Goal: Task Accomplishment & Management: Use online tool/utility

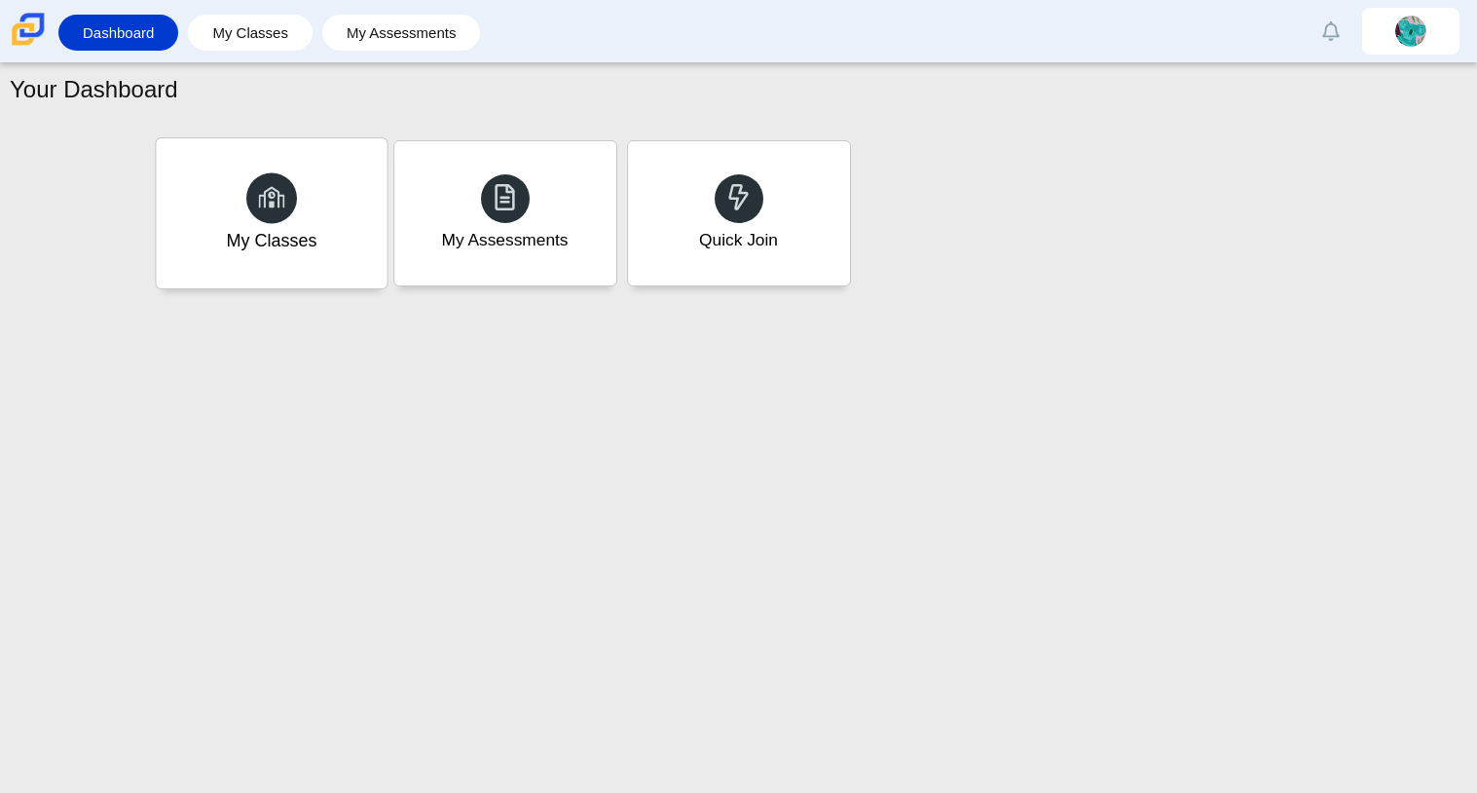
click at [250, 234] on div "My Classes" at bounding box center [271, 240] width 91 height 25
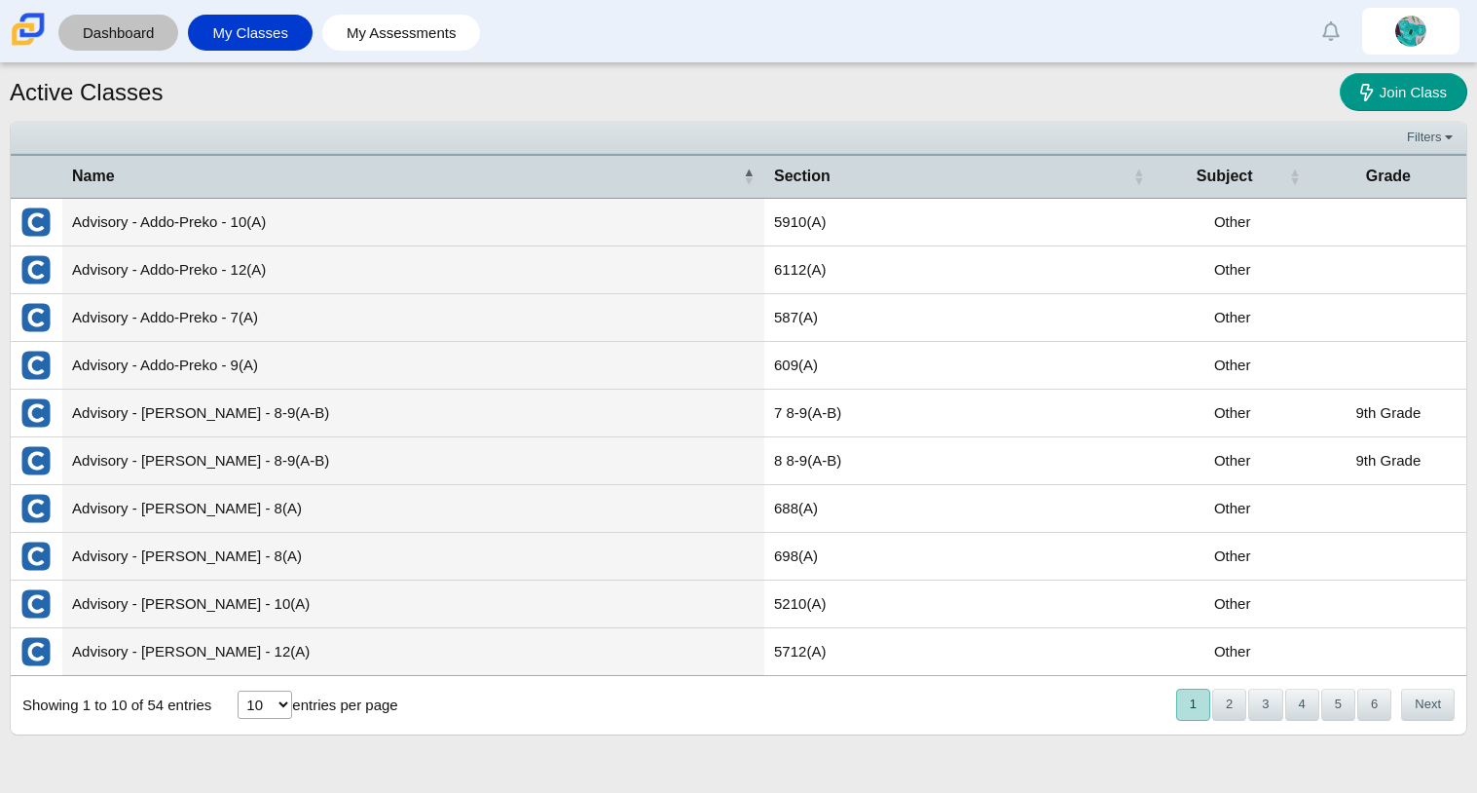
click at [117, 32] on link "Dashboard" at bounding box center [118, 33] width 100 height 36
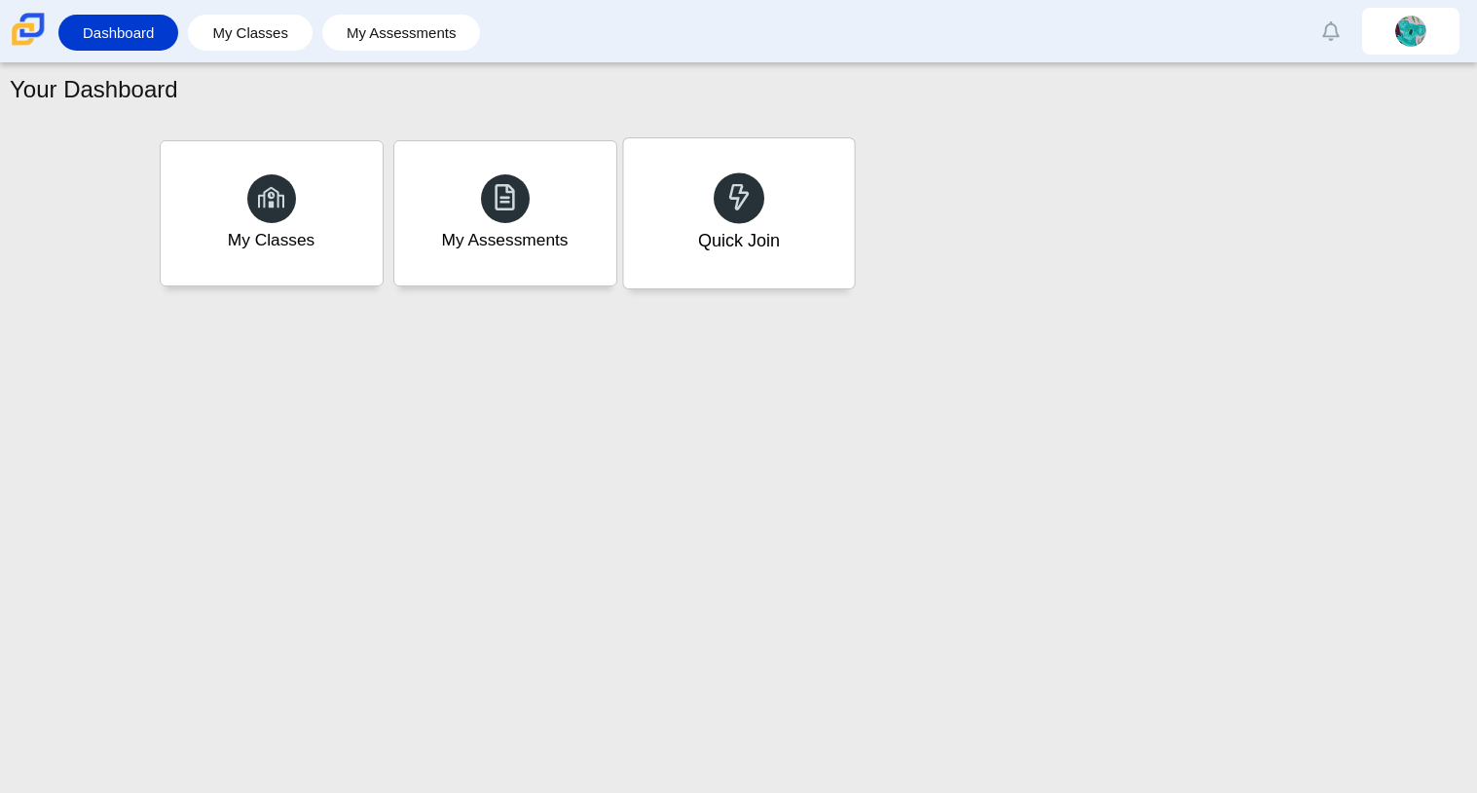
click at [741, 280] on div "Quick Join" at bounding box center [738, 213] width 231 height 150
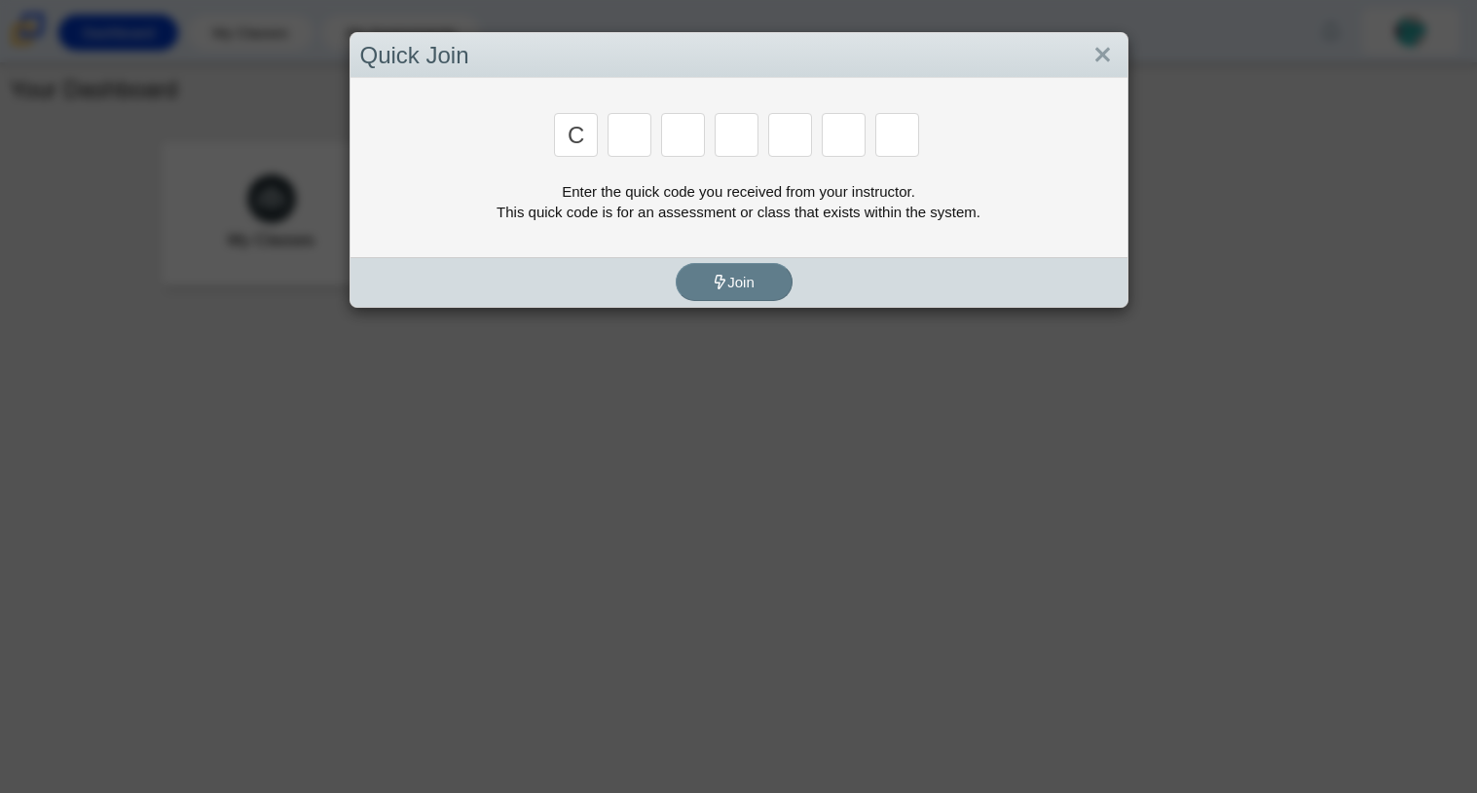
type input "c"
type input "x"
type input "h"
type input "9"
type input "m"
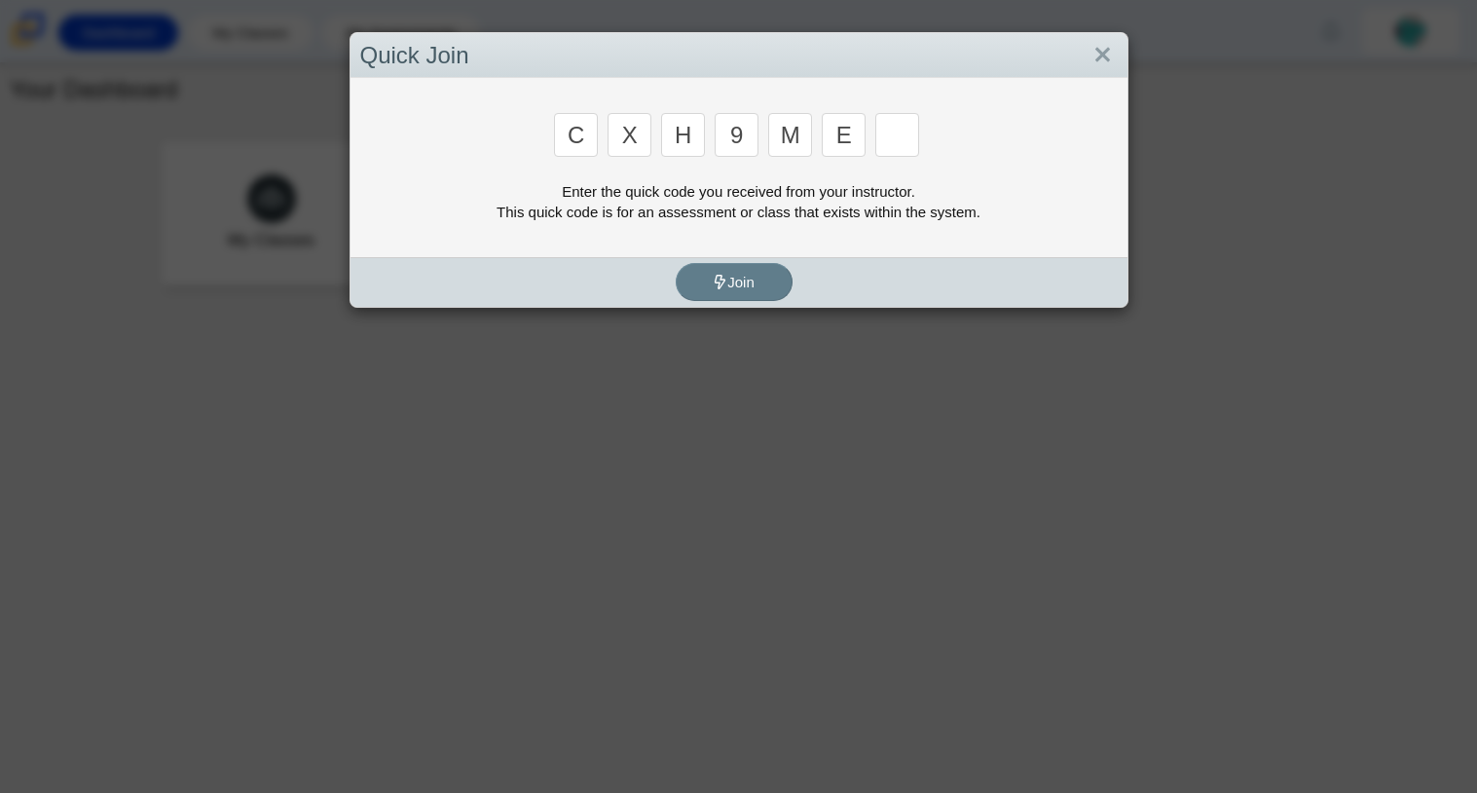
type input "e"
type input "2"
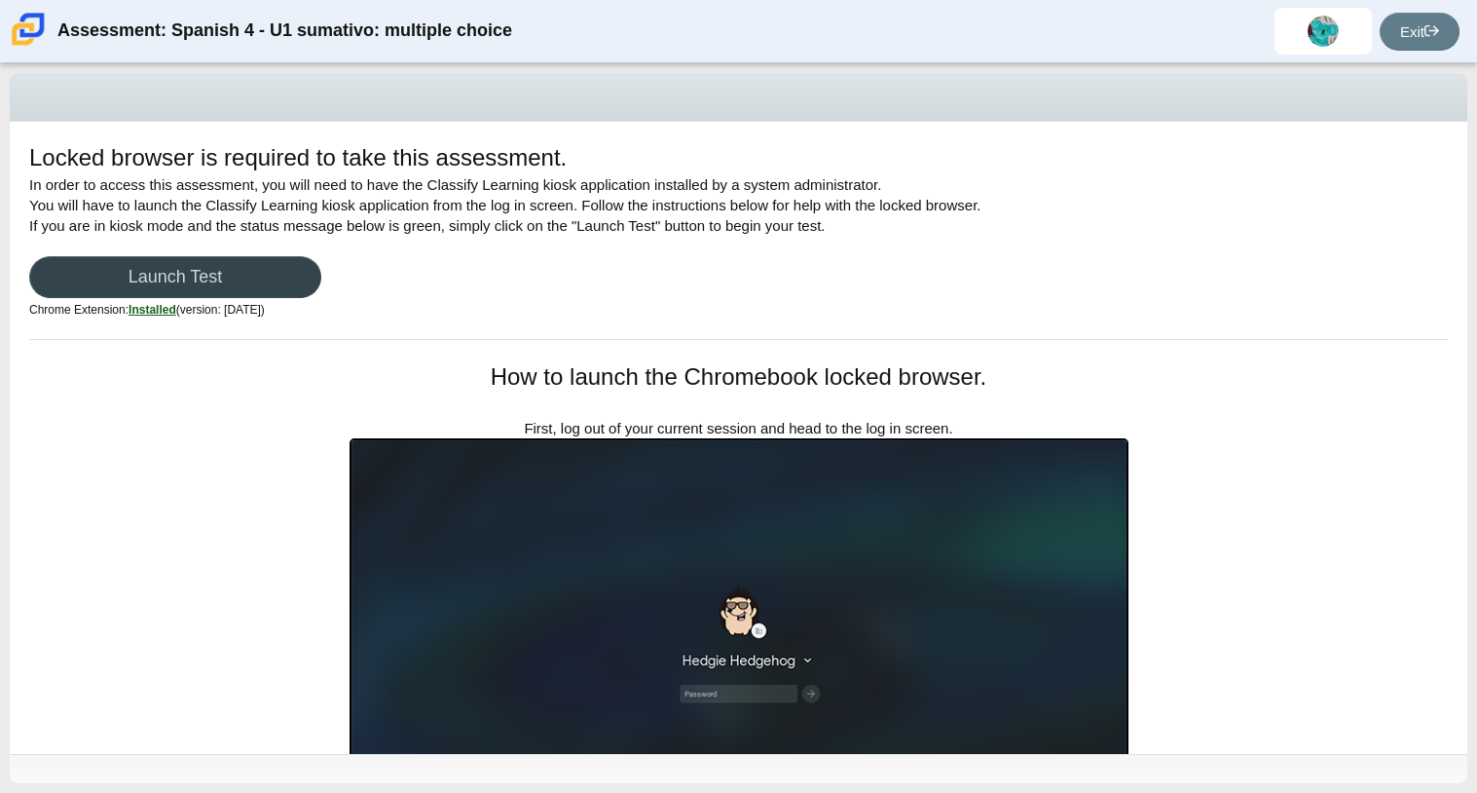
click at [181, 278] on link "Launch Test" at bounding box center [175, 277] width 292 height 42
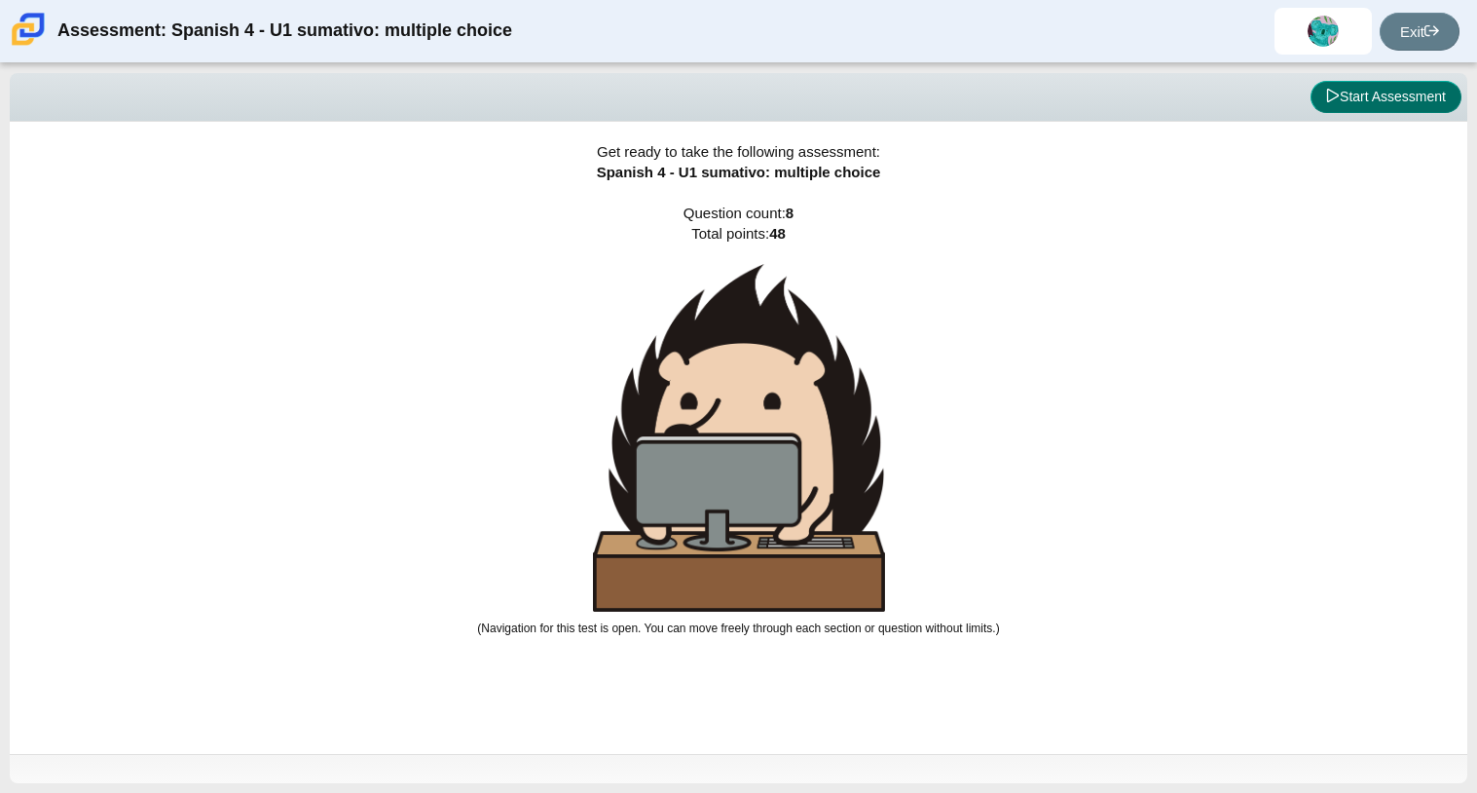
click at [1419, 112] on button "Start Assessment" at bounding box center [1386, 97] width 151 height 33
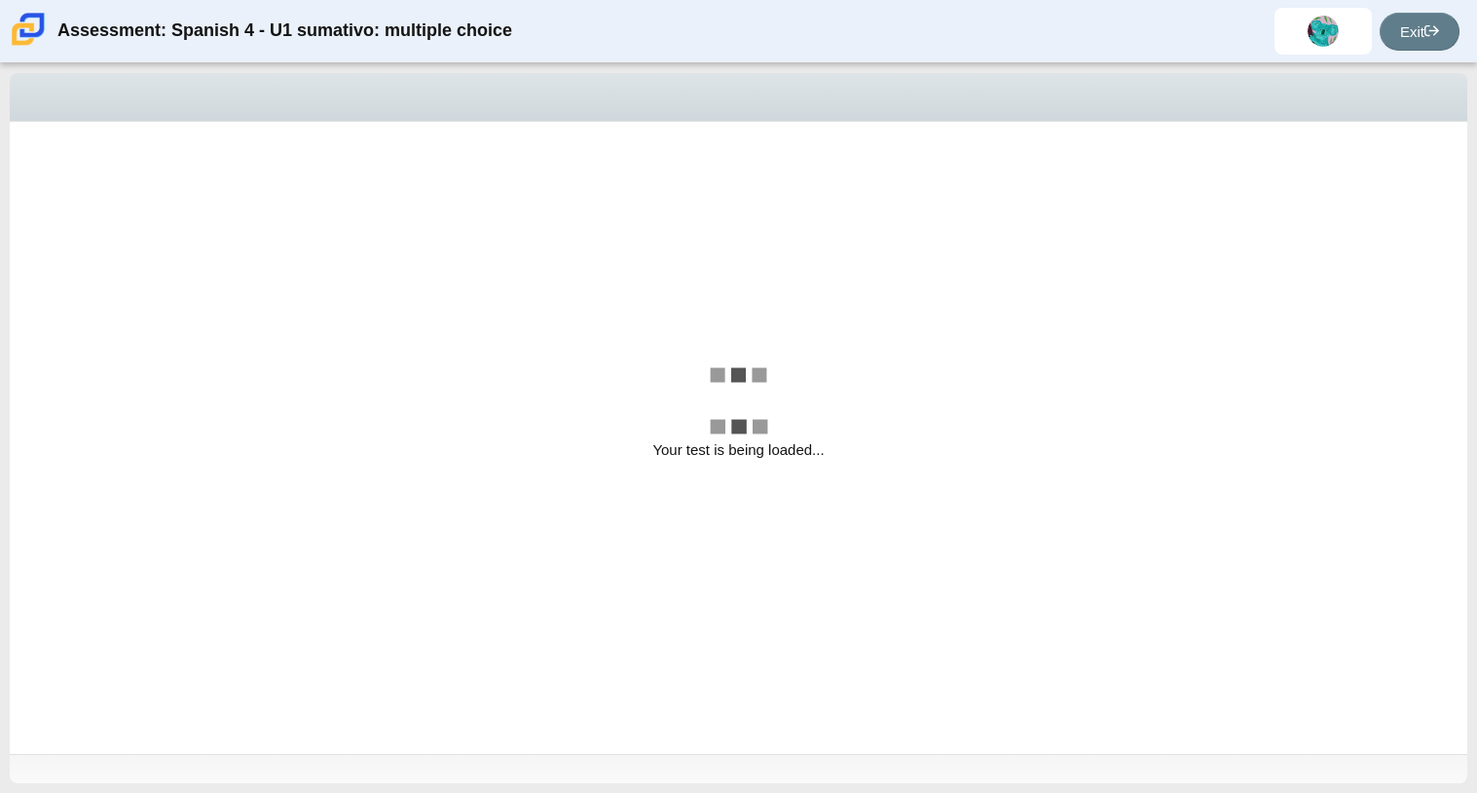
select select "a41de488-02ac-4dd5-a09b-0381ab625a77"
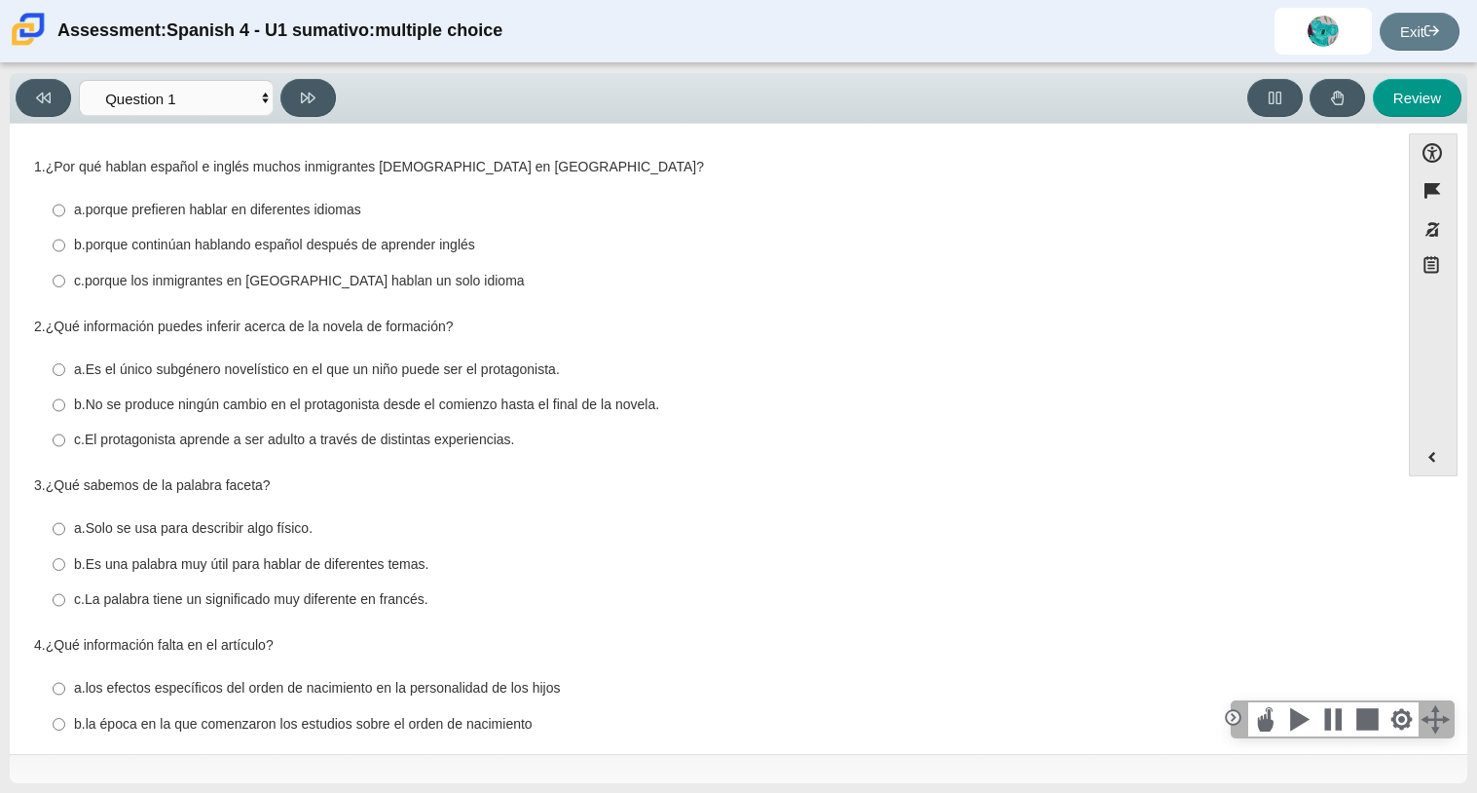
click at [49, 208] on label "a. porque prefieren hablar en diferentes idiomas a. porque prefieren hablar en …" at bounding box center [706, 210] width 1334 height 35
click at [53, 208] on input "a. porque prefieren hablar en diferentes idiomas a. porque prefieren hablar en …" at bounding box center [59, 210] width 13 height 35
radio input "true"
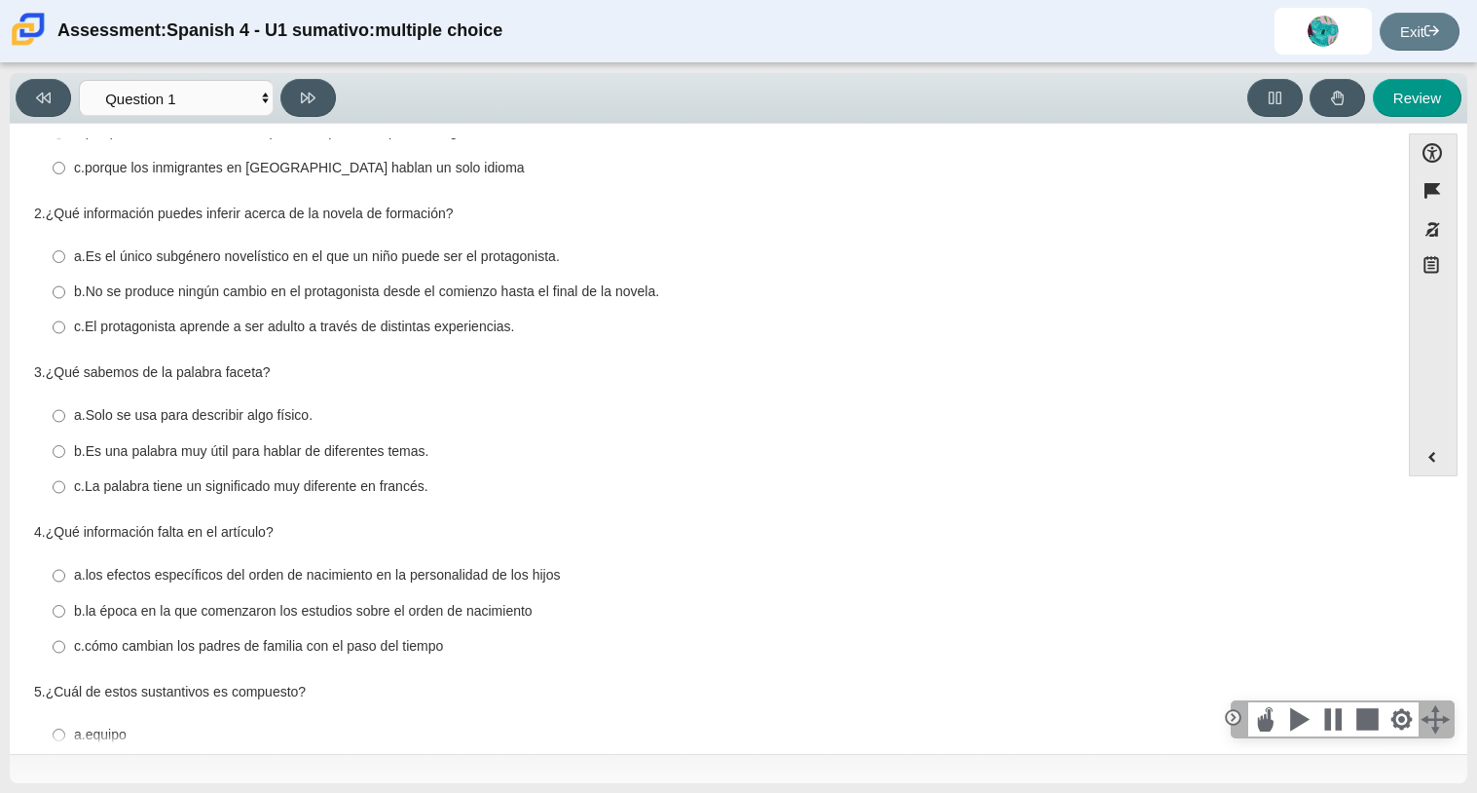
scroll to position [115, 0]
click at [95, 166] on thspan "porque los inmigrantes en [GEOGRAPHIC_DATA] hablan un solo idioma" at bounding box center [305, 166] width 440 height 18
click at [65, 166] on input "c. porque los inmigrantes en [GEOGRAPHIC_DATA] hablan un solo idioma c. porque …" at bounding box center [59, 165] width 13 height 35
radio input "true"
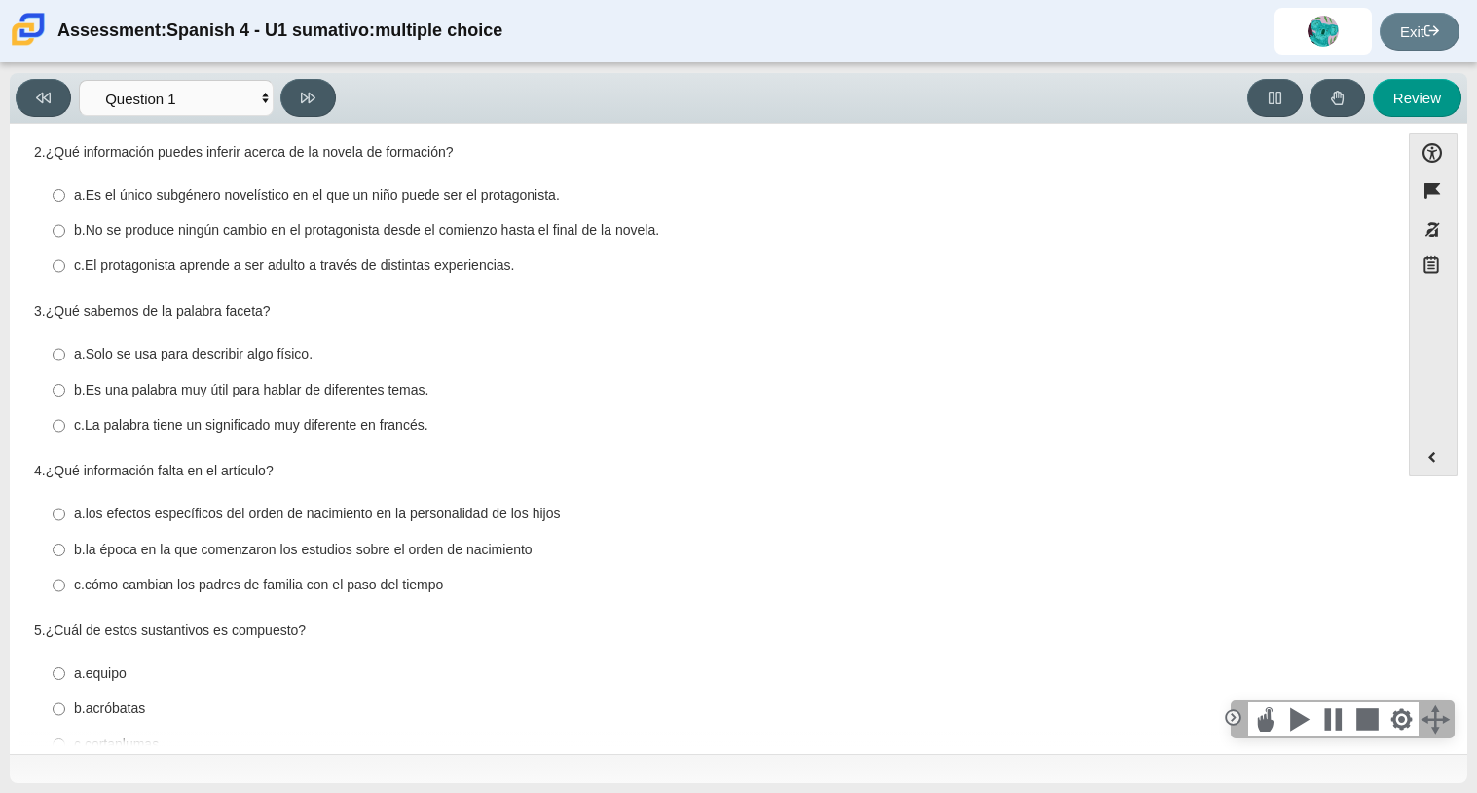
scroll to position [176, 0]
click at [170, 88] on select "Comprensión auditiva Question 1 Question 2 Question 3 Comprensión de lectura Qu…" at bounding box center [176, 98] width 195 height 36
click at [594, 370] on label "a. Solo se usa para describir algo físico. a. Solo se usa para describir algo f…" at bounding box center [706, 352] width 1334 height 35
click at [65, 370] on input "a. Solo se usa para describir algo físico. a. Solo se usa para describir algo f…" at bounding box center [59, 352] width 13 height 35
radio input "true"
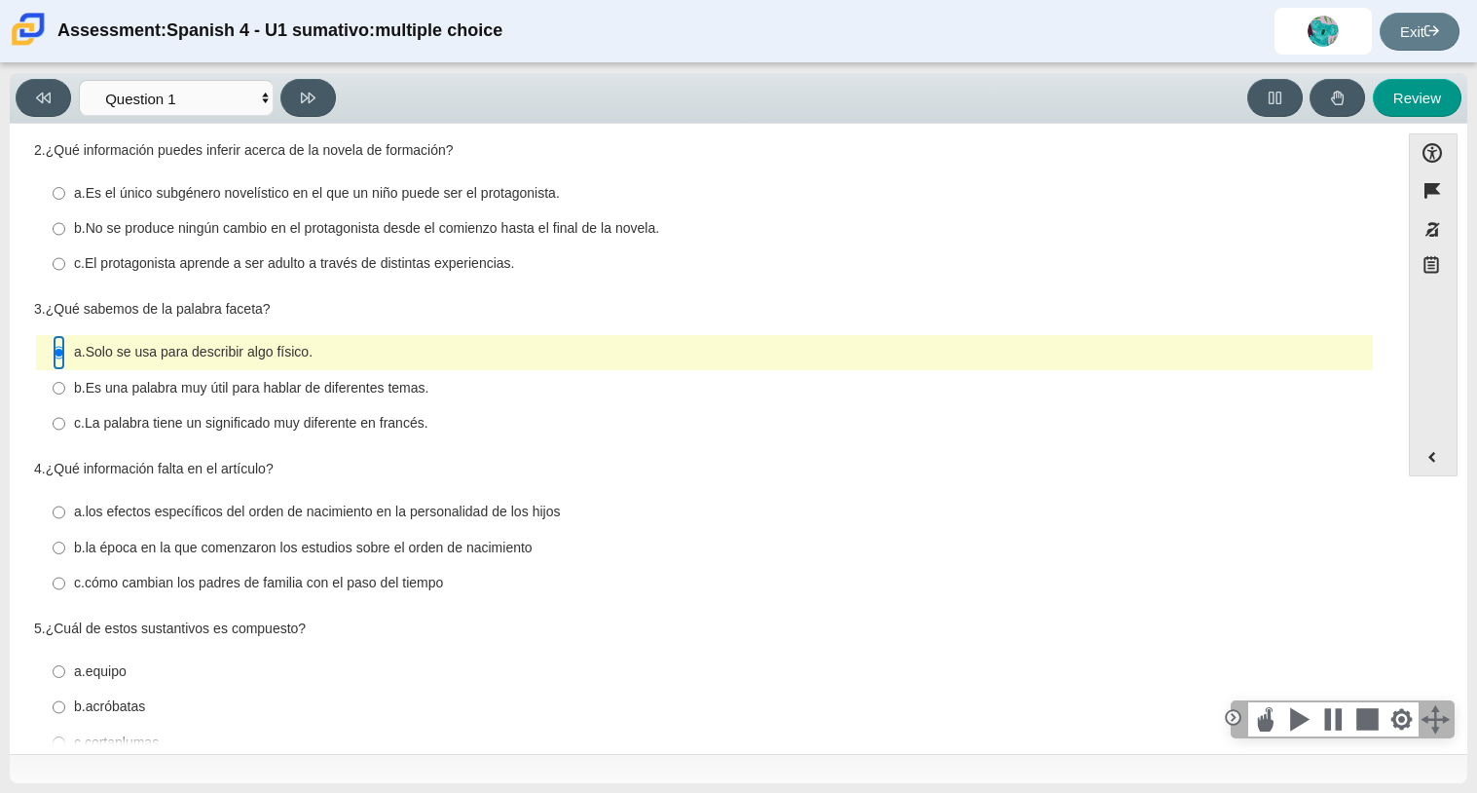
scroll to position [169, 0]
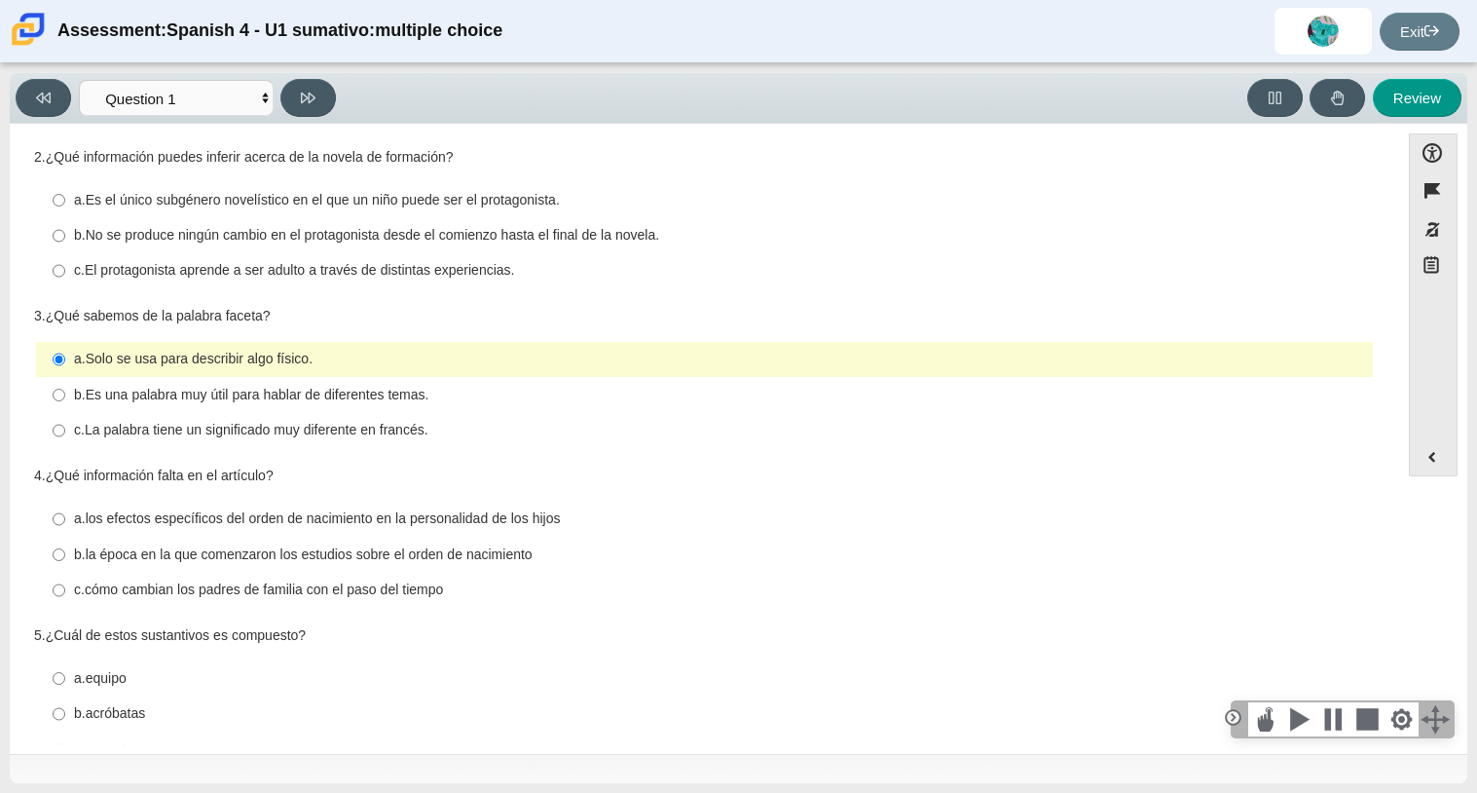
click at [351, 336] on div "3. ¿Qué sabemos de la palabra faceta? Responses a. Solo se usa para describir a…" at bounding box center [704, 378] width 1341 height 143
click at [358, 348] on label "a. Solo se usa para describir algo físico. a. Solo se usa para describir algo f…" at bounding box center [706, 359] width 1334 height 35
click at [65, 348] on input "a. Solo se usa para describir algo físico. a. Solo se usa para describir algo f…" at bounding box center [59, 359] width 13 height 35
click at [358, 348] on label "a. Solo se usa para describir algo físico. a. Solo se usa para describir algo f…" at bounding box center [706, 359] width 1334 height 35
click at [65, 348] on input "a. Solo se usa para describir algo físico. a. Solo se usa para describir algo f…" at bounding box center [59, 359] width 13 height 35
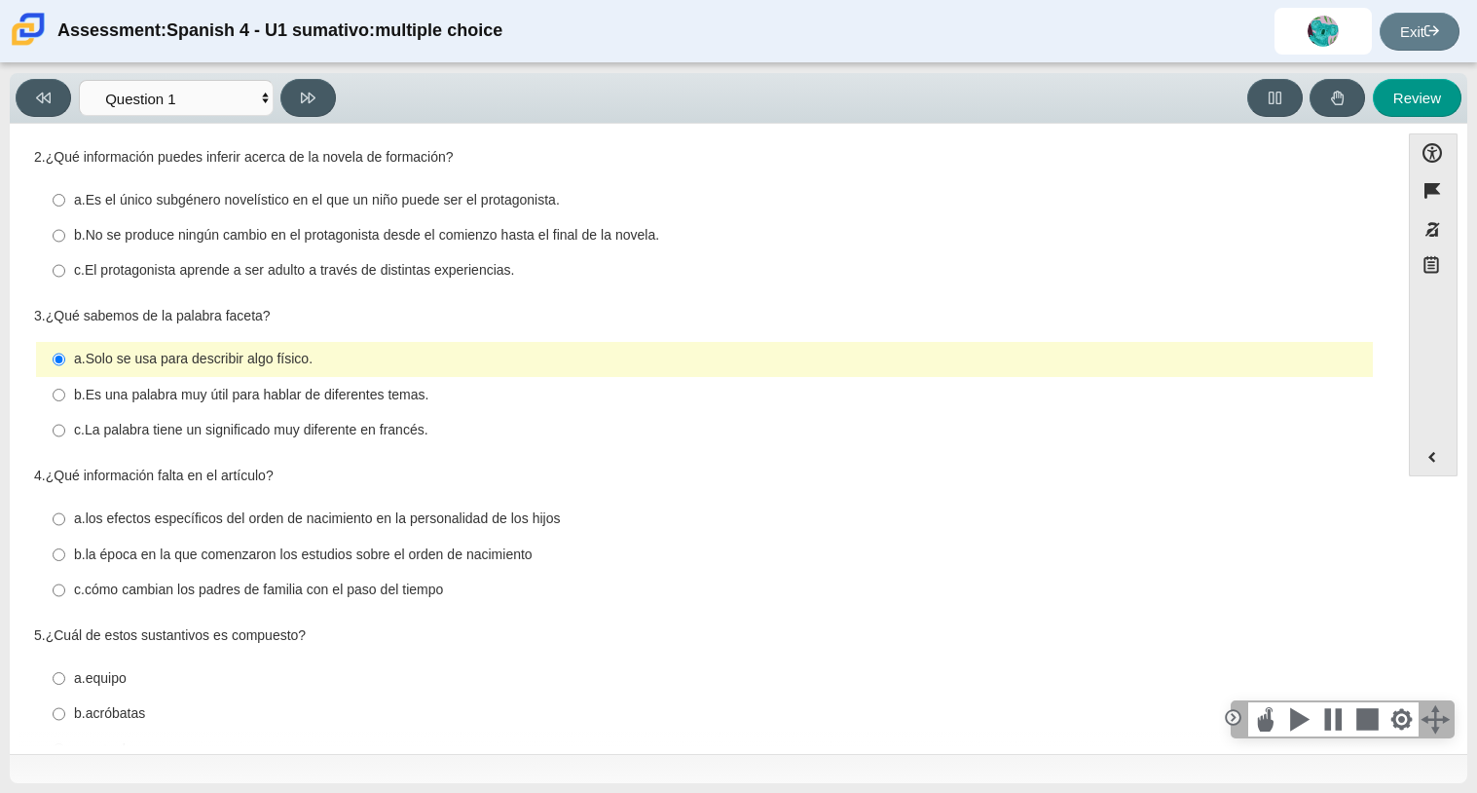
click at [210, 277] on thspan "El protagonista aprende a ser adulto a través de distintas experiencias." at bounding box center [300, 270] width 430 height 18
click at [65, 277] on input "c. El protagonista aprende a ser adulto a través de distintas experiencias. c. …" at bounding box center [59, 270] width 13 height 35
radio input "true"
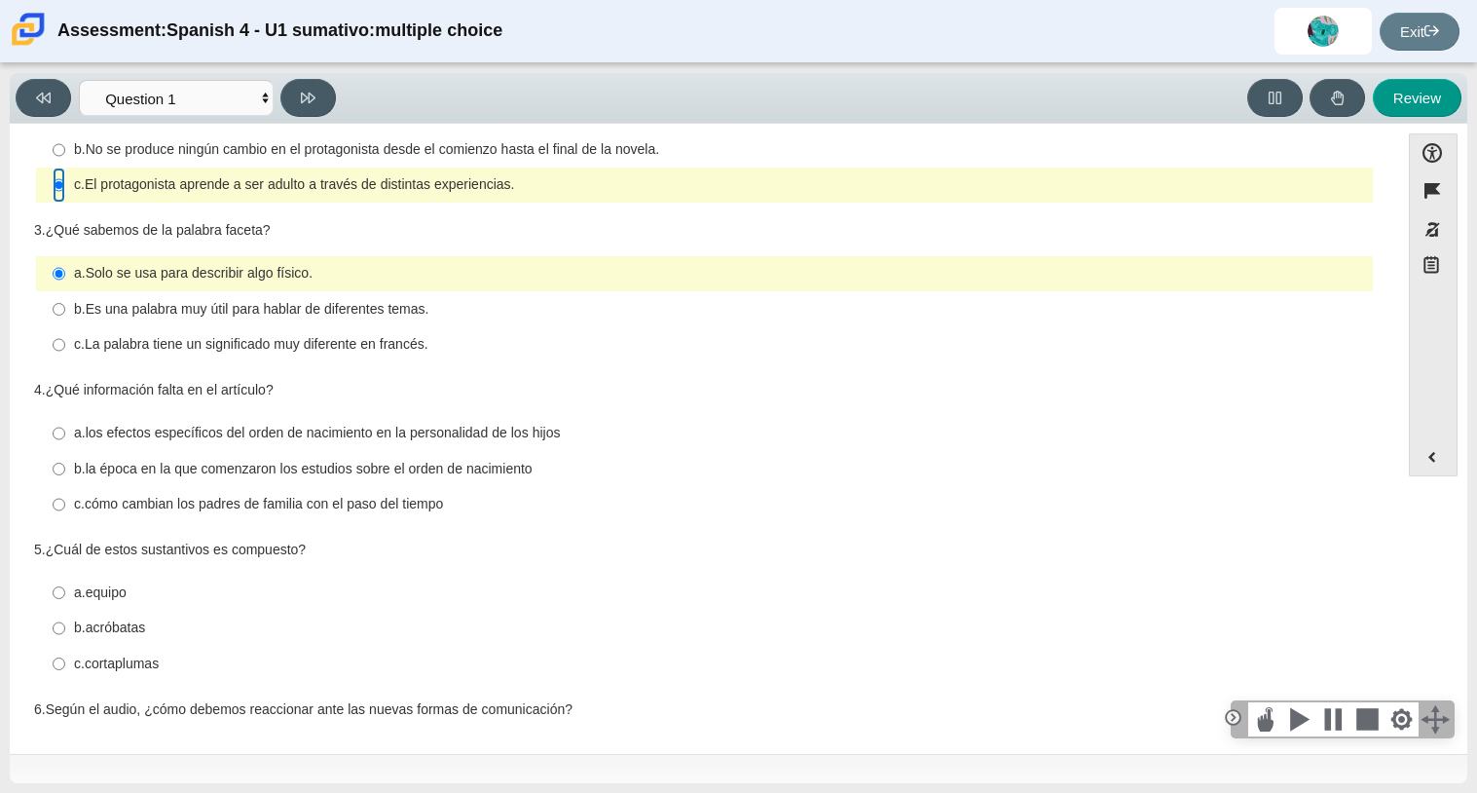
scroll to position [0, 0]
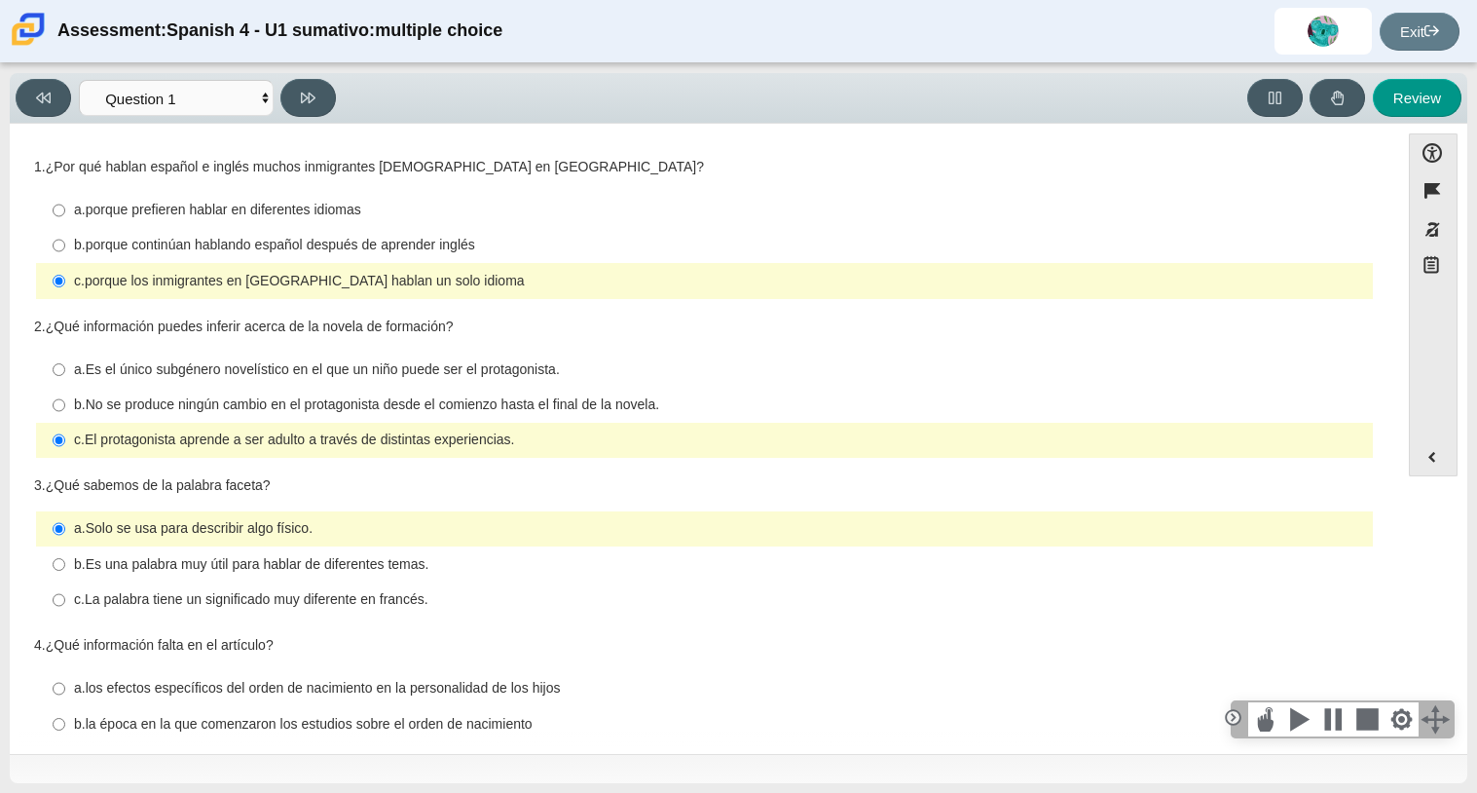
click at [211, 278] on thspan "porque los inmigrantes en [GEOGRAPHIC_DATA] hablan un solo idioma" at bounding box center [305, 281] width 440 height 18
click at [65, 278] on input "c. porque los inmigrantes en [GEOGRAPHIC_DATA] hablan un solo idioma c. porque …" at bounding box center [59, 280] width 13 height 35
click at [167, 443] on thspan "El protagonista aprende a ser adulto a través de distintas experiencias." at bounding box center [300, 439] width 430 height 18
click at [65, 443] on input "c. El protagonista aprende a ser adulto a través de distintas experiencias. c. …" at bounding box center [59, 440] width 13 height 35
click at [126, 432] on thspan "El protagonista aprende a ser adulto a través de distintas experiencias." at bounding box center [300, 439] width 430 height 18
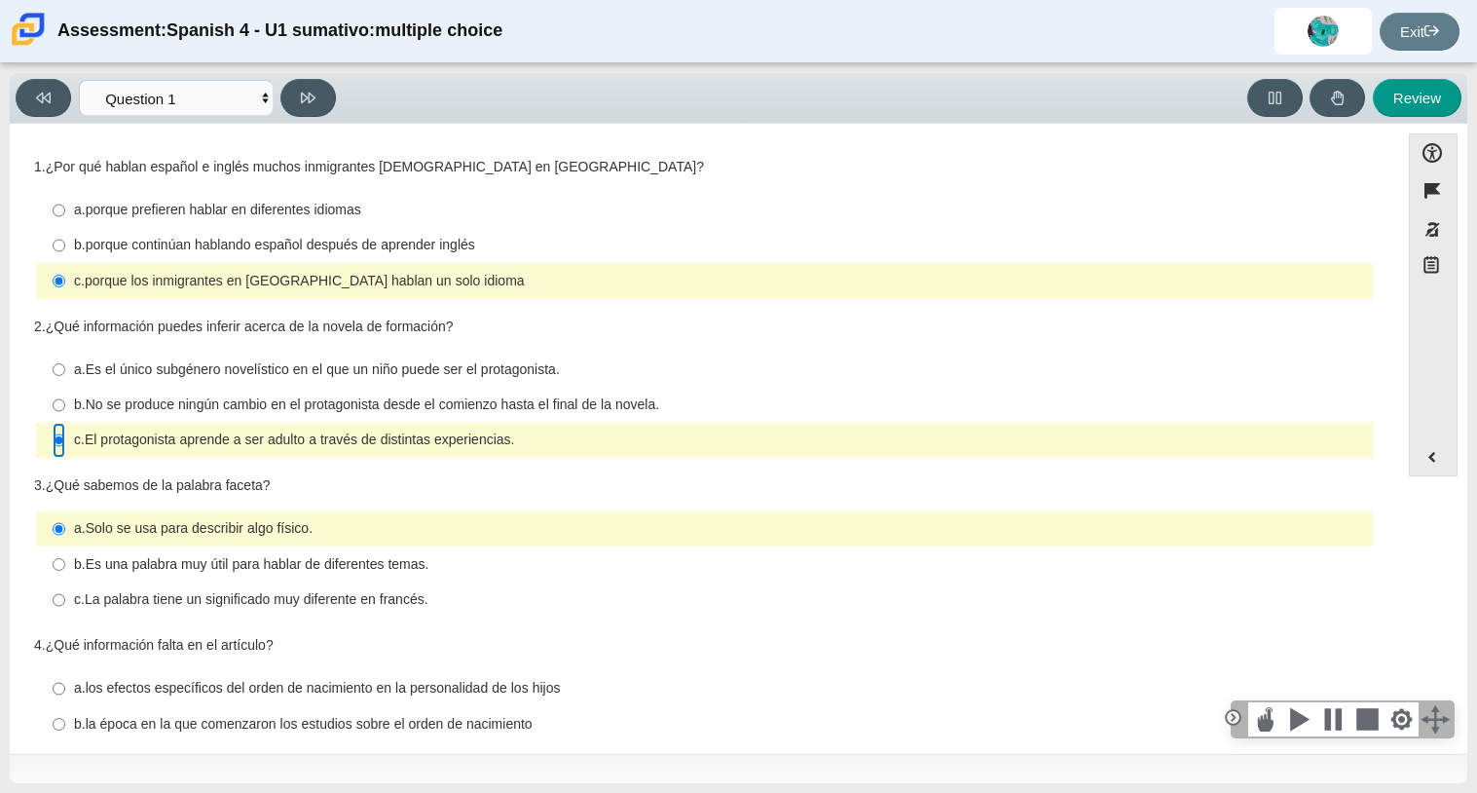
click at [65, 432] on input "c. El protagonista aprende a ser adulto a través de distintas experiencias. c. …" at bounding box center [59, 440] width 13 height 35
click at [224, 94] on select "Comprensión auditiva Question 1 Question 2 Question 3 Comprensión de lectura Qu…" at bounding box center [176, 98] width 195 height 36
click at [79, 80] on select "Comprensión auditiva Question 1 Question 2 Question 3 Comprensión de lectura Qu…" at bounding box center [176, 98] width 195 height 36
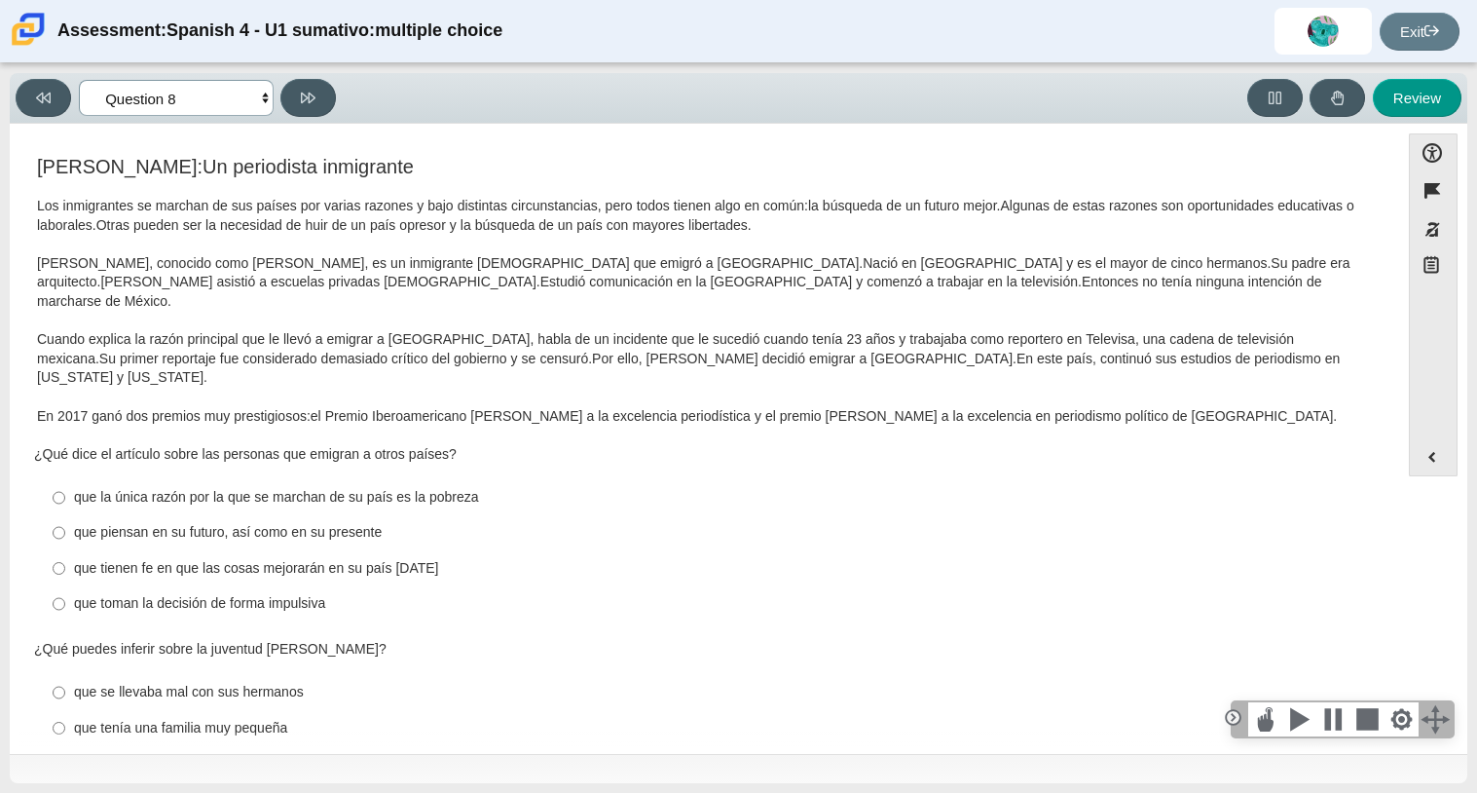
click at [236, 91] on select "Comprensión auditiva Question 1 Question 2 Question 3 Comprensión de lectura Qu…" at bounding box center [176, 98] width 195 height 36
select select "a41de488-02ac-4dd5-a09b-0381ab625a77"
click at [79, 80] on select "Comprensión auditiva Question 1 Question 2 Question 3 Comprensión de lectura Qu…" at bounding box center [176, 98] width 195 height 36
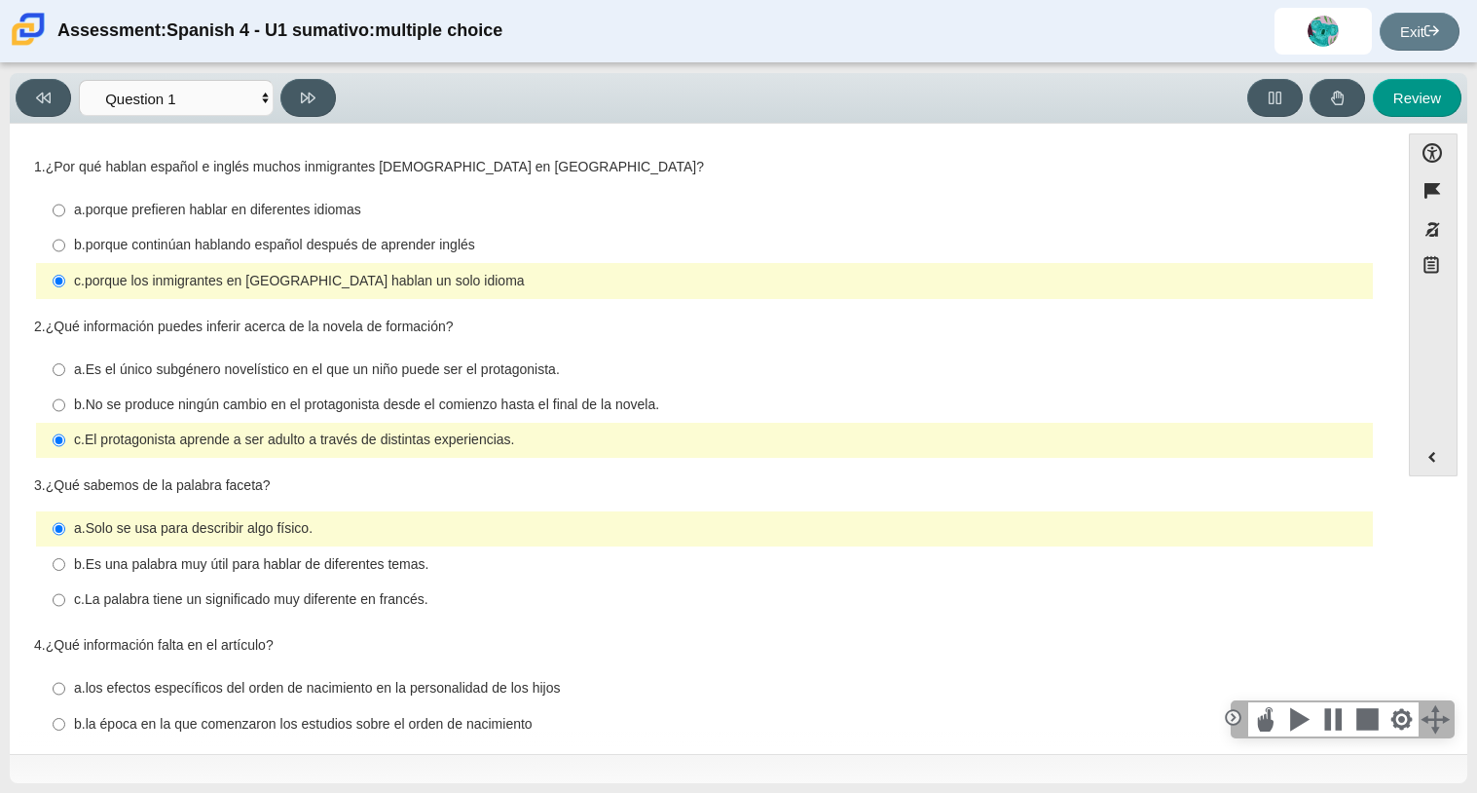
click at [776, 299] on ul "a. porque prefieren hablar en diferentes idiomas a. porque prefieren hablar en …" at bounding box center [704, 246] width 1339 height 108
click at [300, 220] on label "a. porque prefieren hablar en diferentes idiomas a. porque prefieren hablar en …" at bounding box center [706, 210] width 1334 height 35
click at [65, 220] on input "a. porque prefieren hablar en diferentes idiomas a. porque prefieren hablar en …" at bounding box center [59, 210] width 13 height 35
radio input "true"
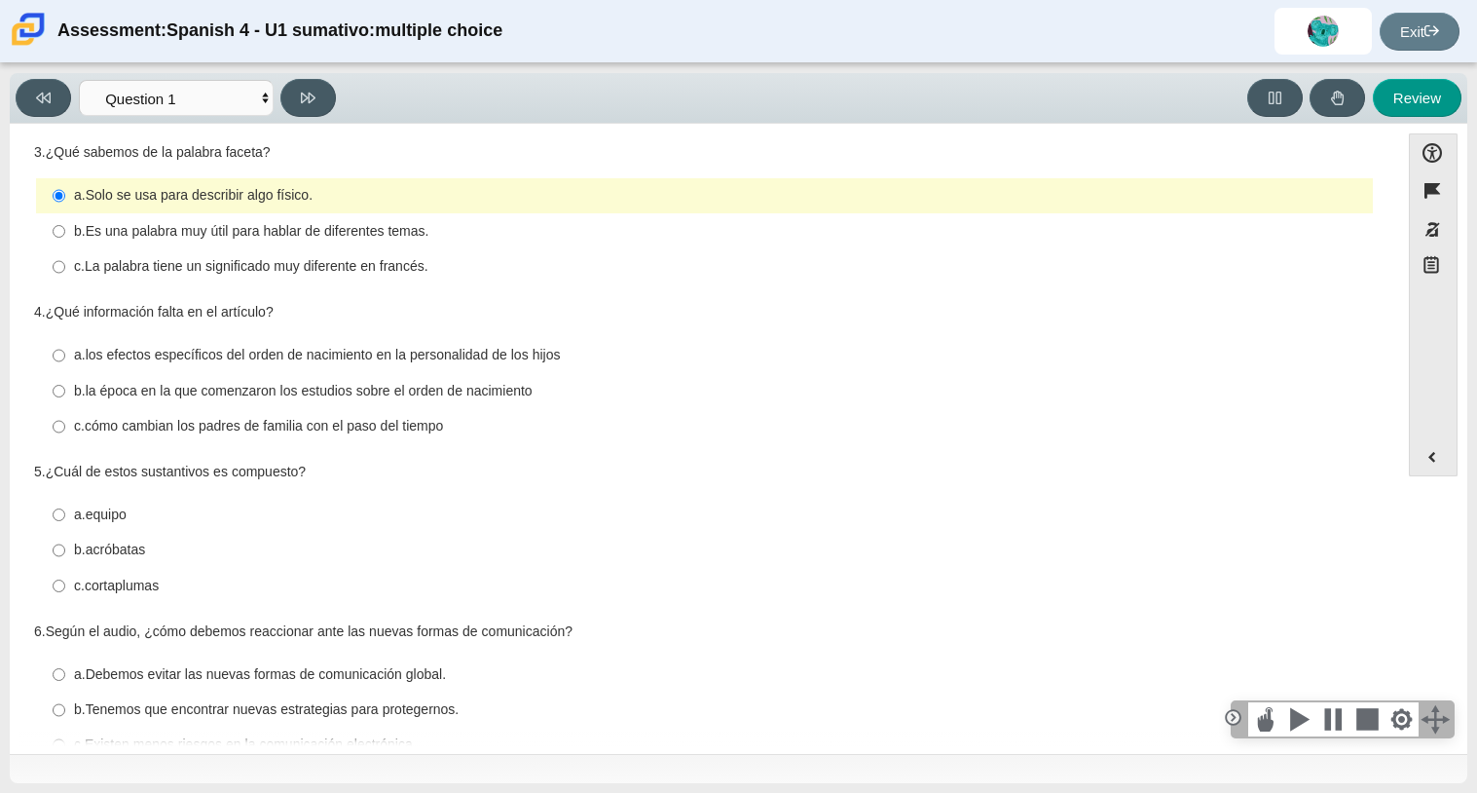
scroll to position [331, 0]
click at [300, 220] on label "b. Es una palabra muy útil para hablar de diferentes temas. b. Es una palabra m…" at bounding box center [706, 232] width 1334 height 35
click at [65, 220] on input "b. Es una palabra muy útil para hablar de diferentes temas. b. Es una palabra m…" at bounding box center [59, 232] width 13 height 35
radio input "true"
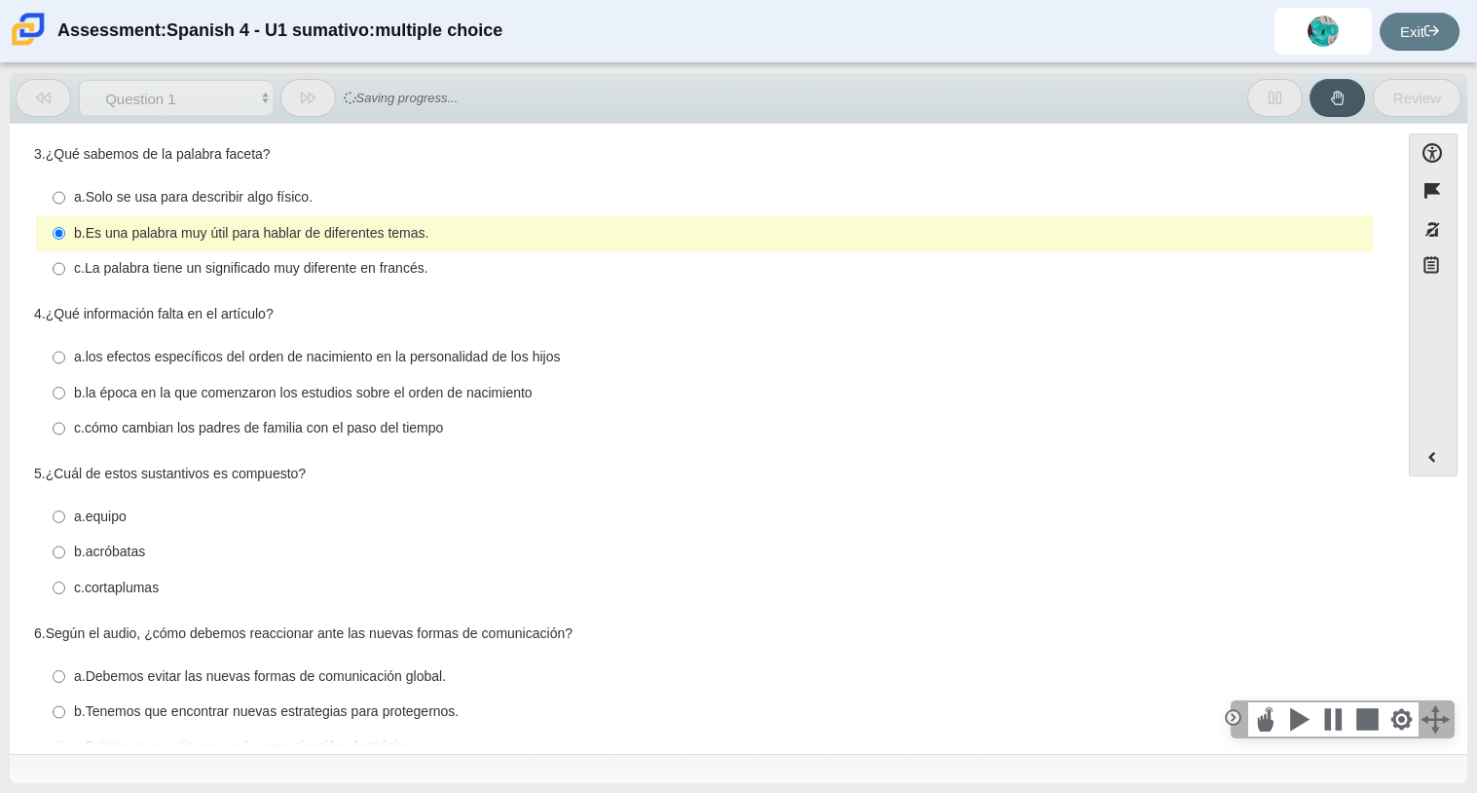
click at [353, 167] on div "3. ¿Qué sabemos de la palabra faceta? Responses a. Solo se usa para describir a…" at bounding box center [704, 216] width 1341 height 143
click at [358, 178] on div "a. Solo se usa para describir algo físico. a. Solo se usa para describir algo f…" at bounding box center [704, 233] width 1341 height 110
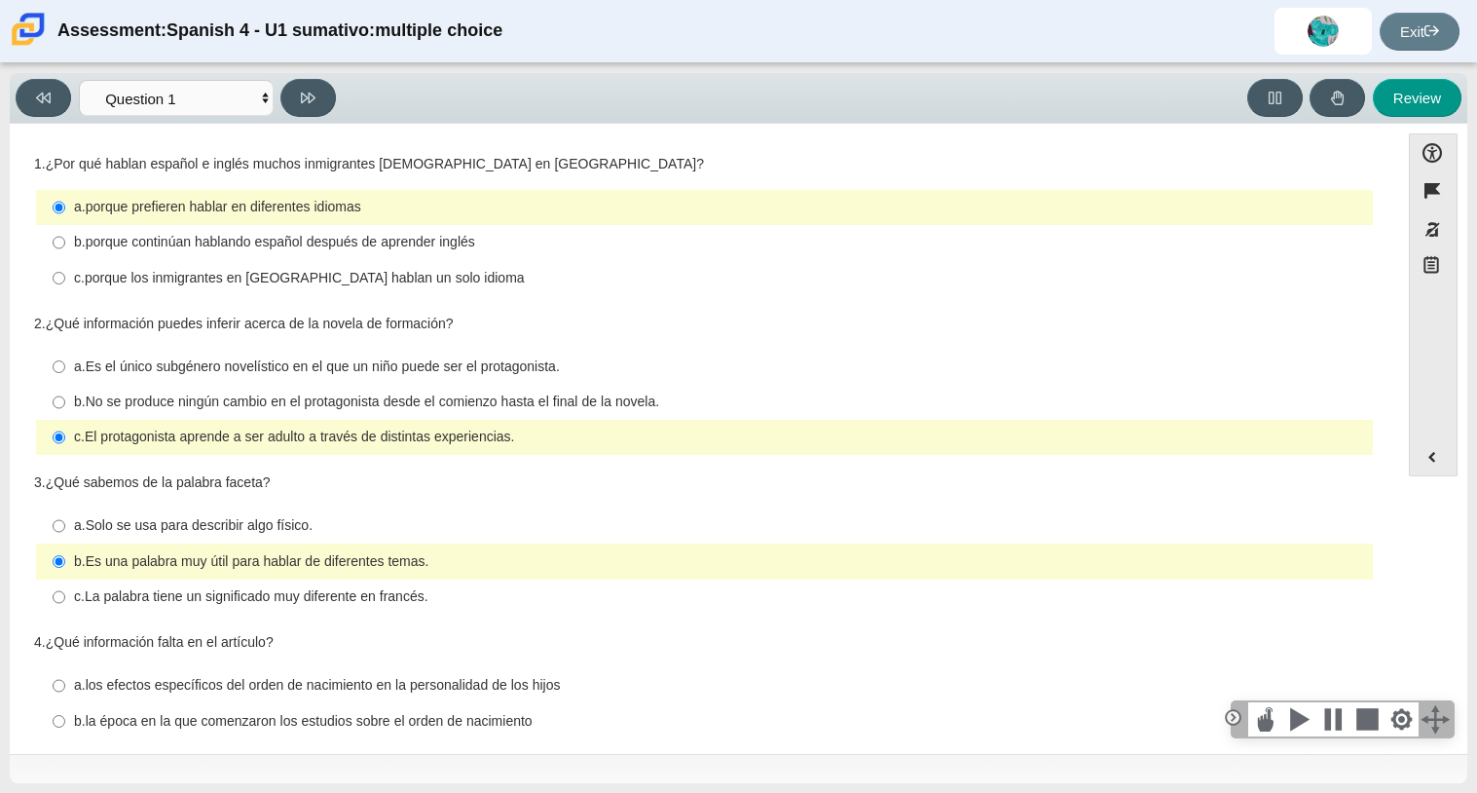
scroll to position [0, 0]
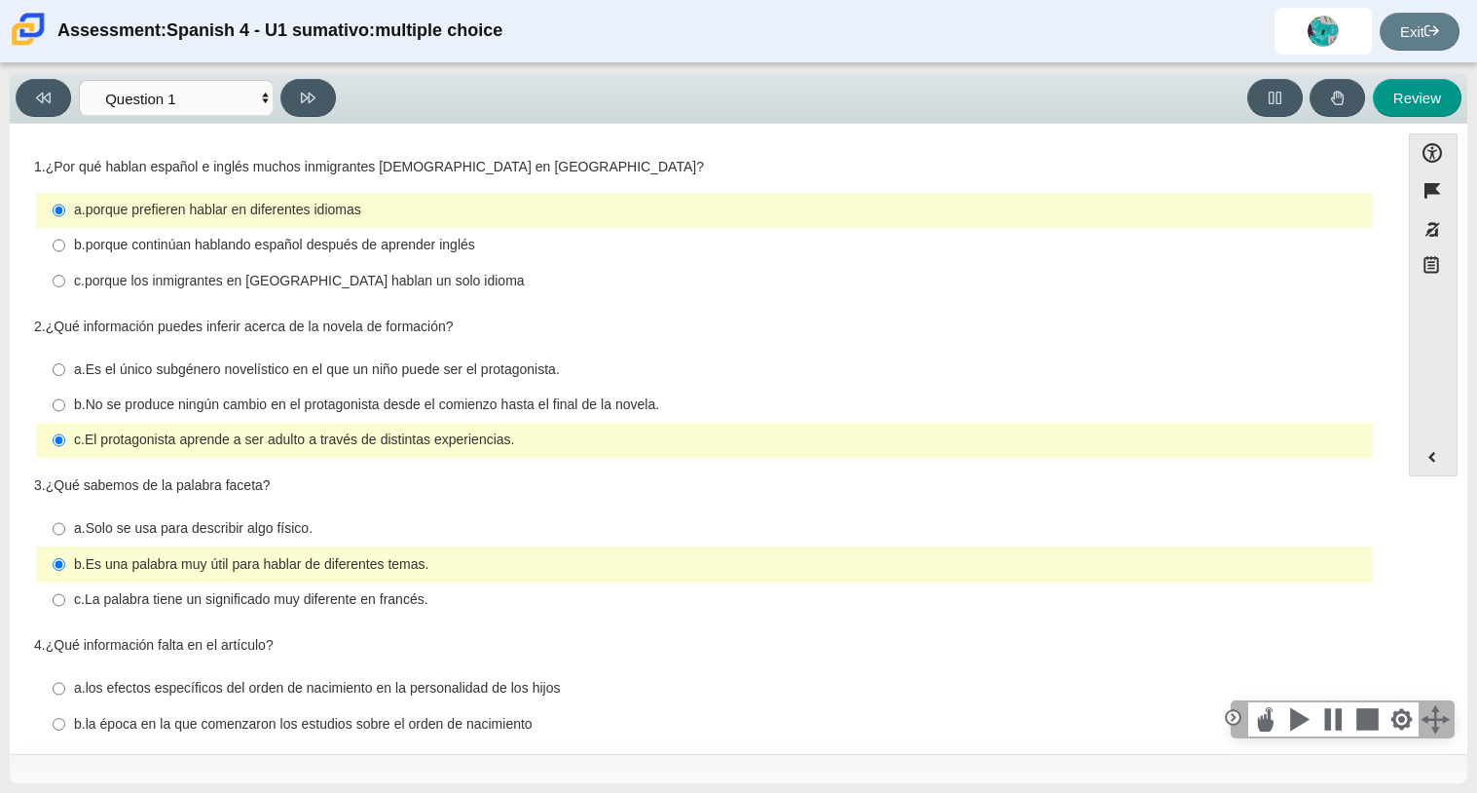
click at [134, 420] on label "b. No se produce ningún cambio en el protagonista desde el comienzo hasta el fi…" at bounding box center [706, 405] width 1334 height 35
click at [65, 420] on input "b. No se produce ningún cambio en el protagonista desde el comienzo hasta el fi…" at bounding box center [59, 405] width 13 height 35
radio input "true"
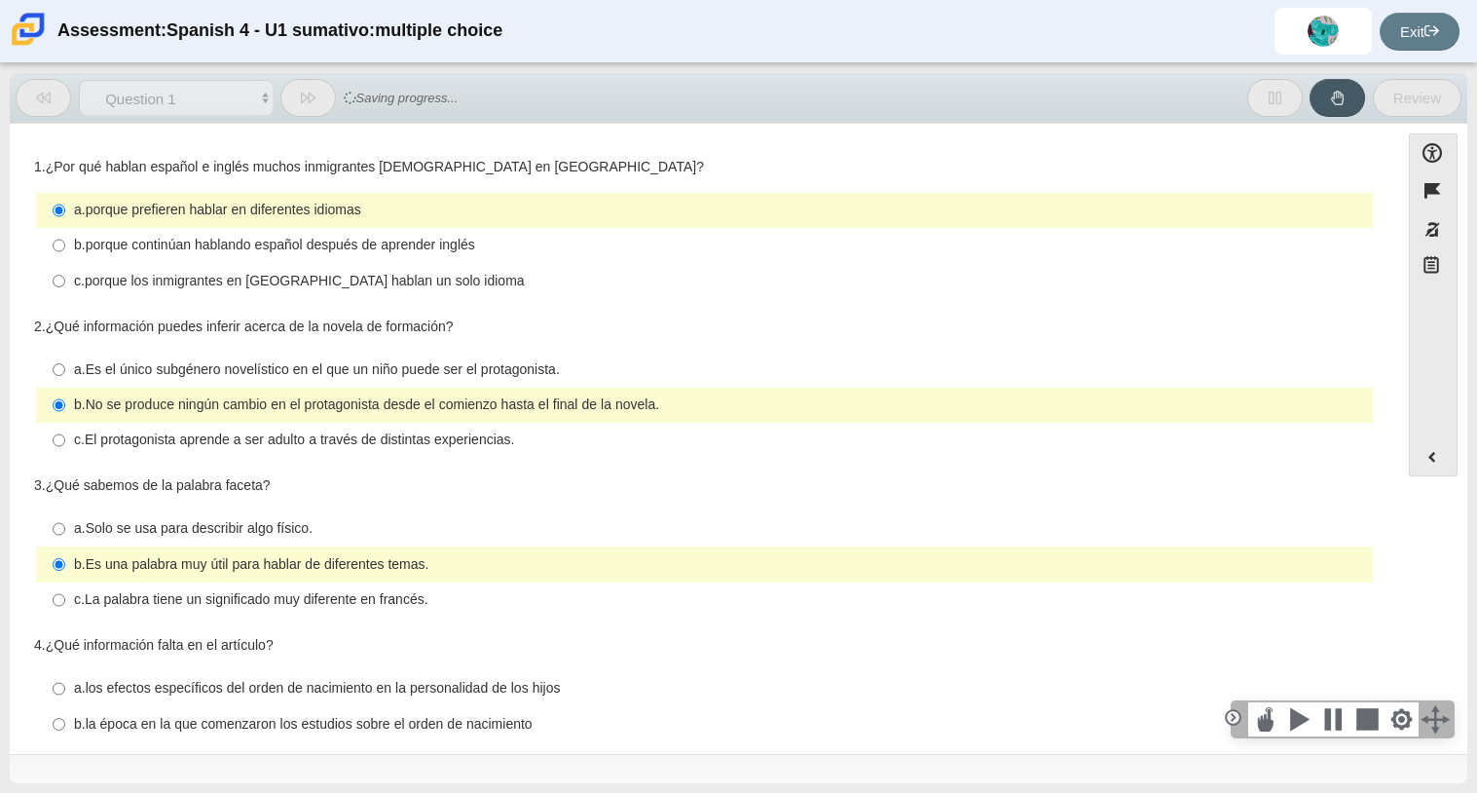
click at [146, 336] on div "2. ¿Qué información puedes inferir acerca de la novela de formación?" at bounding box center [704, 326] width 1341 height 19
click at [149, 361] on thspan "Es el único subgénero novelístico en el que un niño puede ser el protagonista." at bounding box center [323, 369] width 474 height 18
click at [65, 361] on input "a. Es el único subgénero novelístico en el que un niño puede ser el protagonist…" at bounding box center [59, 368] width 13 height 35
radio input "true"
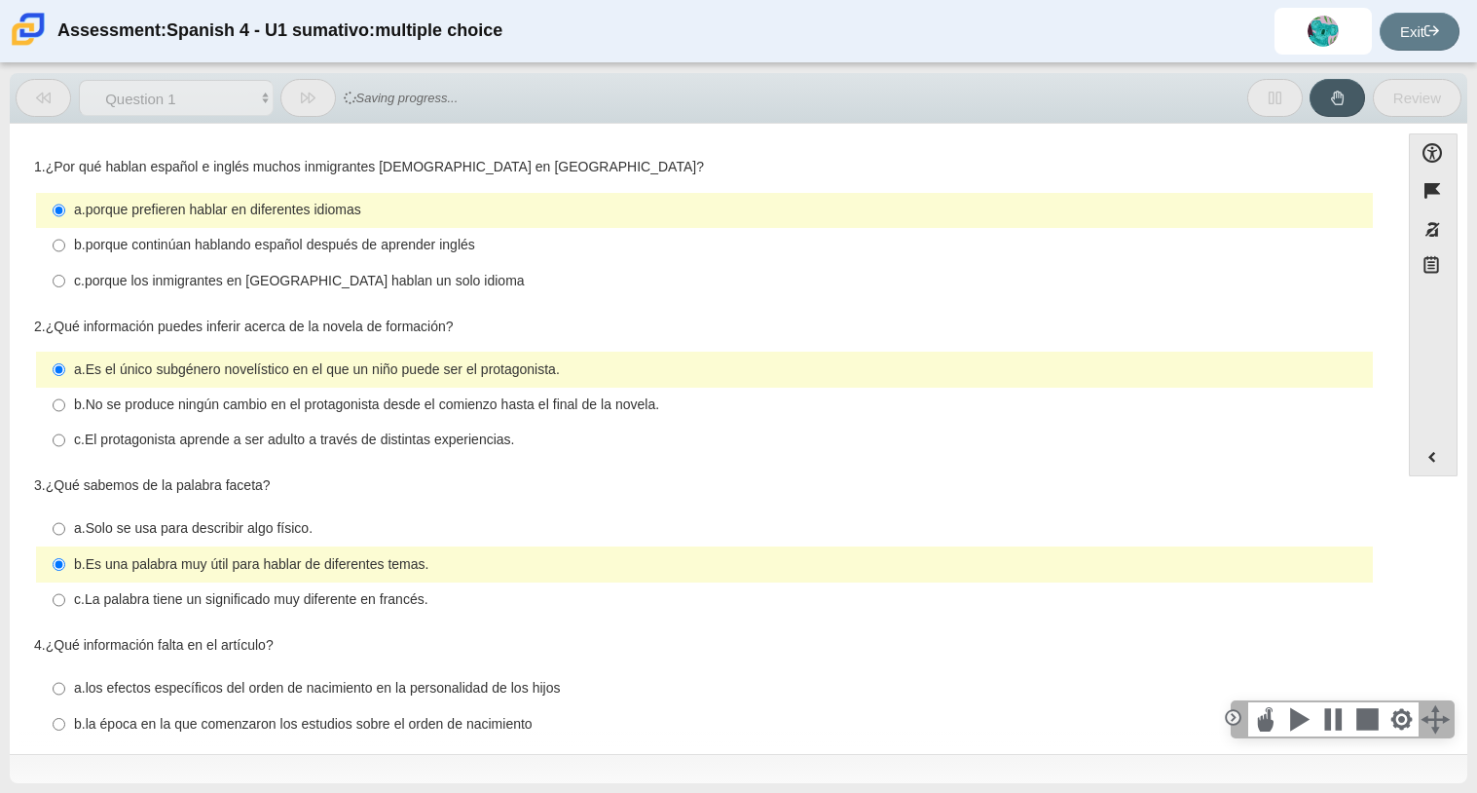
click at [141, 391] on label "b. No se produce ningún cambio en el protagonista desde el comienzo hasta el fi…" at bounding box center [706, 405] width 1334 height 35
click at [65, 391] on input "b. No se produce ningún cambio en el protagonista desde el comienzo hasta el fi…" at bounding box center [59, 405] width 13 height 35
radio input "true"
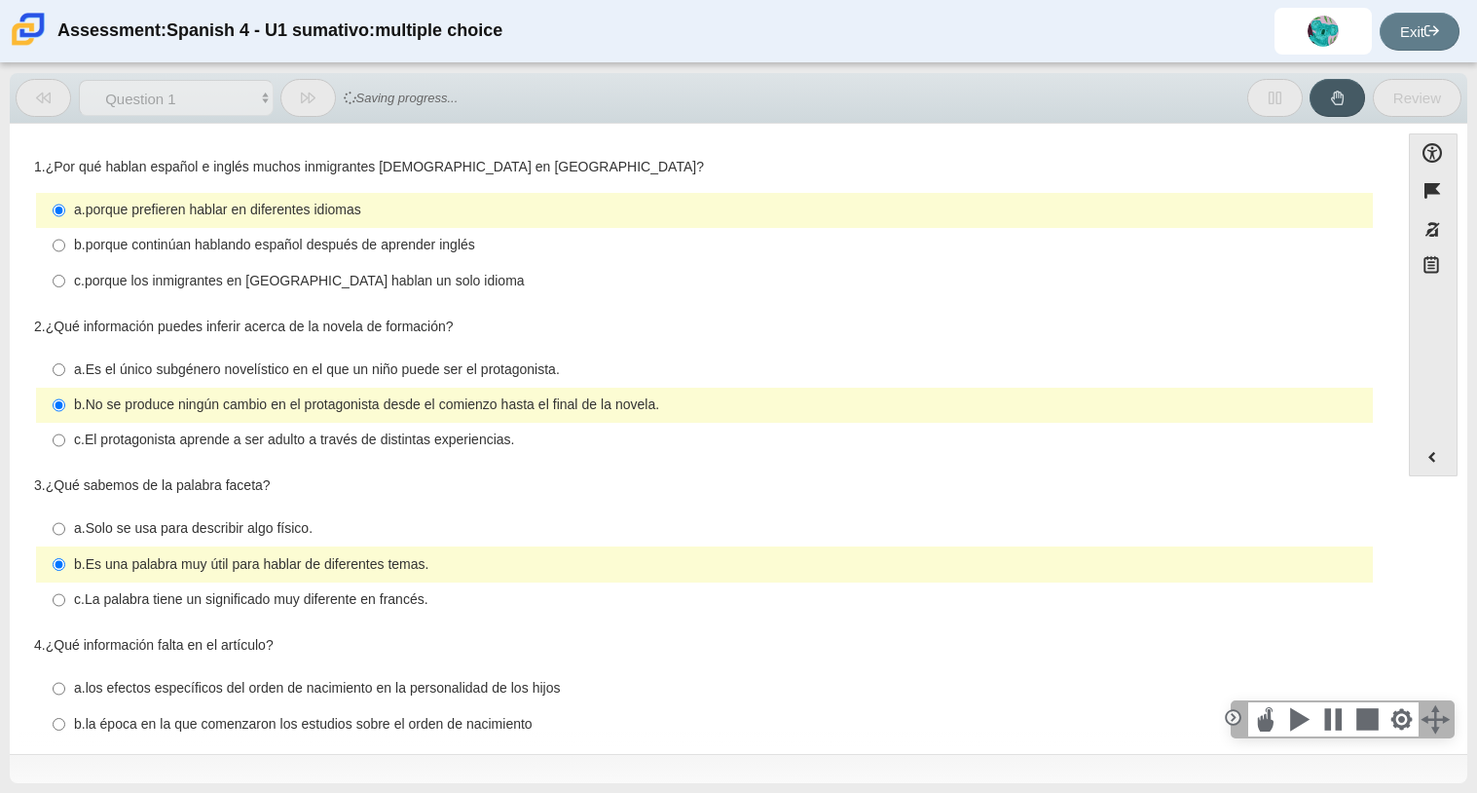
click at [147, 385] on label "a. Es el único subgénero novelístico en el que un niño puede ser el protagonist…" at bounding box center [706, 368] width 1334 height 35
click at [65, 385] on input "a. Es el único subgénero novelístico en el que un niño puede ser el protagonist…" at bounding box center [59, 368] width 13 height 35
radio input "true"
click at [147, 385] on label "a. Es el único subgénero novelístico en el que un niño puede ser el protagonist…" at bounding box center [706, 368] width 1334 height 35
click at [65, 385] on input "a. Es el único subgénero novelístico en el que un niño puede ser el protagonist…" at bounding box center [59, 368] width 13 height 35
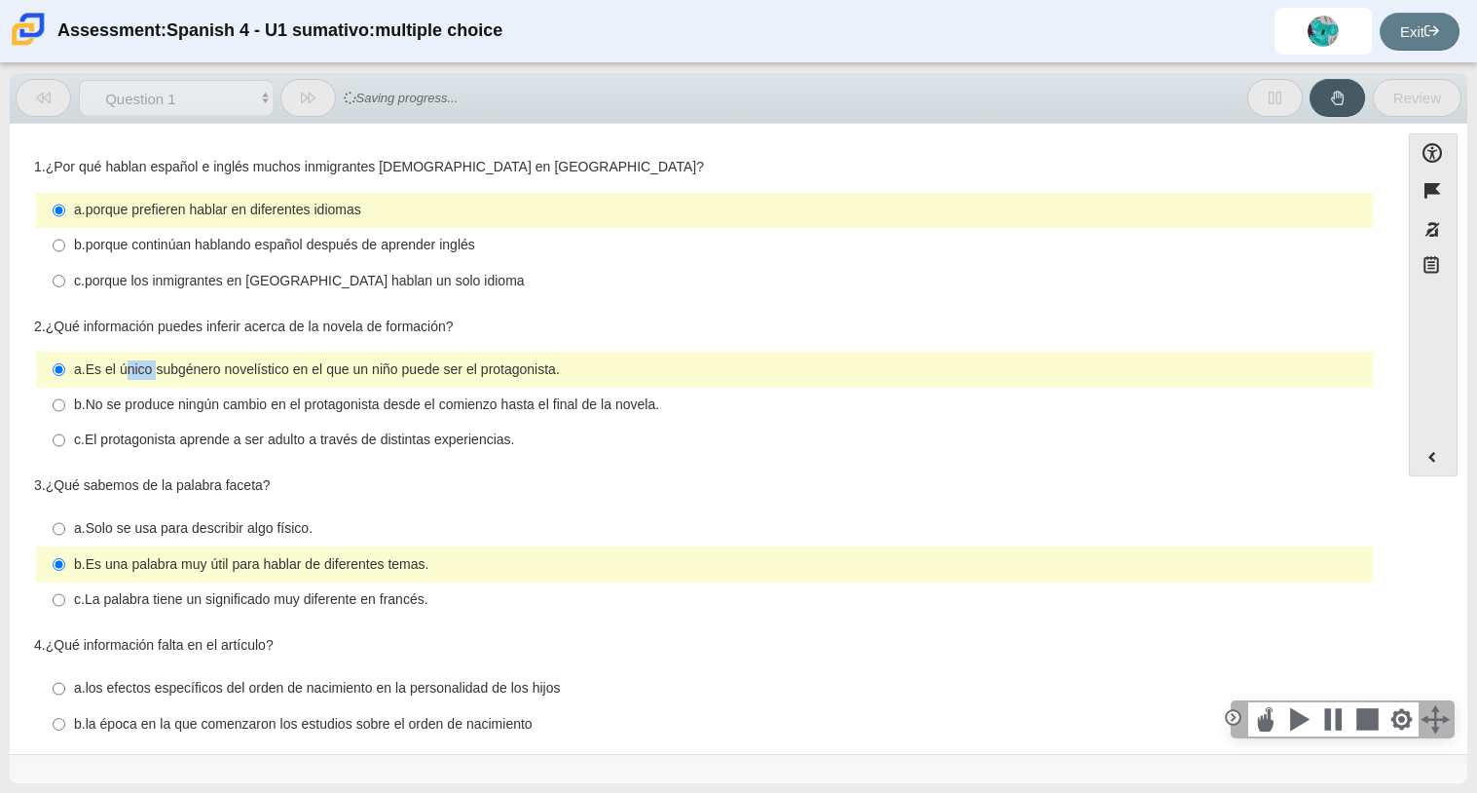
click at [147, 385] on label "a. Es el único subgénero novelístico en el que un niño puede ser el protagonist…" at bounding box center [706, 368] width 1334 height 35
click at [65, 385] on input "a. Es el único subgénero novelístico en el que un niño puede ser el protagonist…" at bounding box center [59, 368] width 13 height 35
click at [147, 385] on label "a. Es el único subgénero novelístico en el que un niño puede ser el protagonist…" at bounding box center [706, 368] width 1334 height 35
click at [65, 385] on input "a. Es el único subgénero novelístico en el que un niño puede ser el protagonist…" at bounding box center [59, 368] width 13 height 35
click at [147, 385] on label "a. Es el único subgénero novelístico en el que un niño puede ser el protagonist…" at bounding box center [706, 368] width 1334 height 35
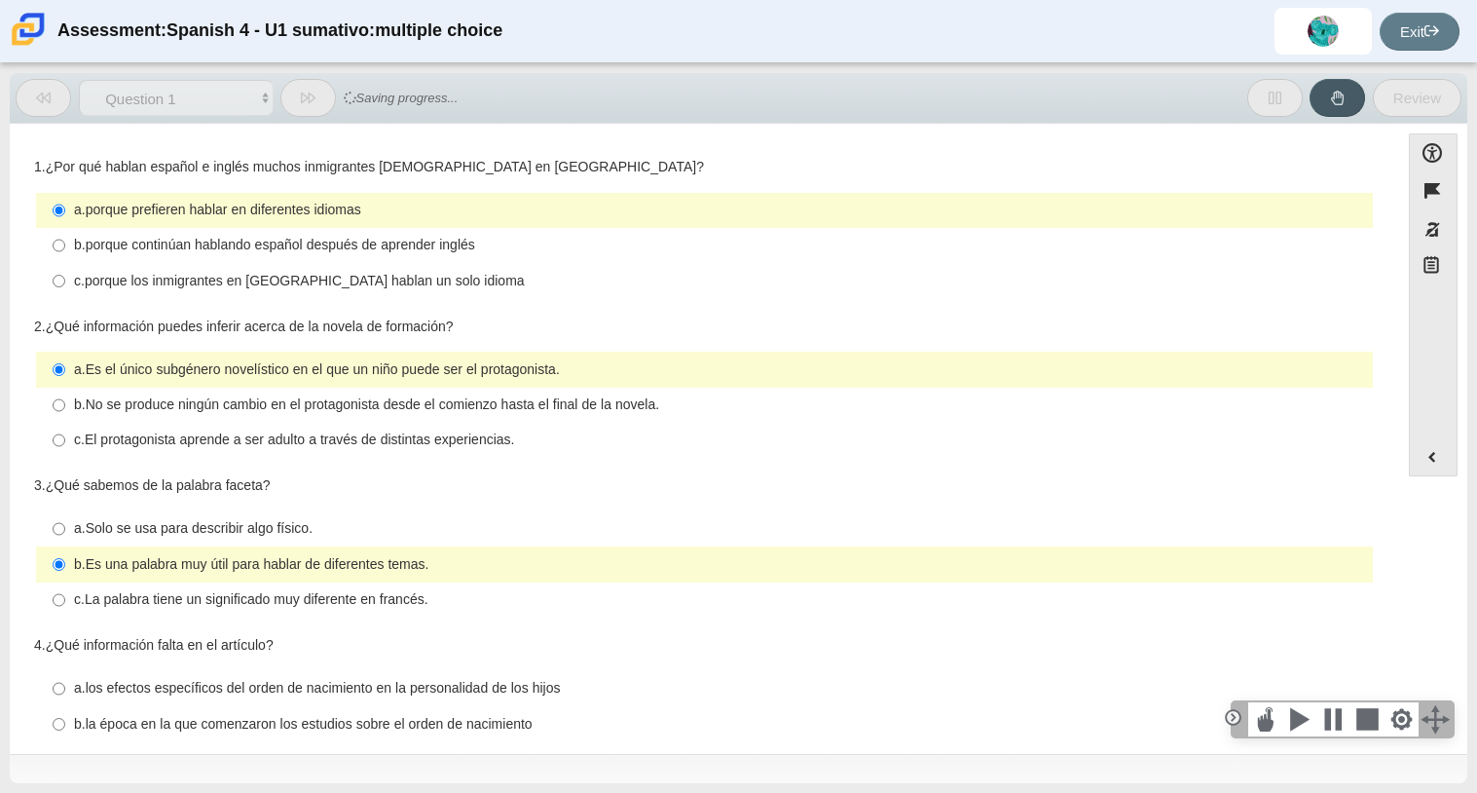
click at [65, 385] on input "a. Es el único subgénero novelístico en el que un niño puede ser el protagonist…" at bounding box center [59, 368] width 13 height 35
click at [147, 385] on label "a. Es el único subgénero novelístico en el que un niño puede ser el protagonist…" at bounding box center [706, 368] width 1334 height 35
click at [65, 385] on input "a. Es el único subgénero novelístico en el que un niño puede ser el protagonist…" at bounding box center [59, 368] width 13 height 35
click at [147, 385] on label "a. Es el único subgénero novelístico en el que un niño puede ser el protagonist…" at bounding box center [706, 368] width 1334 height 35
click at [65, 385] on input "a. Es el único subgénero novelístico en el que un niño puede ser el protagonist…" at bounding box center [59, 368] width 13 height 35
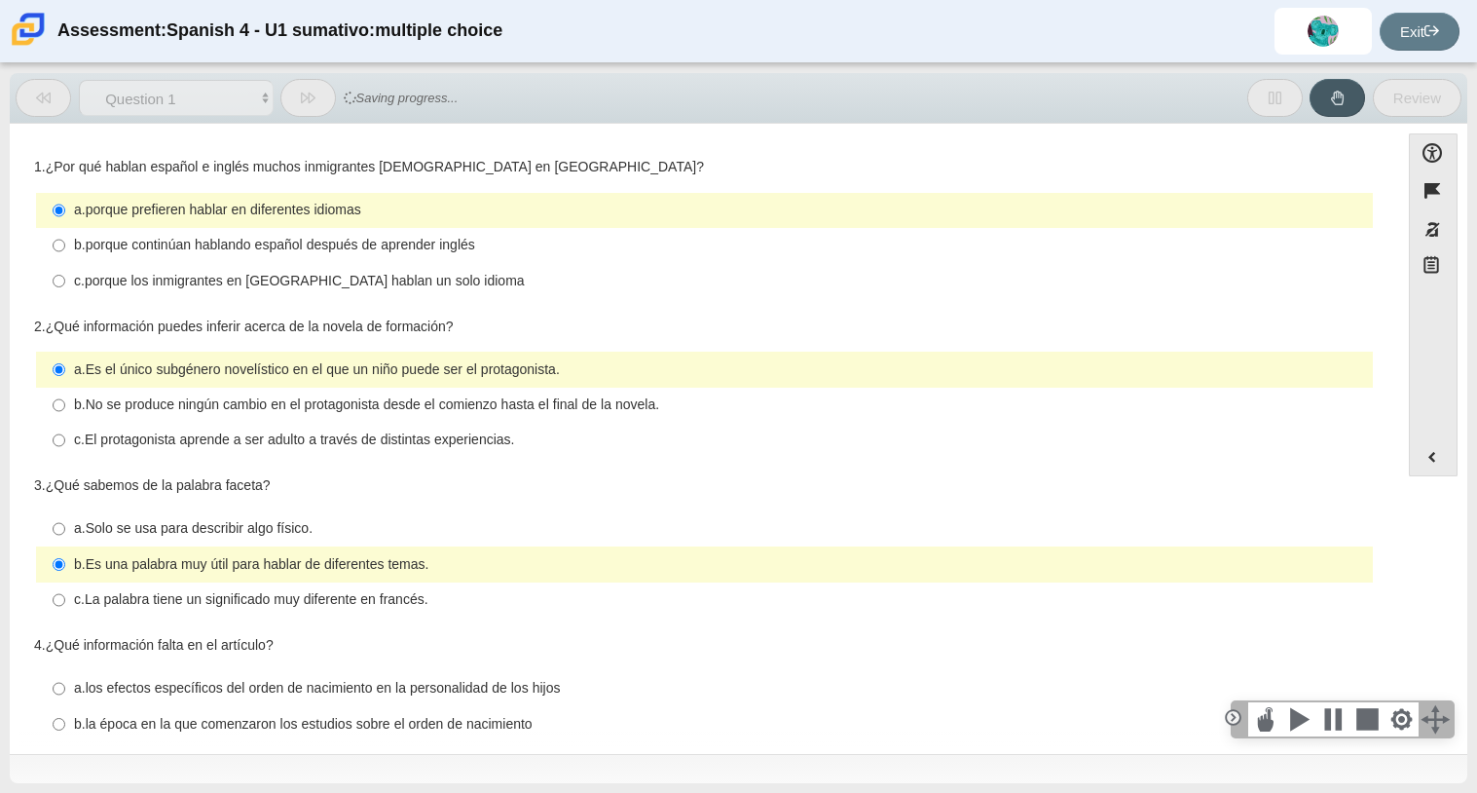
click at [147, 385] on label "a. Es el único subgénero novelístico en el que un niño puede ser el protagonist…" at bounding box center [706, 368] width 1334 height 35
click at [65, 385] on input "a. Es el único subgénero novelístico en el que un niño puede ser el protagonist…" at bounding box center [59, 368] width 13 height 35
click at [147, 385] on label "a. Es el único subgénero novelístico en el que un niño puede ser el protagonist…" at bounding box center [706, 368] width 1334 height 35
click at [65, 385] on input "a. Es el único subgénero novelístico en el que un niño puede ser el protagonist…" at bounding box center [59, 368] width 13 height 35
click at [147, 385] on label "a. Es el único subgénero novelístico en el que un niño puede ser el protagonist…" at bounding box center [706, 368] width 1334 height 35
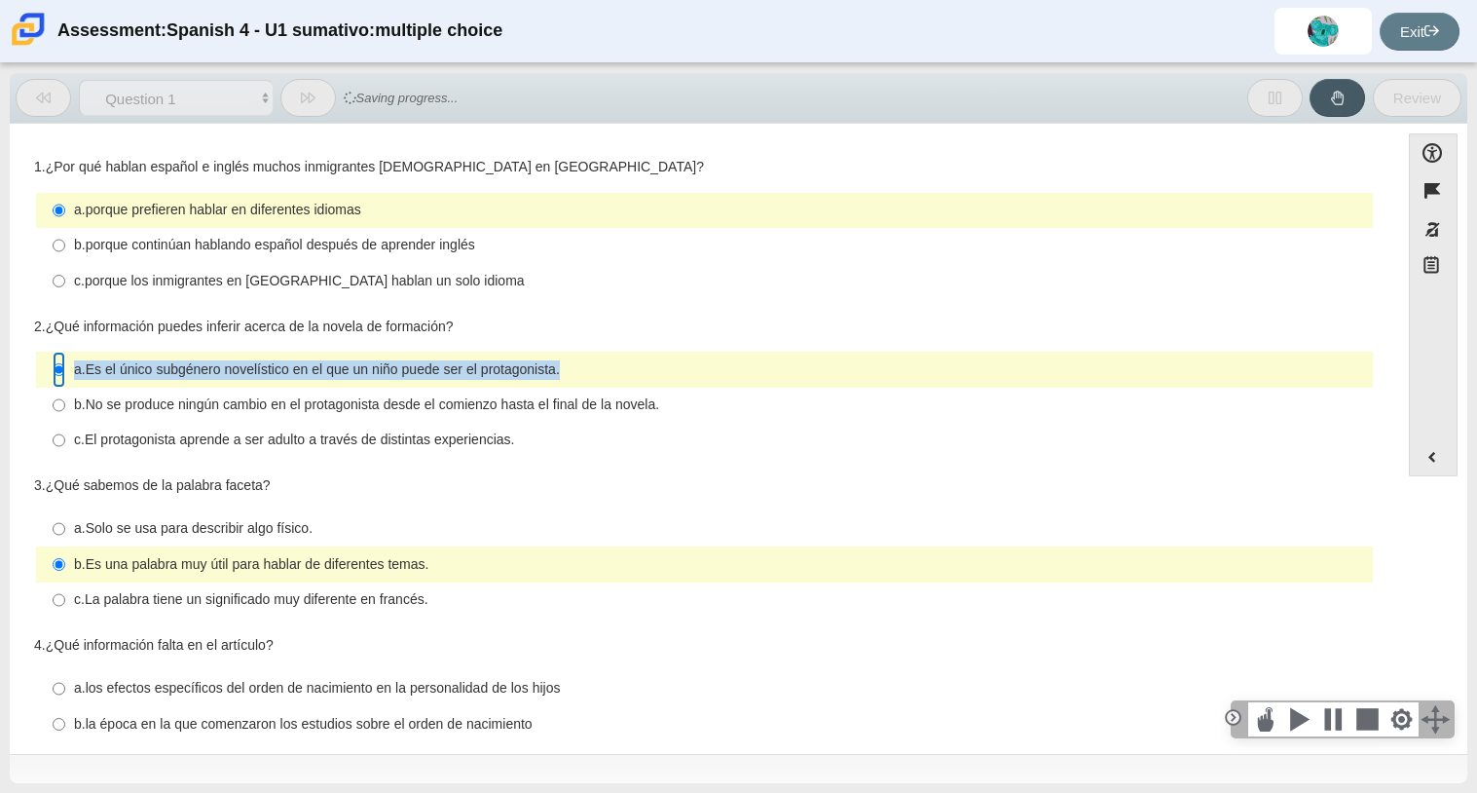
click at [65, 385] on input "a. Es el único subgénero novelístico en el que un niño puede ser el protagonist…" at bounding box center [59, 368] width 13 height 35
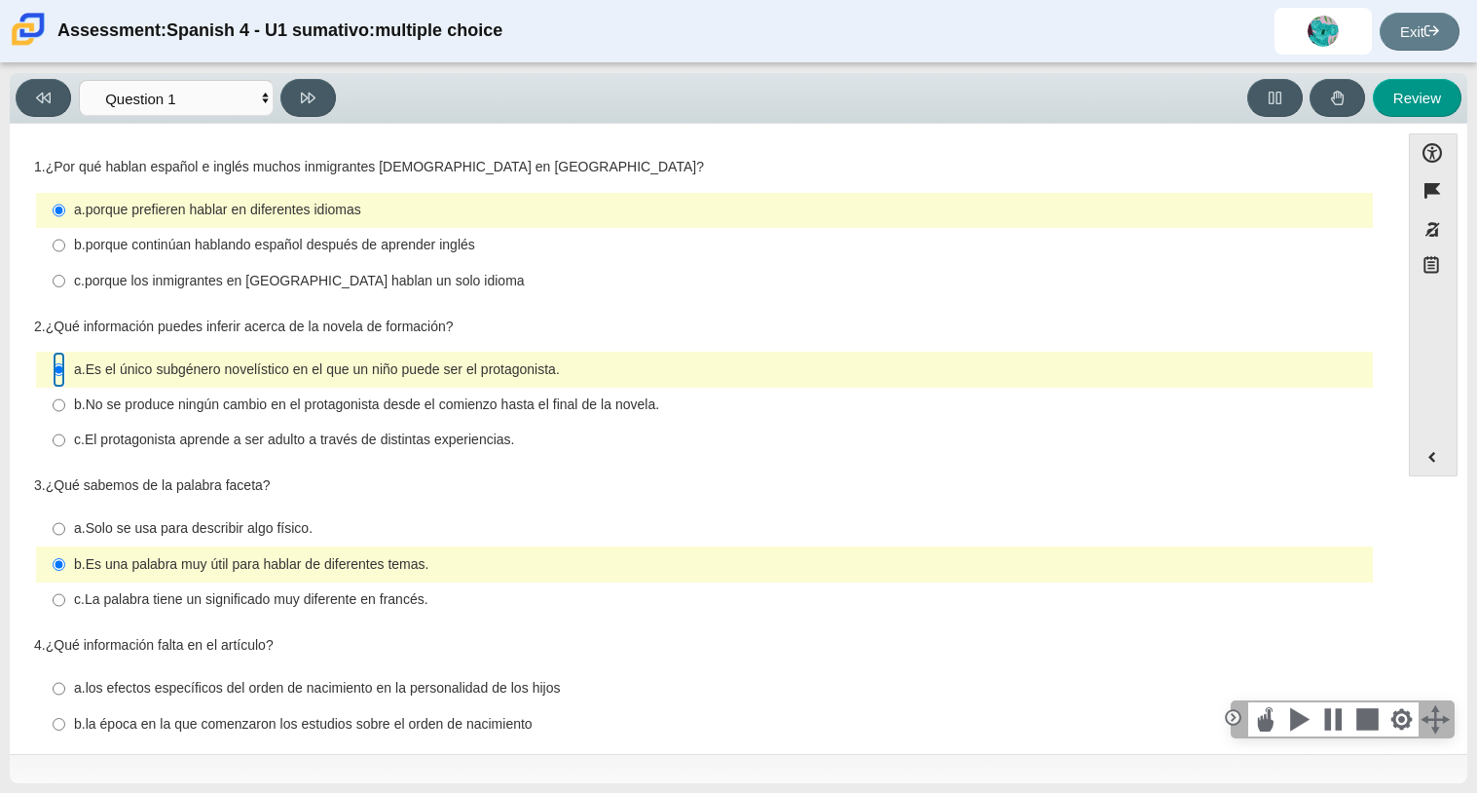
click at [63, 374] on input "a. Es el único subgénero novelístico en el que un niño puede ser el protagonist…" at bounding box center [59, 368] width 13 height 35
click at [55, 563] on input "b. Es una palabra muy útil para hablar de diferentes temas. b. Es una palabra m…" at bounding box center [59, 563] width 13 height 35
click at [193, 266] on label "c. porque los inmigrantes en [GEOGRAPHIC_DATA] hablan un solo idioma c. porque …" at bounding box center [706, 280] width 1334 height 35
click at [65, 266] on input "c. porque los inmigrantes en [GEOGRAPHIC_DATA] hablan un solo idioma c. porque …" at bounding box center [59, 280] width 13 height 35
radio input "true"
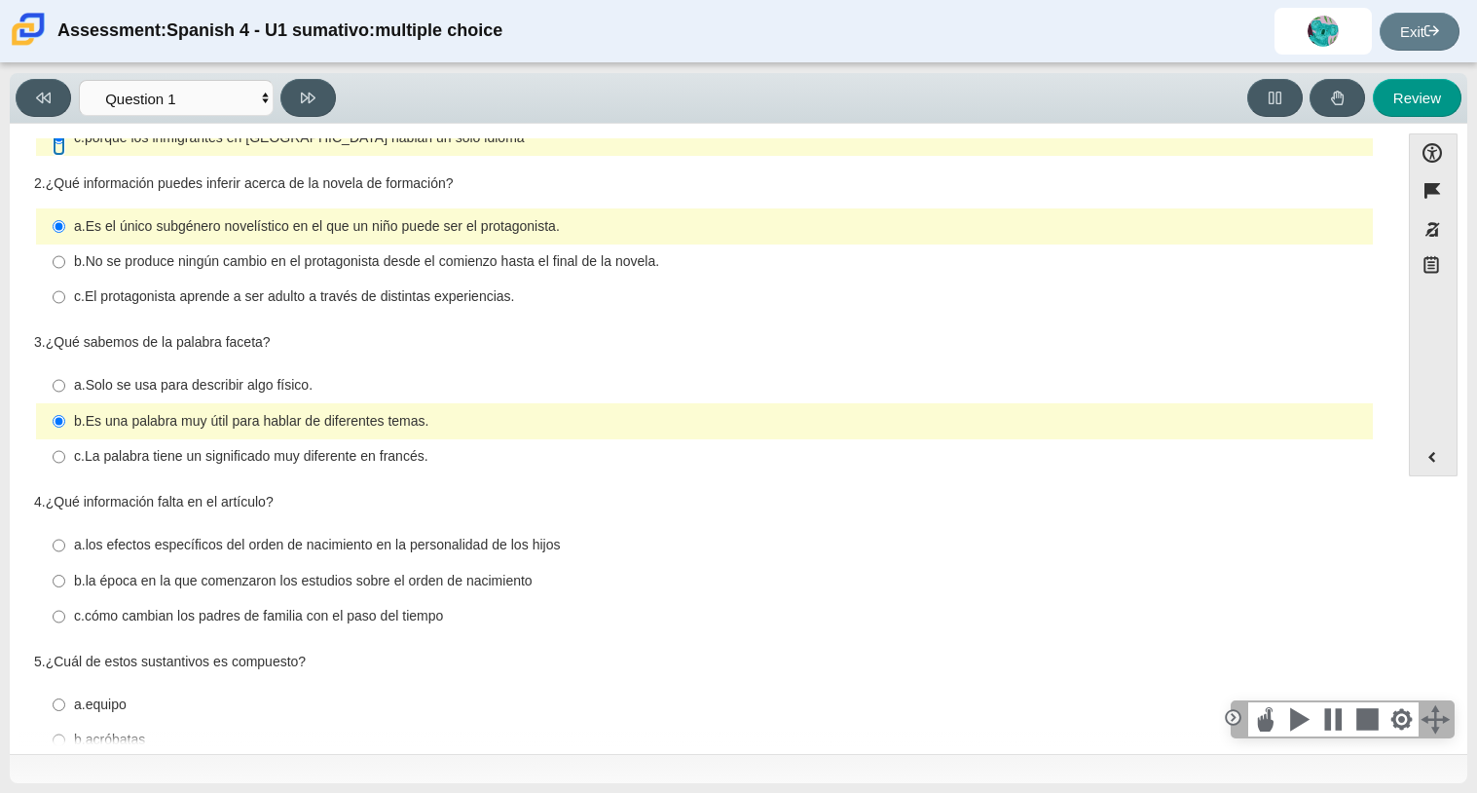
scroll to position [150, 0]
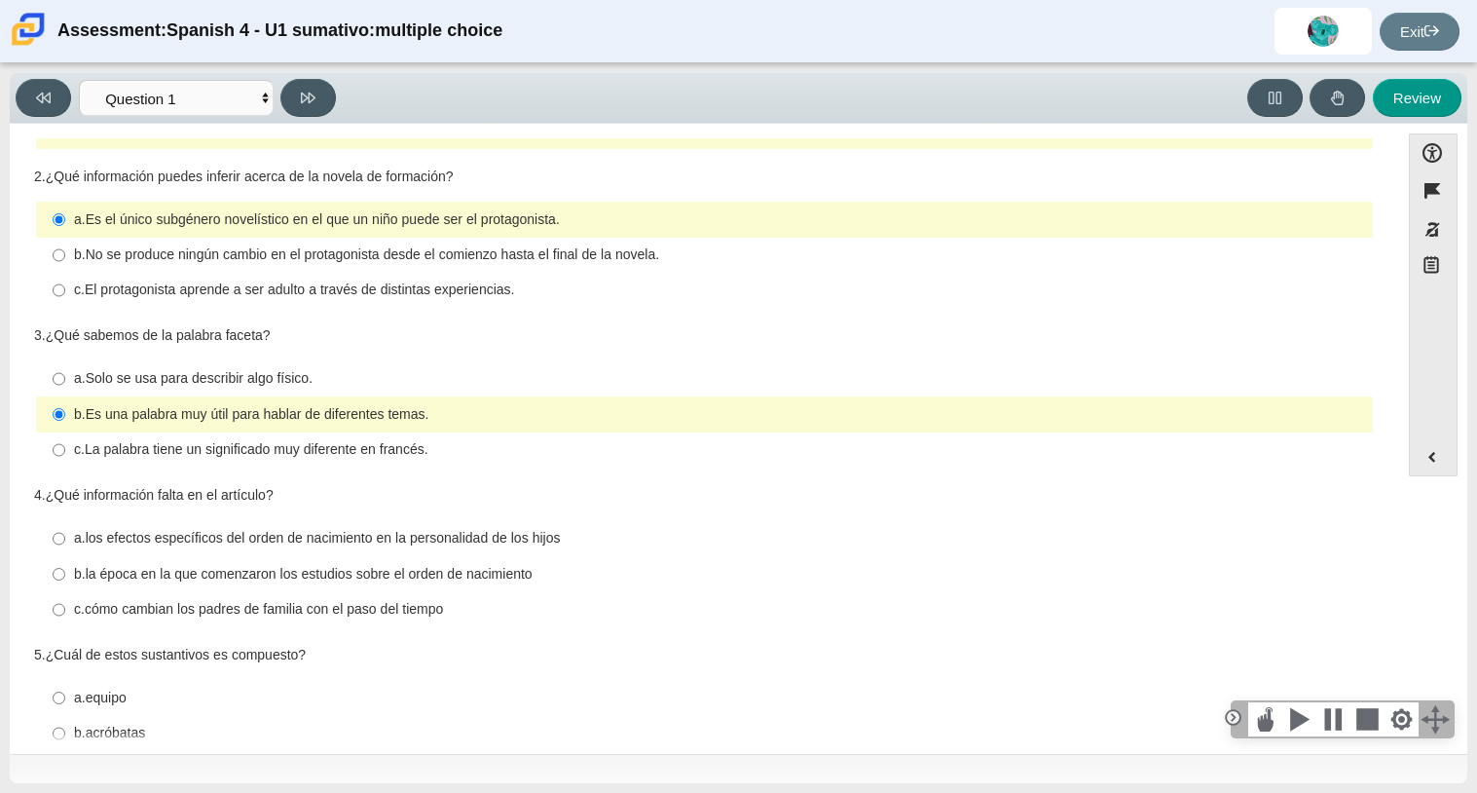
click at [214, 263] on thspan "No se produce ningún cambio en el protagonista desde el comienzo hasta el final…" at bounding box center [372, 254] width 573 height 18
click at [65, 263] on input "b. No se produce ningún cambio en el protagonista desde el comienzo hasta el fi…" at bounding box center [59, 255] width 13 height 35
radio input "true"
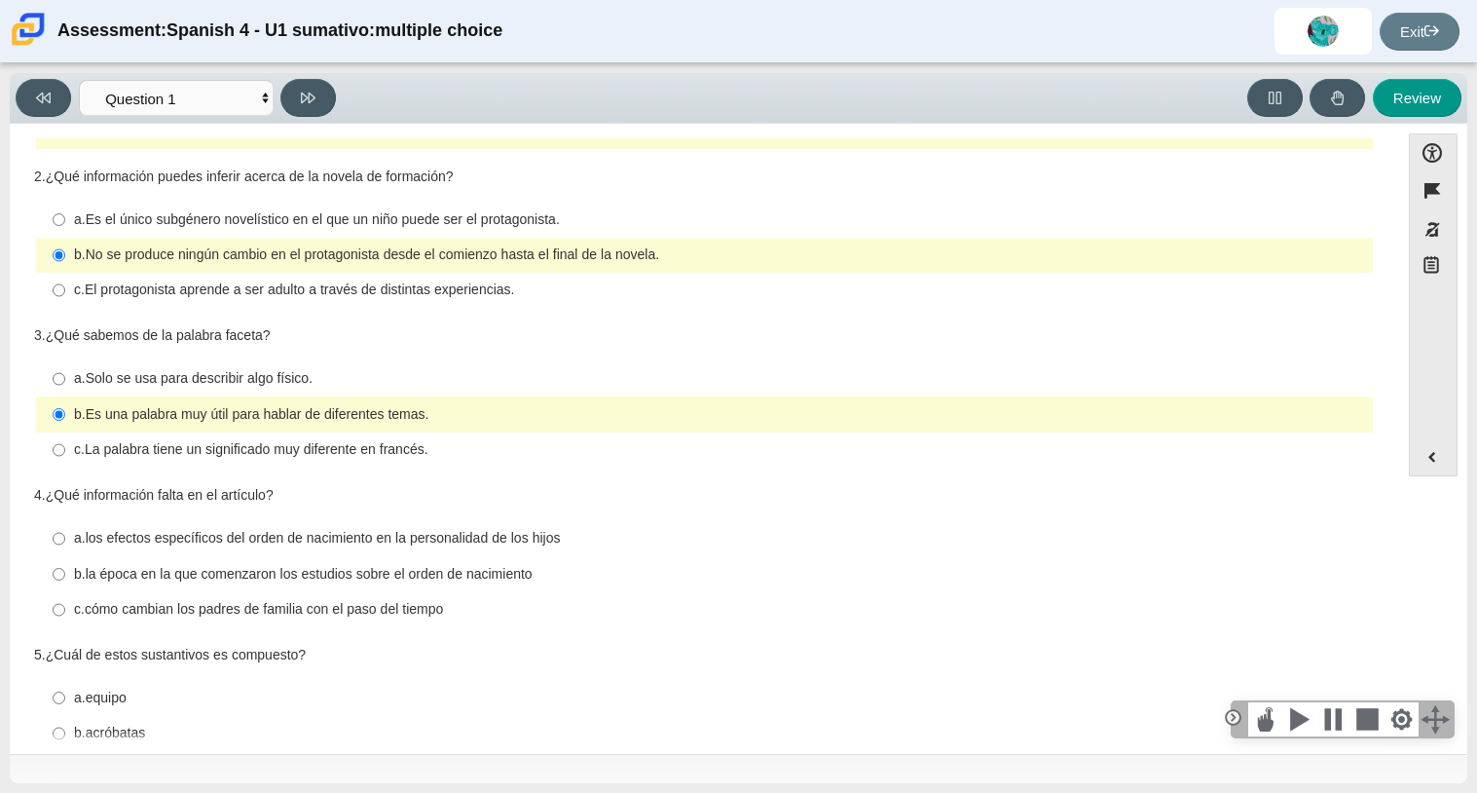
click at [242, 310] on div "a. Es el único subgénero novelístico en el que un niño puede ser el protagonist…" at bounding box center [704, 255] width 1341 height 110
click at [240, 292] on thspan "El protagonista aprende a ser adulto a través de distintas experiencias." at bounding box center [300, 289] width 430 height 18
click at [65, 292] on input "c. El protagonista aprende a ser adulto a través de distintas experiencias. c. …" at bounding box center [59, 290] width 13 height 35
radio input "true"
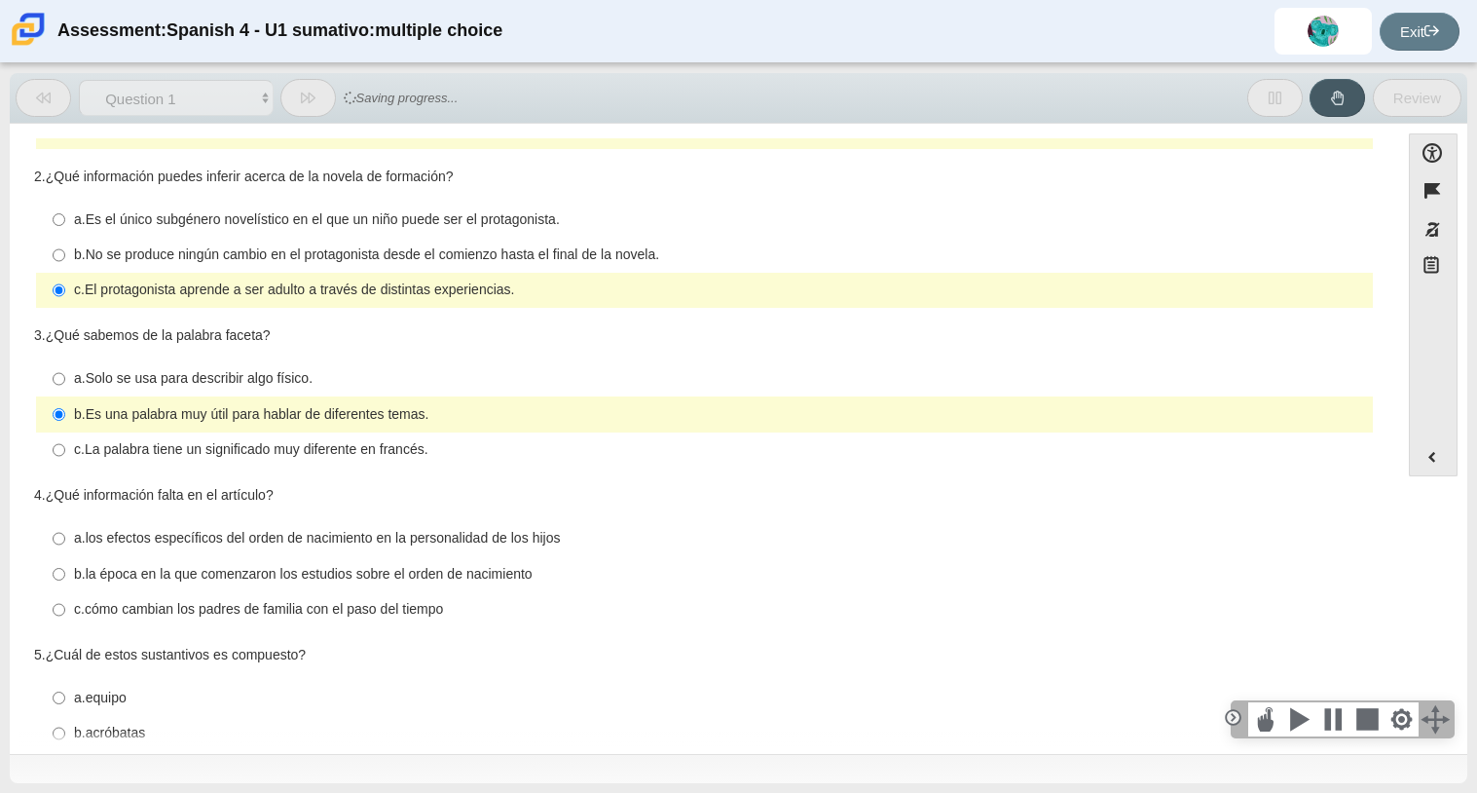
click at [642, 257] on thspan "No se produce ningún cambio en el protagonista desde el comienzo hasta el final…" at bounding box center [372, 254] width 573 height 18
click at [65, 257] on input "b. No se produce ningún cambio en el protagonista desde el comienzo hasta el fi…" at bounding box center [59, 255] width 13 height 35
radio input "true"
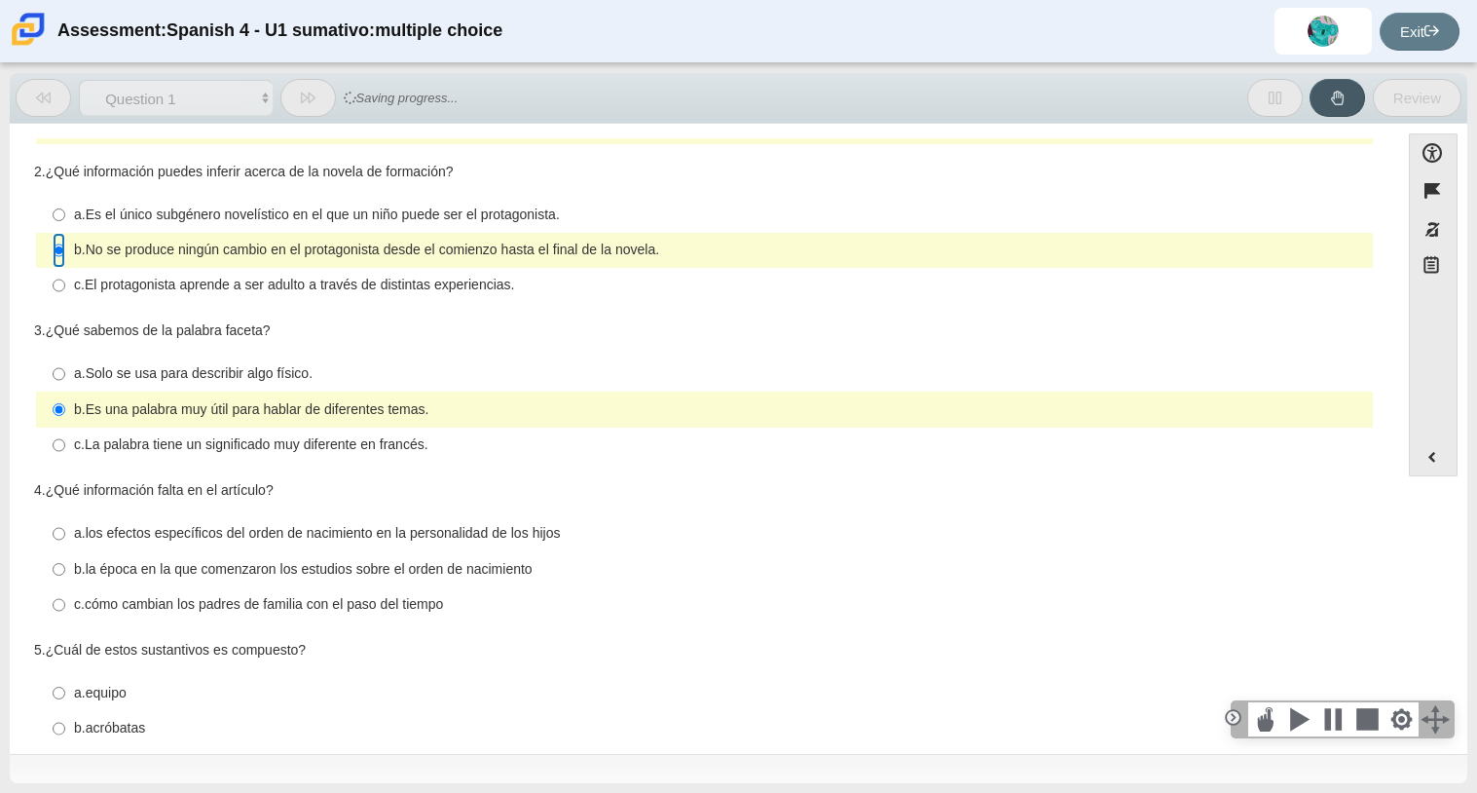
scroll to position [157, 0]
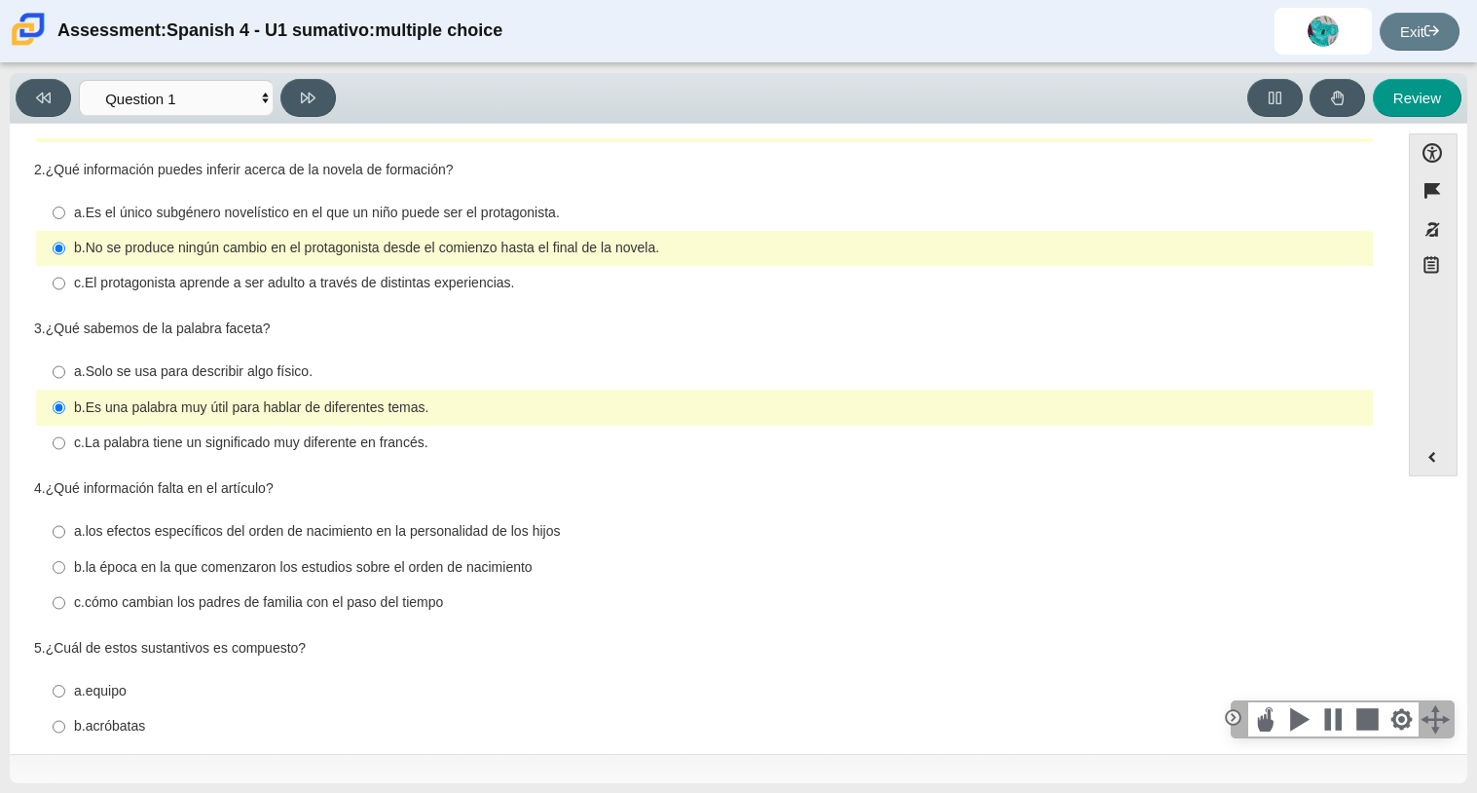
click at [507, 296] on label "c. El protagonista aprende a ser adulto a través de distintas experiencias. c. …" at bounding box center [706, 283] width 1334 height 35
click at [65, 296] on input "c. El protagonista aprende a ser adulto a través de distintas experiencias. c. …" at bounding box center [59, 283] width 13 height 35
radio input "true"
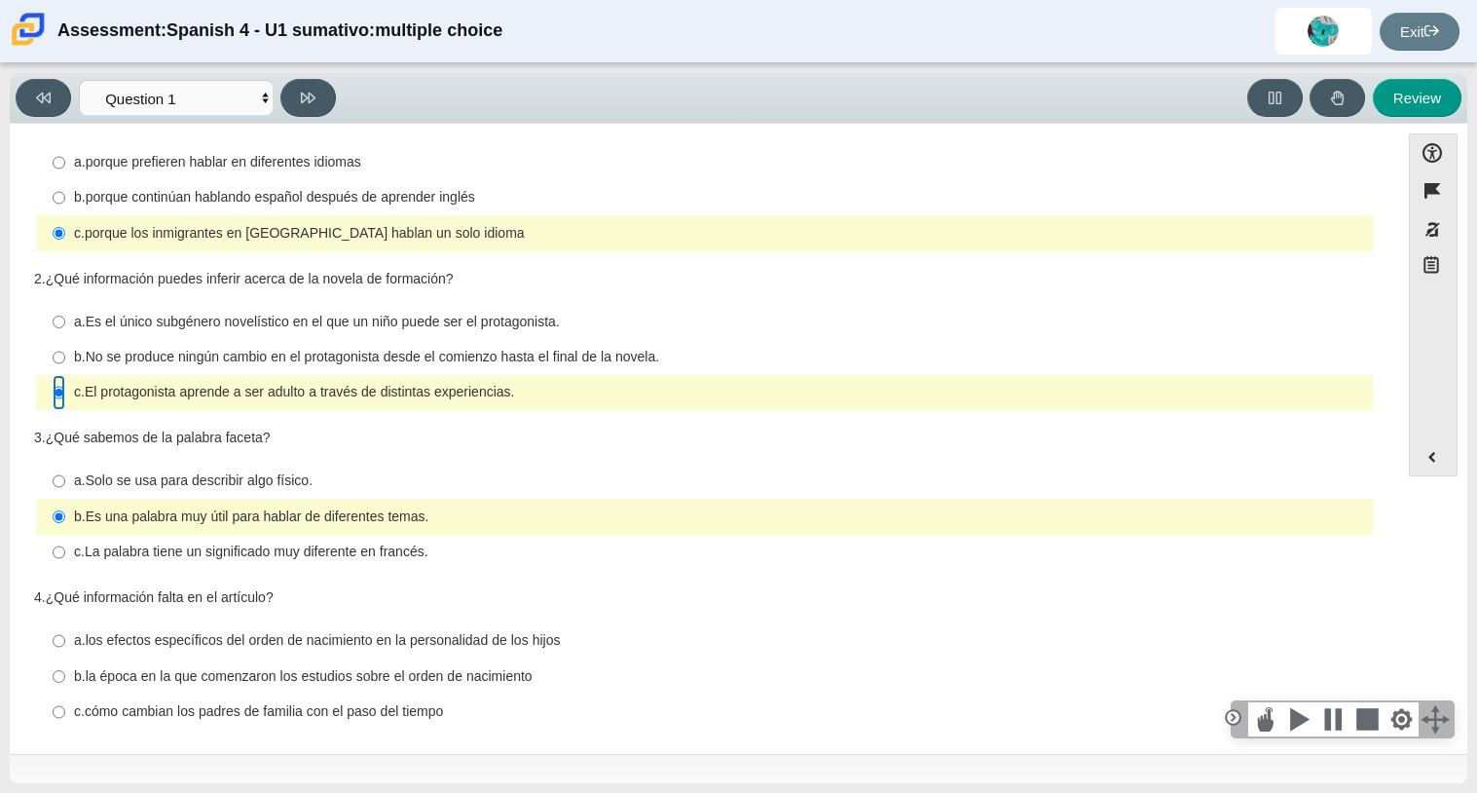
scroll to position [0, 0]
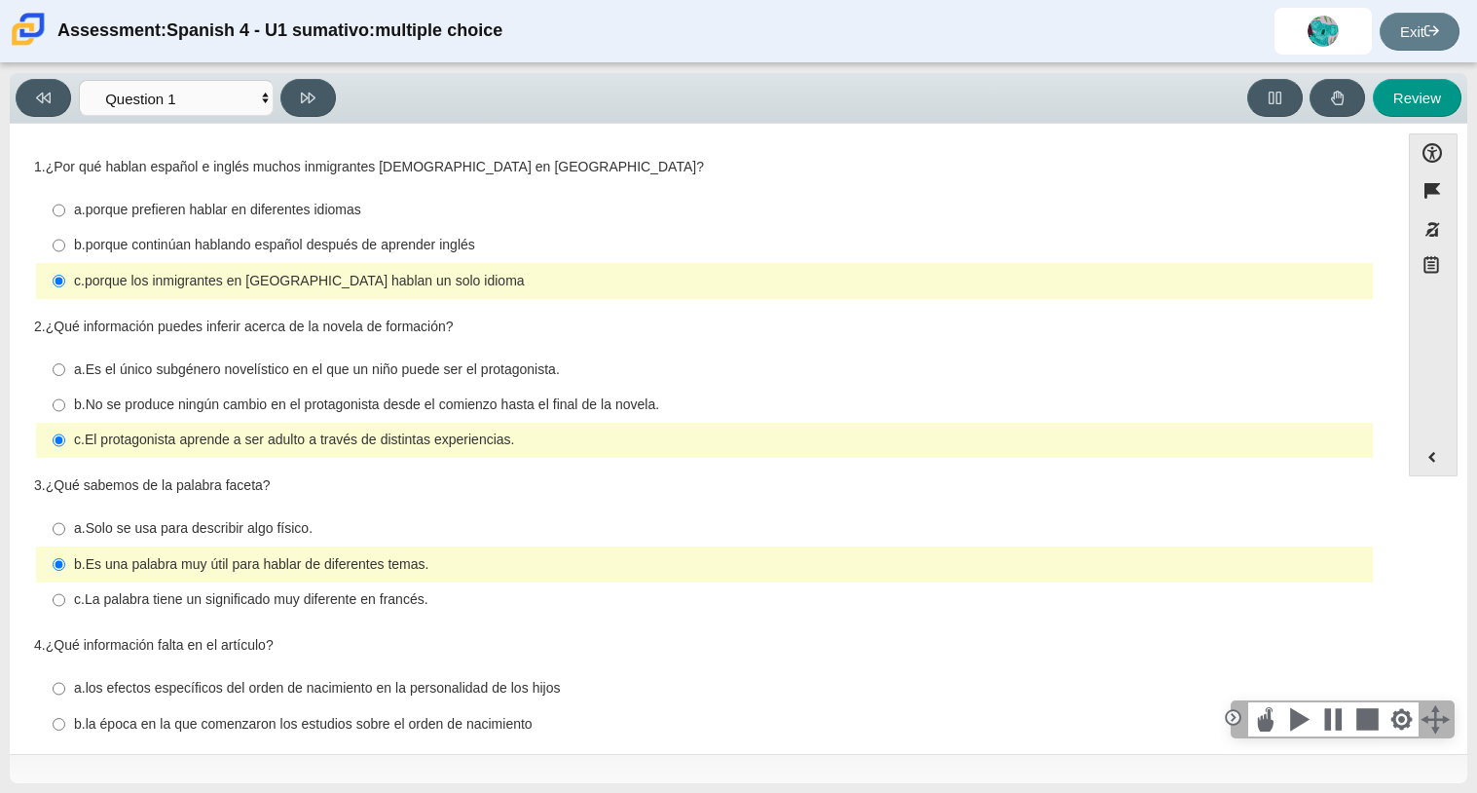
click at [394, 378] on thspan "Es el único subgénero novelístico en el que un niño puede ser el protagonista." at bounding box center [323, 369] width 474 height 18
click at [65, 379] on input "a. Es el único subgénero novelístico en el que un niño puede ser el protagonist…" at bounding box center [59, 368] width 13 height 35
radio input "true"
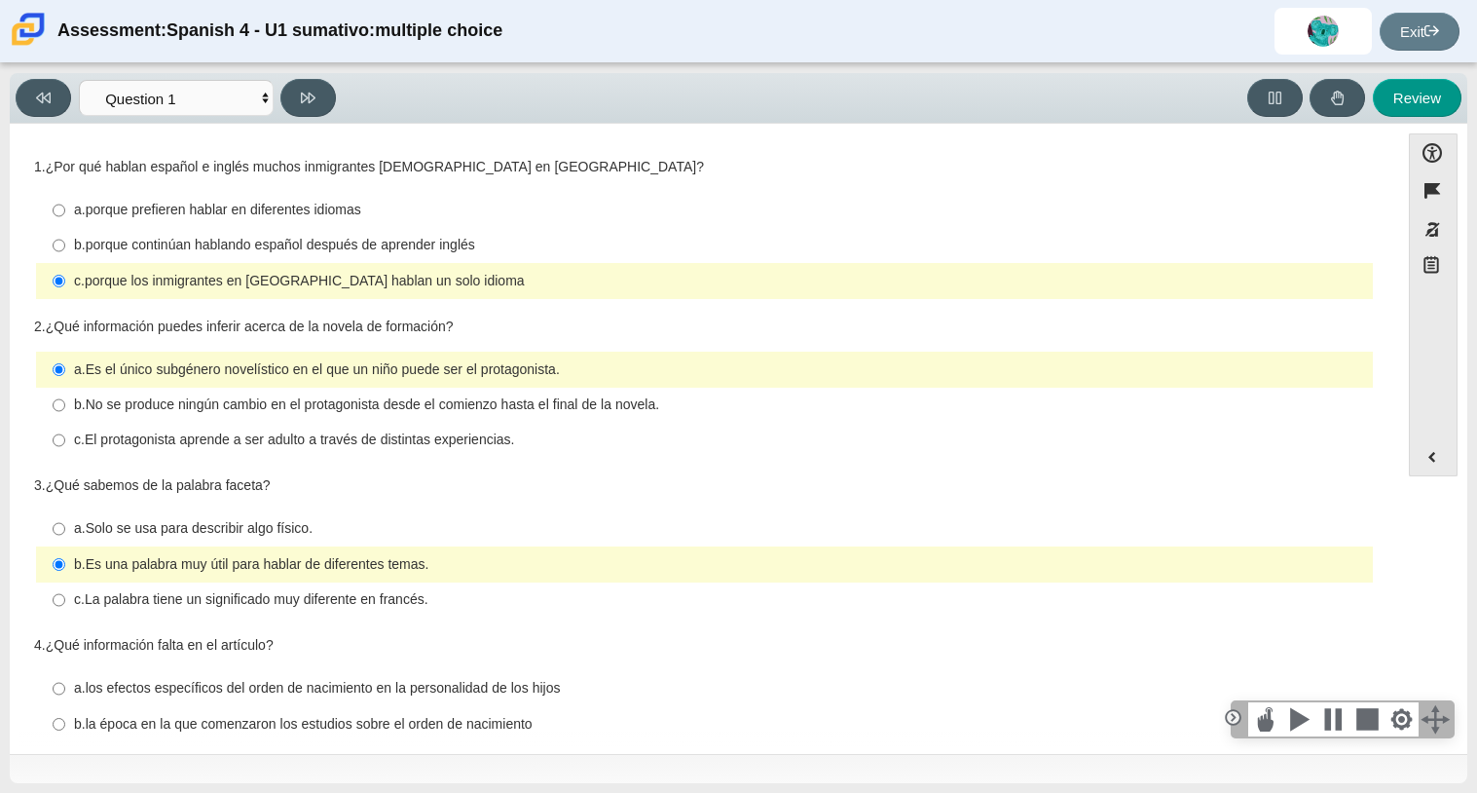
click at [370, 236] on thspan "porque continúan hablando español después de aprender inglés" at bounding box center [280, 245] width 389 height 18
click at [65, 236] on input "b. porque continúan hablando español después de aprender inglés b. porque conti…" at bounding box center [59, 245] width 13 height 35
radio input "true"
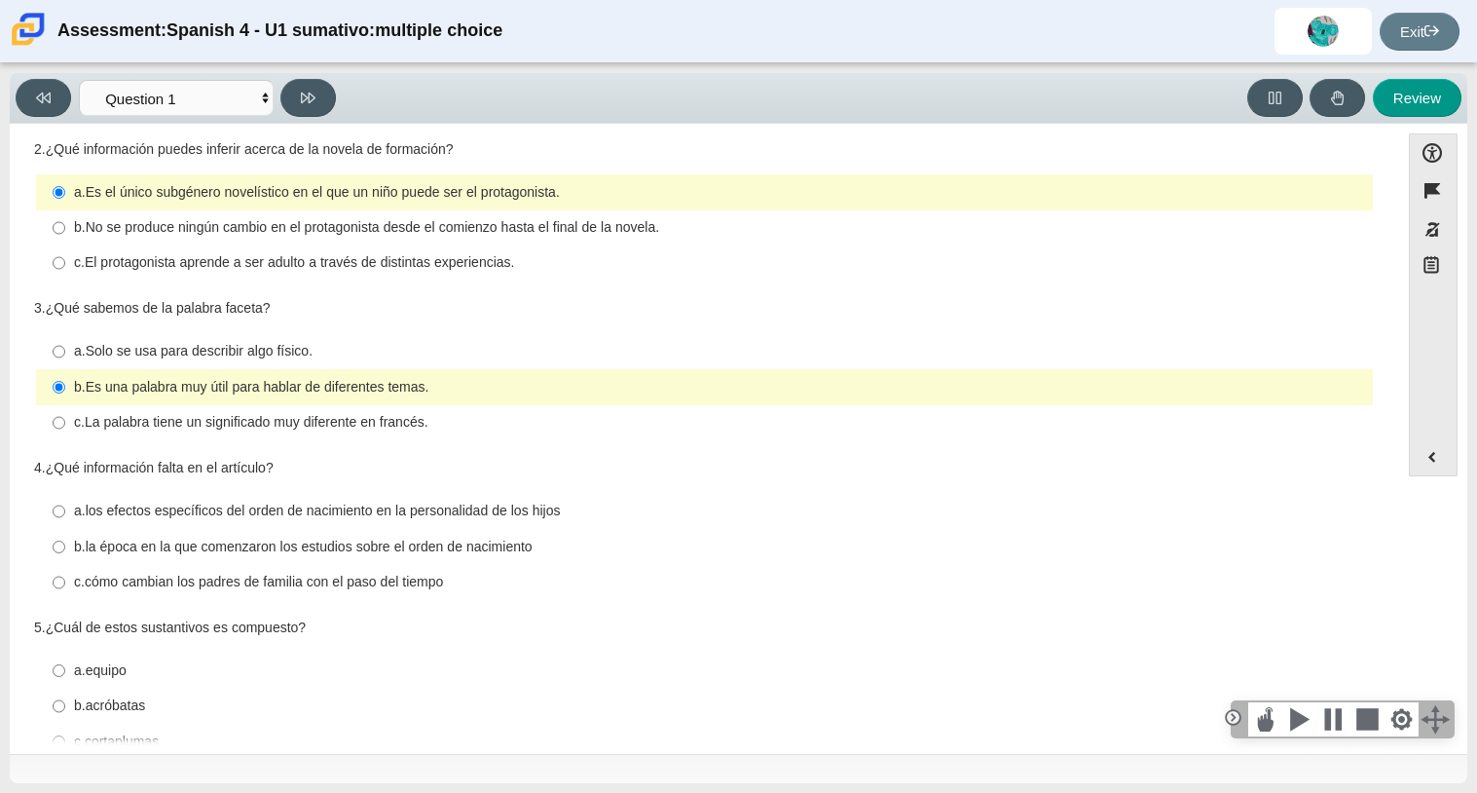
scroll to position [179, 0]
click at [434, 263] on thspan "El protagonista aprende a ser adulto a través de distintas experiencias." at bounding box center [300, 260] width 430 height 18
click at [65, 263] on input "c. El protagonista aprende a ser adulto a través de distintas experiencias. c. …" at bounding box center [59, 260] width 13 height 35
radio input "true"
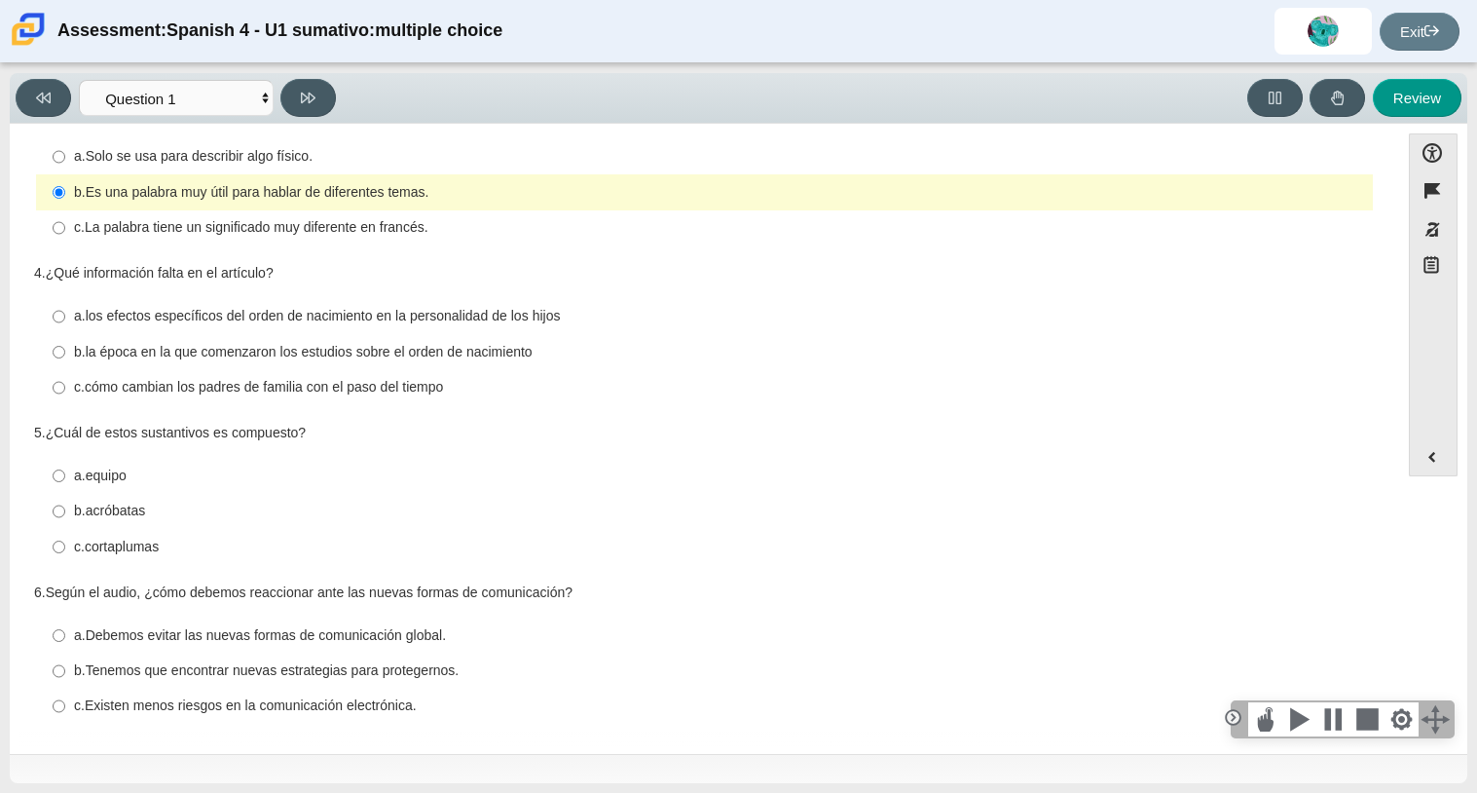
scroll to position [370, 0]
click at [156, 154] on thspan "Solo se usa para describir algo físico." at bounding box center [199, 158] width 227 height 18
click at [65, 154] on input "a. Solo se usa para describir algo físico. a. Solo se usa para describir algo f…" at bounding box center [59, 158] width 13 height 35
radio input "true"
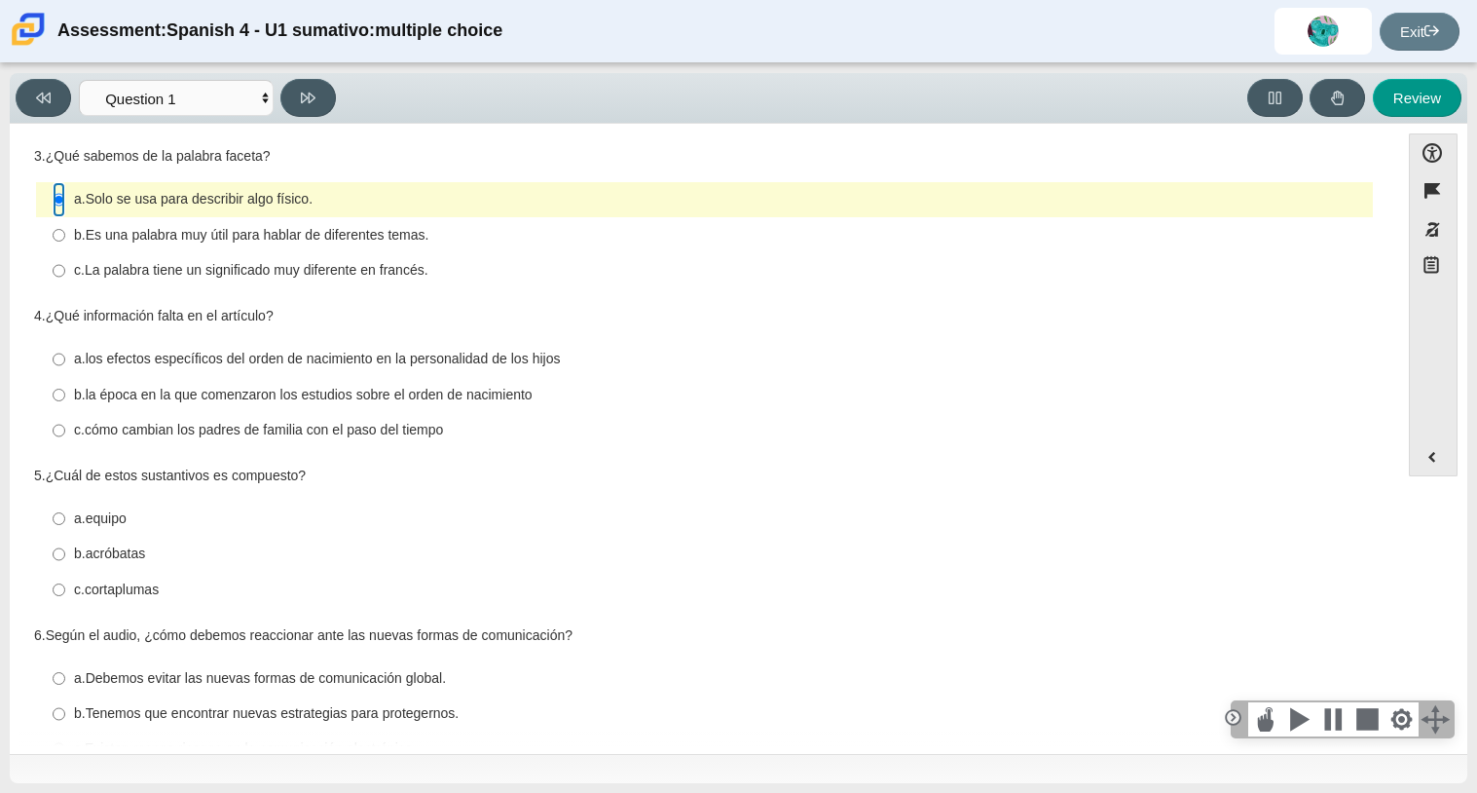
scroll to position [327, 0]
click at [382, 243] on thspan "Es una palabra muy útil para hablar de diferentes temas." at bounding box center [258, 237] width 344 height 18
click at [65, 243] on input "b. Es una palabra muy útil para hablar de diferentes temas. b. Es una palabra m…" at bounding box center [59, 236] width 13 height 35
radio input "true"
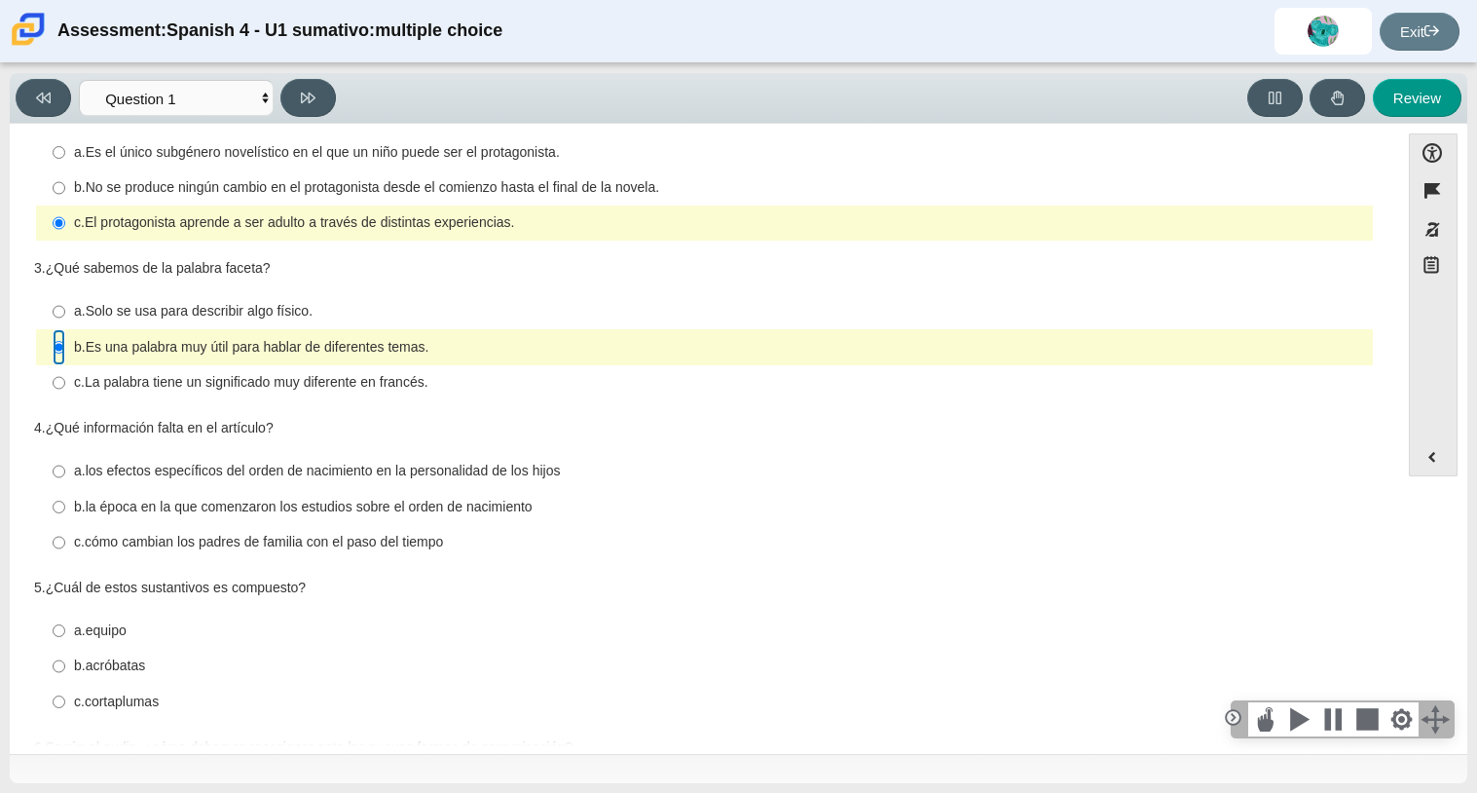
scroll to position [177, 0]
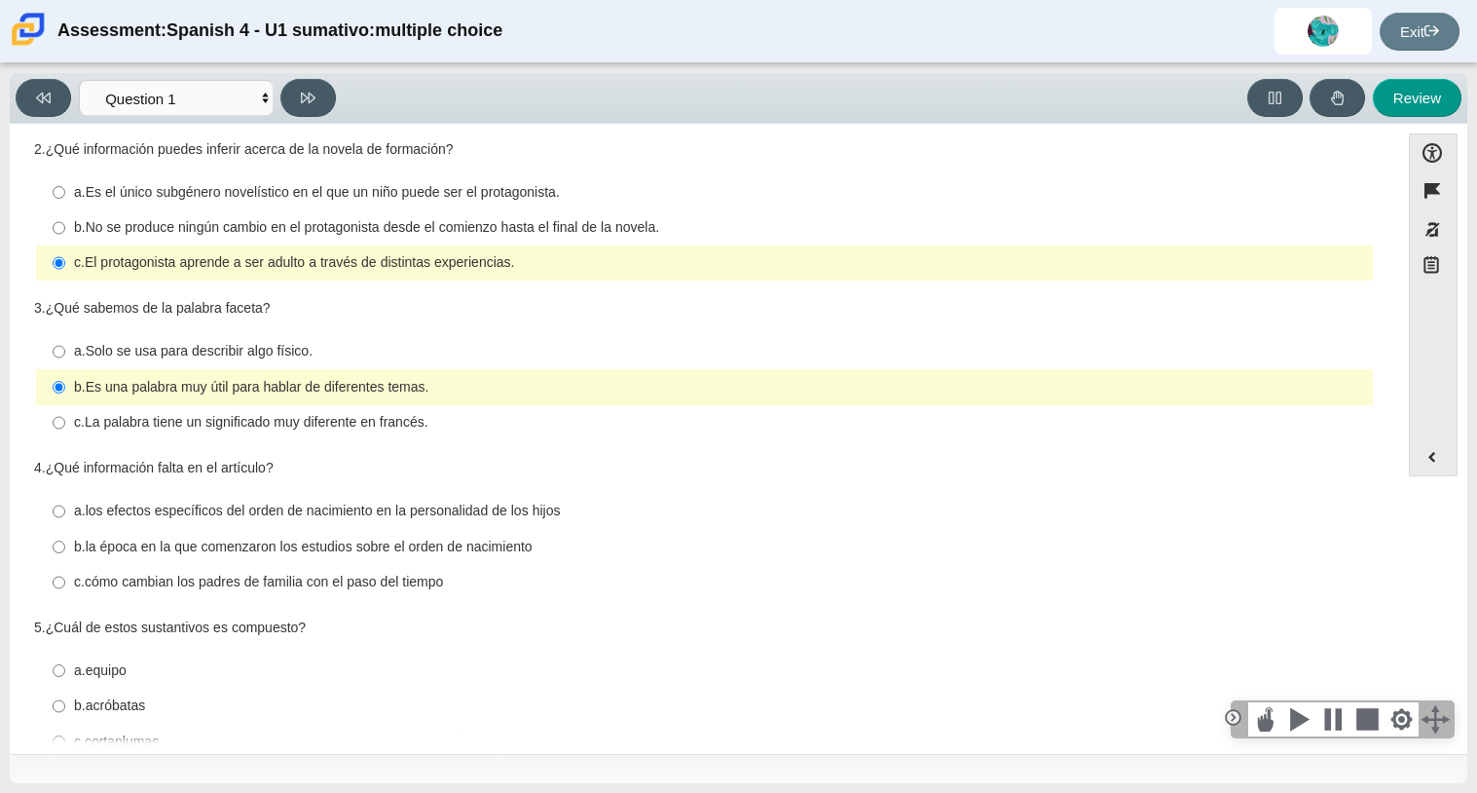
click at [338, 348] on div "a. Solo se usa para describir algo físico." at bounding box center [719, 351] width 1291 height 19
click at [65, 348] on input "a. Solo se usa para describir algo físico. a. Solo se usa para describir algo f…" at bounding box center [59, 351] width 13 height 35
radio input "true"
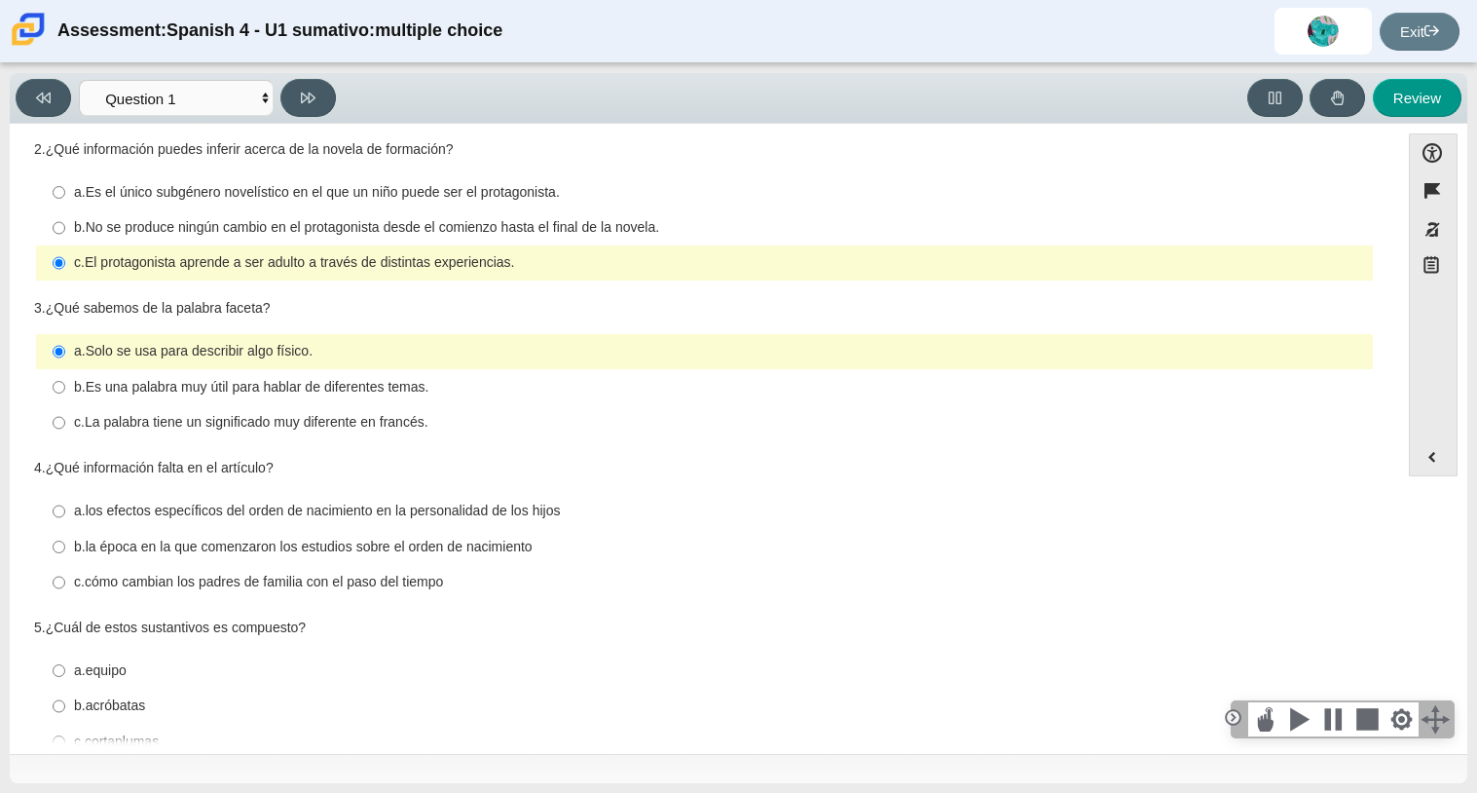
click at [350, 375] on label "b. Es una palabra muy útil para hablar de diferentes temas. b. Es una palabra m…" at bounding box center [706, 386] width 1334 height 35
click at [65, 375] on input "b. Es una palabra muy útil para hablar de diferentes temas. b. Es una palabra m…" at bounding box center [59, 386] width 13 height 35
radio input "true"
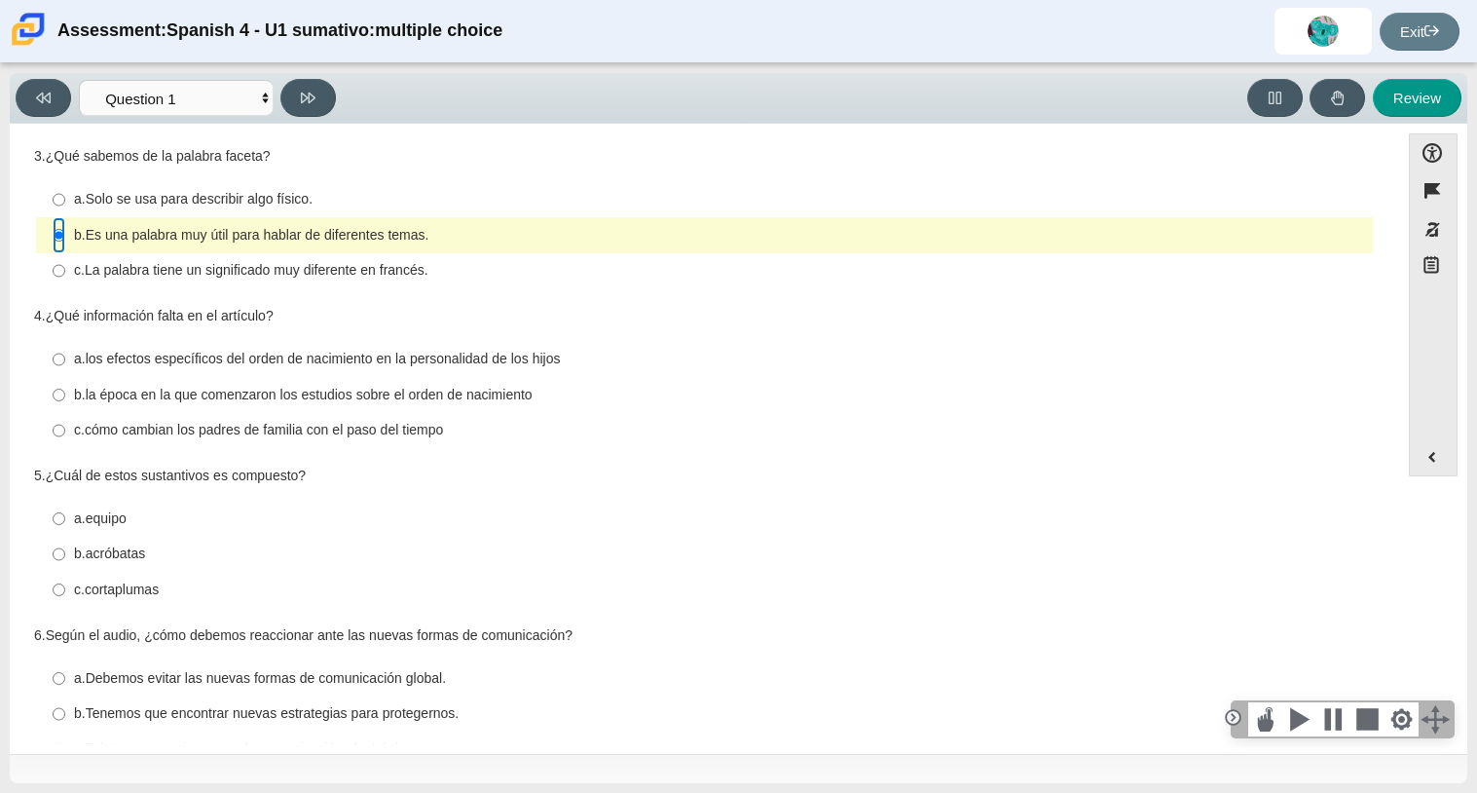
scroll to position [380, 0]
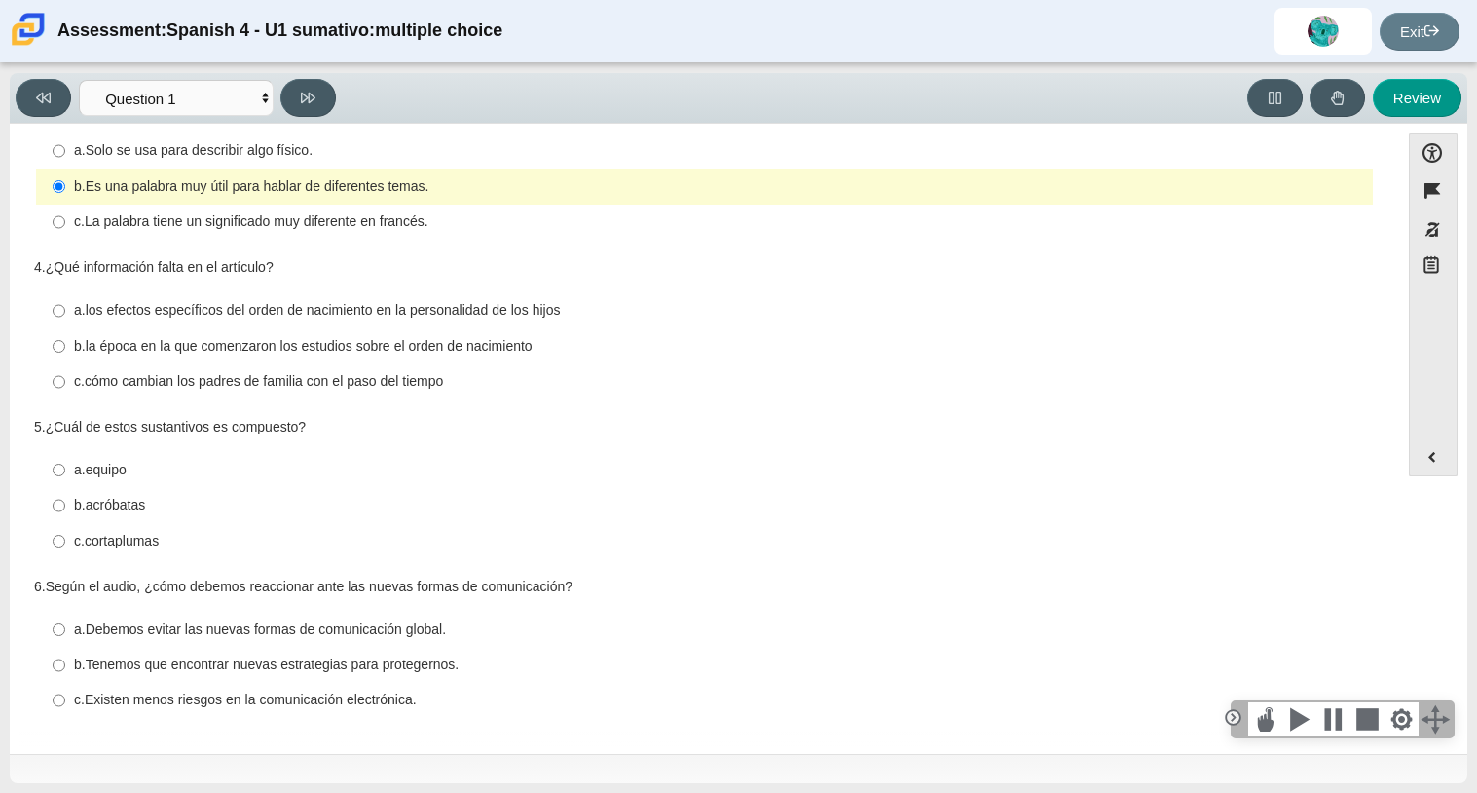
click at [385, 261] on div "4. ¿Qué información falta en el artículo?" at bounding box center [704, 267] width 1341 height 19
click at [317, 381] on thspan "cómo cambian los padres de familia con el paso del tiempo" at bounding box center [264, 381] width 358 height 18
click at [65, 381] on input "c. cómo cambian los padres de familia con el paso del tiempo c. cómo cambian lo…" at bounding box center [59, 381] width 13 height 35
radio input "true"
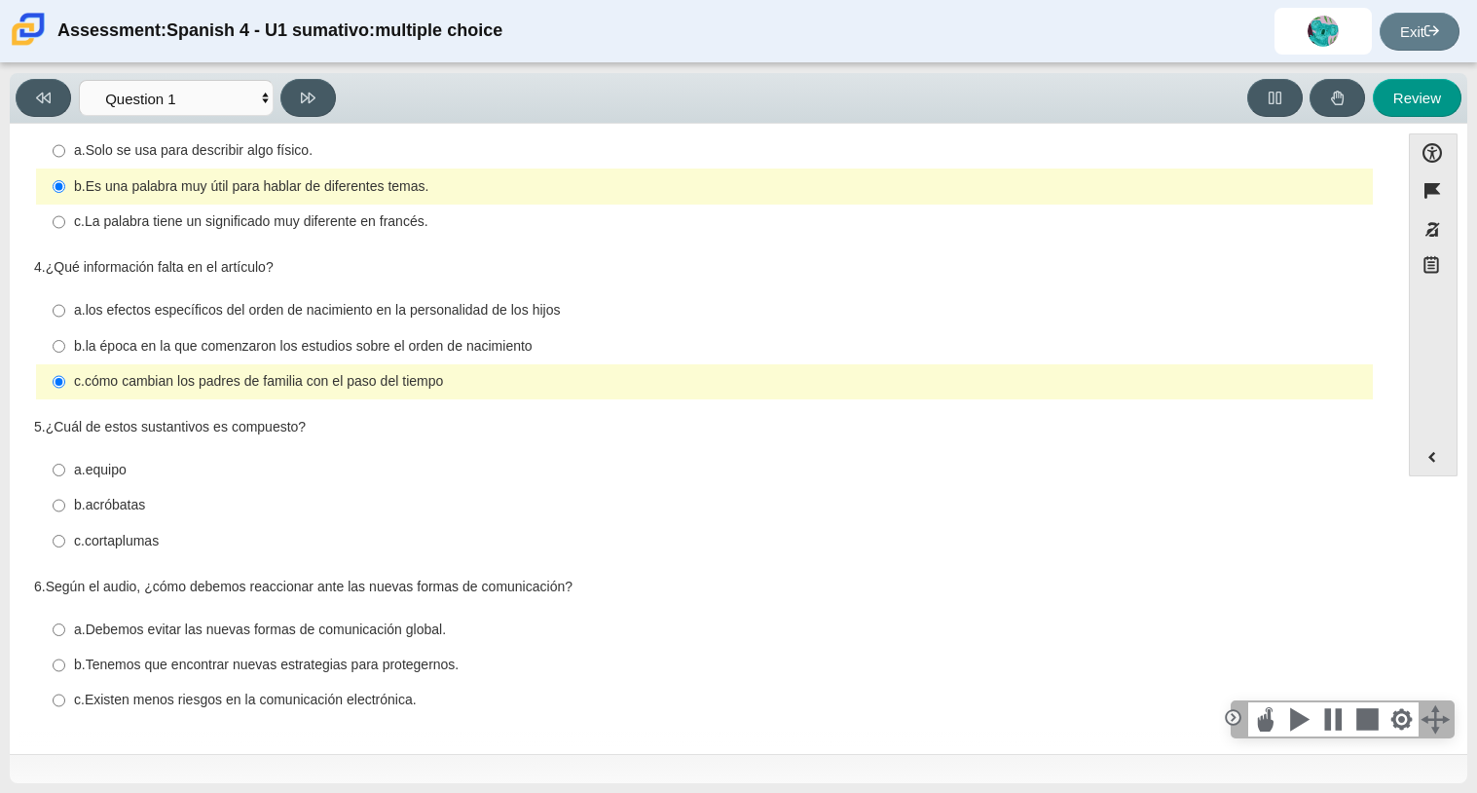
click at [189, 339] on thspan "la época en la que comenzaron los estudios sobre el orden de nacimiento" at bounding box center [309, 346] width 447 height 18
click at [65, 339] on input "b. la época en la que comenzaron los estudios sobre el [MEDICAL_DATA] b. la épo…" at bounding box center [59, 345] width 13 height 35
radio input "true"
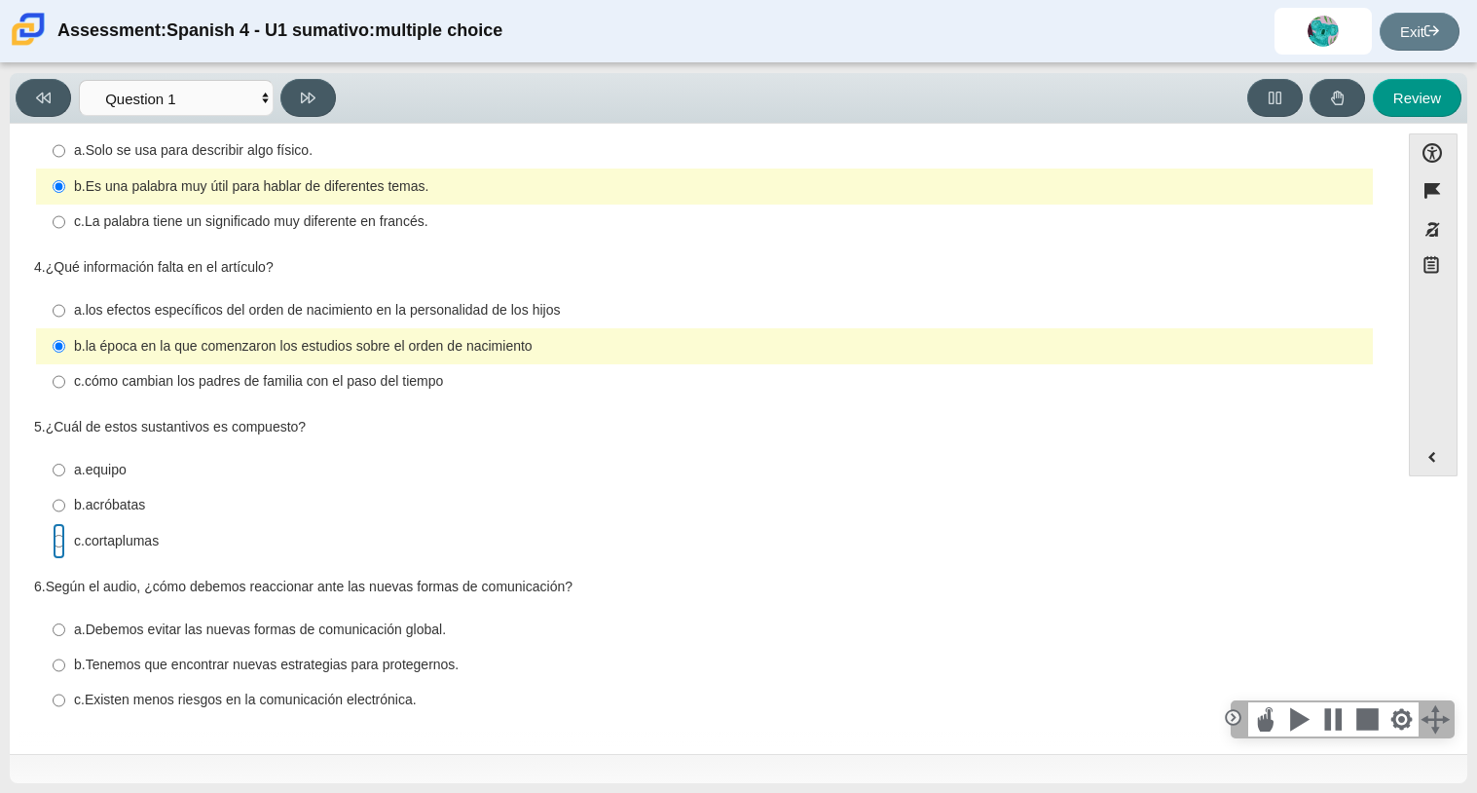
click at [59, 543] on input "c. cortaplumas c. cortaplumas" at bounding box center [59, 540] width 13 height 35
radio input "true"
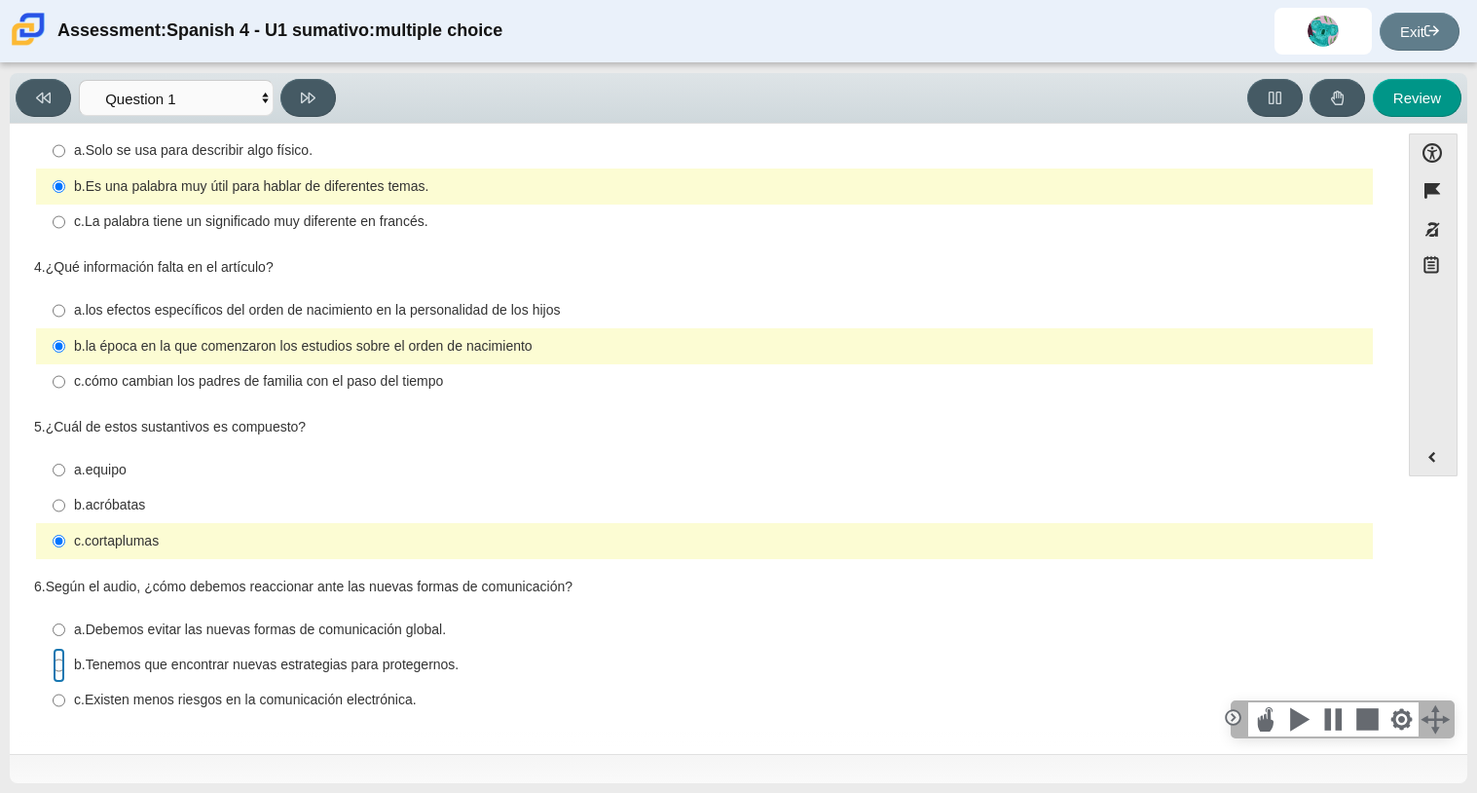
click at [62, 658] on input "b. Tenemos que encontrar nuevas estrategias para protegernos. b. Tenemos que en…" at bounding box center [59, 664] width 13 height 35
radio input "true"
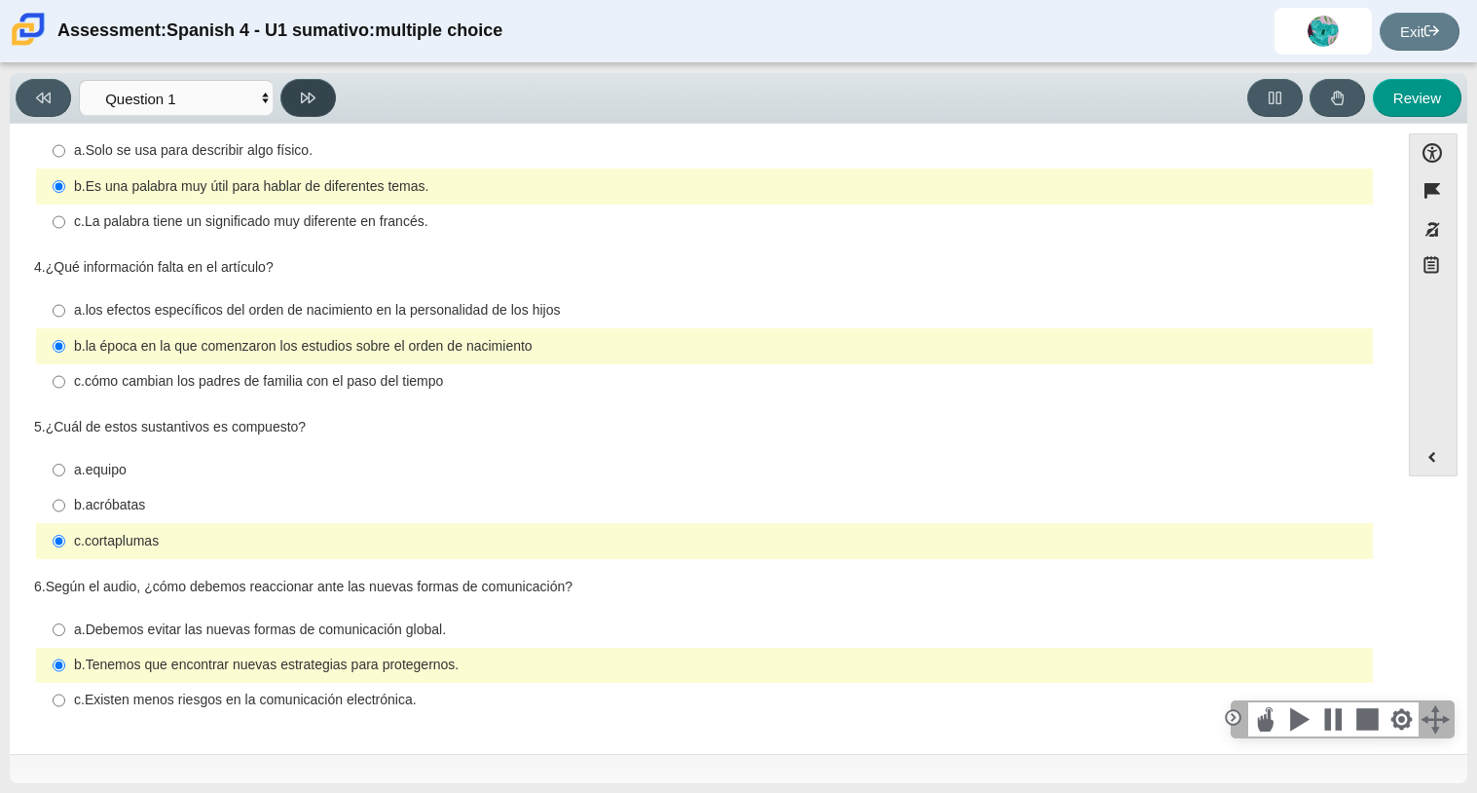
click at [291, 99] on button at bounding box center [307, 98] width 55 height 38
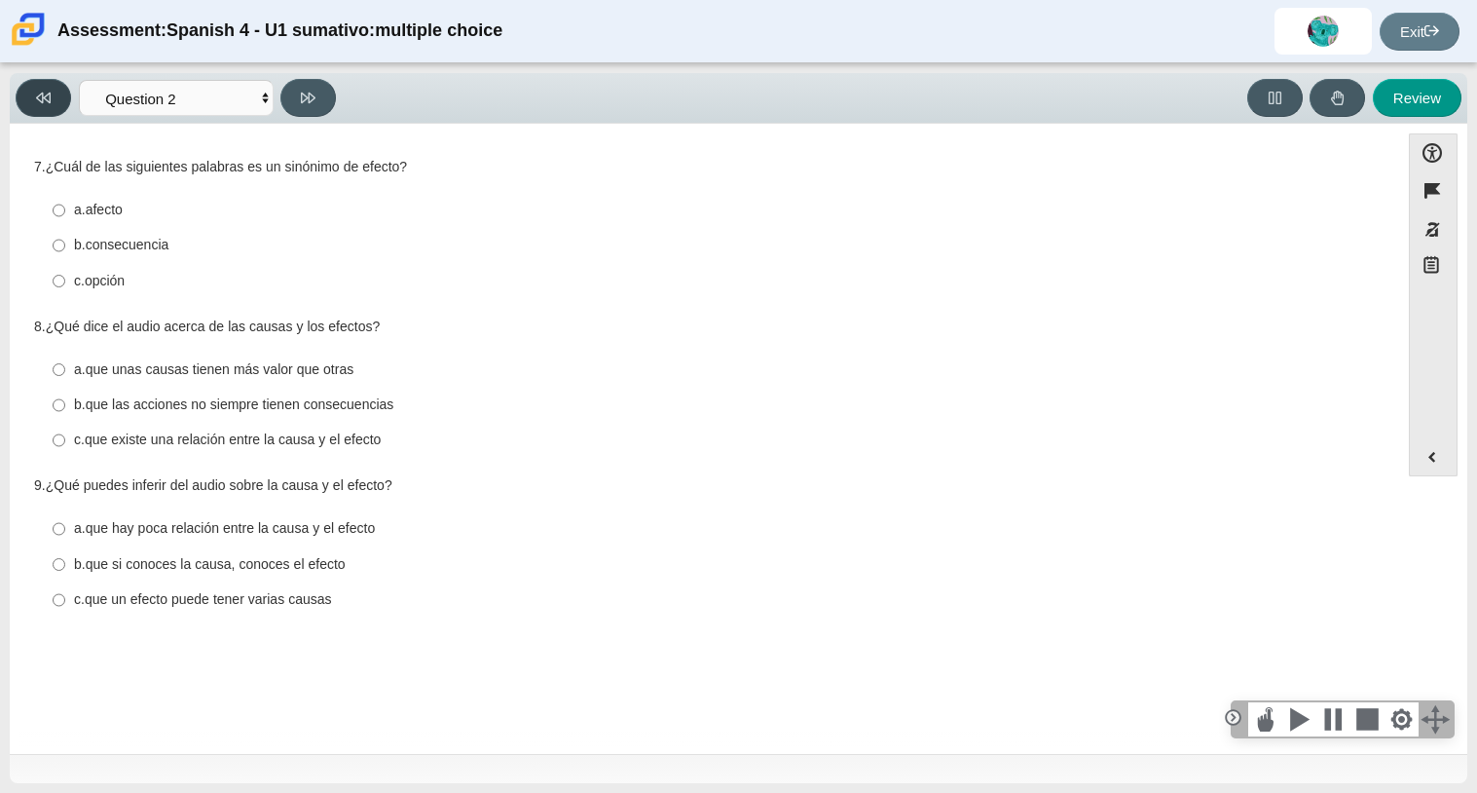
click at [61, 101] on button at bounding box center [43, 98] width 55 height 38
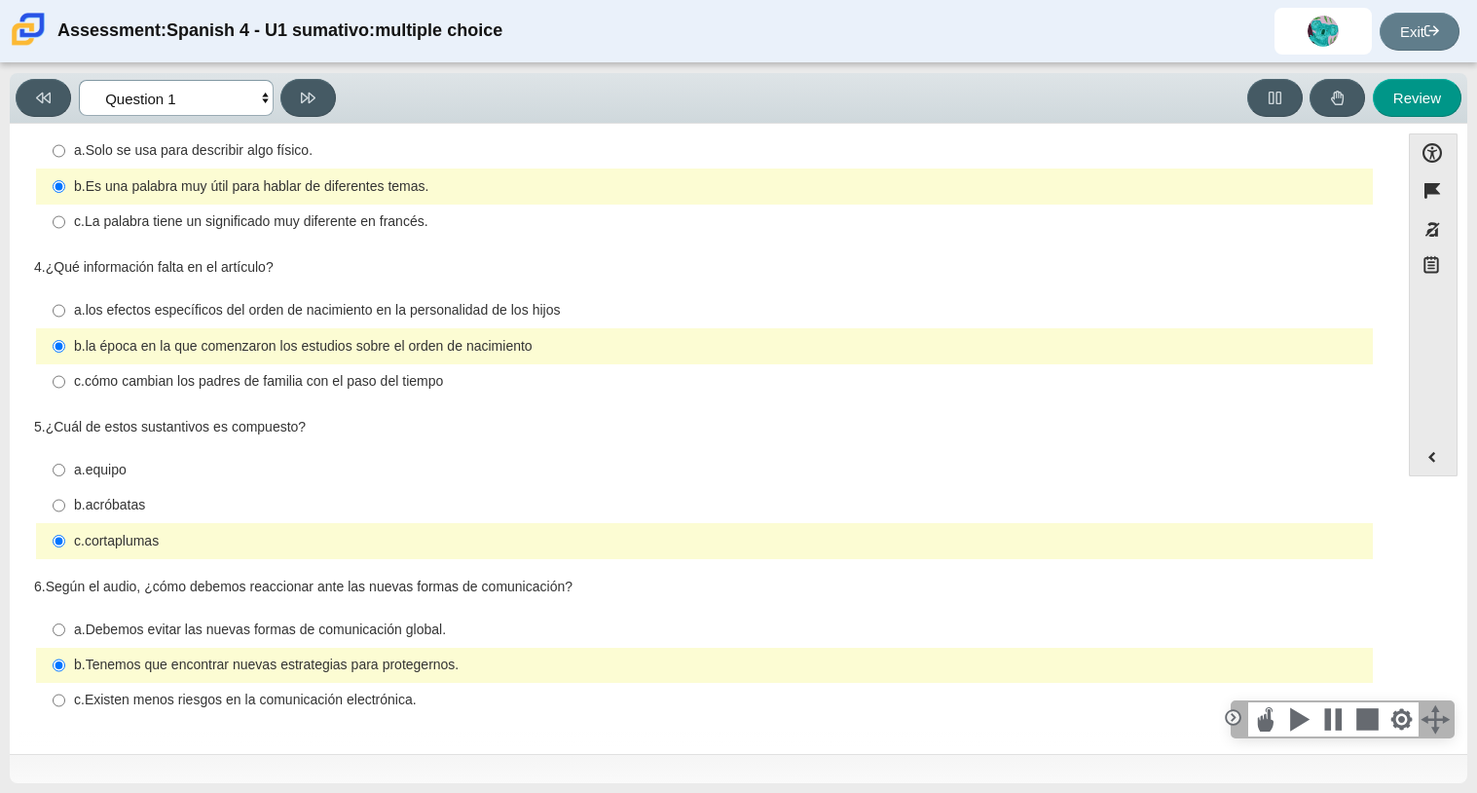
click at [167, 103] on select "Comprensión auditiva Question 1 Question 2 Question 3 Comprensión de lectura Qu…" at bounding box center [176, 98] width 195 height 36
click at [307, 93] on icon at bounding box center [308, 98] width 15 height 15
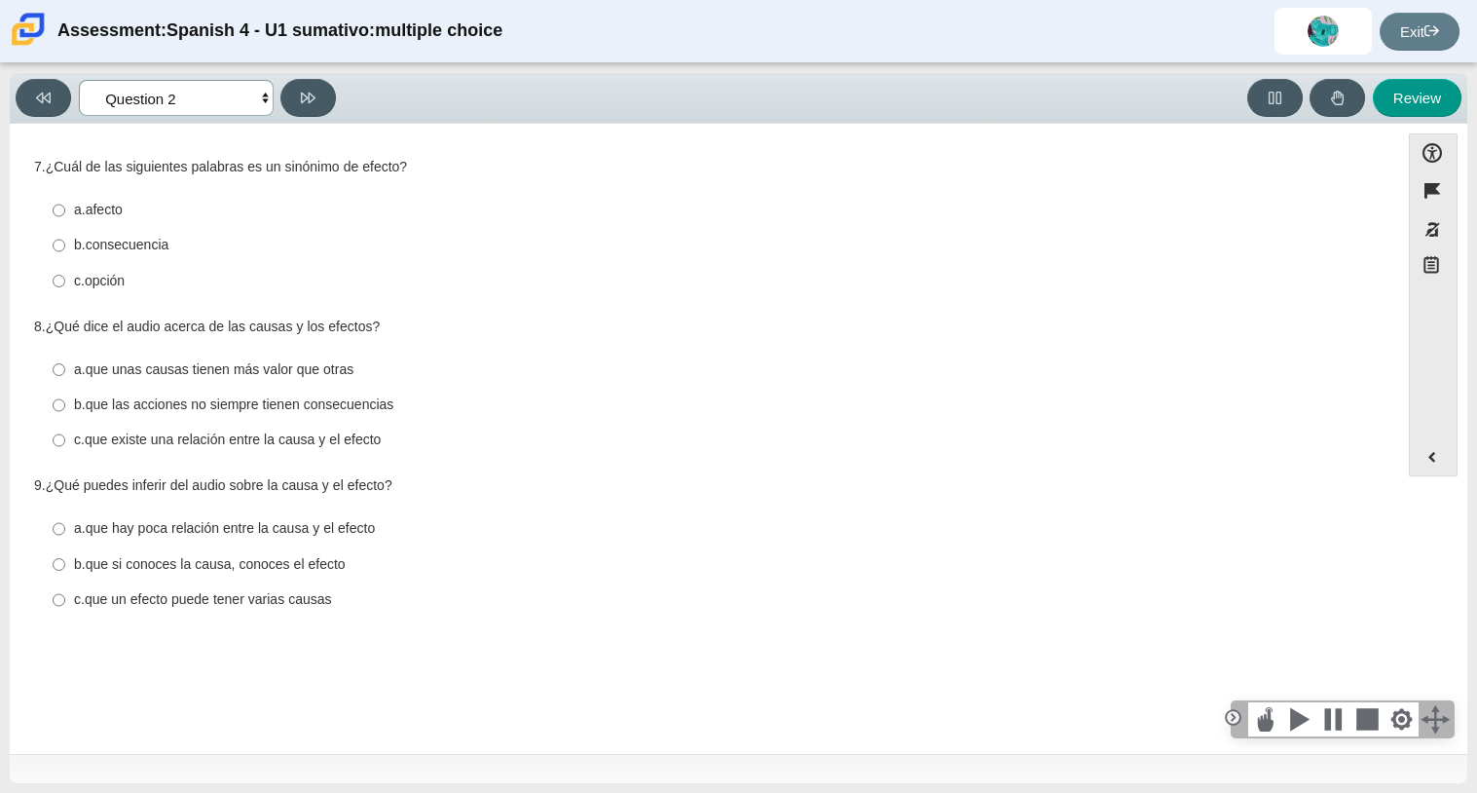
click at [225, 112] on select "Comprensión auditiva Question 1 Question 2 Question 3 Comprensión de lectura Qu…" at bounding box center [176, 98] width 195 height 36
click at [313, 91] on icon at bounding box center [308, 98] width 15 height 15
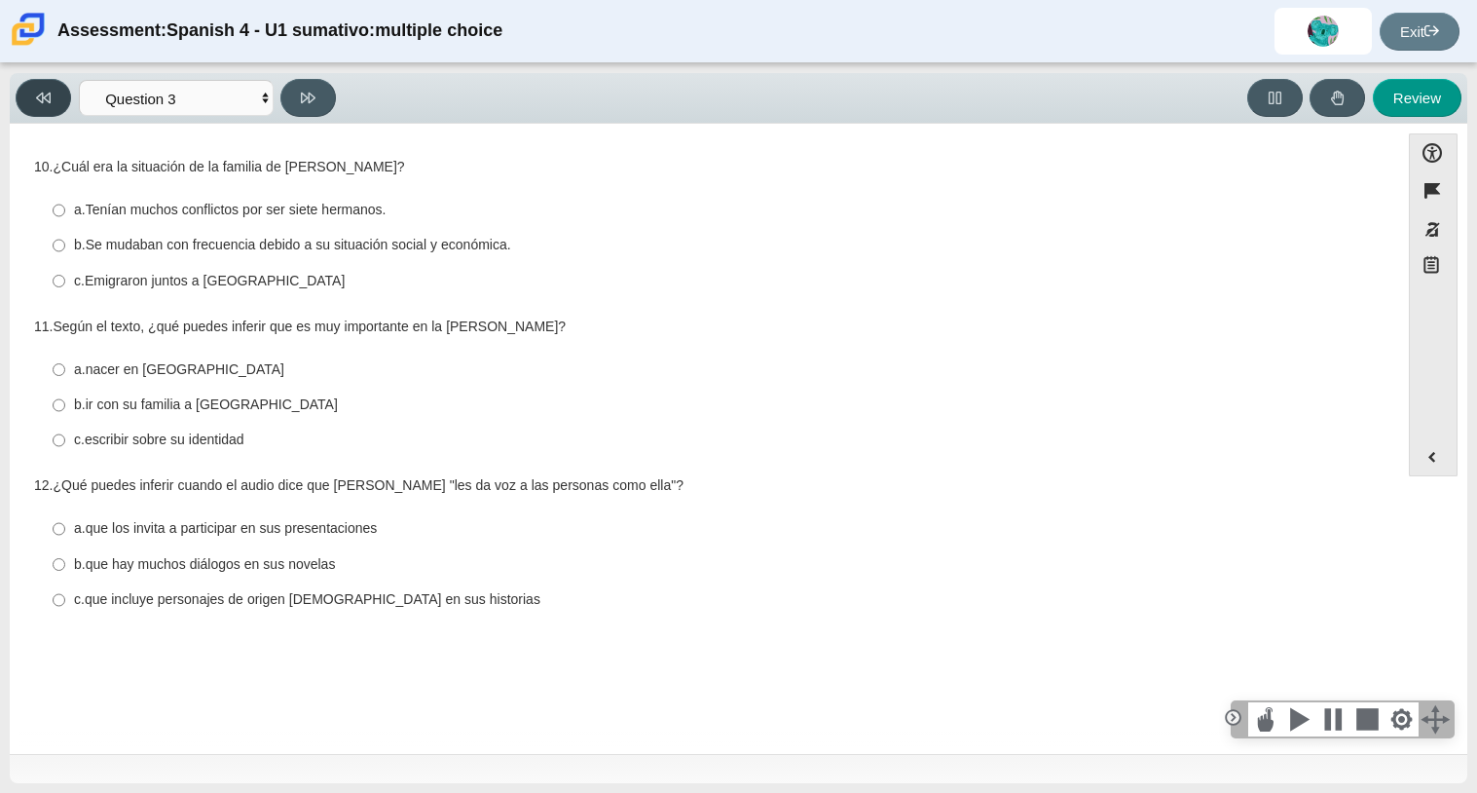
click at [52, 95] on button at bounding box center [43, 98] width 55 height 38
select select "f076714a-6747-478e-936f-d582d2f603d1"
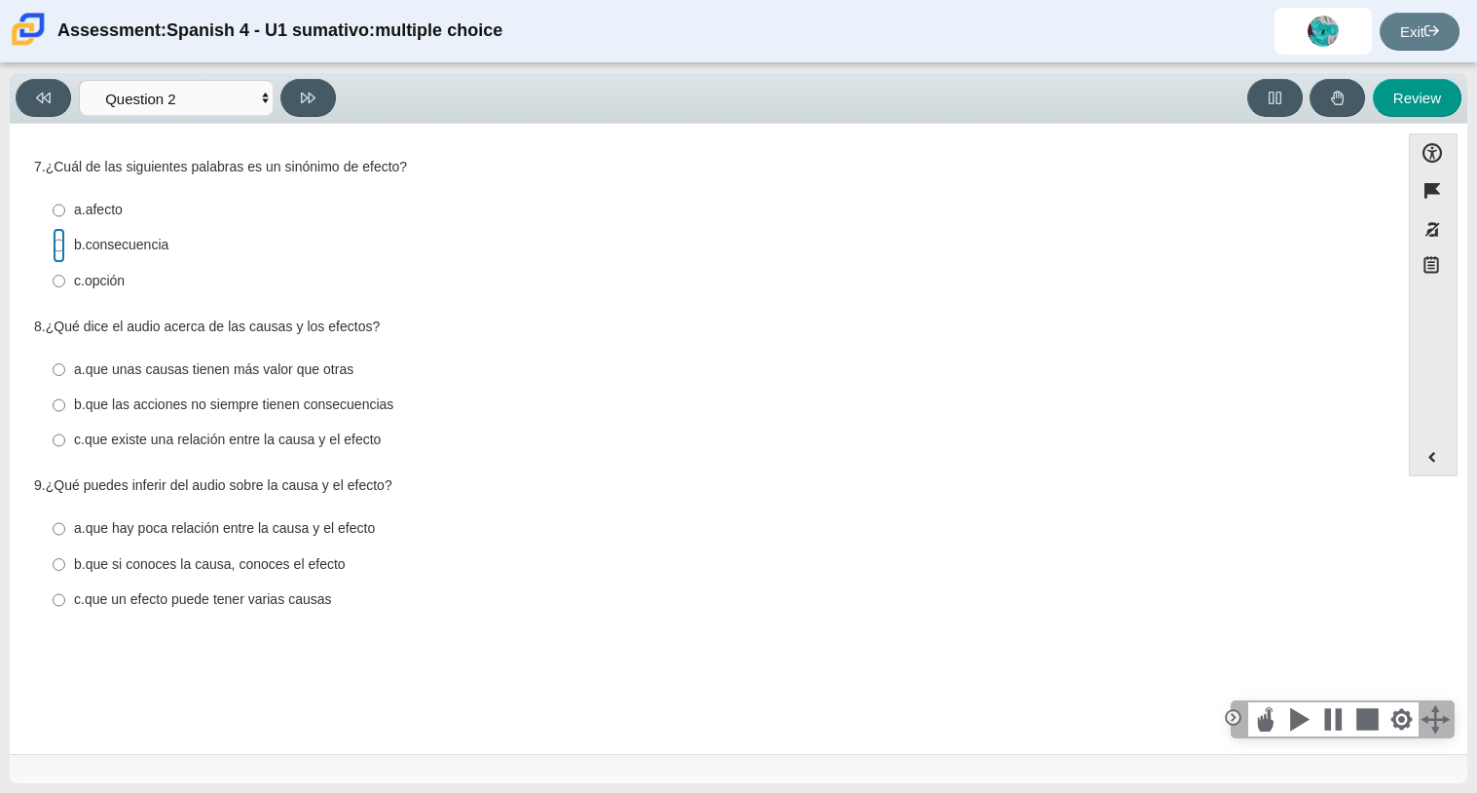
click at [62, 241] on input "b. consecuencia b. consecuencia" at bounding box center [59, 245] width 13 height 35
radio input "true"
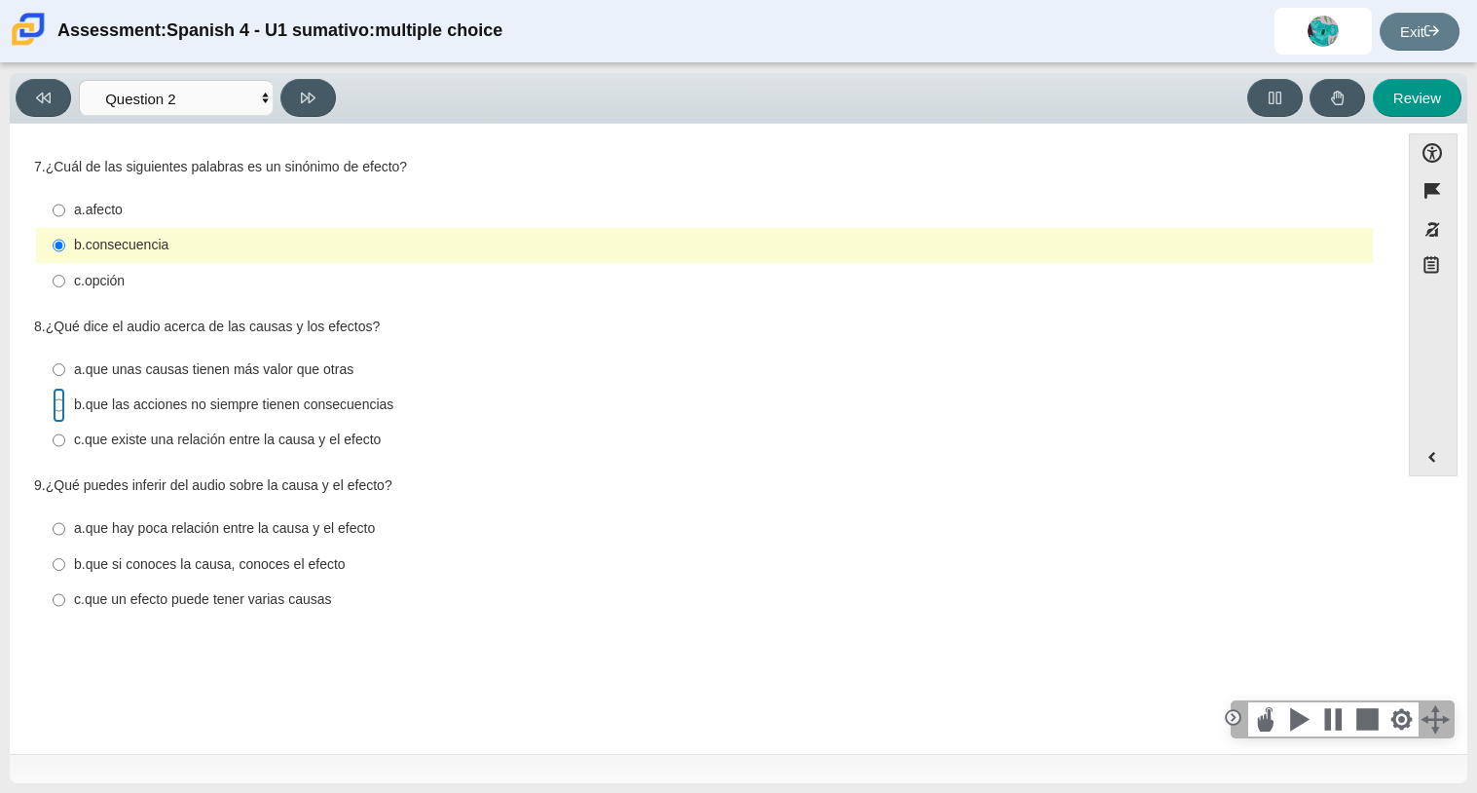
click at [59, 409] on input "b. que las acciones no siempre tienen consecuencias b. que las acciones no siem…" at bounding box center [59, 405] width 13 height 35
radio input "true"
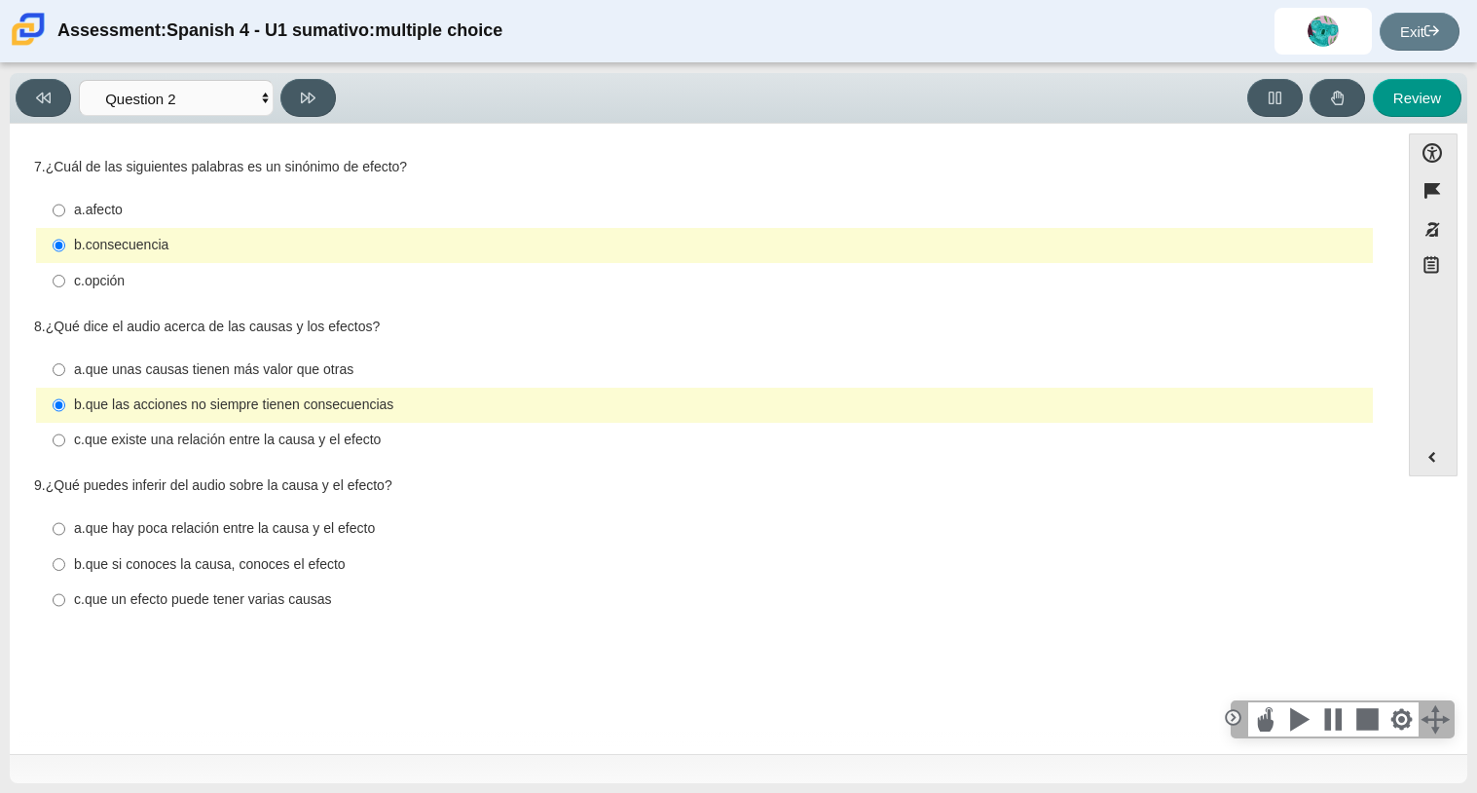
click at [330, 362] on thspan "que unas causas tienen más valor que otras" at bounding box center [220, 369] width 269 height 18
click at [65, 362] on input "a. que unas causas tienen más valor que otras a. que unas causas tienen más val…" at bounding box center [59, 368] width 13 height 35
radio input "true"
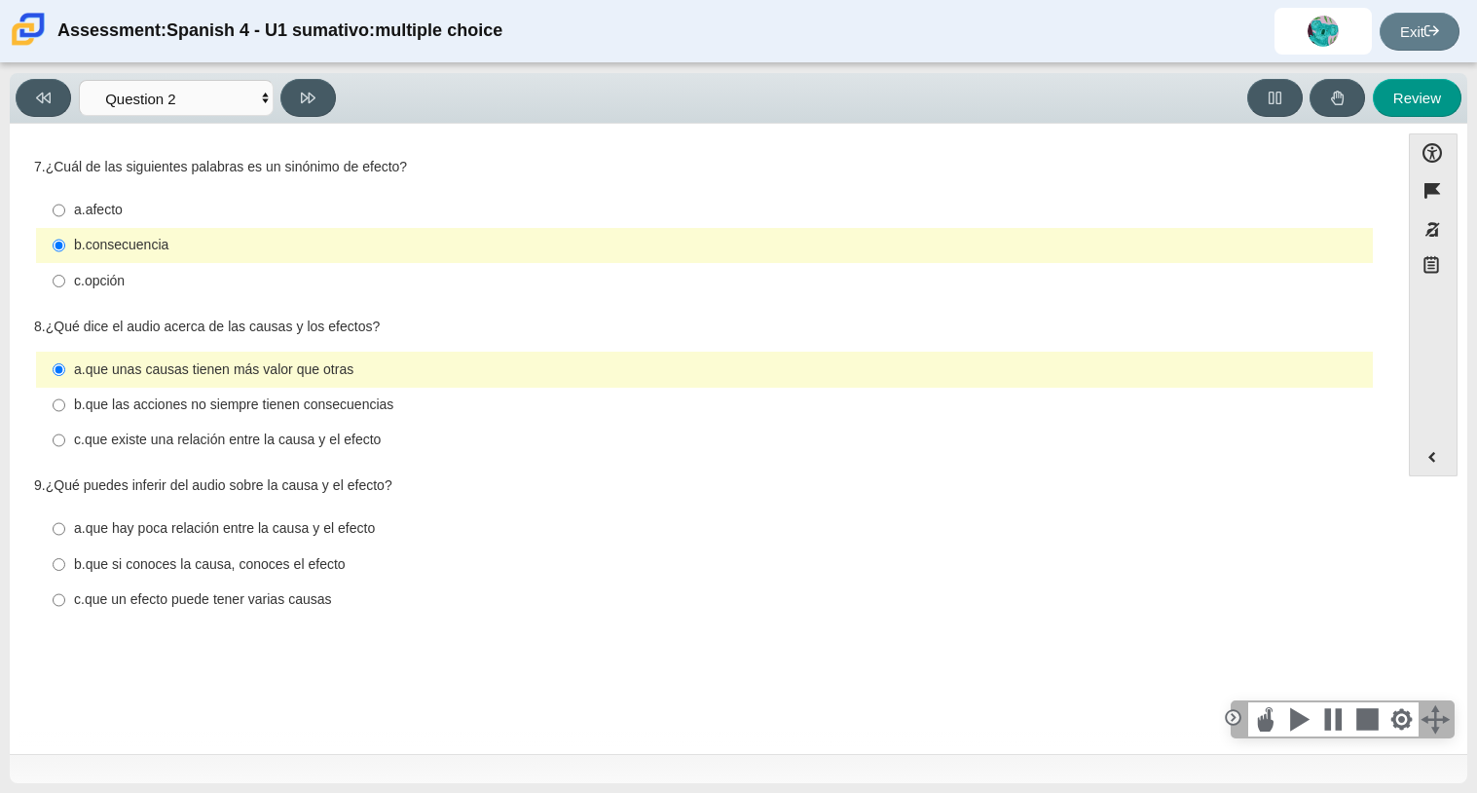
click at [394, 409] on thspan "que las acciones no siempre tienen consecuencias" at bounding box center [240, 404] width 309 height 18
click at [65, 409] on input "b. que las acciones no siempre tienen consecuencias b. que las acciones no siem…" at bounding box center [59, 405] width 13 height 35
radio input "true"
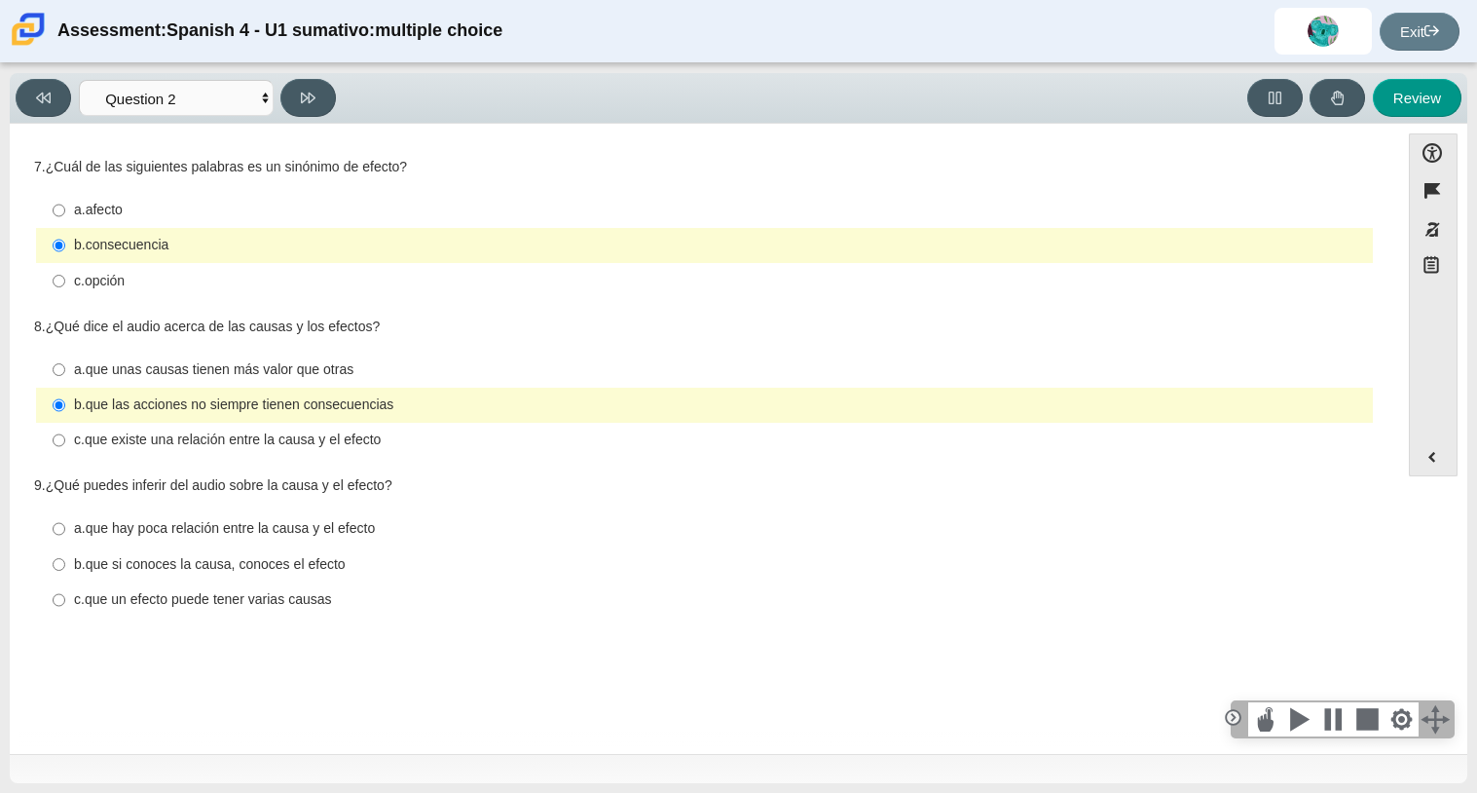
click at [136, 210] on div "a. afecto" at bounding box center [719, 210] width 1291 height 19
click at [65, 210] on input "a. afecto a. afecto" at bounding box center [59, 210] width 13 height 35
radio input "true"
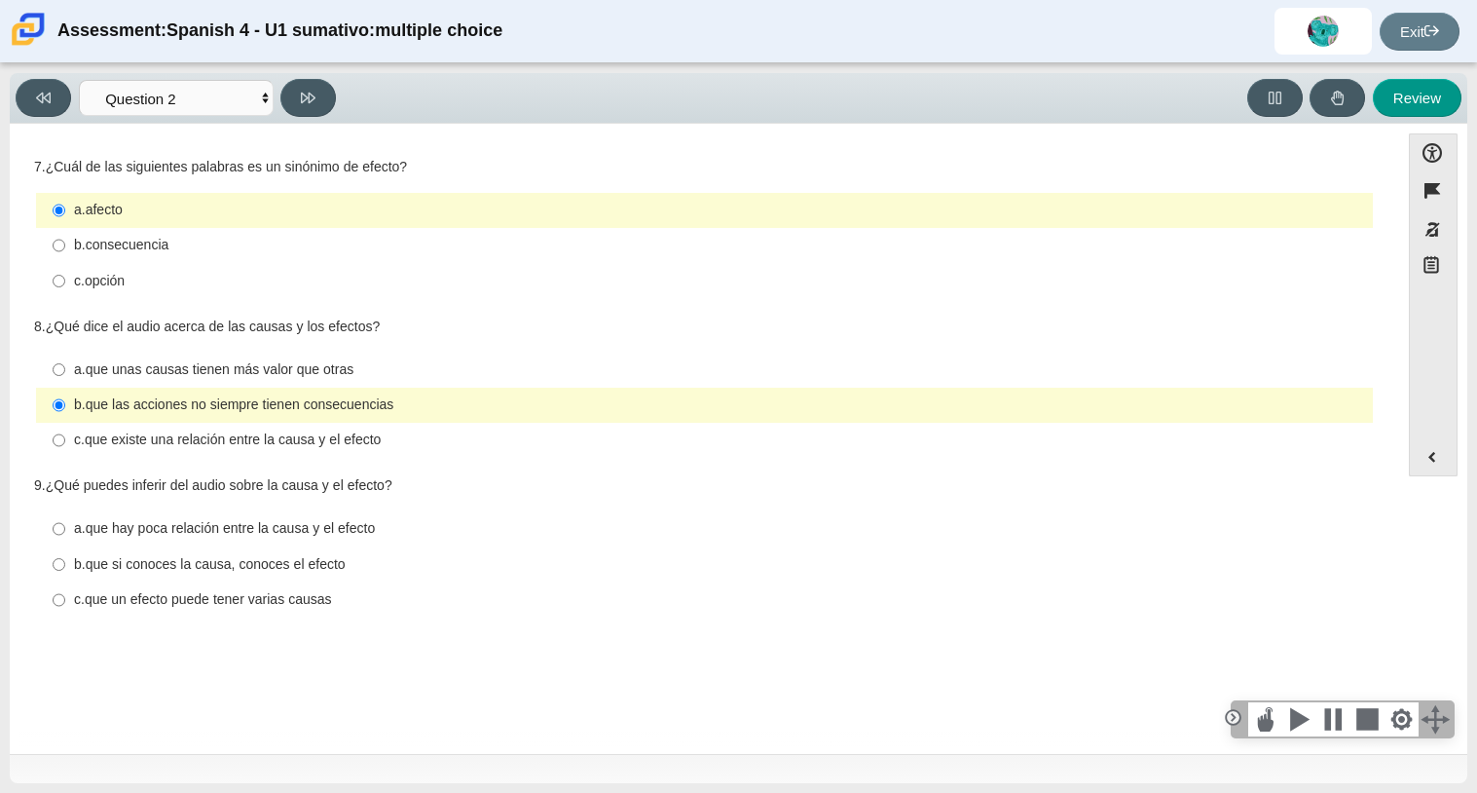
click at [213, 249] on div "b. consecuencia" at bounding box center [719, 245] width 1291 height 19
click at [65, 249] on input "b. consecuencia b. consecuencia" at bounding box center [59, 245] width 13 height 35
radio input "true"
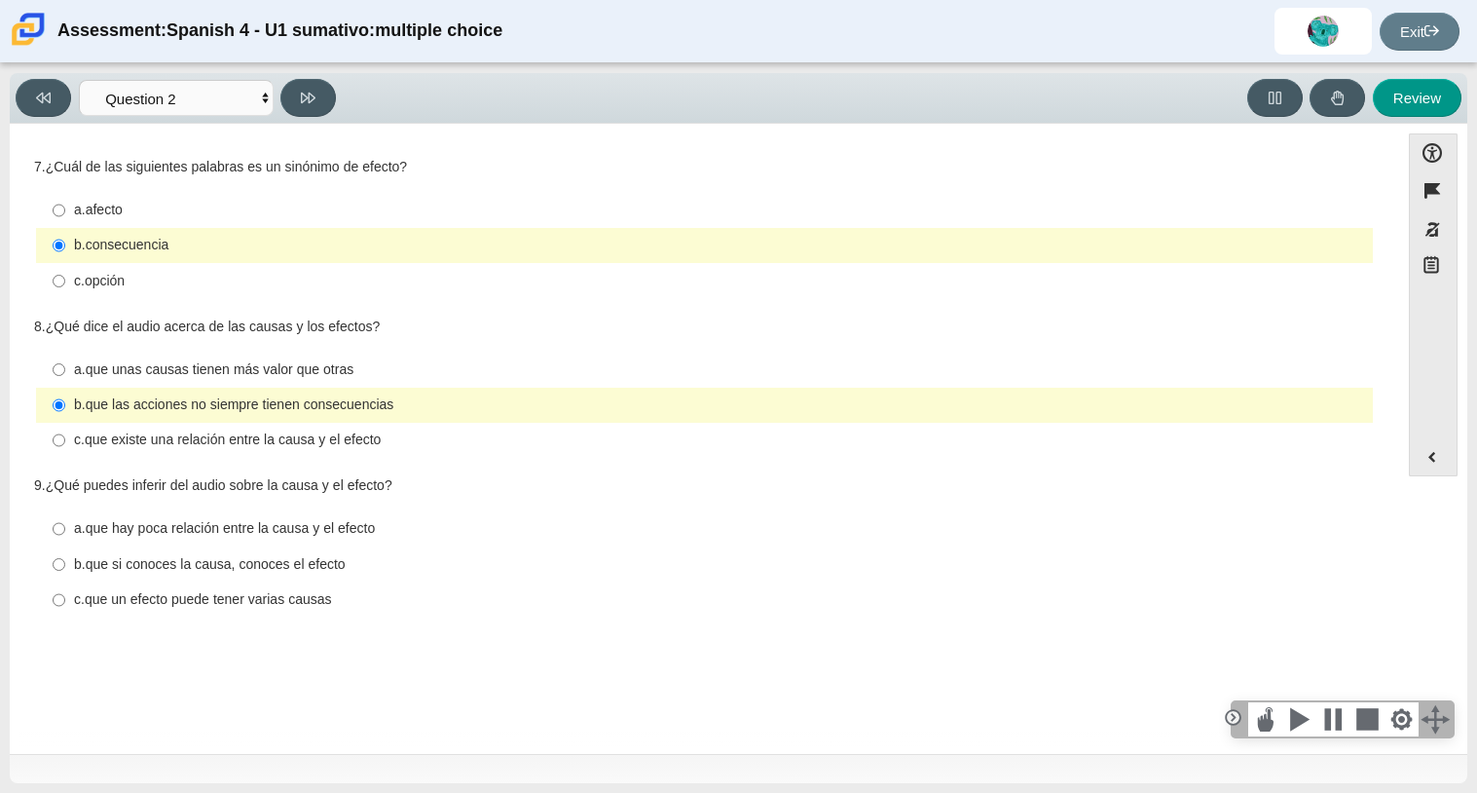
click at [47, 595] on label "c. que un efecto puede tener varias causas c. que un efecto puede tener varias …" at bounding box center [706, 599] width 1334 height 35
click at [53, 595] on input "c. que un efecto puede tener varias causas c. que un efecto puede tener varias …" at bounding box center [59, 599] width 13 height 35
radio input "true"
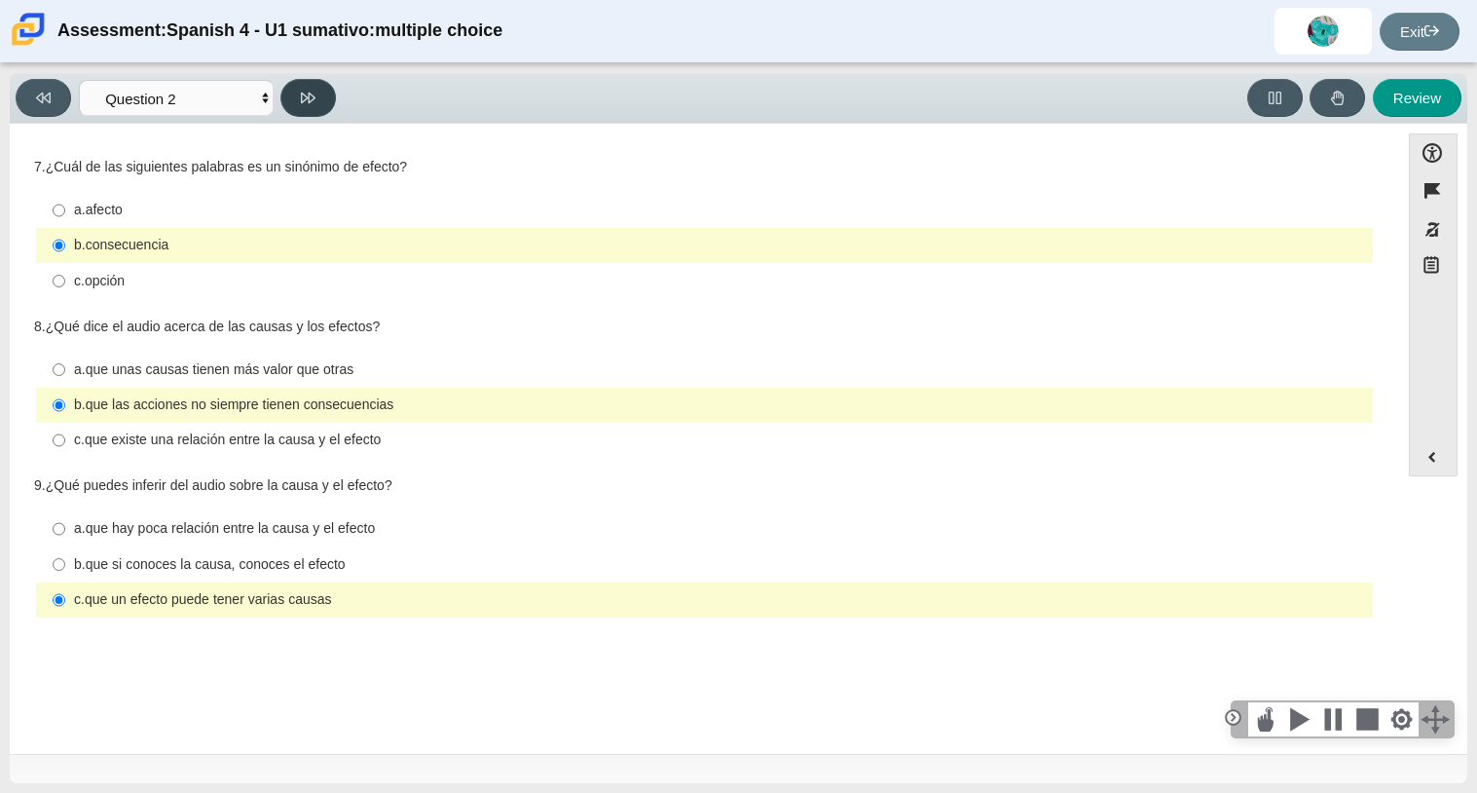
click at [296, 92] on button at bounding box center [307, 98] width 55 height 38
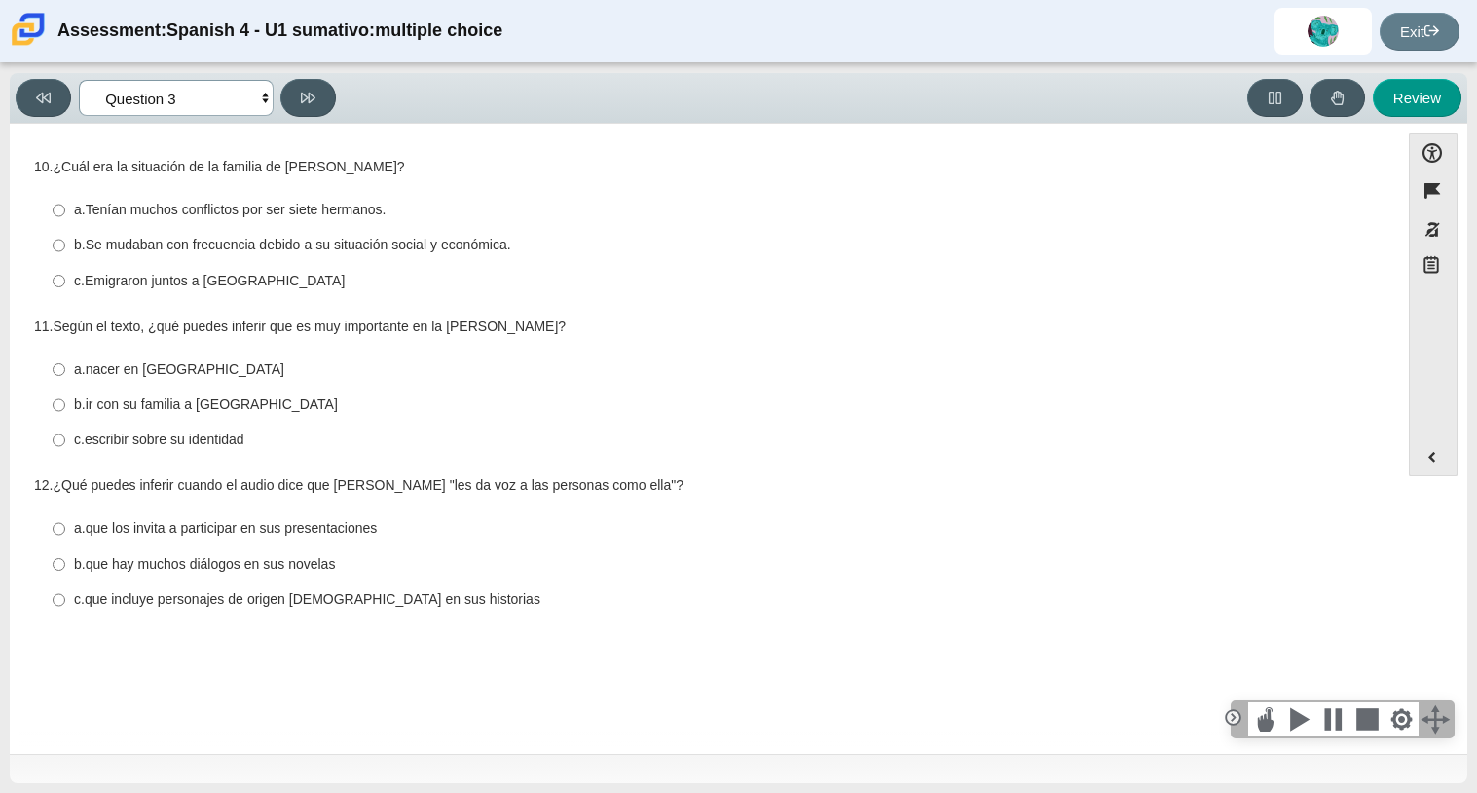
click at [271, 98] on select "Comprensión auditiva Question 1 Question 2 Question 3 Comprensión de lectura Qu…" at bounding box center [176, 98] width 195 height 36
select select "390cf710-00ed-41bc-9fa6-d48920198324"
click at [79, 80] on select "Comprensión auditiva Question 1 Question 2 Question 3 Comprensión de lectura Qu…" at bounding box center [176, 98] width 195 height 36
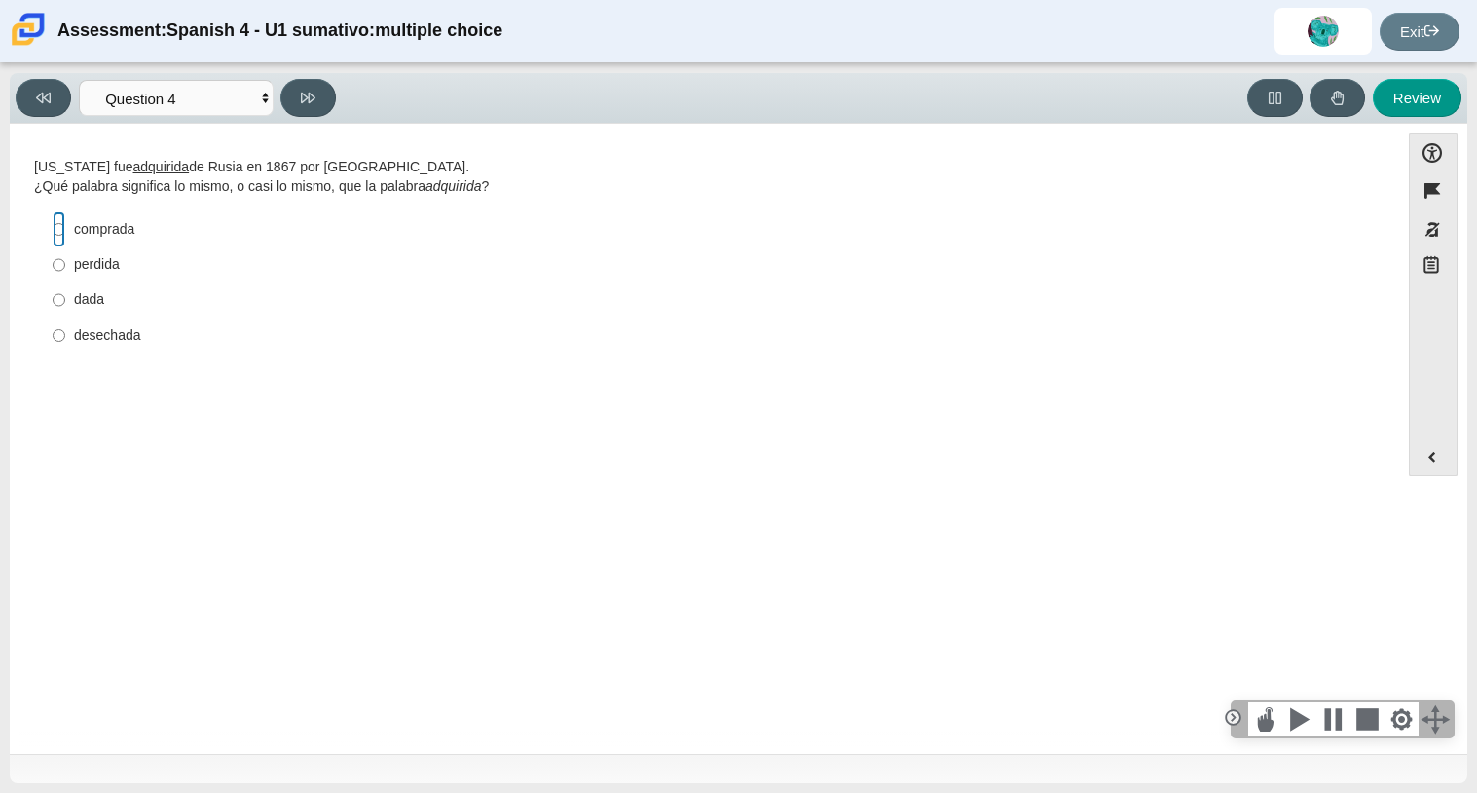
click at [63, 236] on input "comprada comprada" at bounding box center [59, 228] width 13 height 35
radio input "true"
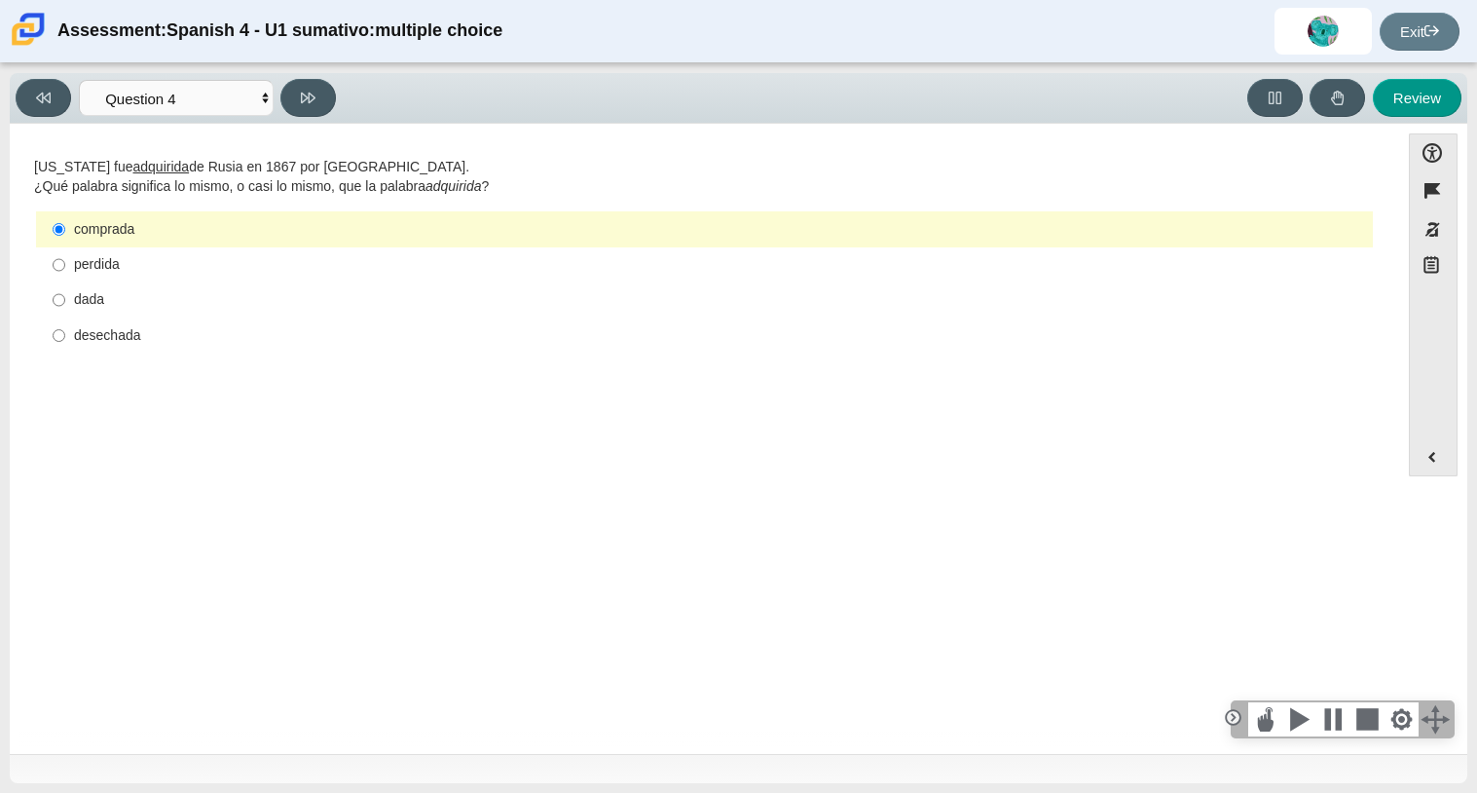
click at [115, 270] on div "perdida" at bounding box center [719, 264] width 1291 height 19
click at [65, 270] on input "perdida perdida" at bounding box center [59, 264] width 13 height 35
radio input "true"
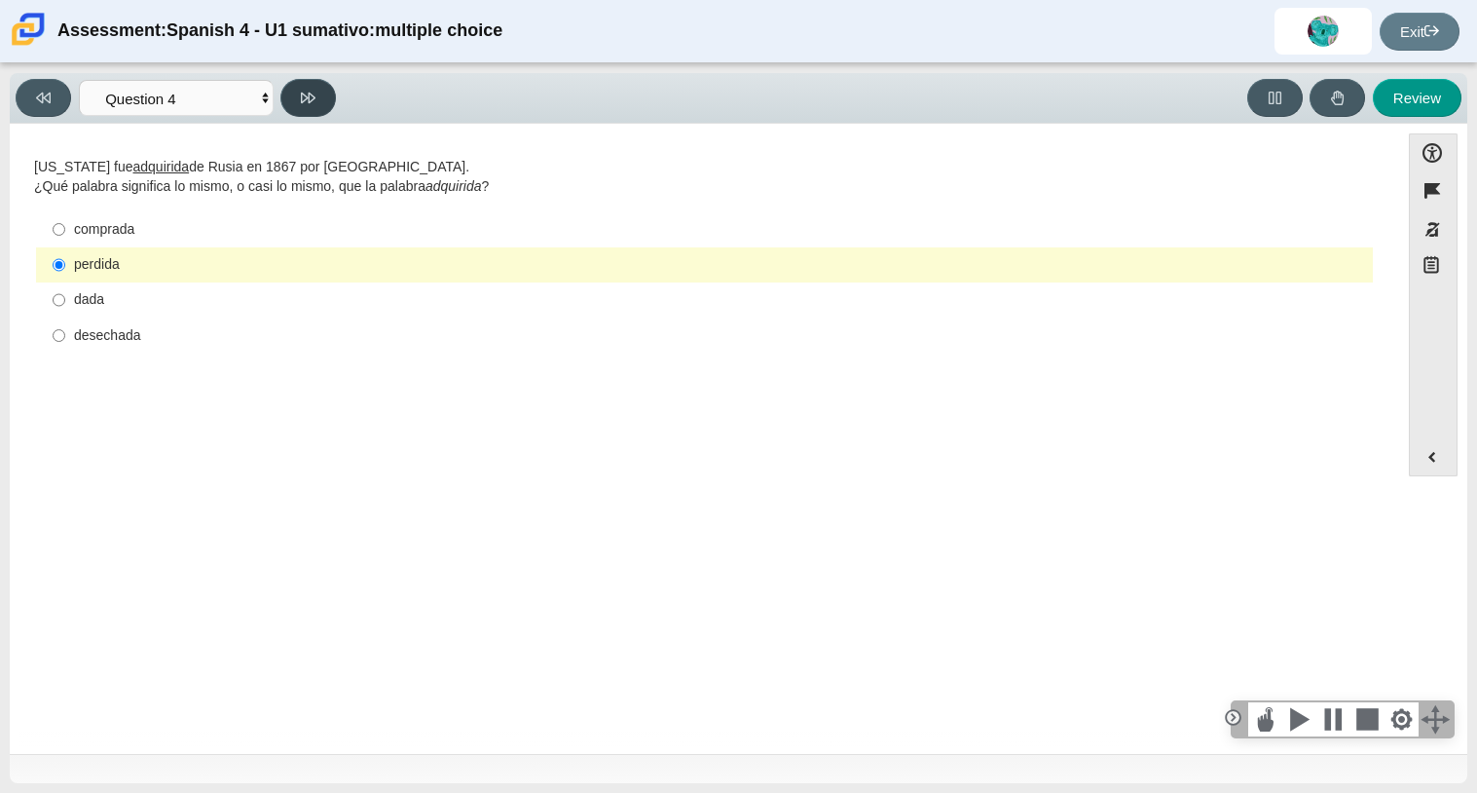
click at [309, 95] on icon at bounding box center [308, 97] width 15 height 11
select select "de5bc71e-117a-4bdd-886d-d95d03d193af"
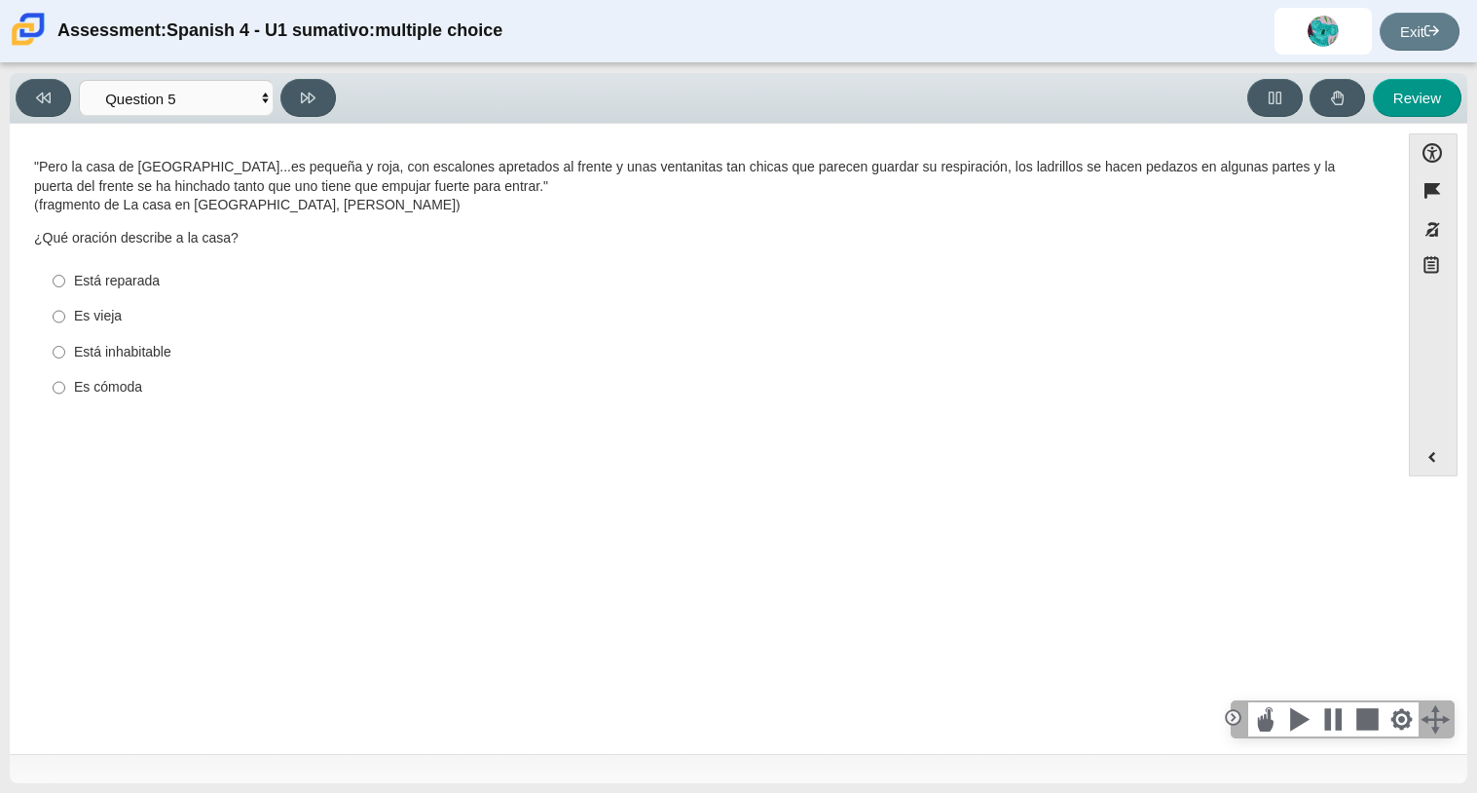
click at [66, 313] on label "Es vieja Es vieja" at bounding box center [706, 316] width 1334 height 35
click at [65, 313] on input "Es vieja Es vieja" at bounding box center [59, 316] width 13 height 35
radio input "true"
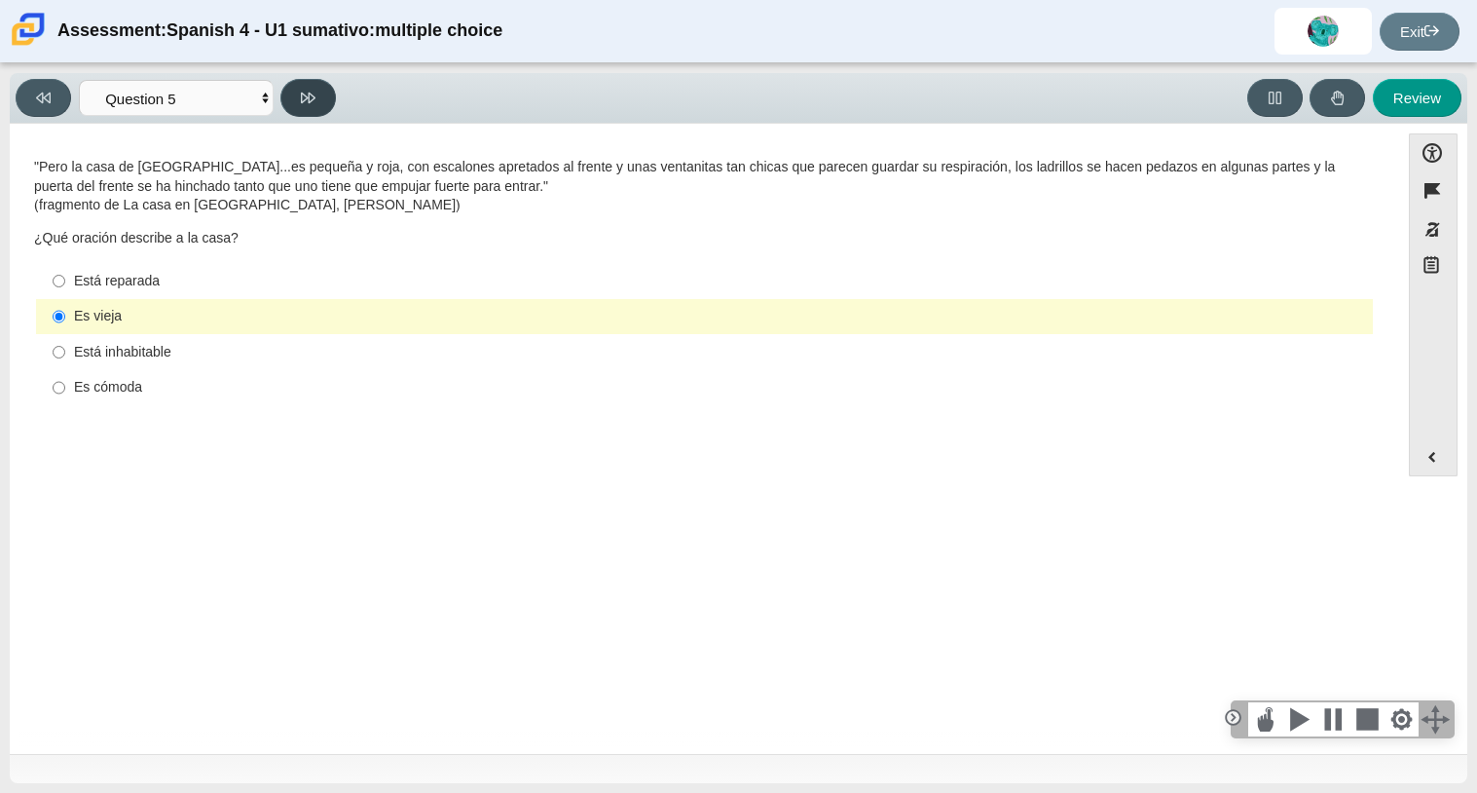
click at [322, 92] on button at bounding box center [307, 98] width 55 height 38
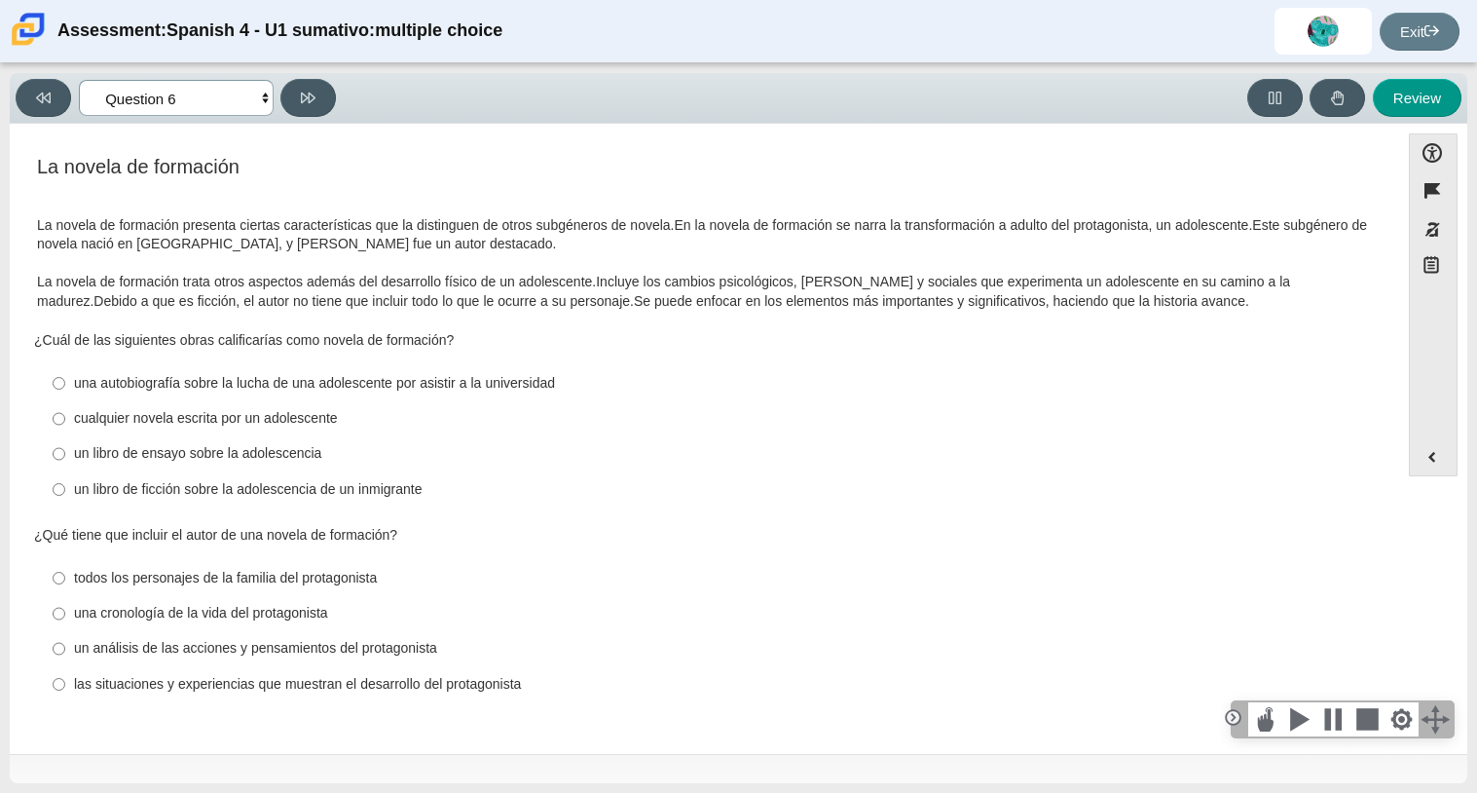
click at [236, 108] on select "Comprensión auditiva Question 1 Question 2 Question 3 Comprensión de lectura Qu…" at bounding box center [176, 98] width 195 height 36
select select "955d698b-f94a-4dc0-b255-03112f50ff9e"
click at [79, 80] on select "Comprensión auditiva Question 1 Question 2 Question 3 Comprensión de lectura Qu…" at bounding box center [176, 98] width 195 height 36
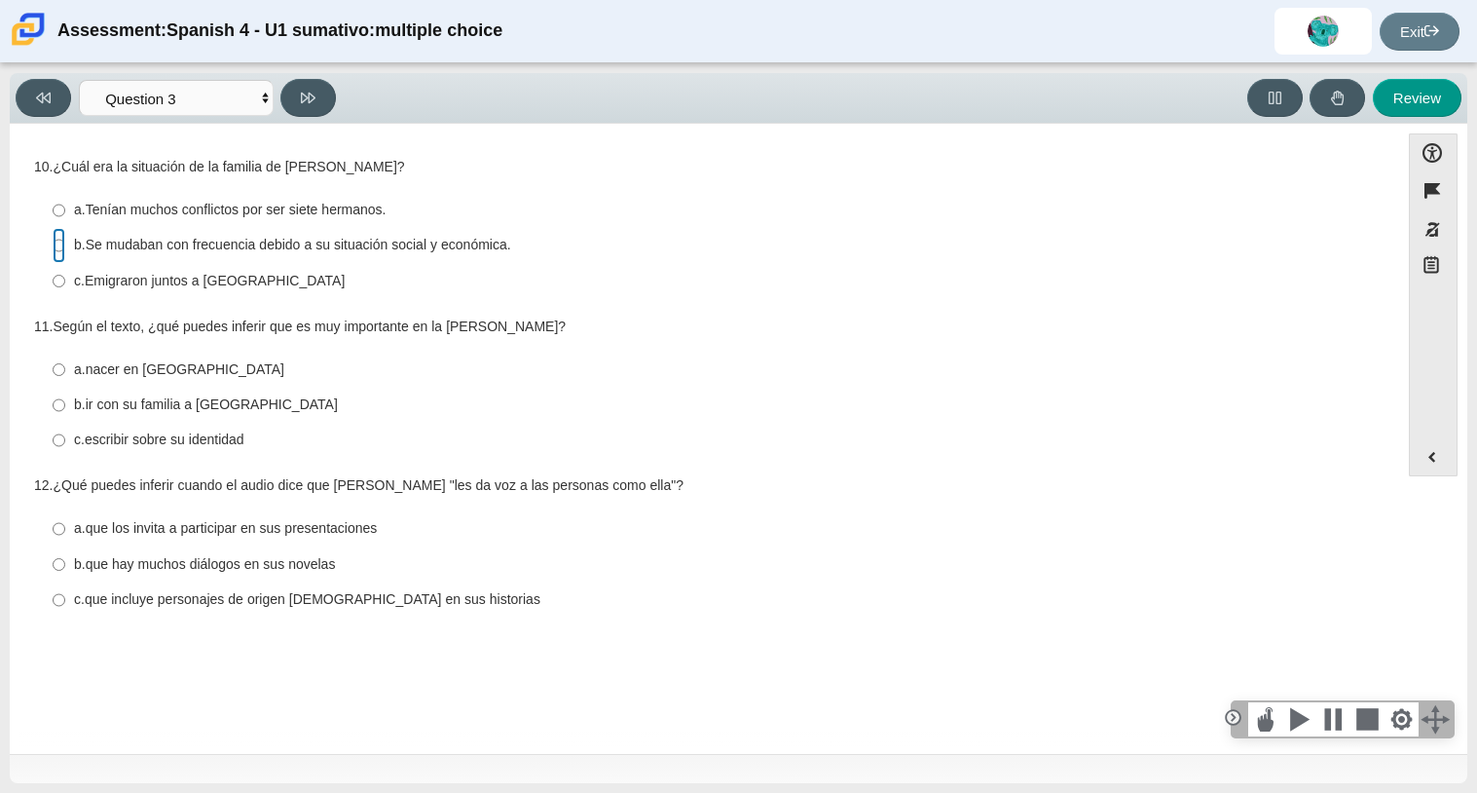
click at [62, 248] on input "b. Se mudaban con frecuencia debido a su situación social y económica. b. Se mu…" at bounding box center [59, 245] width 13 height 35
radio input "true"
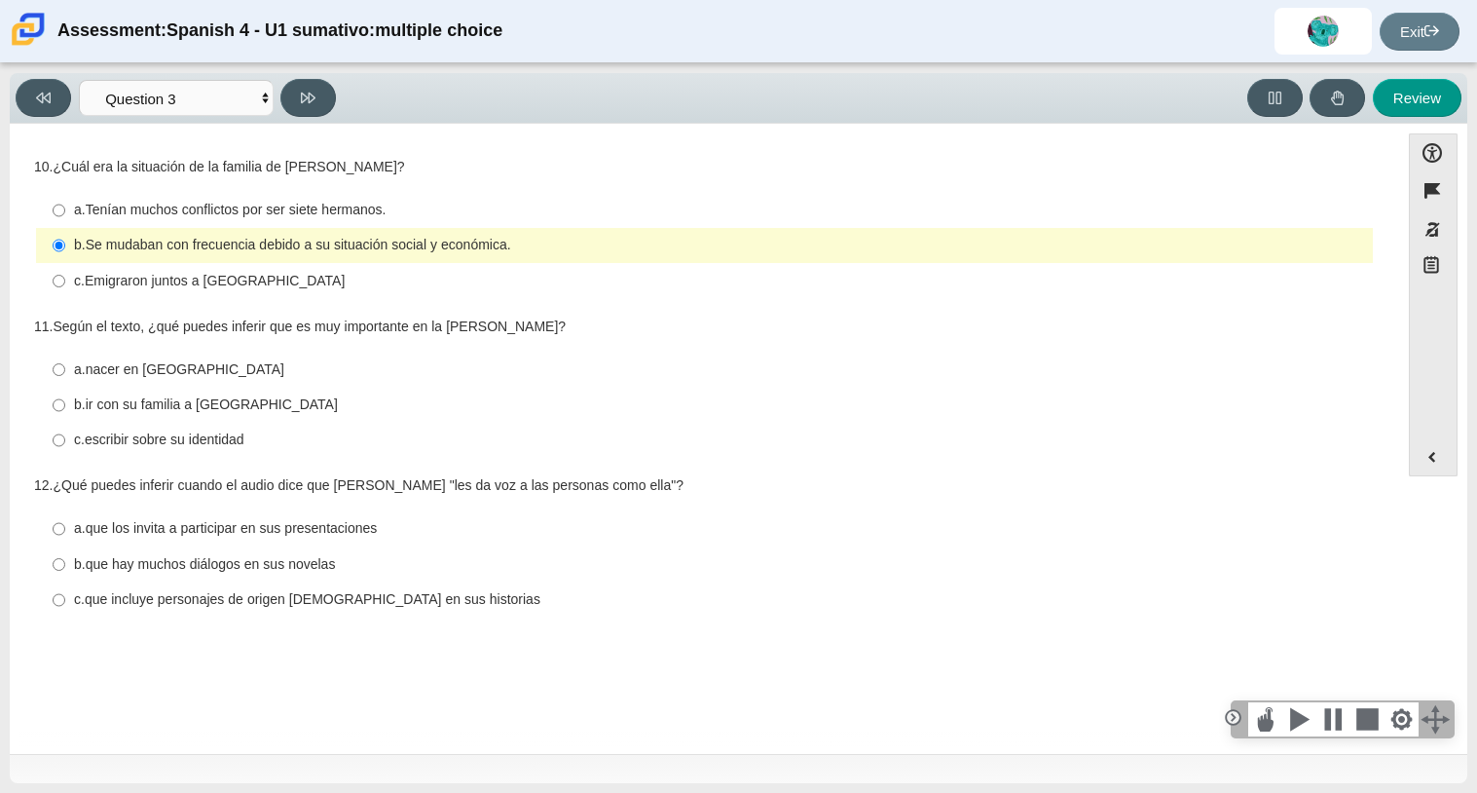
click at [276, 198] on label "a. Tenían muchos conflictos por ser siete hermanos. a. Tenían muchos conflictos…" at bounding box center [706, 210] width 1334 height 35
click at [65, 198] on input "a. Tenían muchos conflictos por ser siete hermanos. a. Tenían muchos conflictos…" at bounding box center [59, 210] width 13 height 35
radio input "true"
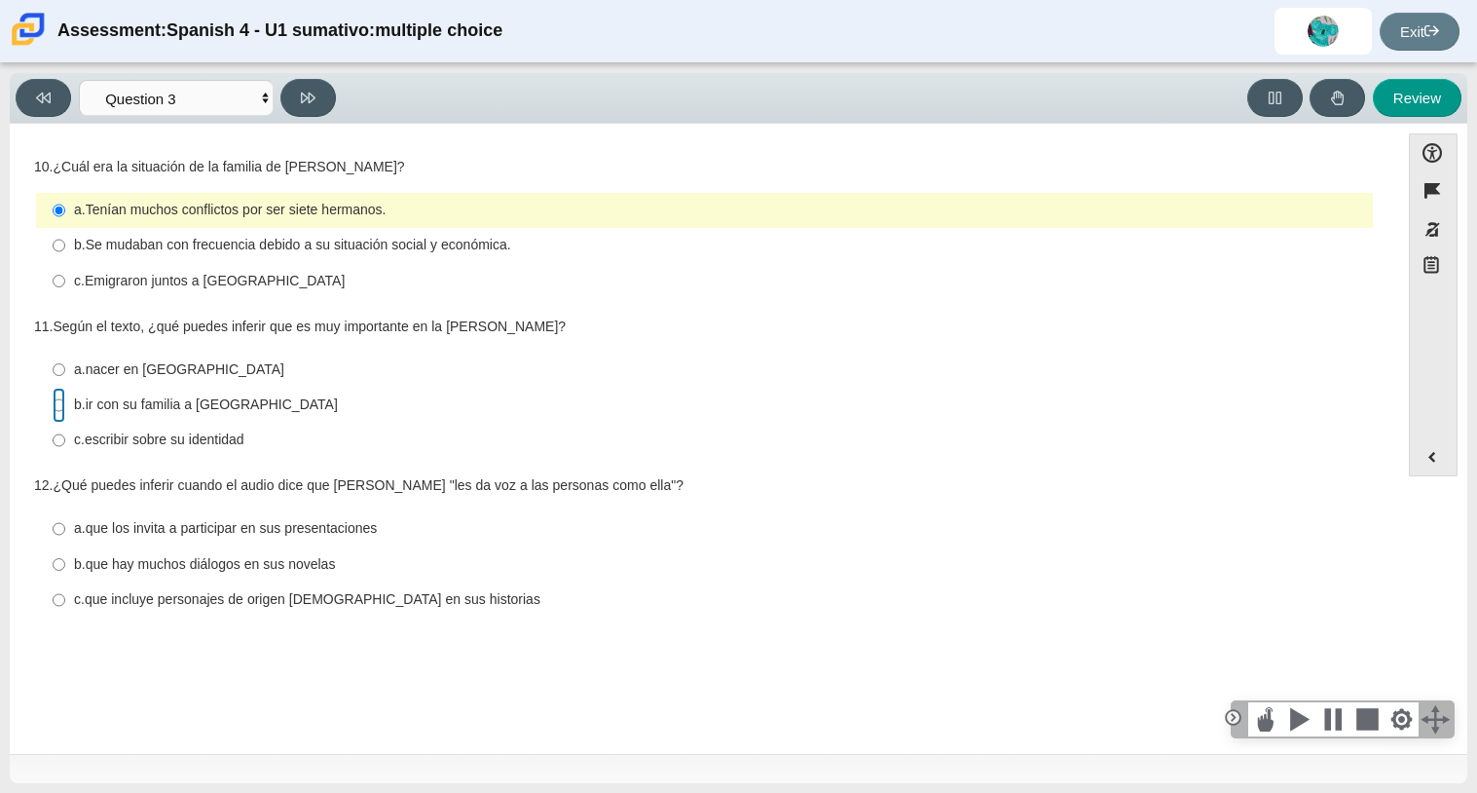
click at [60, 401] on input "b. ir con su familia a [GEOGRAPHIC_DATA] b. ir con su familia a [GEOGRAPHIC_DAT…" at bounding box center [59, 405] width 13 height 35
radio input "true"
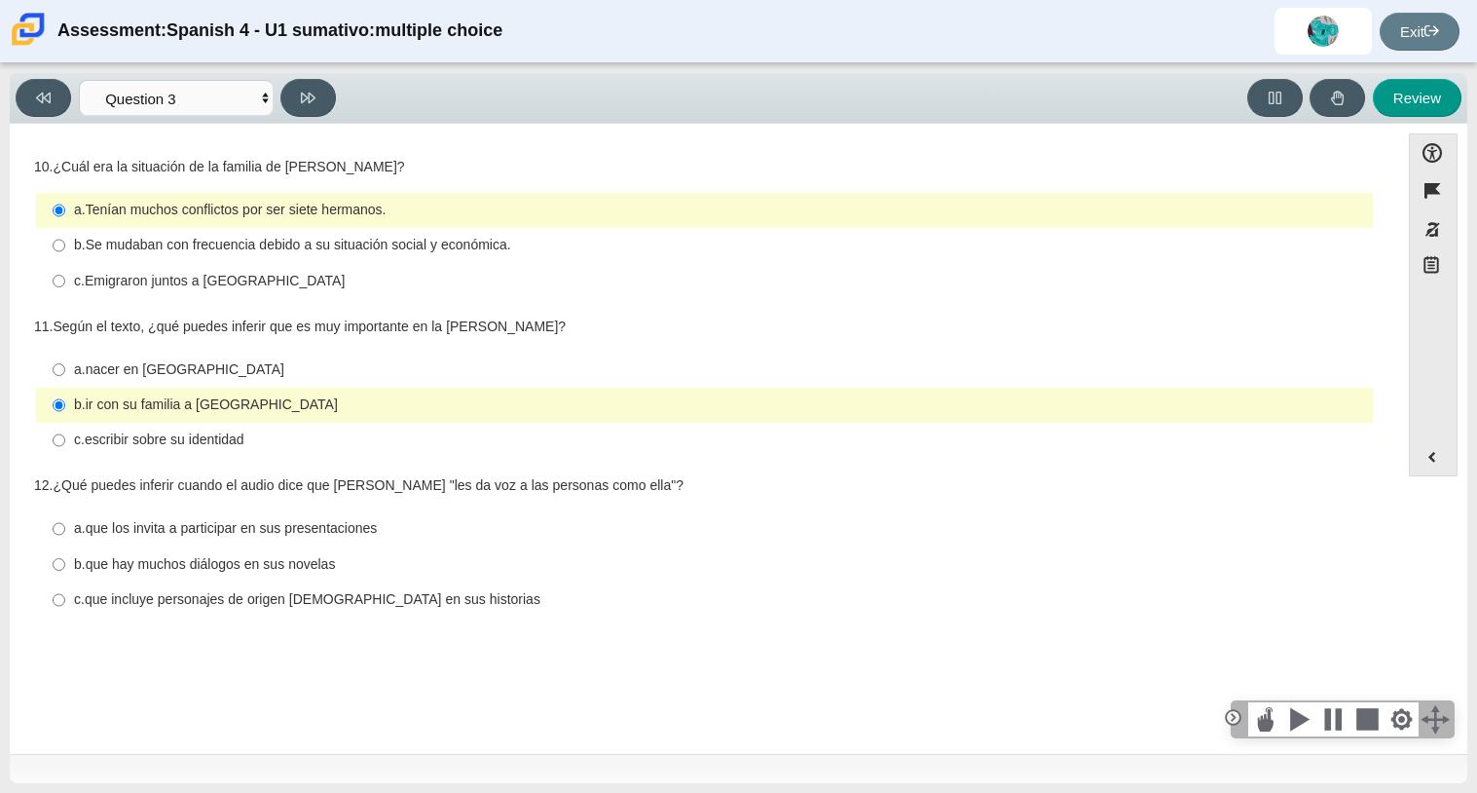
click at [363, 247] on thspan "Se mudaban con frecuencia debido a su situación social y económica." at bounding box center [298, 245] width 425 height 18
click at [65, 247] on input "b. Se mudaban con frecuencia debido a su situación social y económica. b. Se mu…" at bounding box center [59, 245] width 13 height 35
radio input "true"
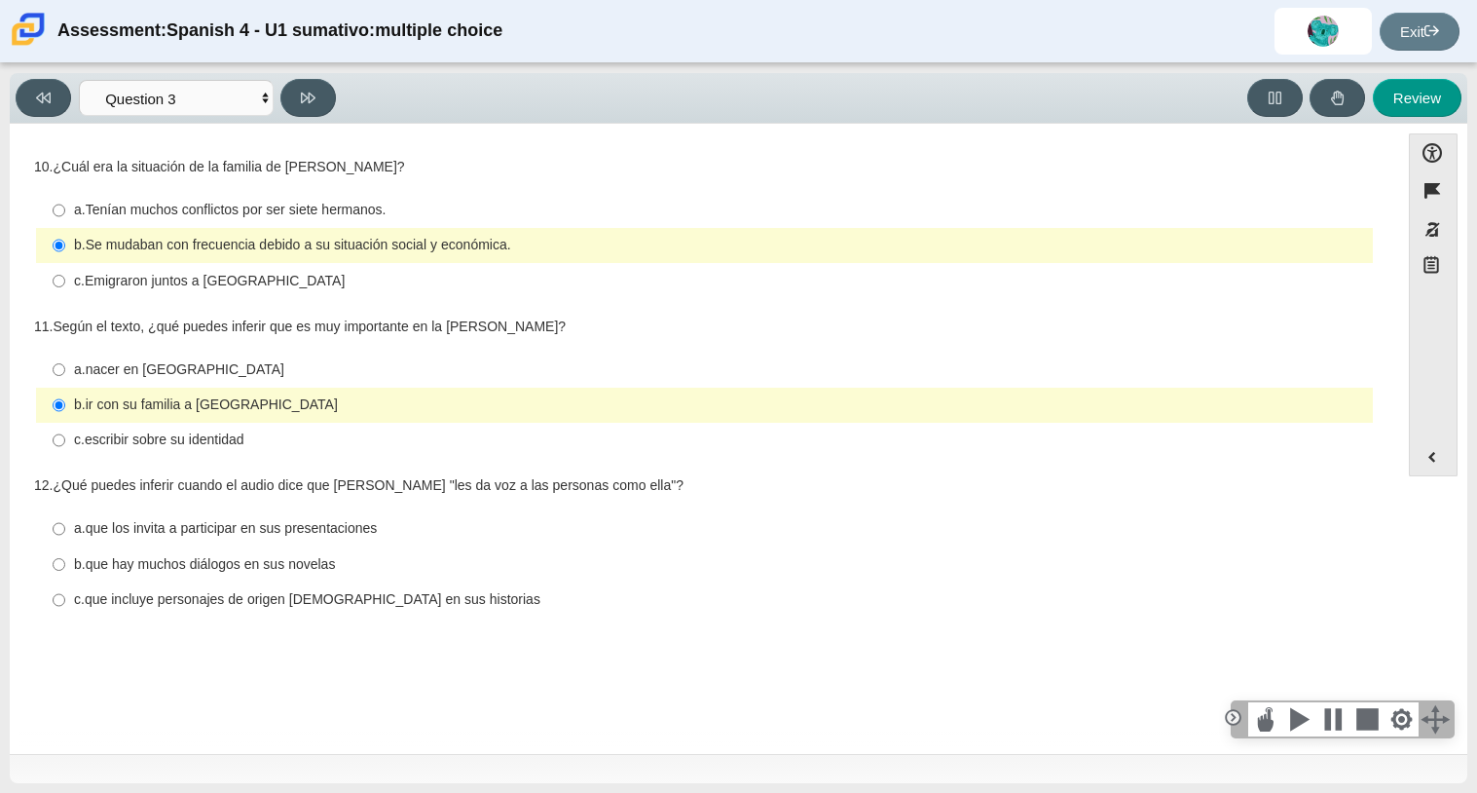
click at [171, 371] on thspan "nacer en [GEOGRAPHIC_DATA]" at bounding box center [185, 369] width 199 height 18
click at [65, 371] on input "a. nacer en [GEOGRAPHIC_DATA] a. nacer en [GEOGRAPHIC_DATA]" at bounding box center [59, 368] width 13 height 35
radio input "true"
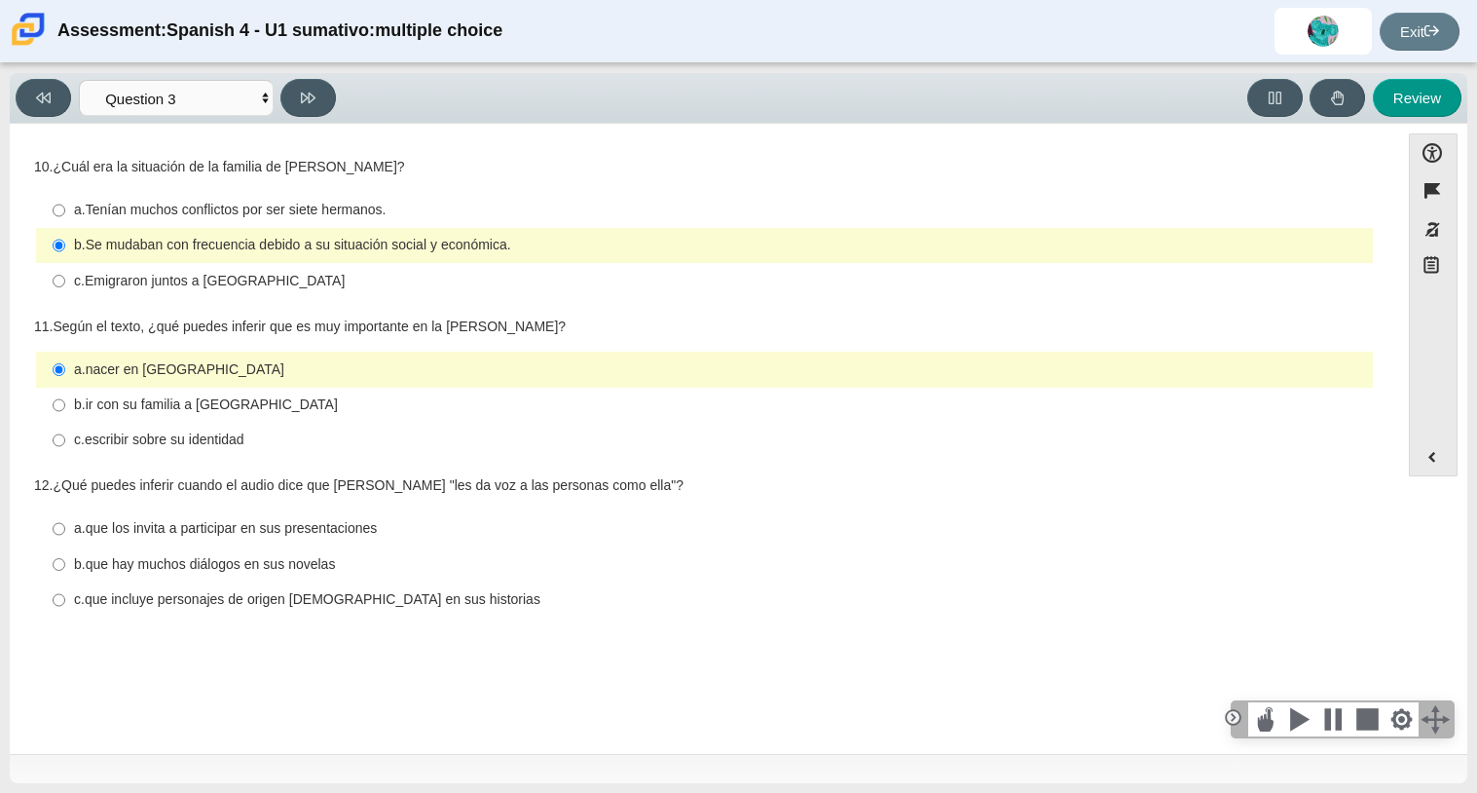
click at [105, 439] on thspan "escribir sobre su identidad" at bounding box center [165, 439] width 160 height 18
click at [65, 439] on input "c. escribir sobre su identidad c. escribir sobre su identidad" at bounding box center [59, 440] width 13 height 35
radio input "true"
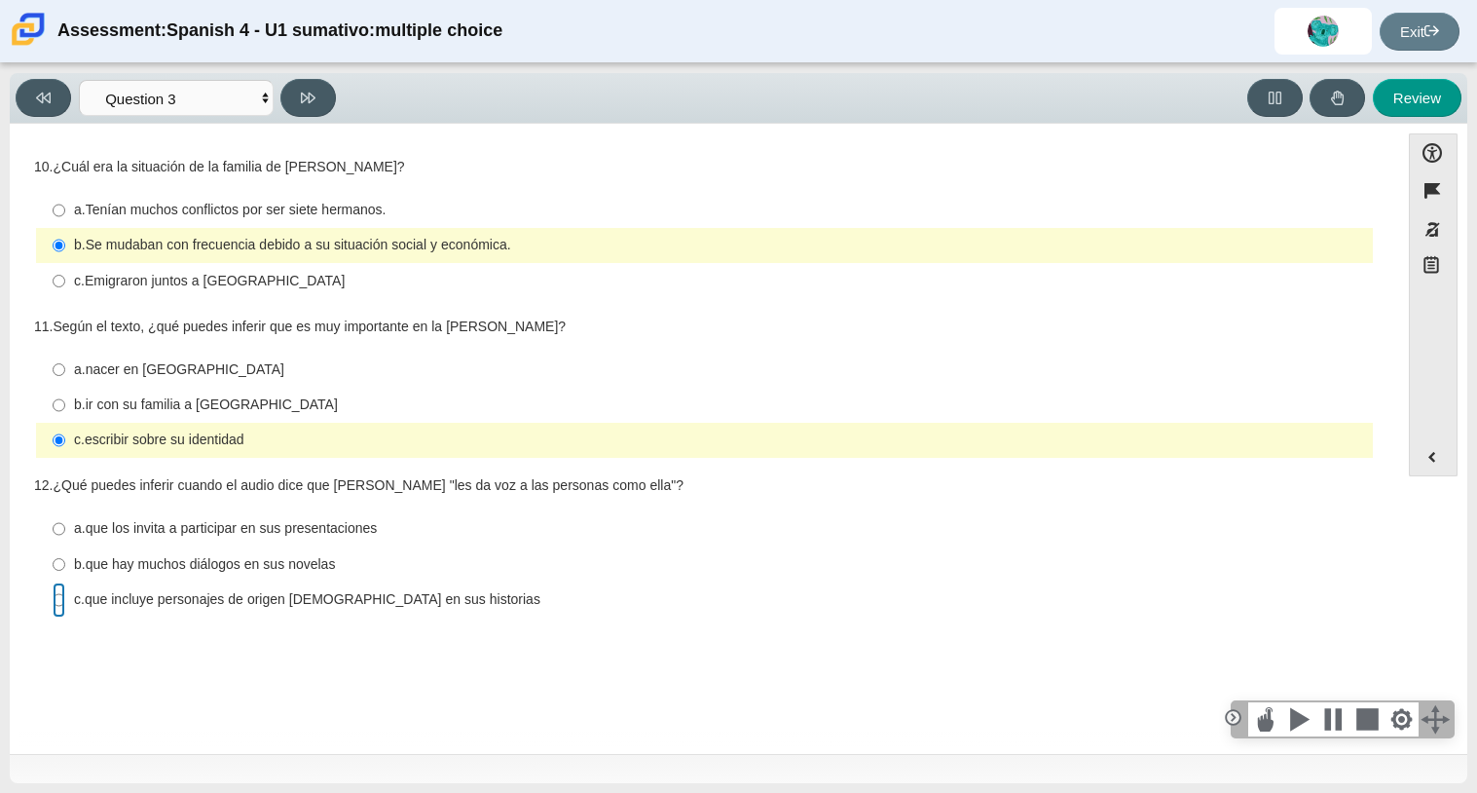
click at [57, 598] on input "c. que incluye personajes de origen [DEMOGRAPHIC_DATA] en sus historias c. que …" at bounding box center [59, 599] width 13 height 35
radio input "true"
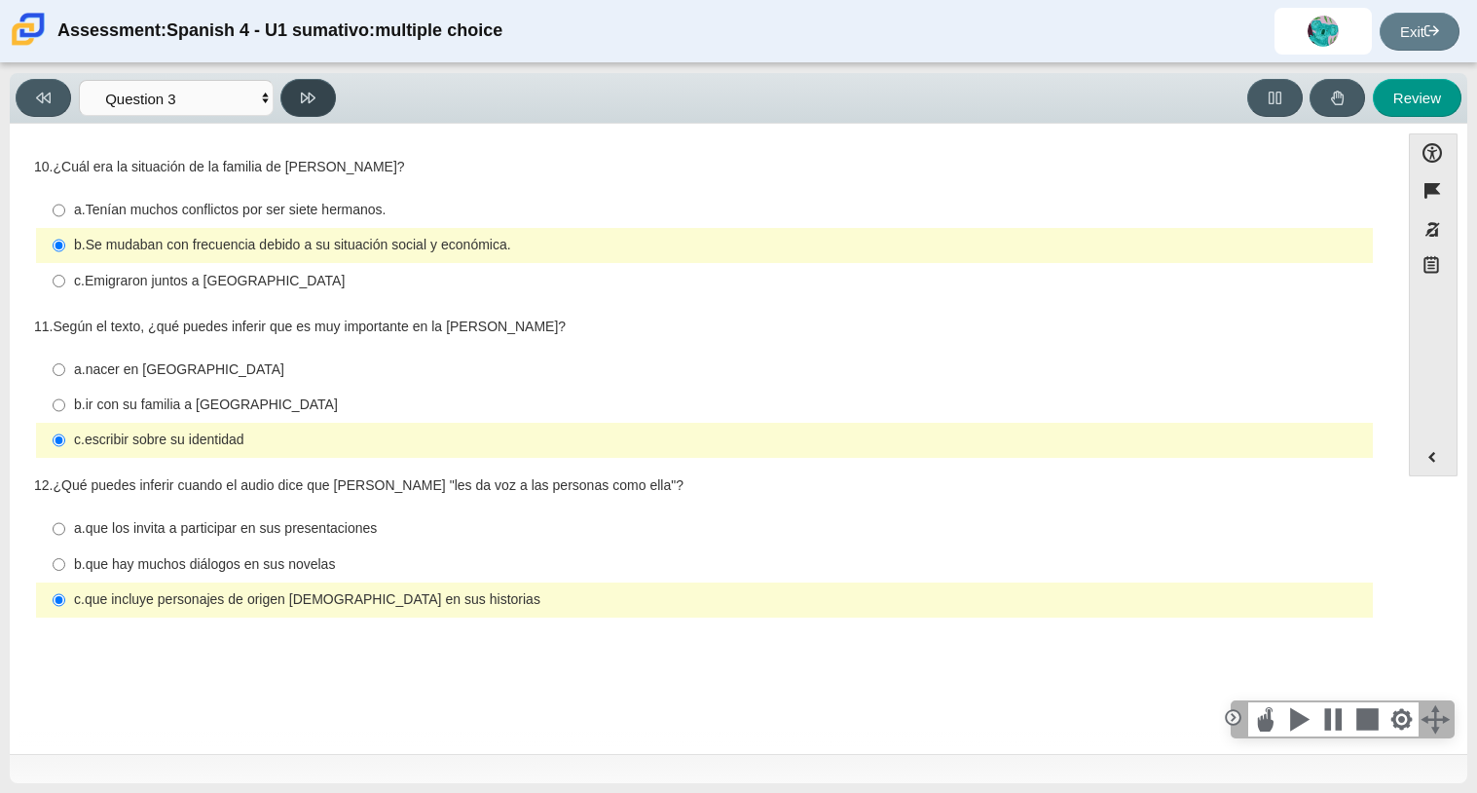
click at [293, 107] on button at bounding box center [307, 98] width 55 height 38
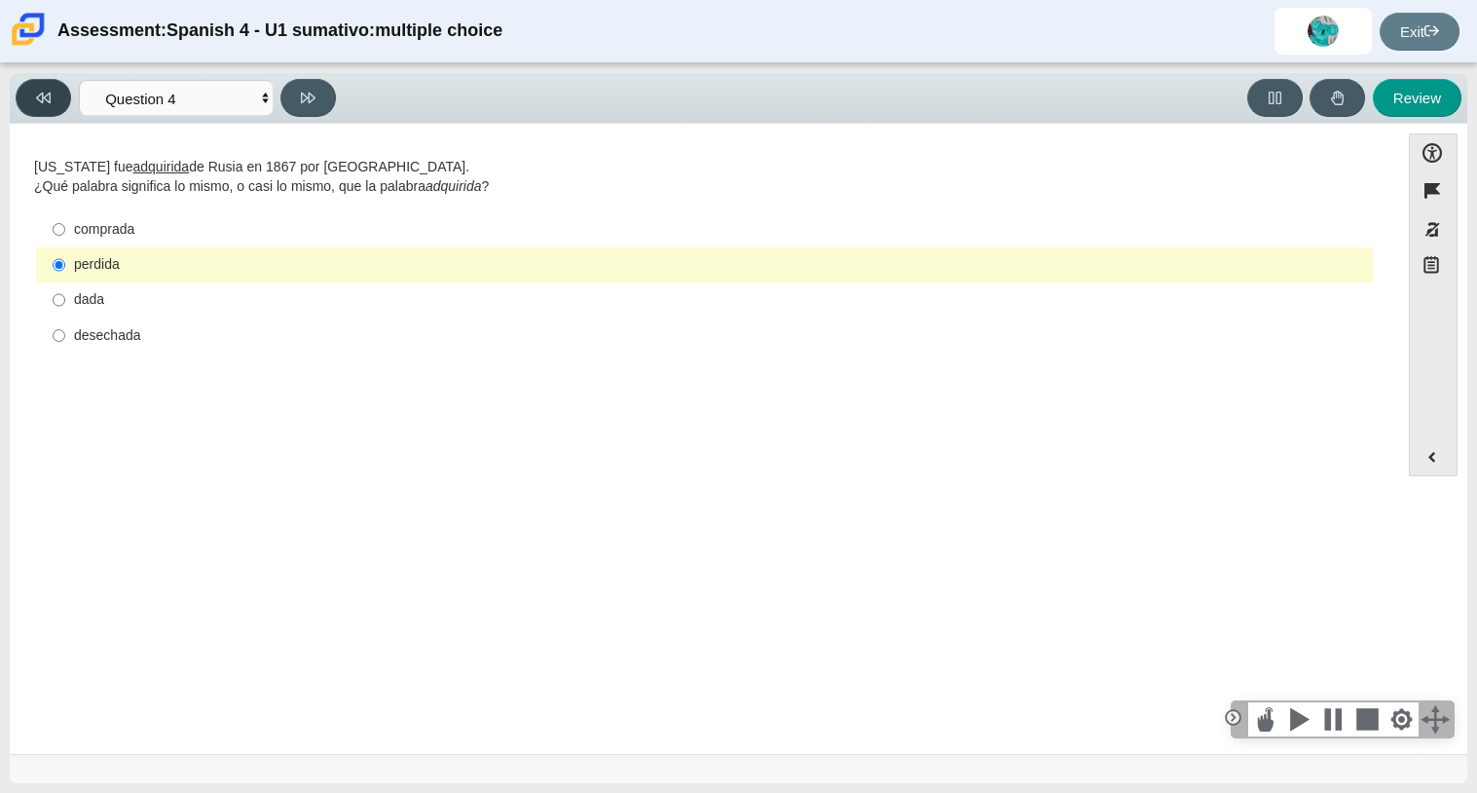
click at [47, 85] on button at bounding box center [43, 98] width 55 height 38
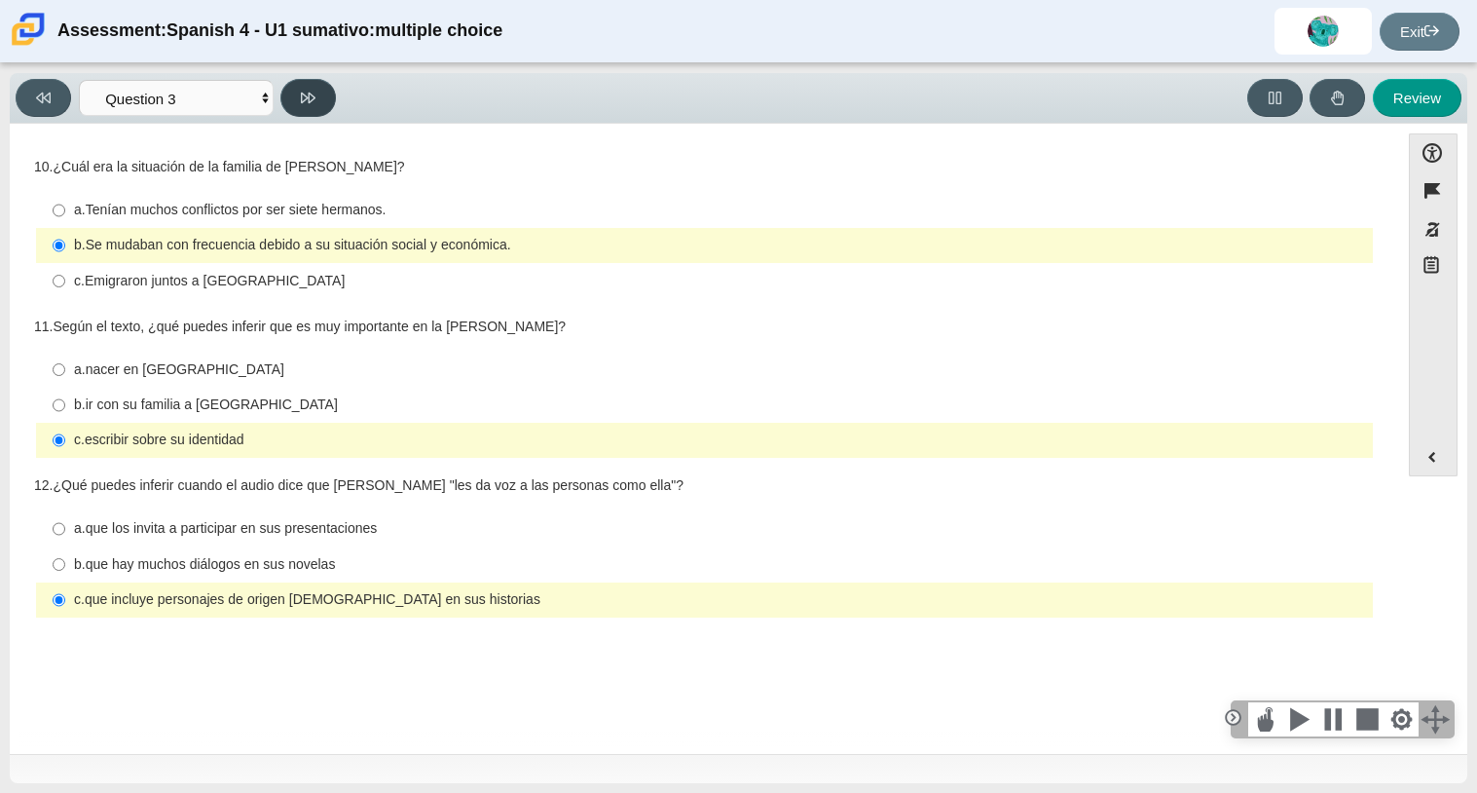
click at [290, 82] on button at bounding box center [307, 98] width 55 height 38
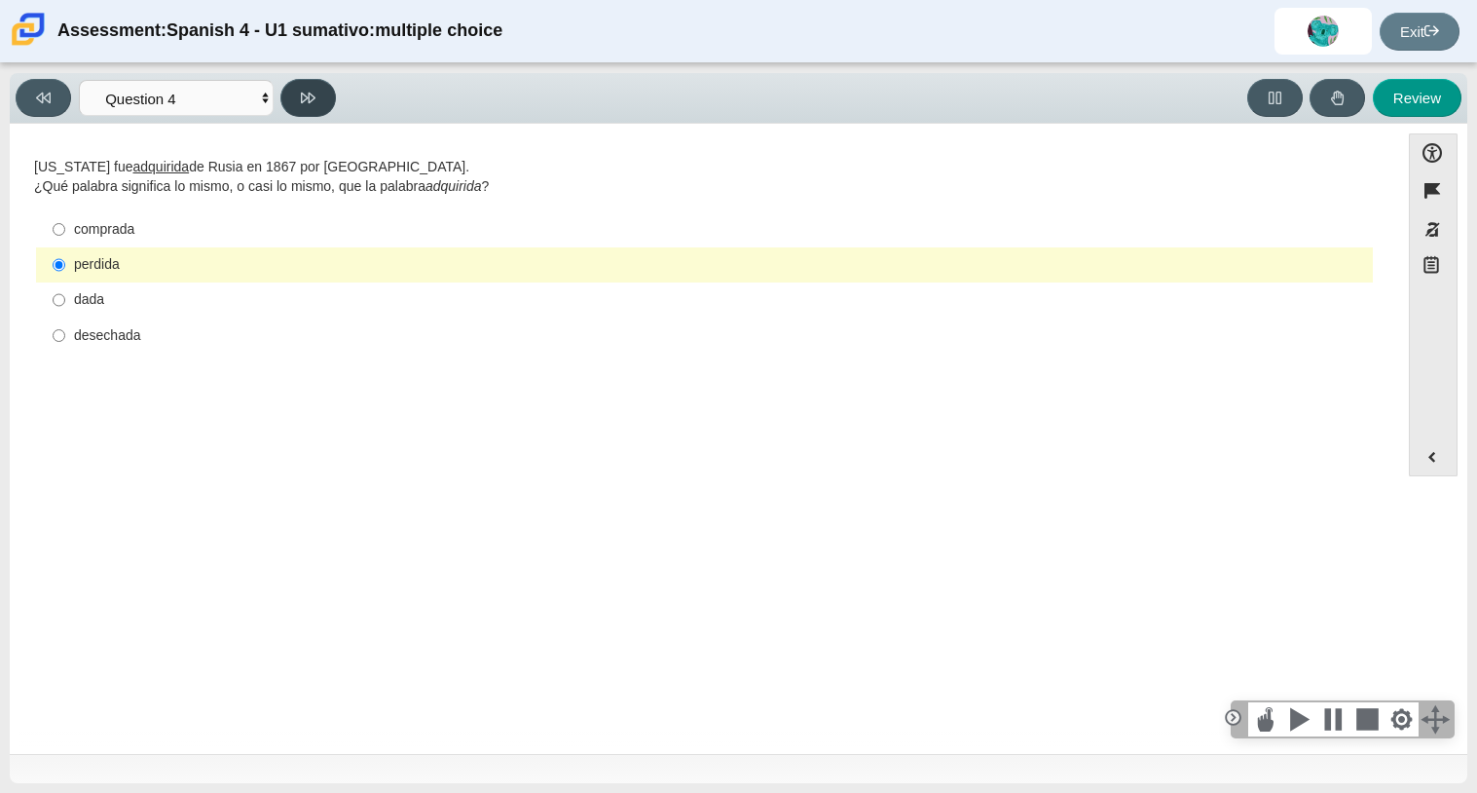
click at [290, 90] on button at bounding box center [307, 98] width 55 height 38
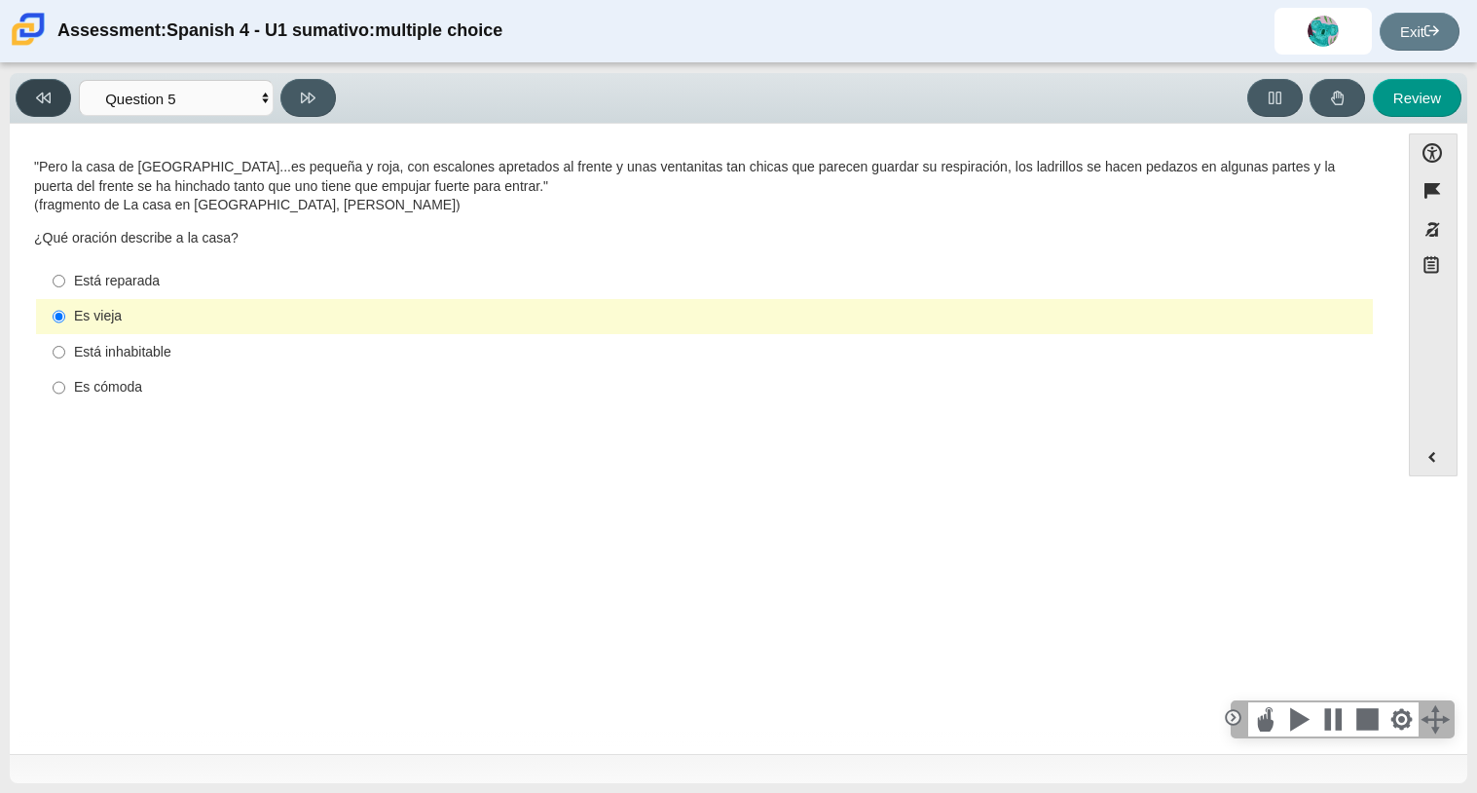
click at [53, 96] on button at bounding box center [43, 98] width 55 height 38
select select "390cf710-00ed-41bc-9fa6-d48920198324"
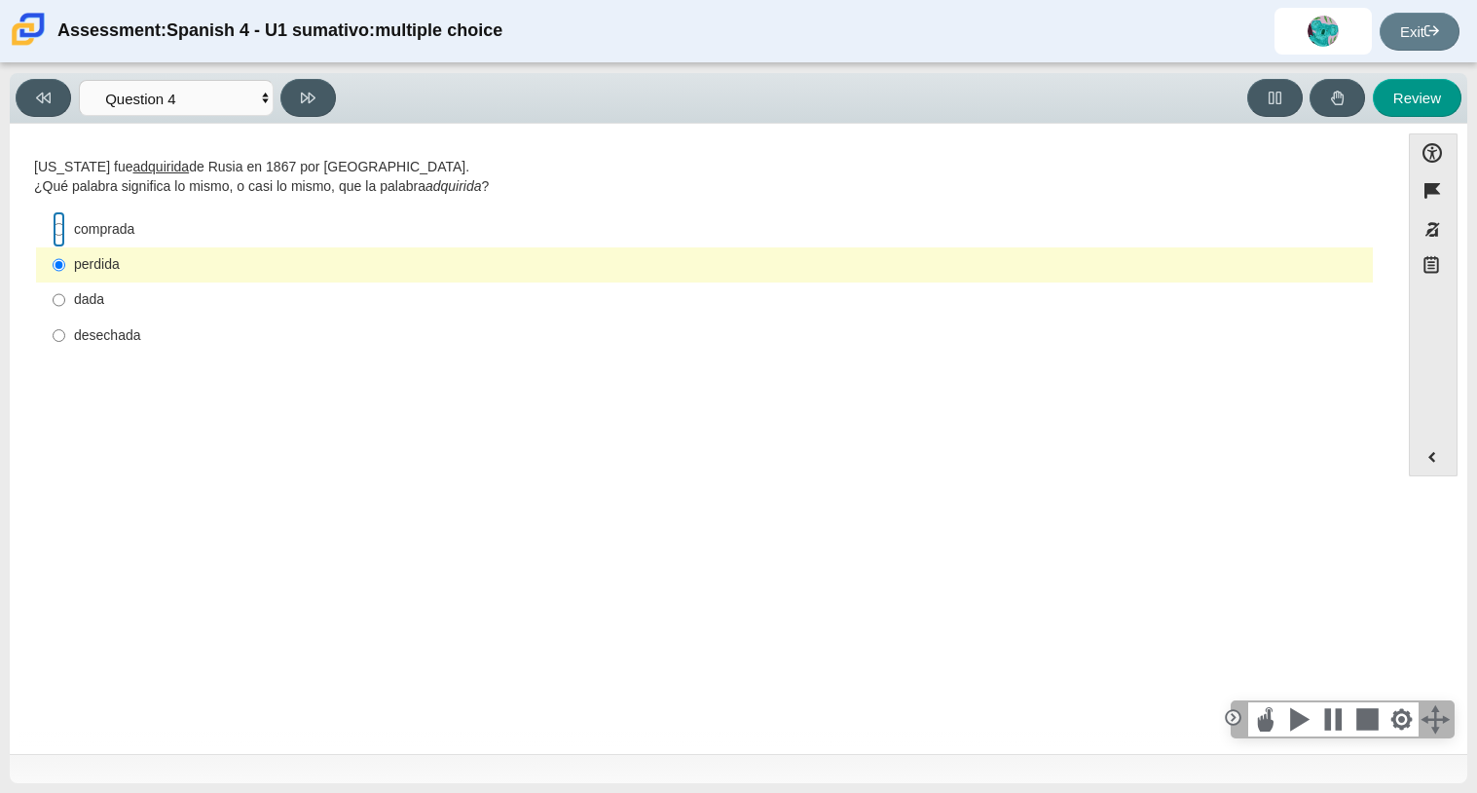
click at [56, 232] on input "comprada comprada" at bounding box center [59, 228] width 13 height 35
radio input "true"
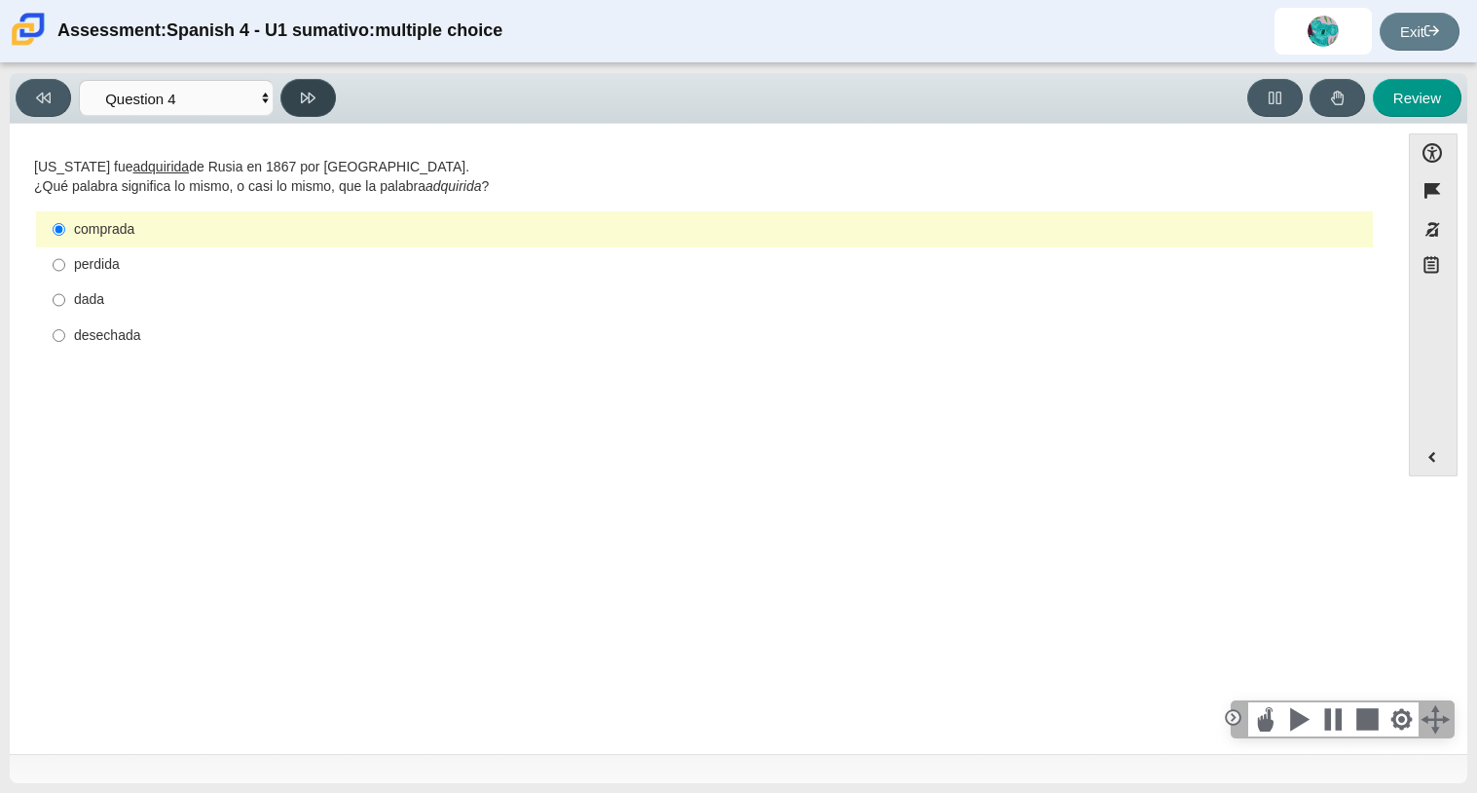
click at [329, 106] on button at bounding box center [307, 98] width 55 height 38
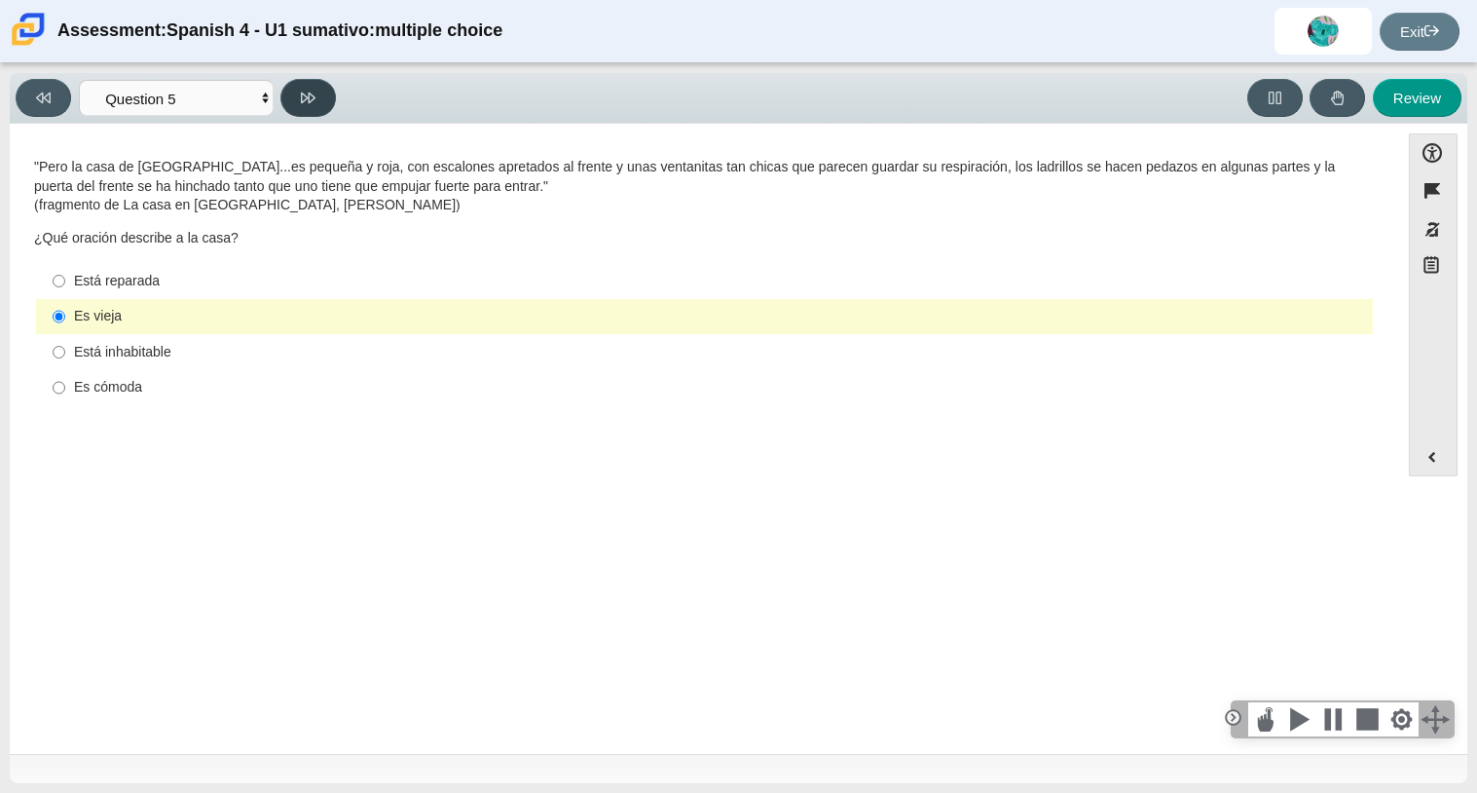
click at [281, 98] on button at bounding box center [307, 98] width 55 height 38
select select "ad9780d8-5edb-414e-87ea-0bcd5a75287a"
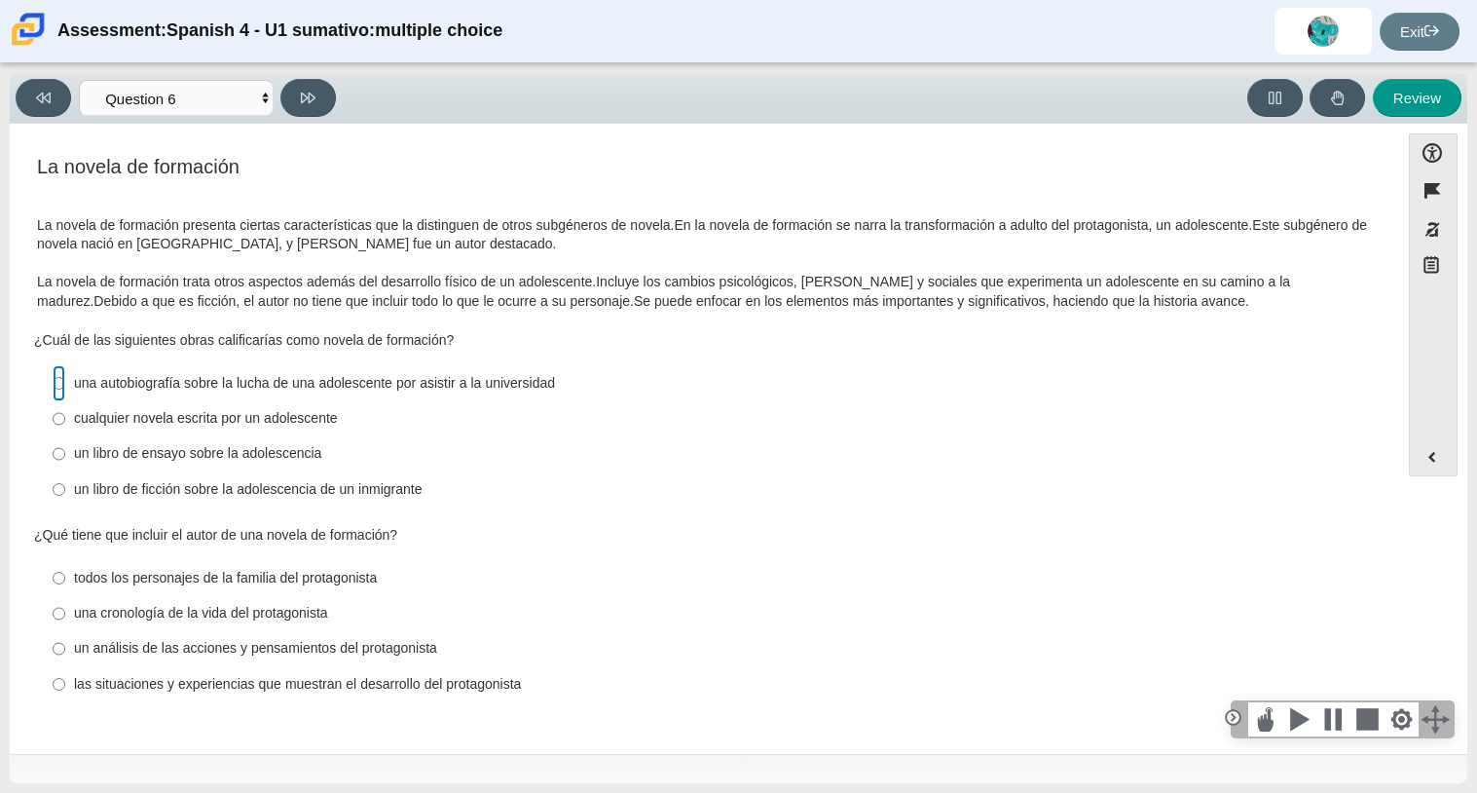
drag, startPoint x: 62, startPoint y: 385, endPoint x: 0, endPoint y: 345, distance: 74.0
click at [0, 345] on div "Viewing Question 6 of 8 in Pacing Mode Comprensión auditiva Question 1 Question…" at bounding box center [738, 427] width 1477 height 729
click at [62, 382] on input "una autobiografía sobre la lucha de una adolescente por asistir a la universida…" at bounding box center [59, 382] width 13 height 35
radio input "true"
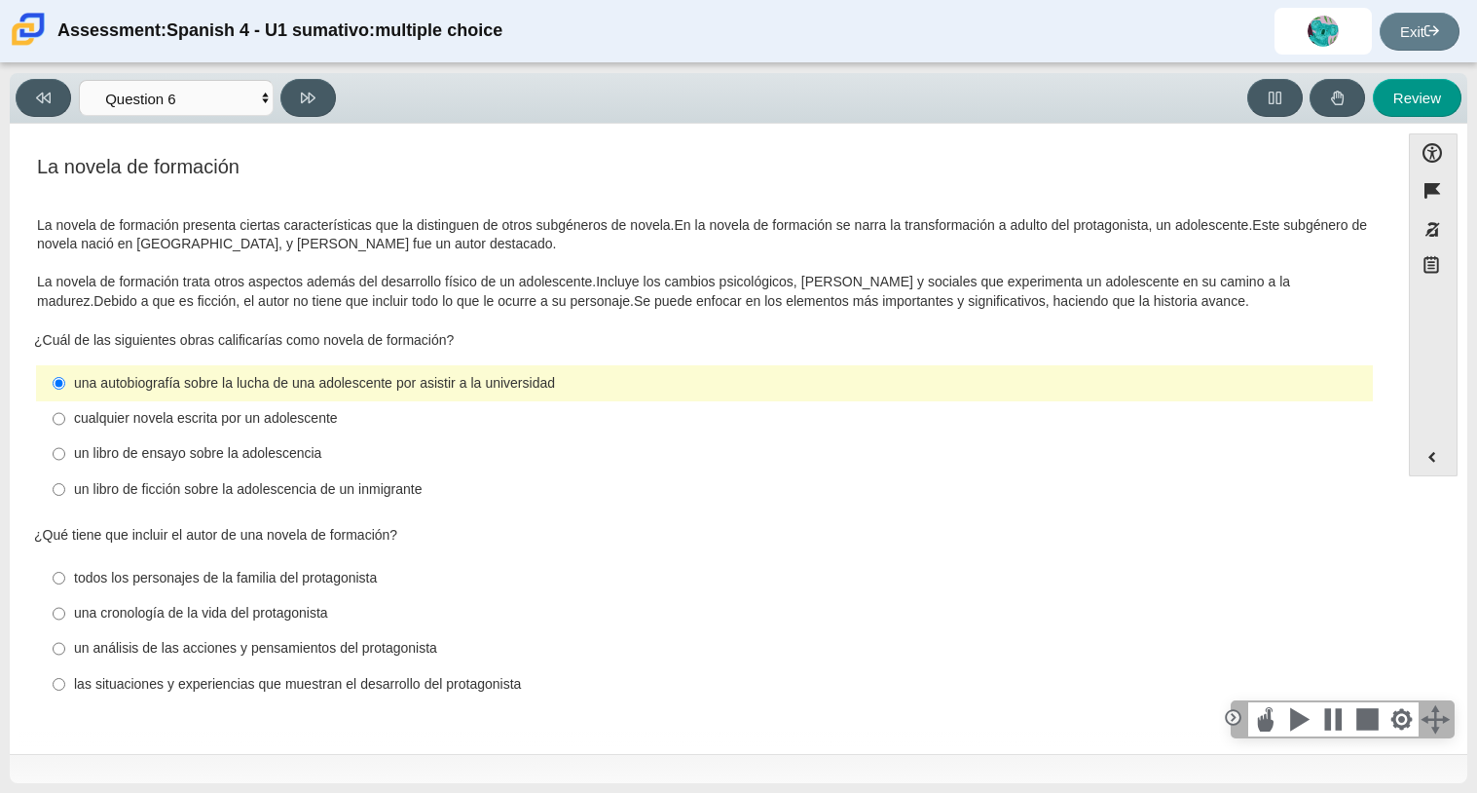
click at [206, 454] on div "un libro de ensayo sobre la adolescencia" at bounding box center [719, 453] width 1291 height 19
click at [65, 454] on input "un libro de ensayo sobre la adolescencia un libro de ensayo sobre la adolescenc…" at bounding box center [59, 453] width 13 height 35
radio input "true"
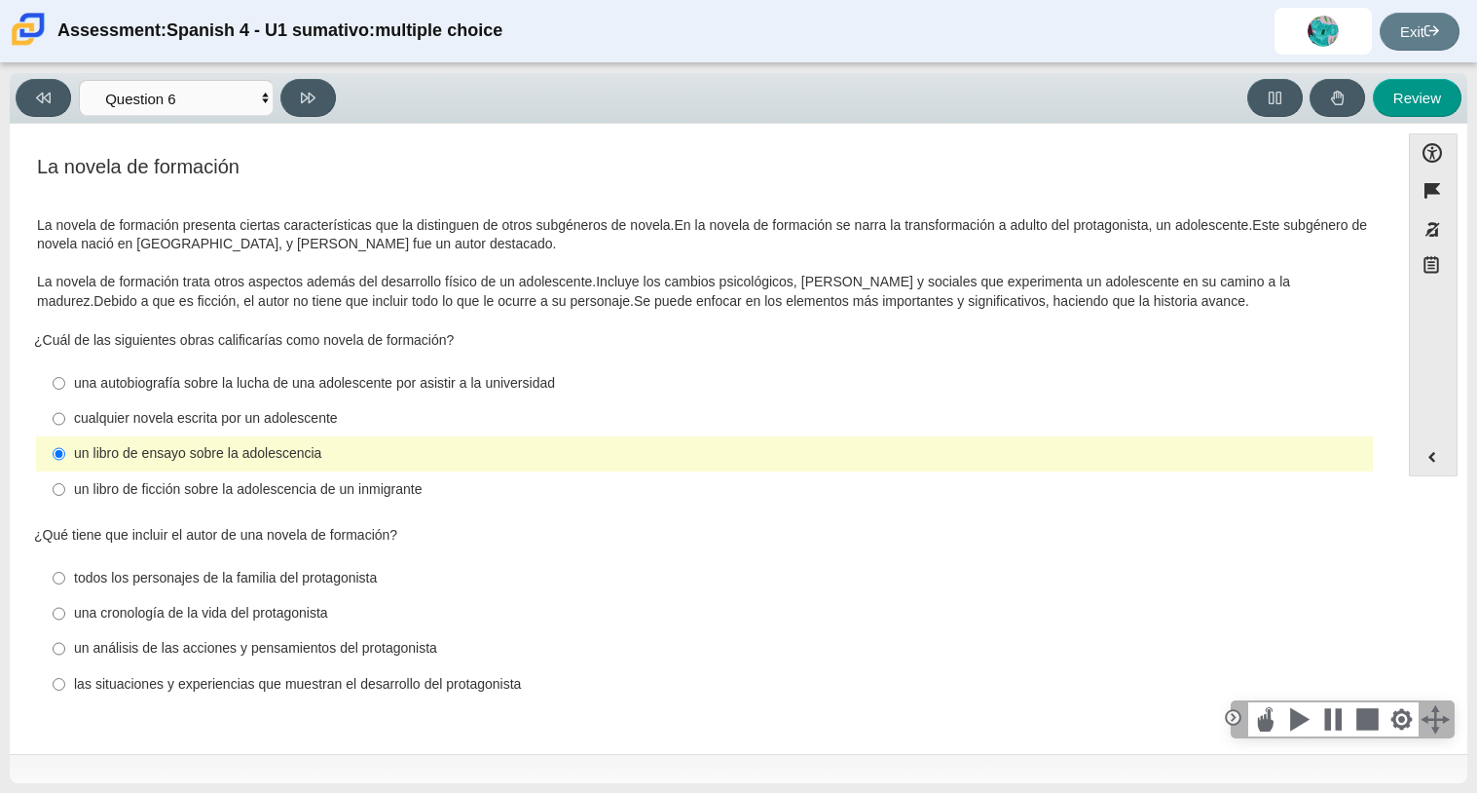
click at [96, 553] on div "¿Qué tiene que incluir el autor de una novela de formación? Responses todos los…" at bounding box center [704, 615] width 1341 height 178
click at [55, 574] on input "todos los personajes de la familia del protagonista todos los personajes de la …" at bounding box center [59, 577] width 13 height 35
radio input "true"
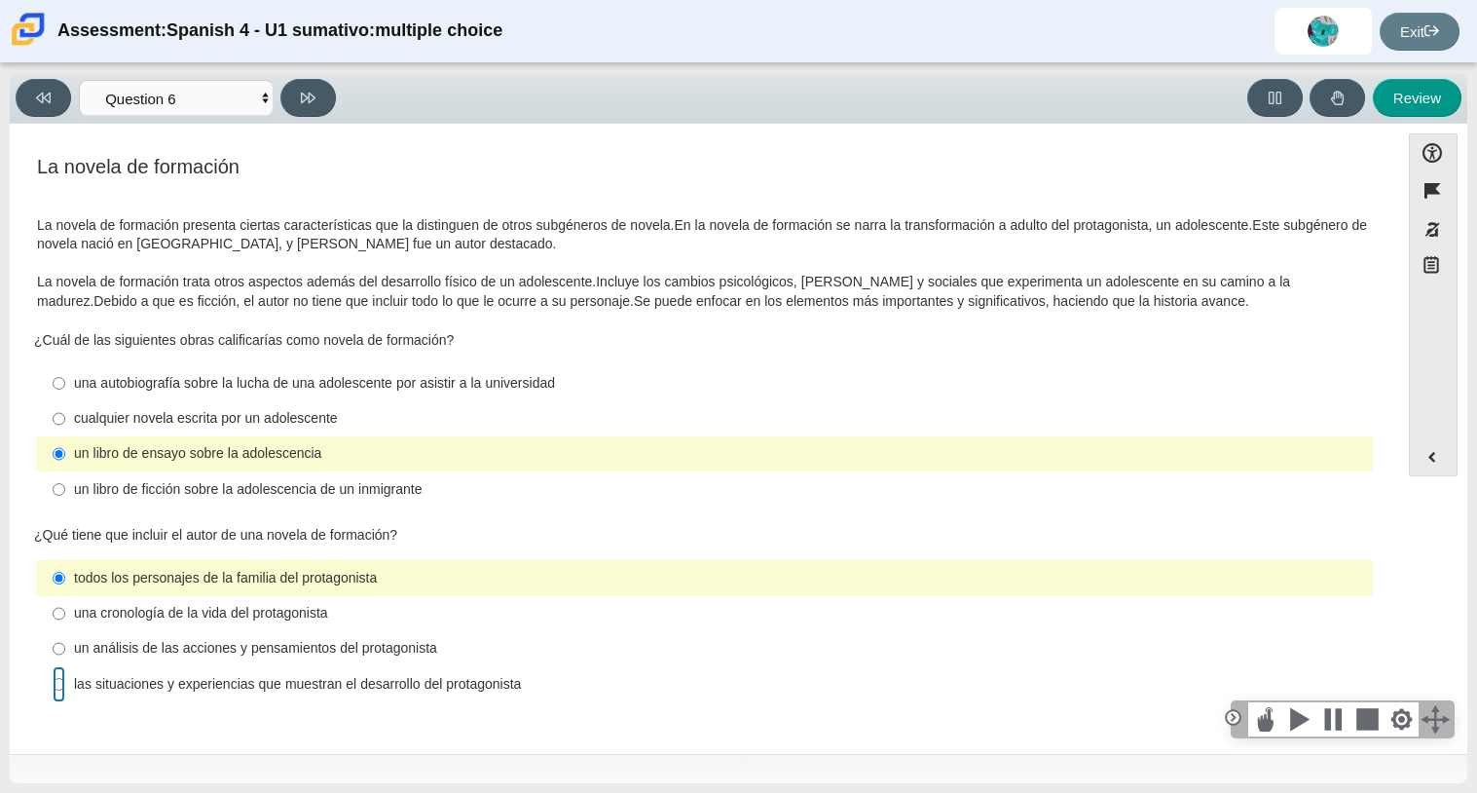
click at [63, 684] on input "las situaciones y experiencias que muestran el desarrollo del protagonista las …" at bounding box center [59, 683] width 13 height 35
radio input "true"
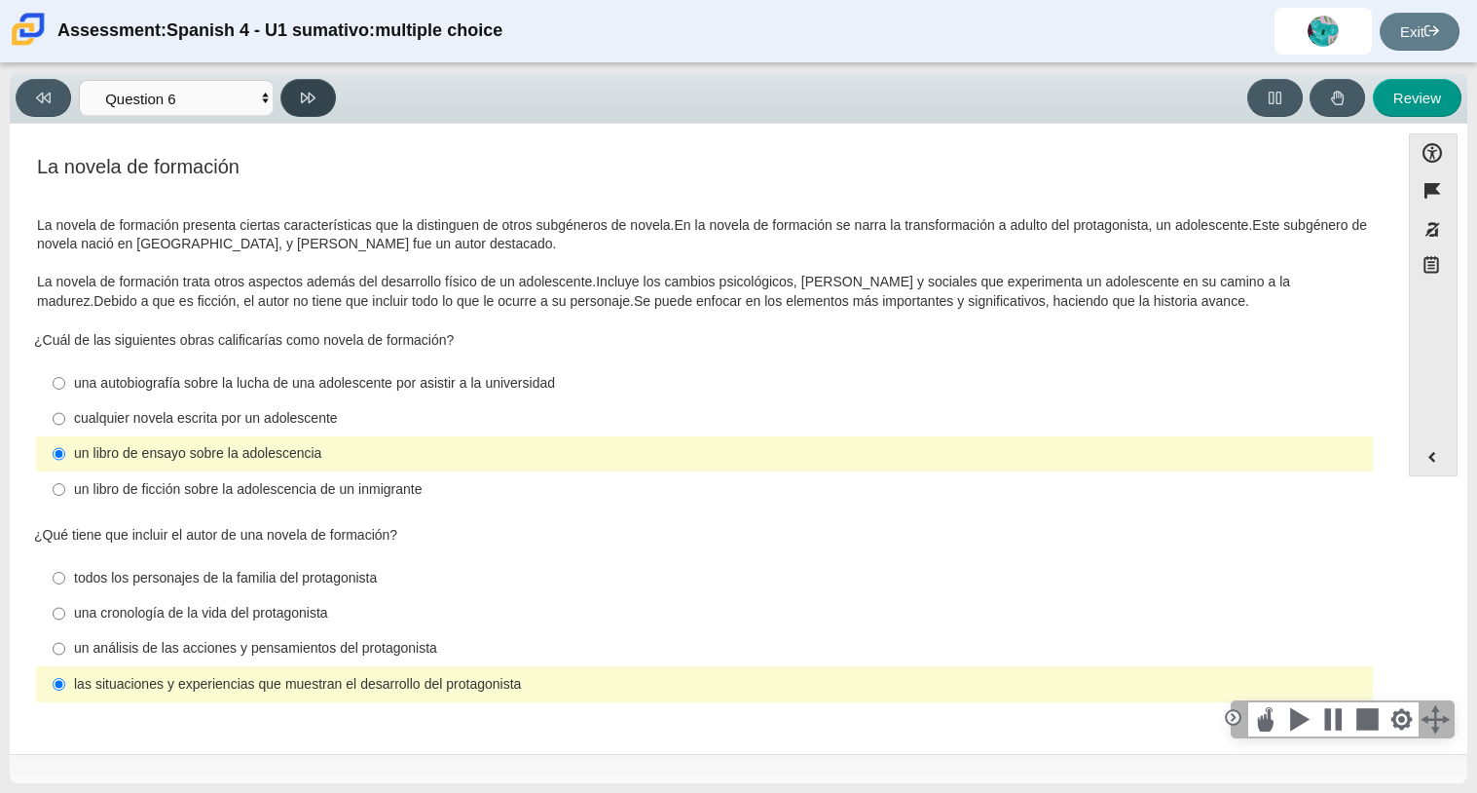
click at [306, 106] on button at bounding box center [307, 98] width 55 height 38
select select "6168cc92-63b6-45d3-a929-0b9cba560165"
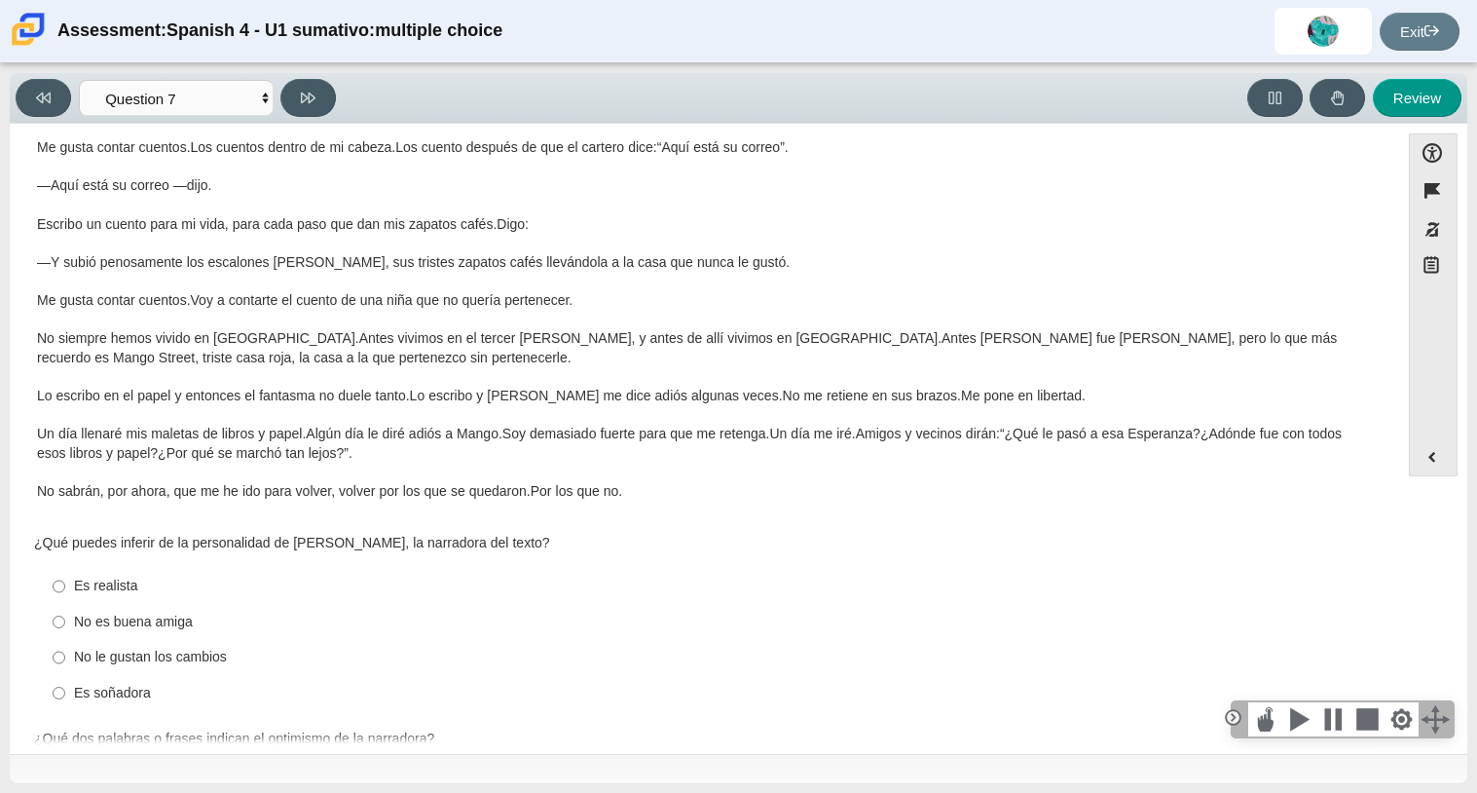
scroll to position [111, 0]
click at [62, 687] on input "Es soñadora Es soñadora" at bounding box center [59, 691] width 13 height 35
radio input "true"
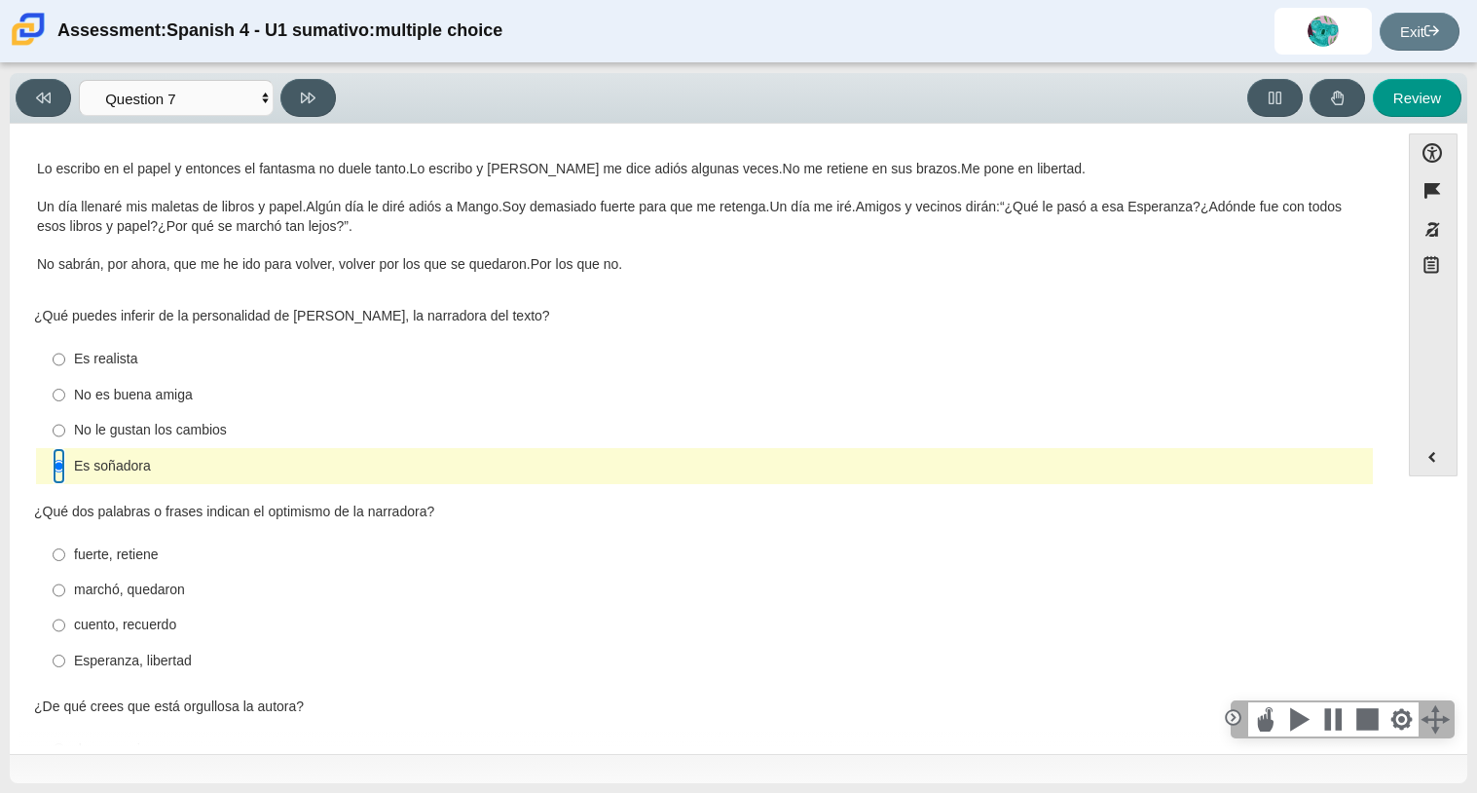
scroll to position [356, 0]
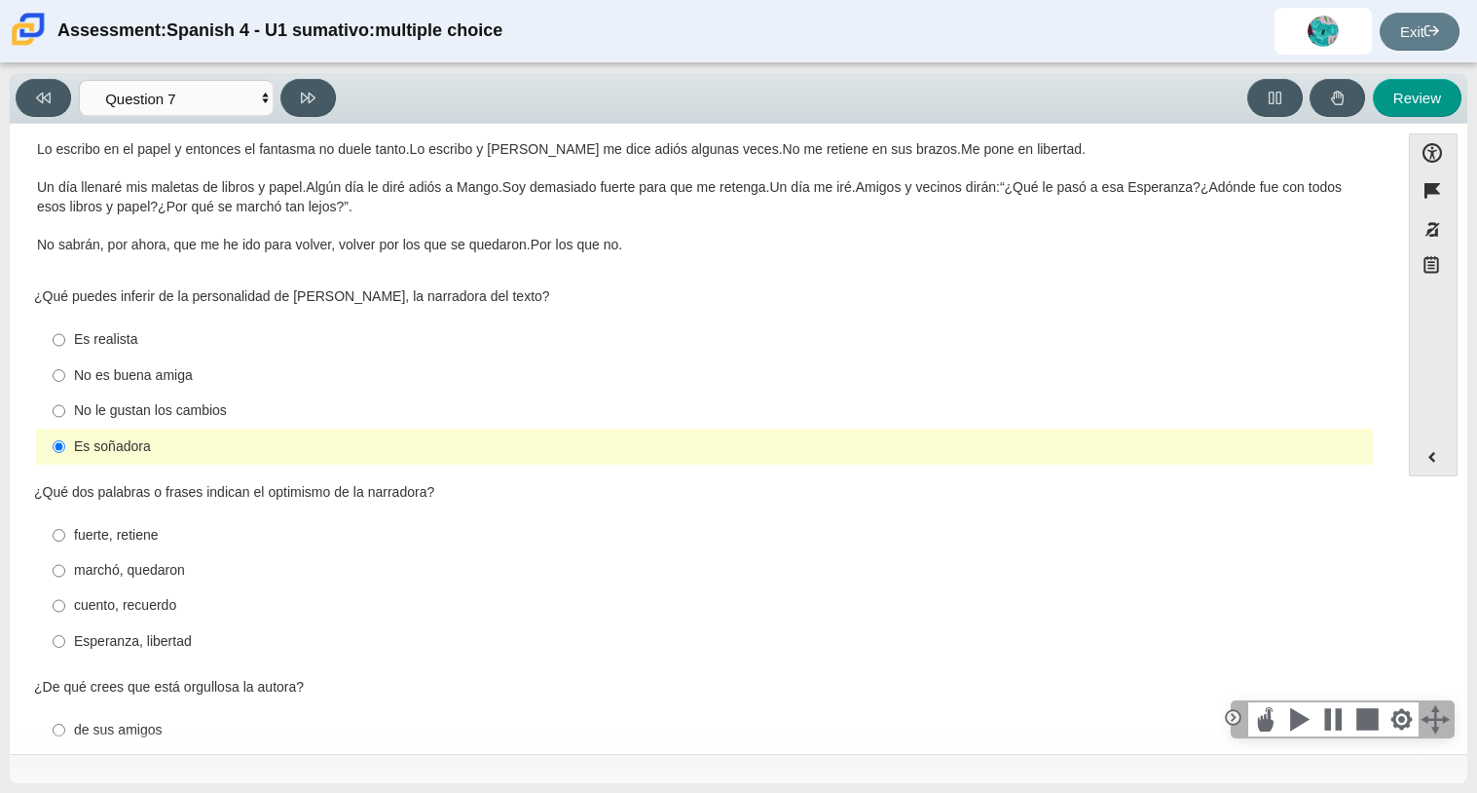
click at [65, 538] on label "fuerte, retiene fuerte, retiene" at bounding box center [706, 534] width 1334 height 35
click at [65, 538] on input "fuerte, retiene fuerte, retiene" at bounding box center [59, 534] width 13 height 35
radio input "true"
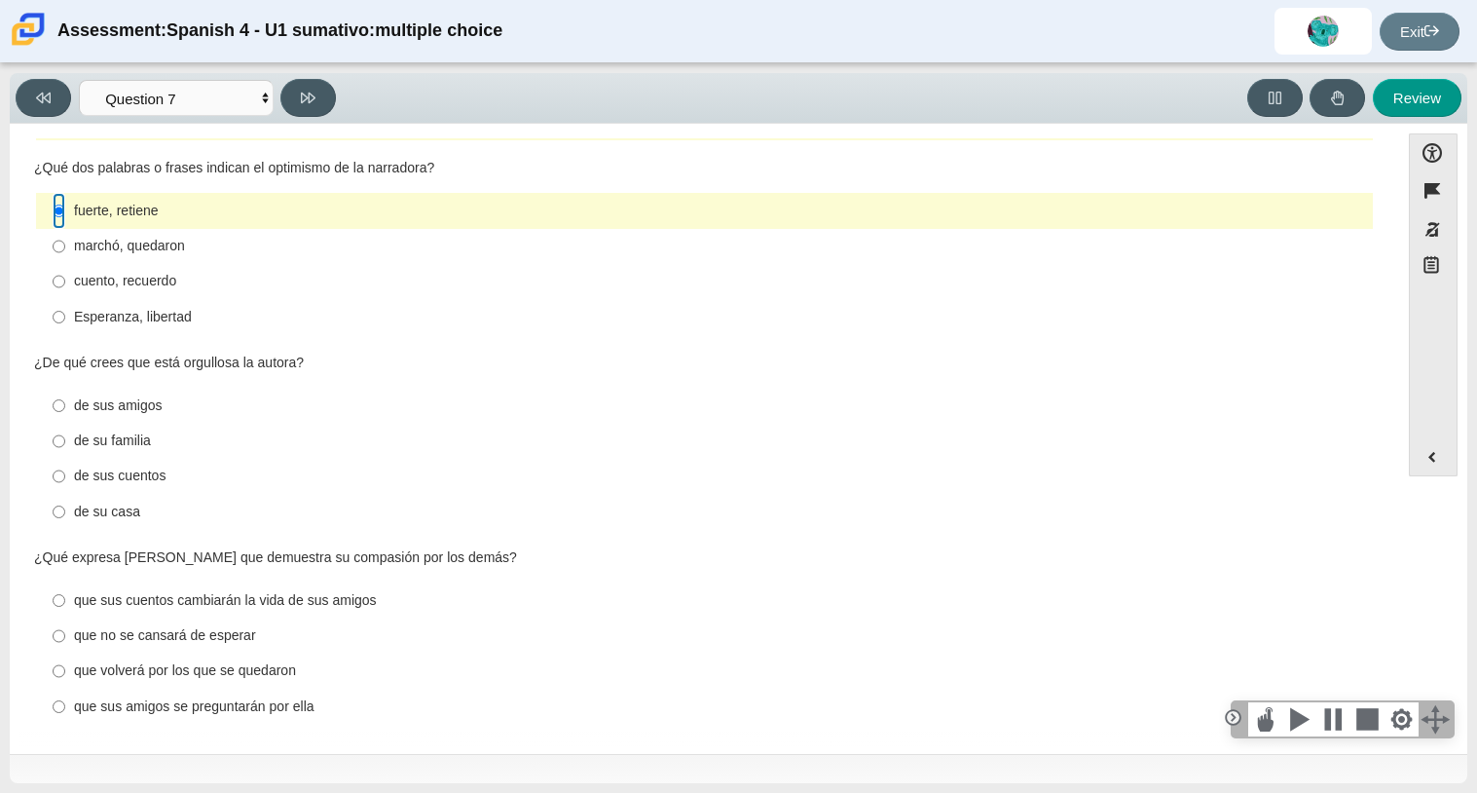
scroll to position [689, 0]
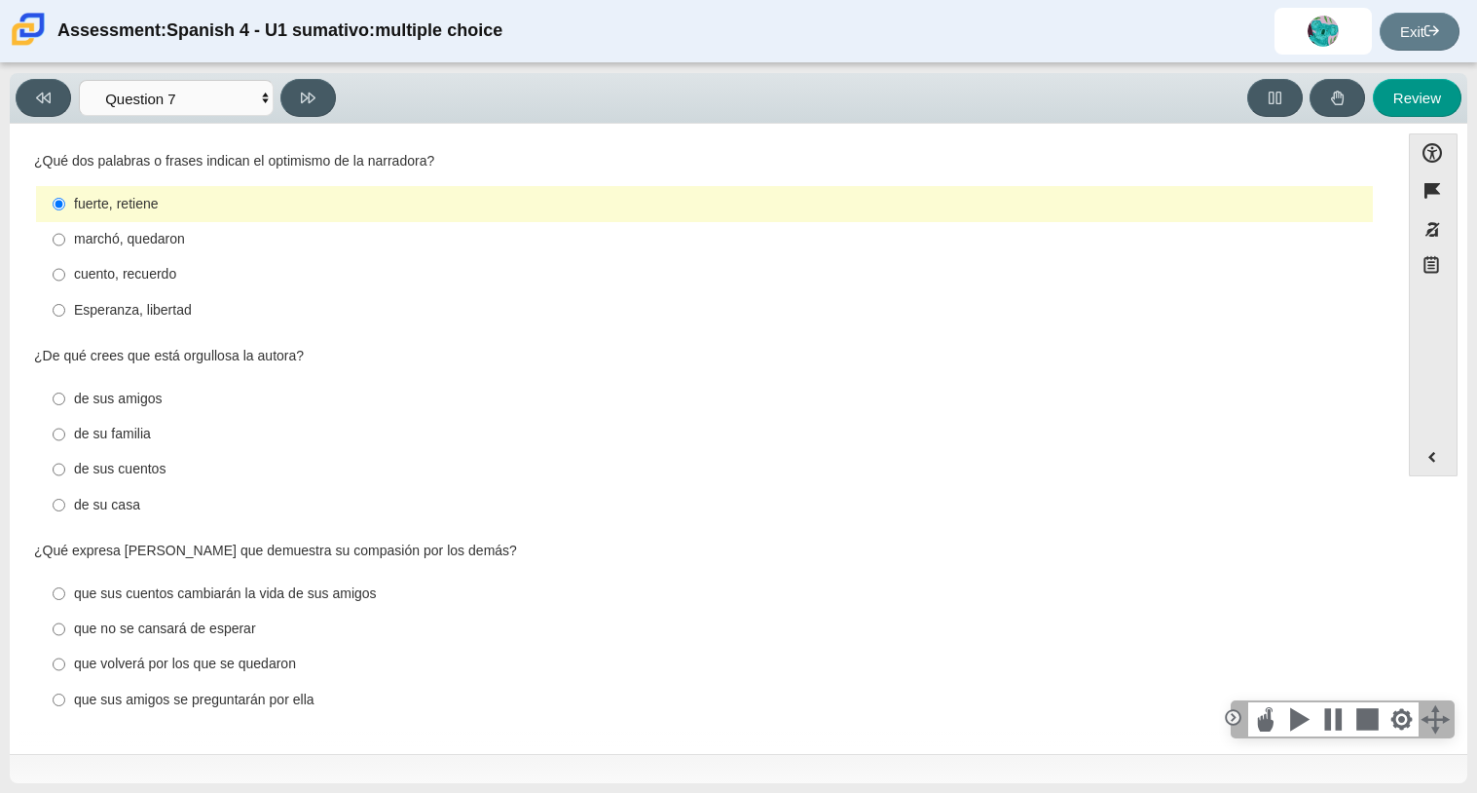
click at [64, 463] on label "de sus cuentos de sus cuentos" at bounding box center [706, 469] width 1334 height 35
click at [64, 463] on input "de sus cuentos de sus cuentos" at bounding box center [59, 469] width 13 height 35
radio input "true"
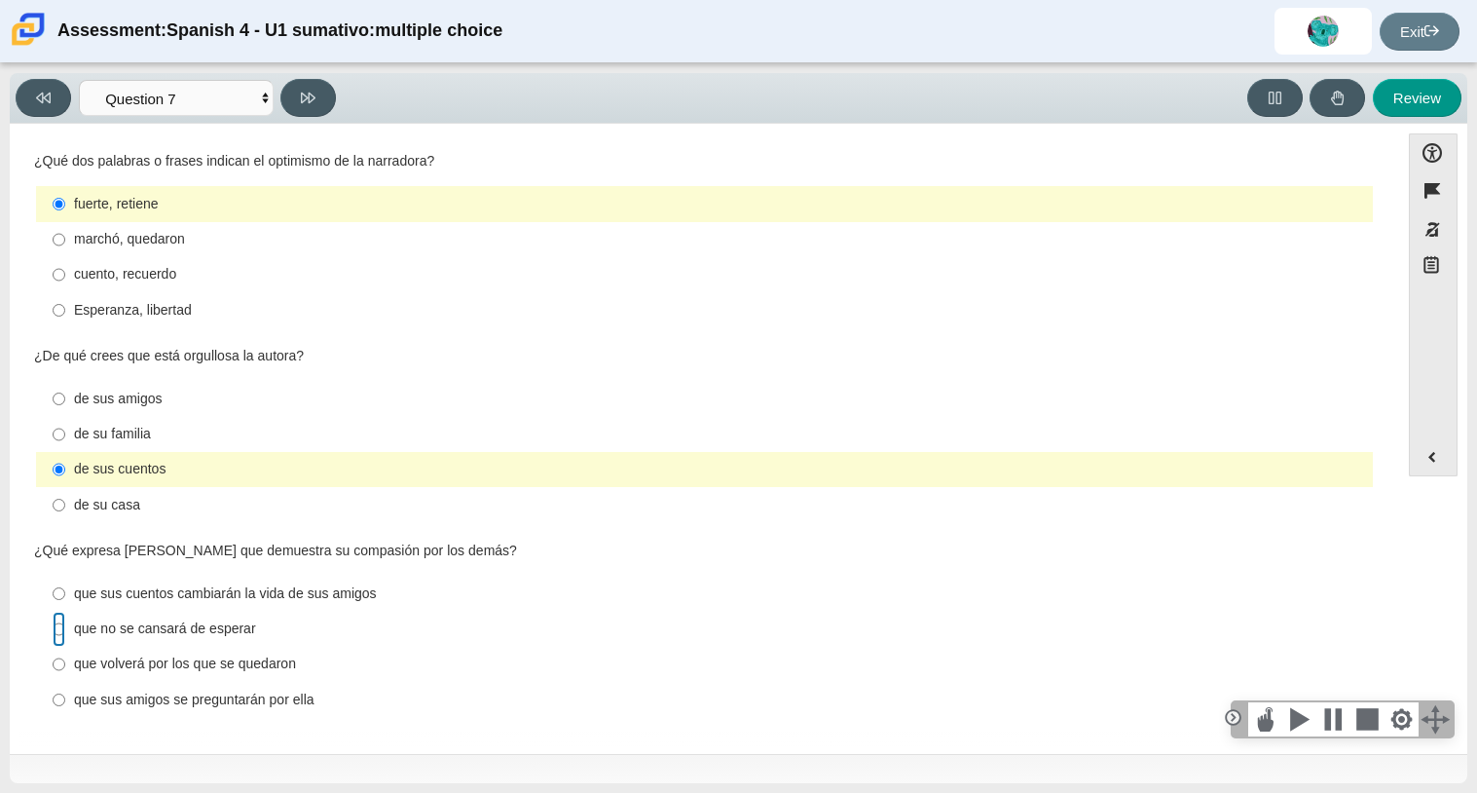
click at [63, 625] on input "que no se cansará de esperar que no se cansará de esperar" at bounding box center [59, 628] width 13 height 35
radio input "true"
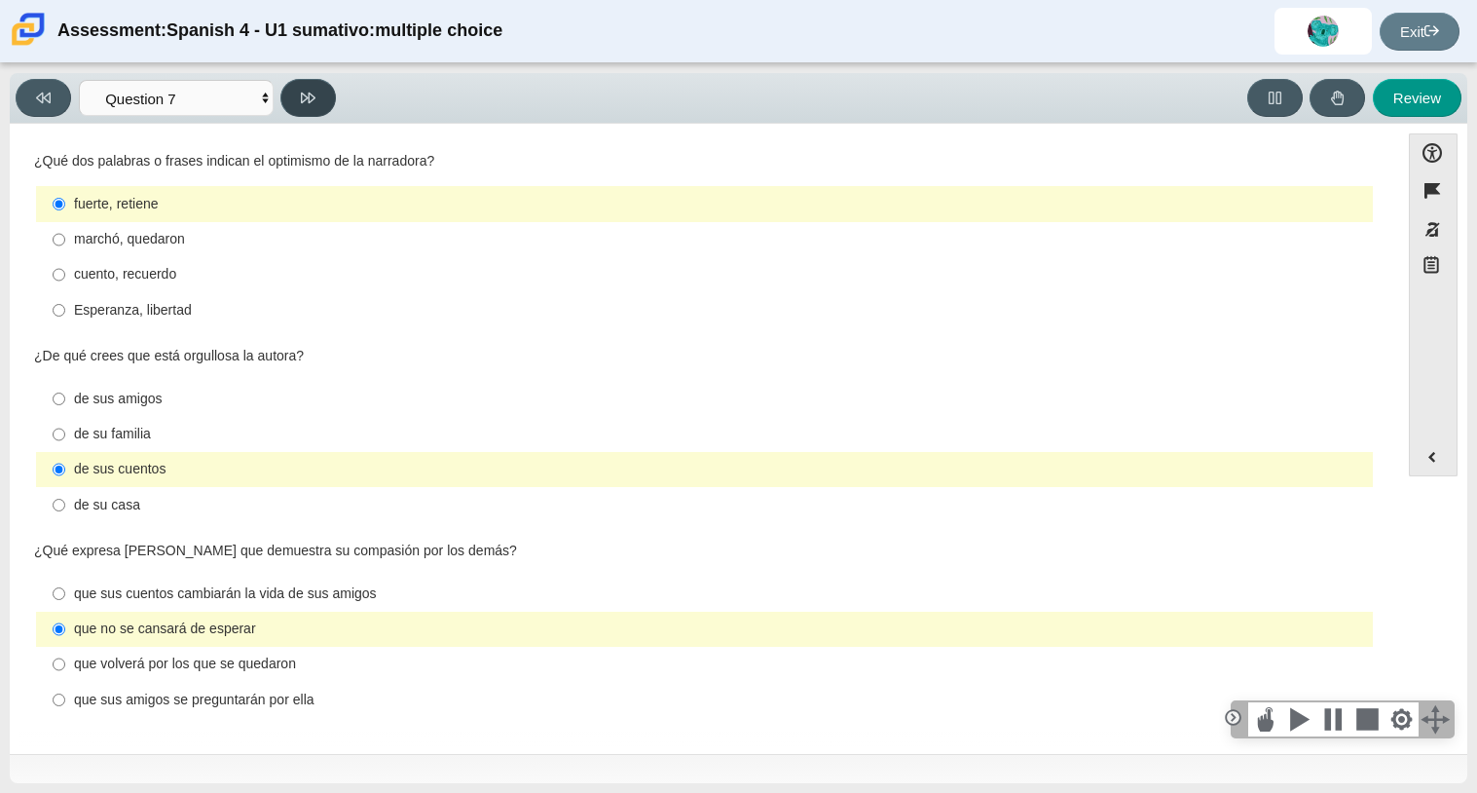
click at [326, 91] on button at bounding box center [307, 98] width 55 height 38
select select "98fe3b59-0d4b-482f-94e6-cc4dee5e60d3"
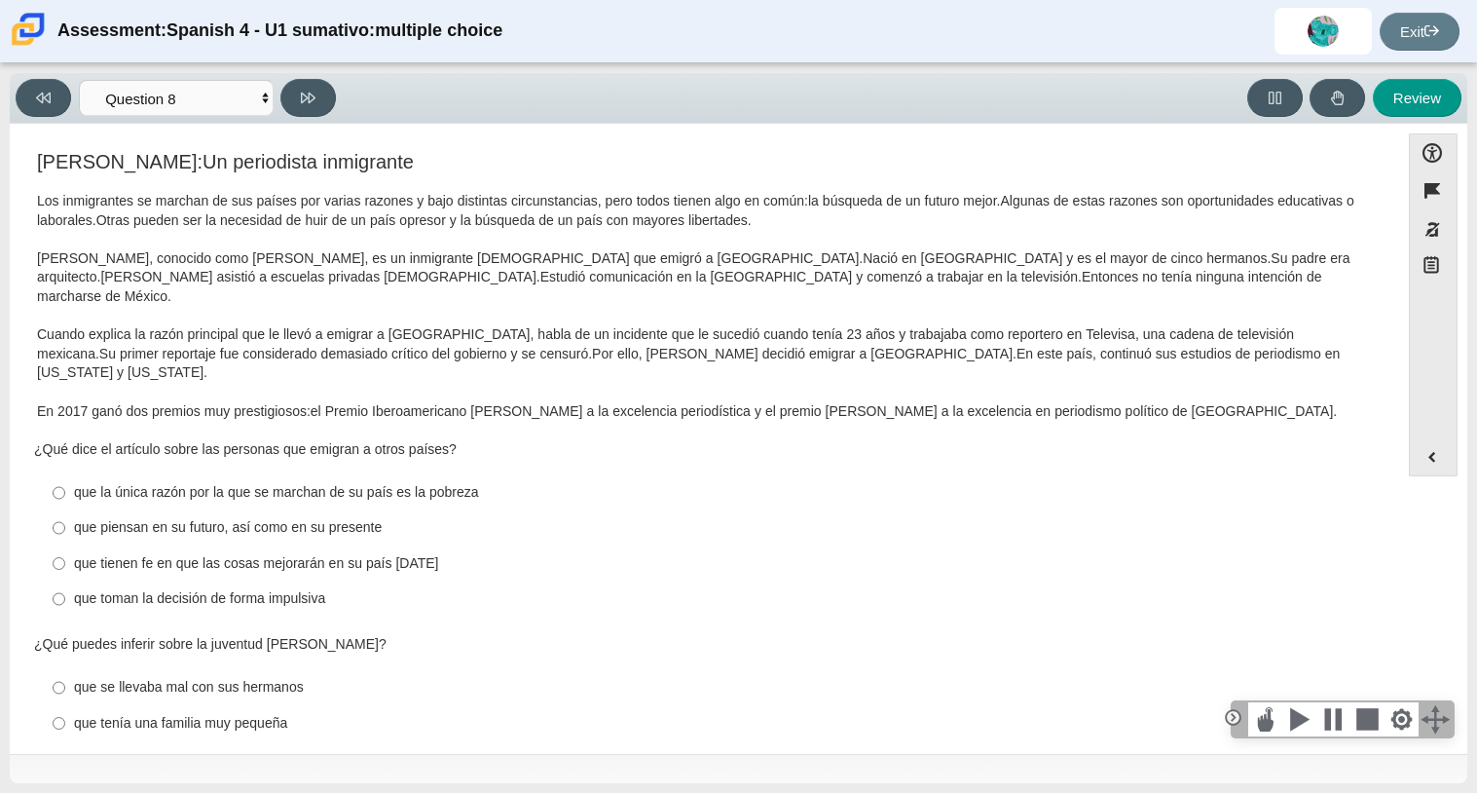
scroll to position [0, 0]
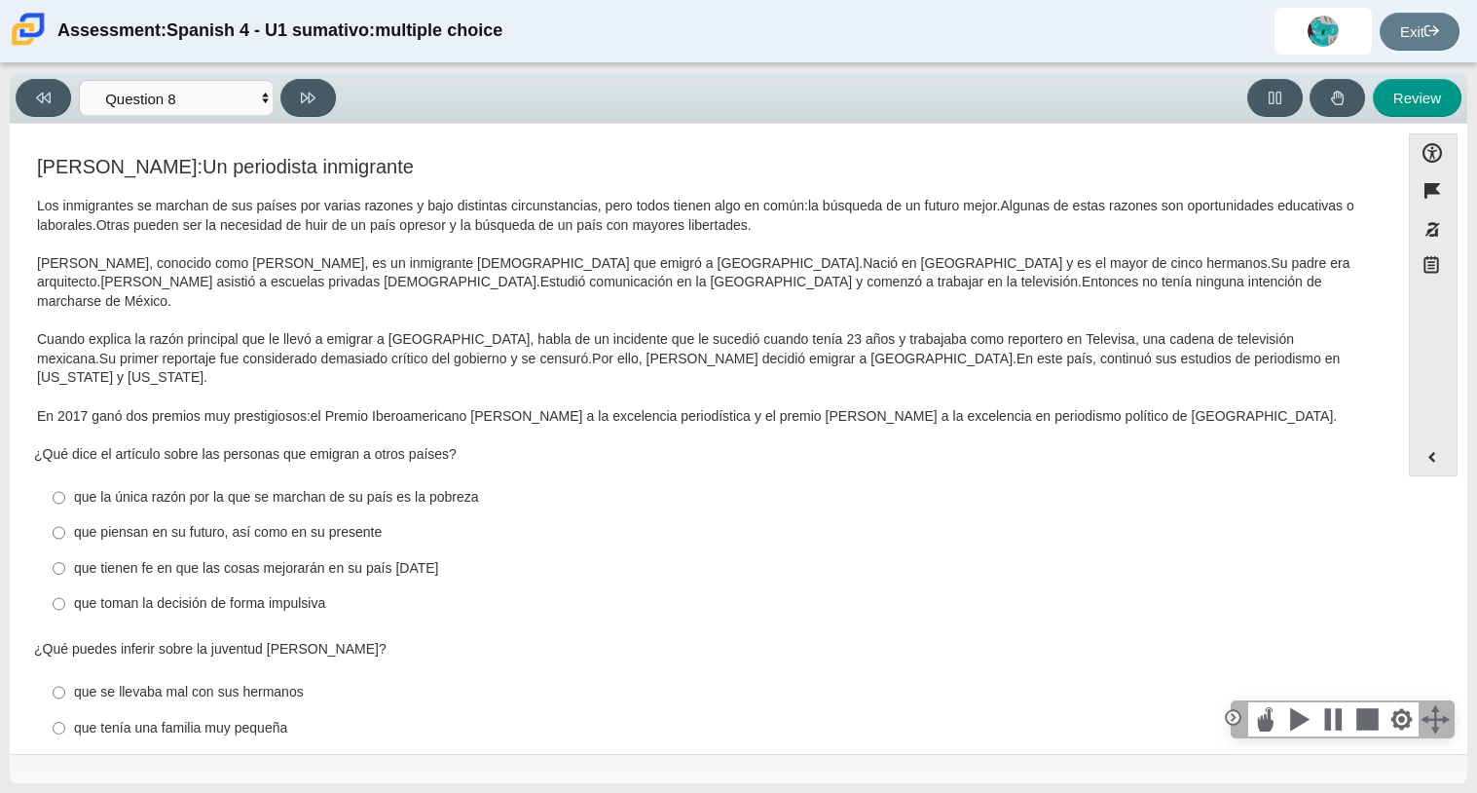
click at [87, 515] on label "que piensan en su futuro, así como en su presente que piensan en su futuro, así…" at bounding box center [706, 532] width 1334 height 35
click at [65, 515] on input "que piensan en su futuro, así como en su presente que piensan en su futuro, así…" at bounding box center [59, 532] width 13 height 35
radio input "true"
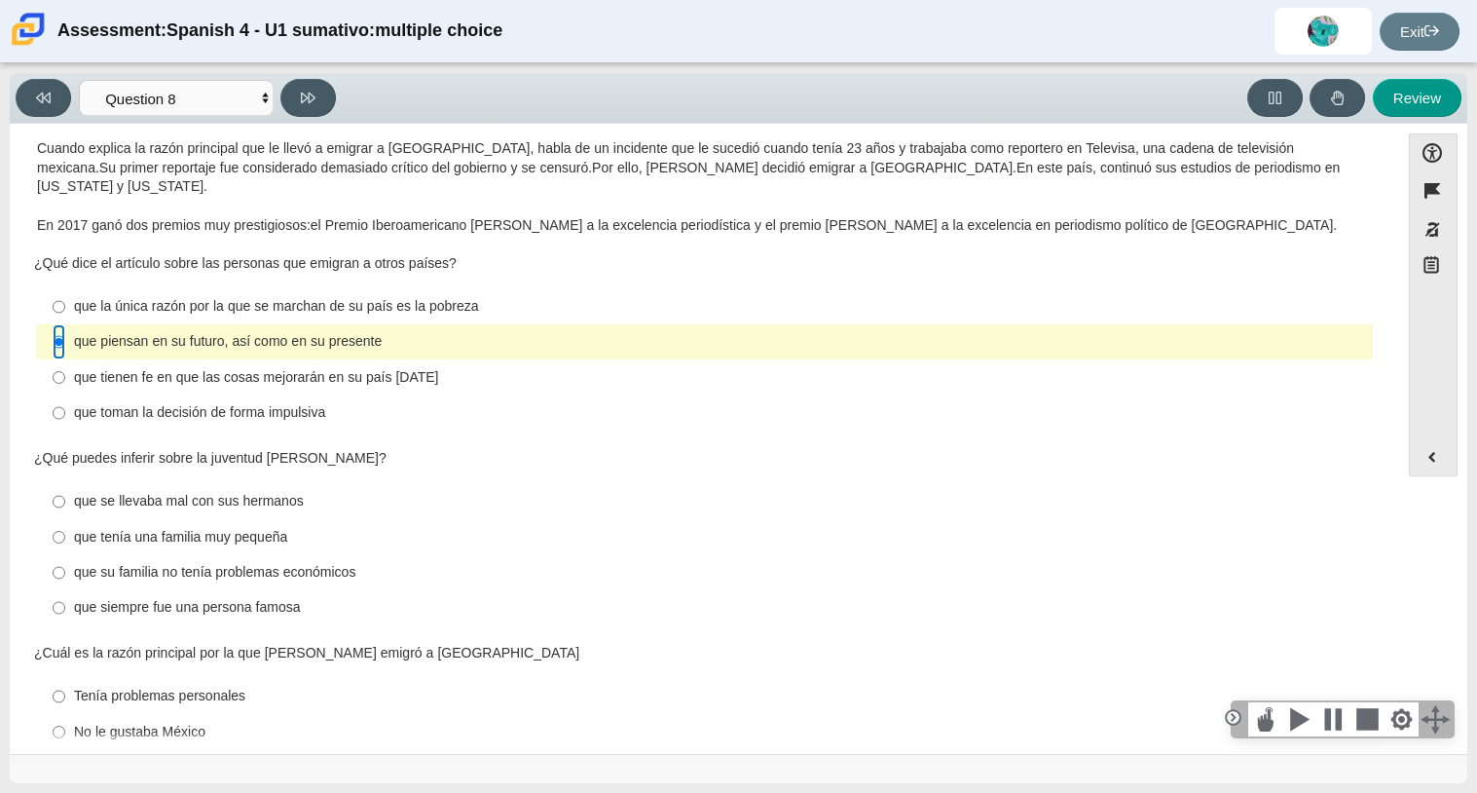
scroll to position [192, 0]
click at [56, 589] on input "que siempre fue una persona famosa que siempre fue una persona famosa" at bounding box center [59, 606] width 13 height 35
radio input "true"
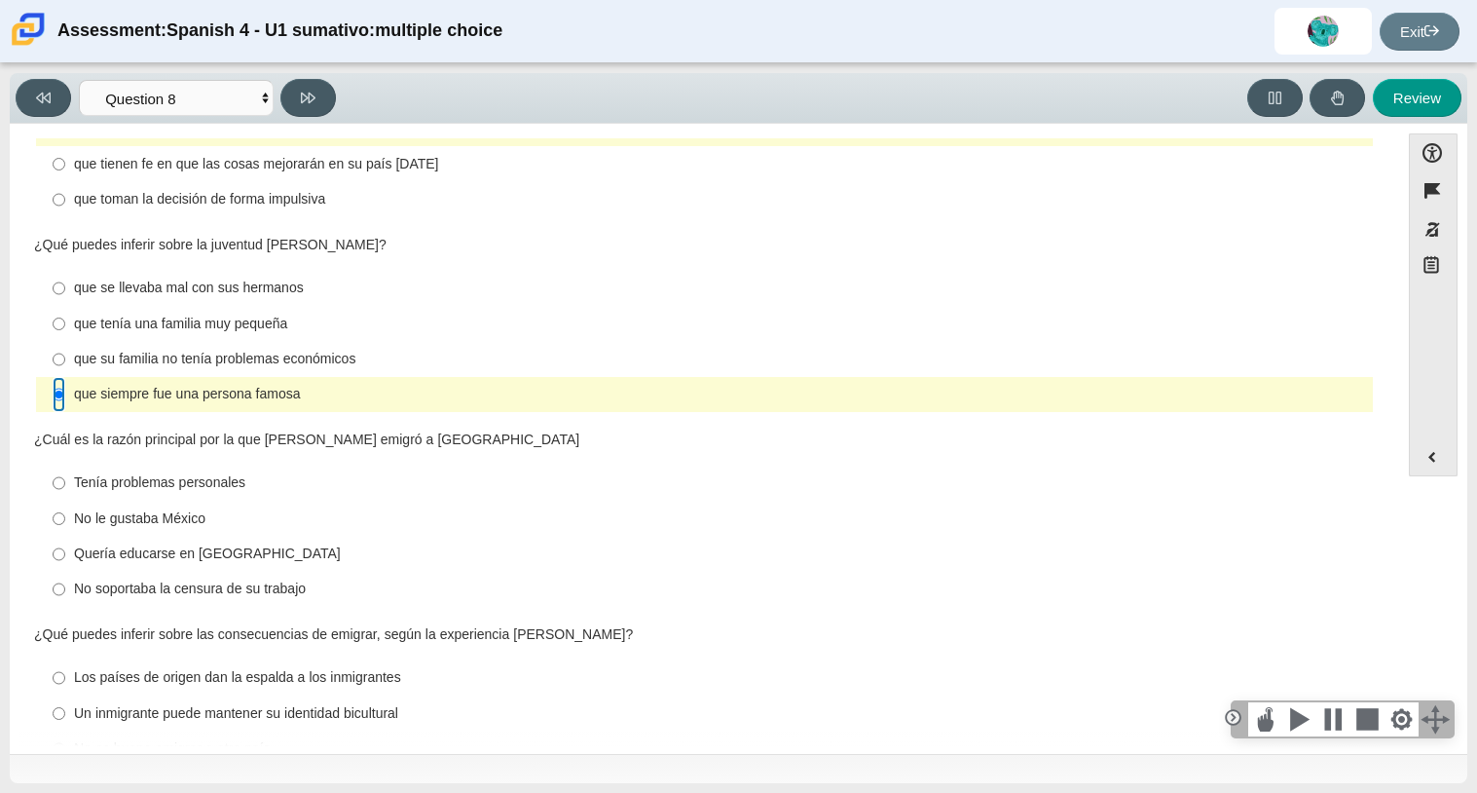
scroll to position [452, 0]
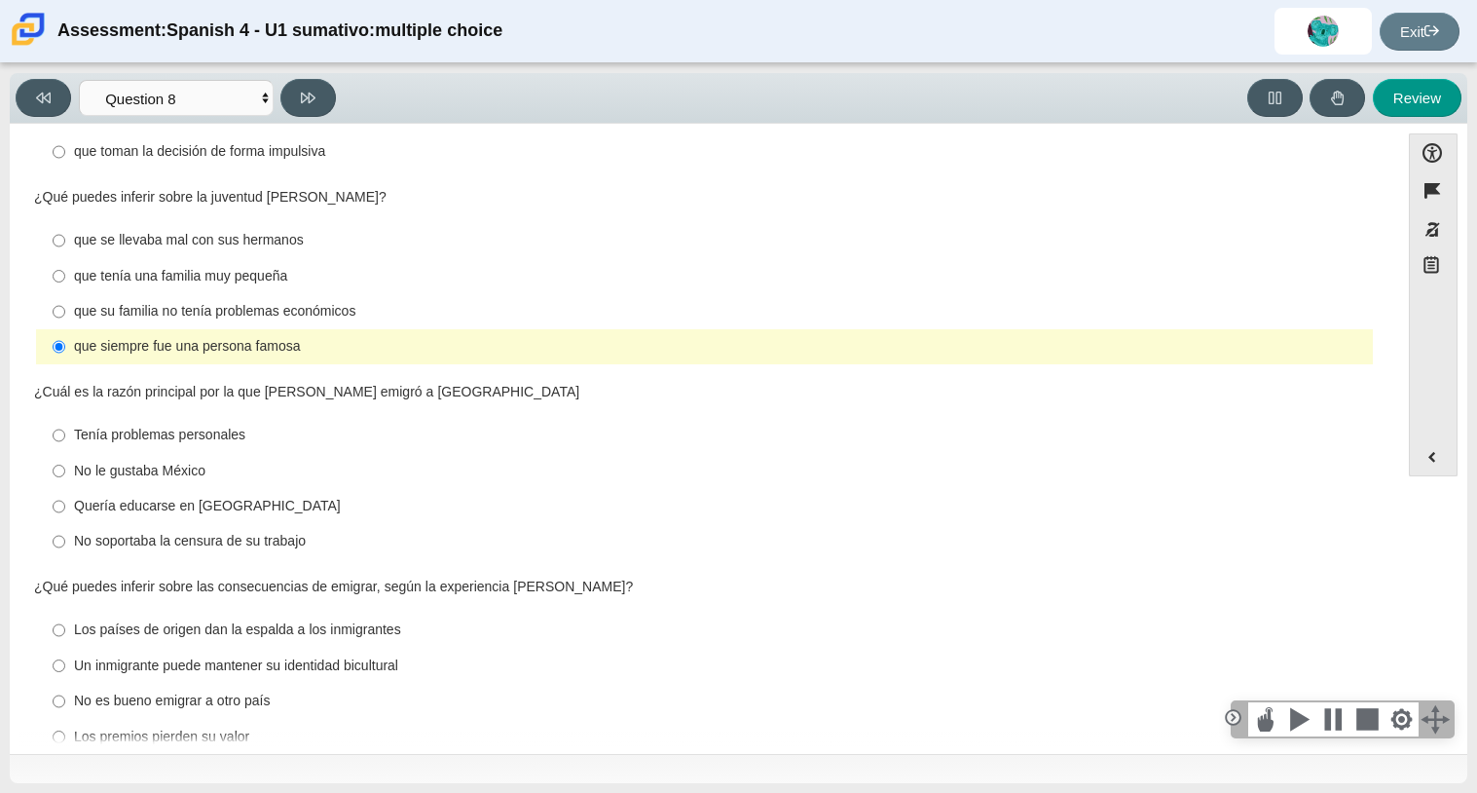
click at [81, 302] on div "que su familia no tenía problemas económicos" at bounding box center [719, 311] width 1291 height 19
click at [65, 294] on input "que su familia no tenía problemas económicos que su familia no tenía problemas …" at bounding box center [59, 311] width 13 height 35
radio input "true"
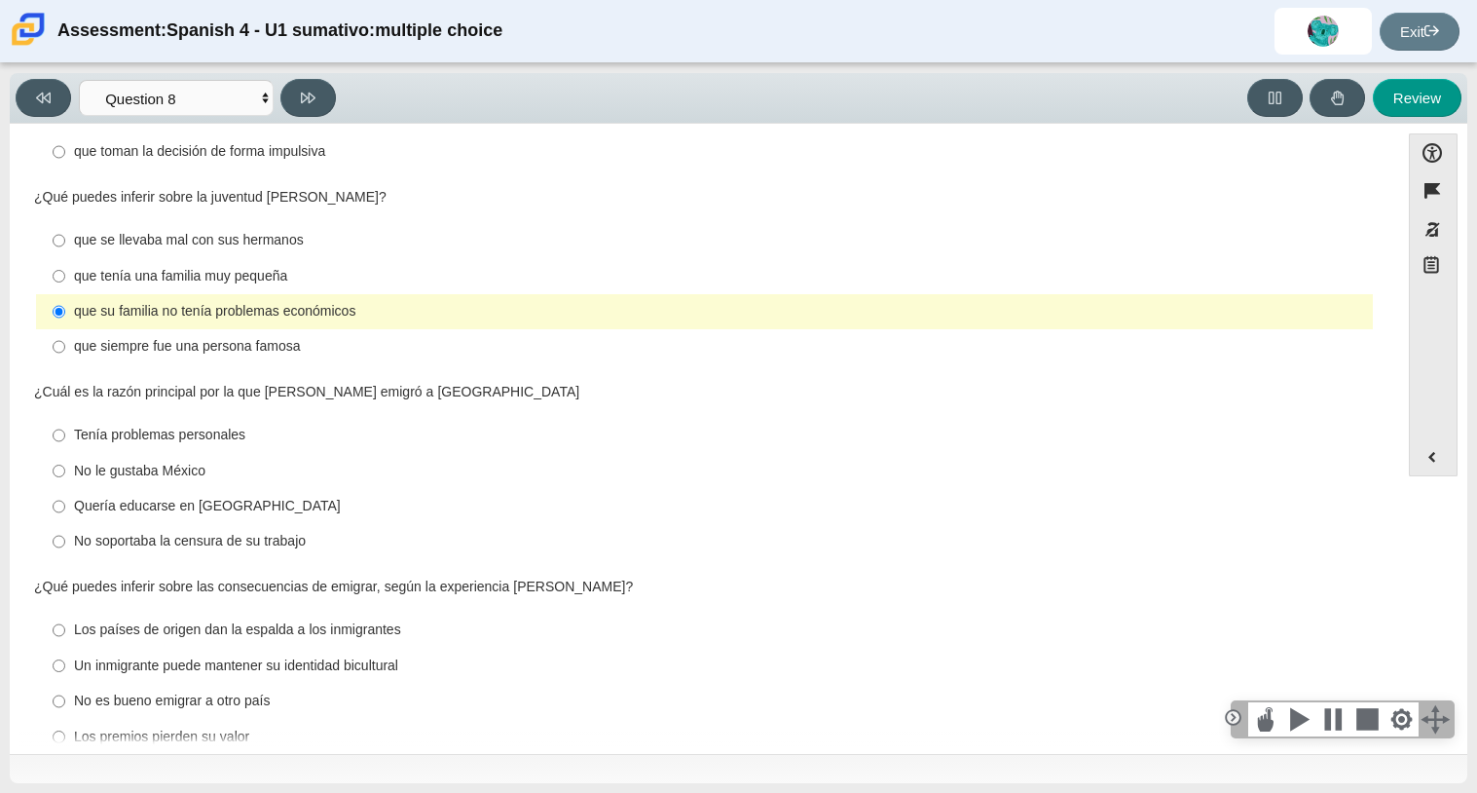
click at [69, 489] on label "Quería educarse en [GEOGRAPHIC_DATA] Quería educarse en [GEOGRAPHIC_DATA]" at bounding box center [706, 506] width 1334 height 35
click at [65, 489] on input "Quería educarse en [GEOGRAPHIC_DATA] Quería educarse en [GEOGRAPHIC_DATA]" at bounding box center [59, 506] width 13 height 35
radio input "true"
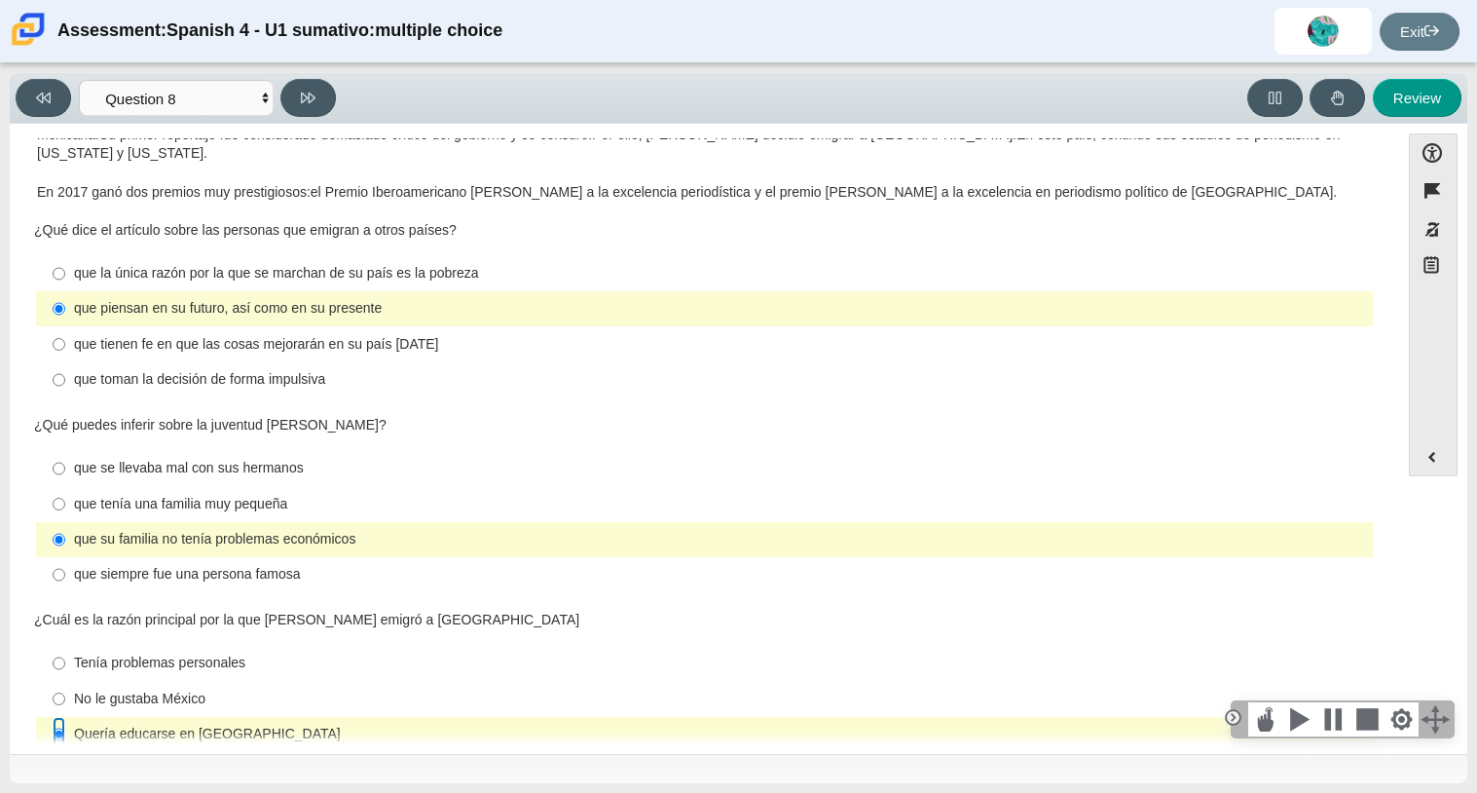
scroll to position [211, 0]
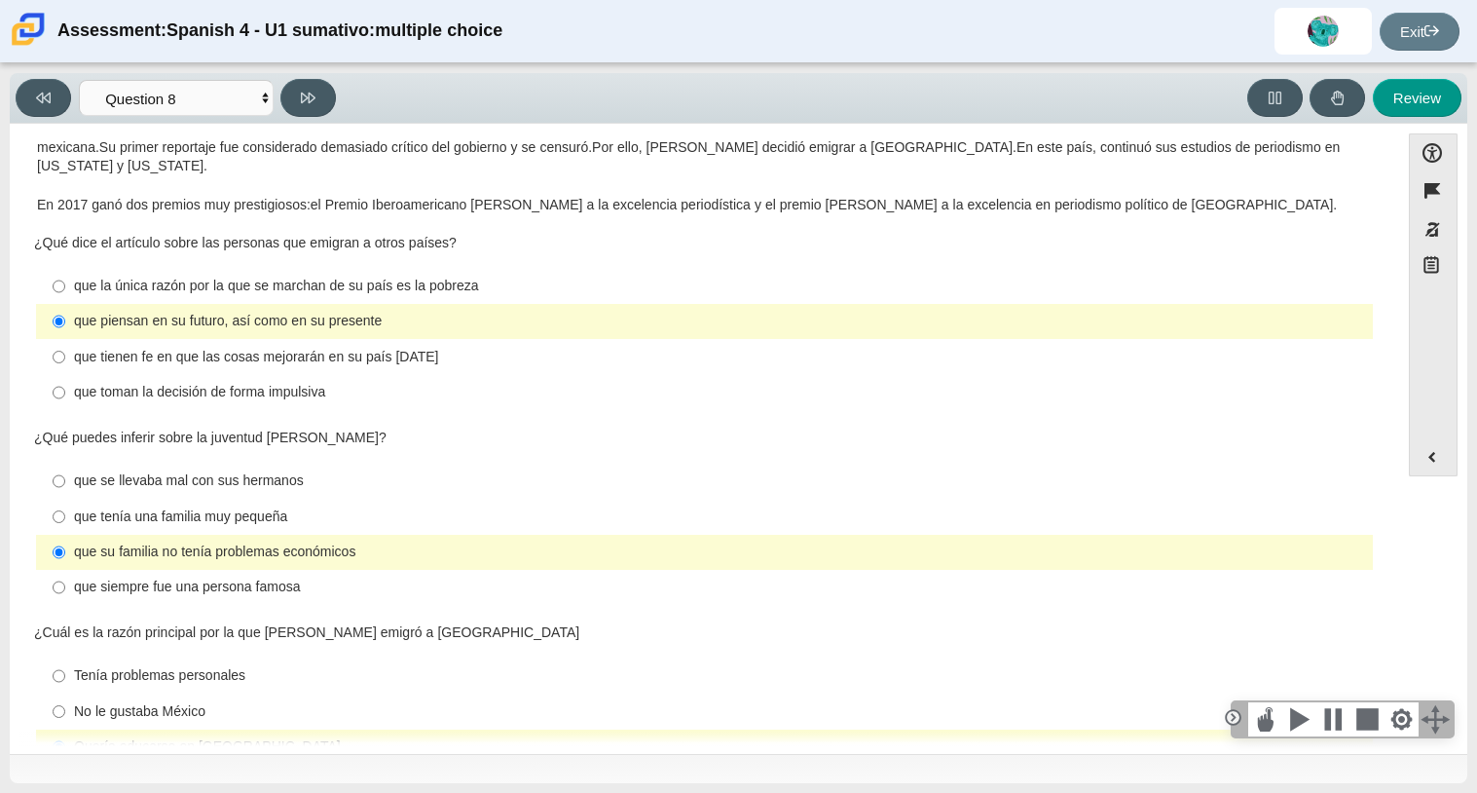
click at [278, 577] on div "que siempre fue una persona famosa" at bounding box center [719, 586] width 1291 height 19
click at [65, 570] on input "que siempre fue una persona famosa que siempre fue una persona famosa" at bounding box center [59, 587] width 13 height 35
radio input "true"
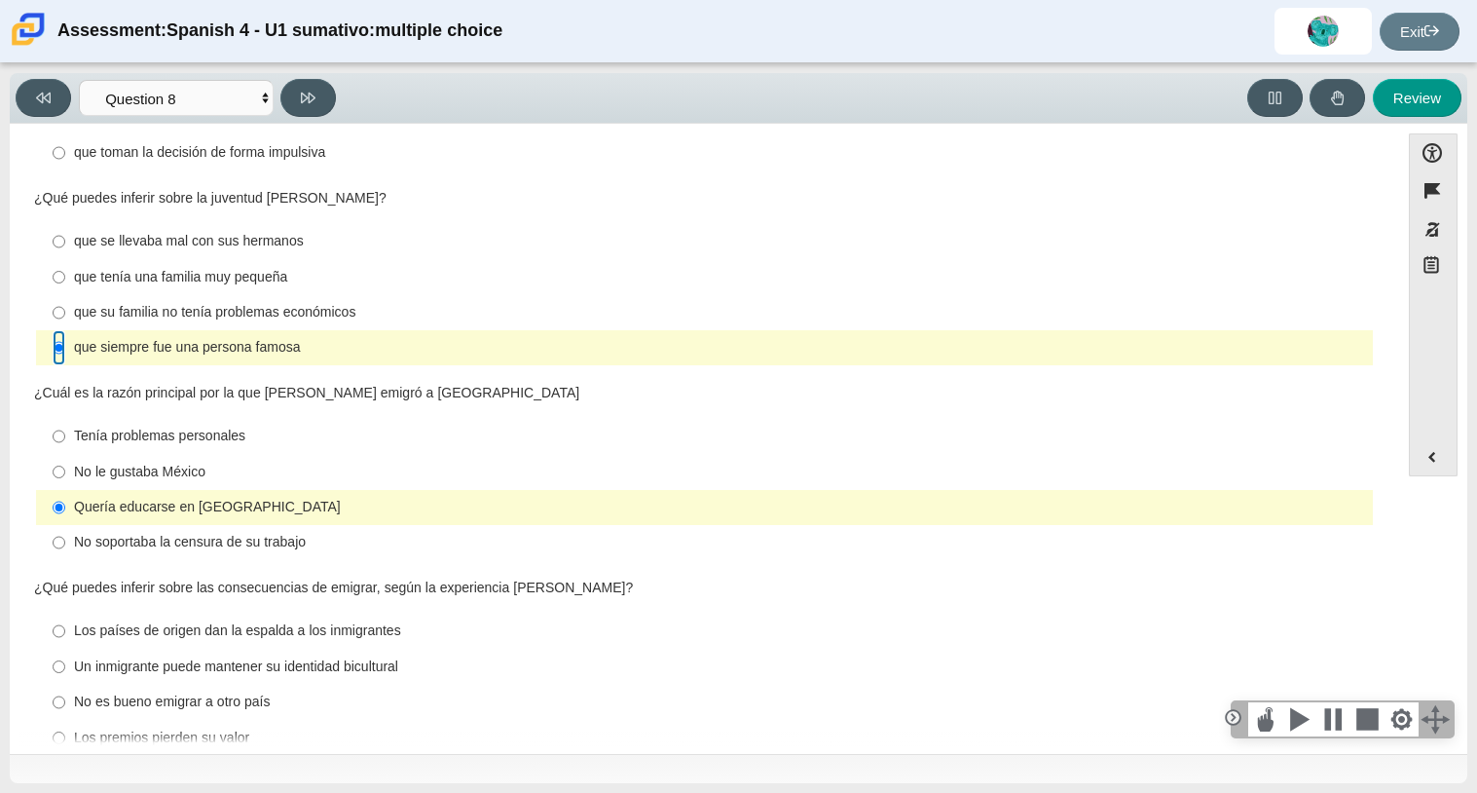
scroll to position [452, 0]
click at [260, 425] on div "Tenía problemas personales" at bounding box center [719, 434] width 1291 height 19
click at [65, 418] on input "Tenía problemas personales Tenía problemas personales" at bounding box center [59, 435] width 13 height 35
radio input "true"
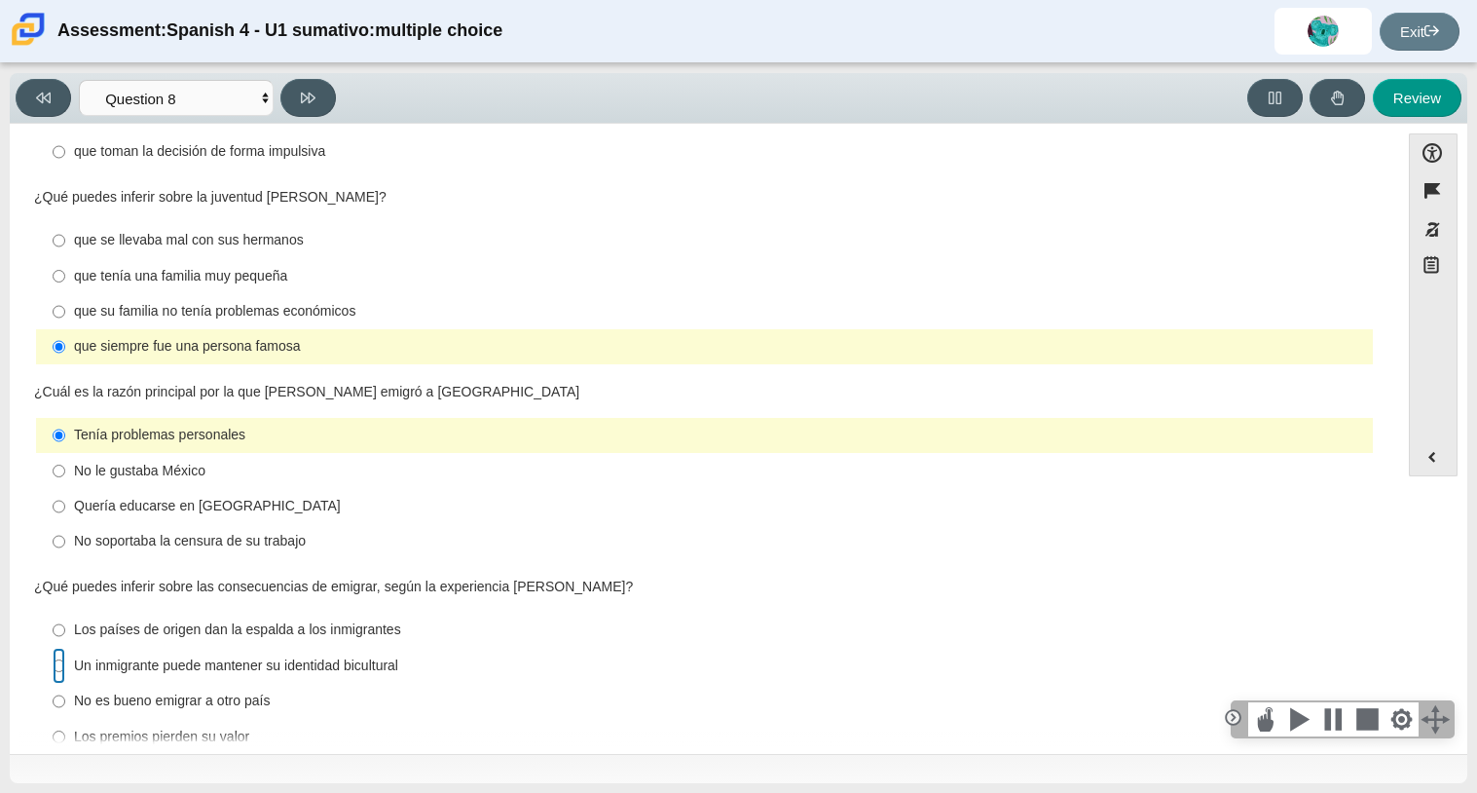
click at [61, 647] on input "Un inmigrante puede mantener su identidad bicultural Un inmigrante puede manten…" at bounding box center [59, 664] width 13 height 35
radio input "true"
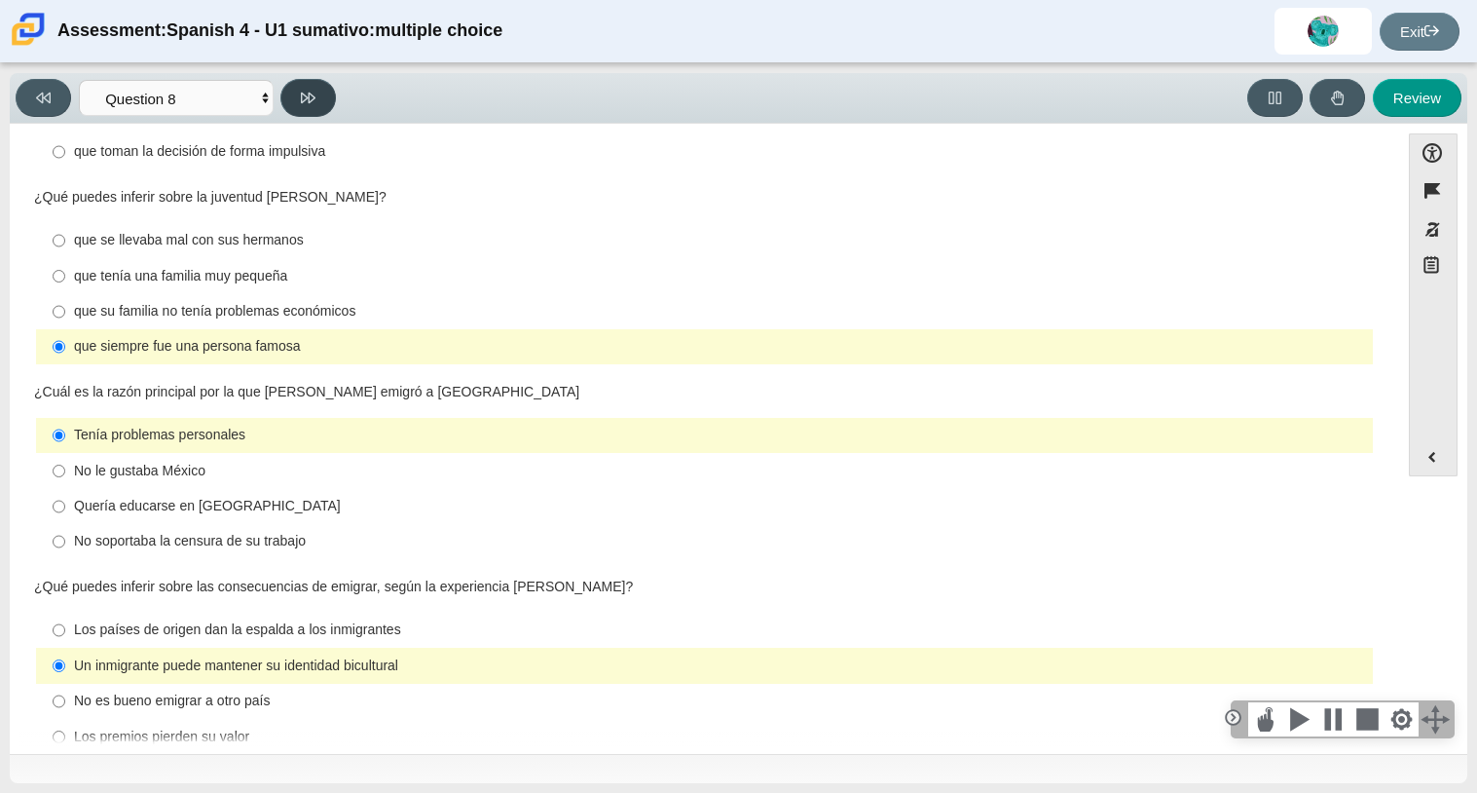
click at [298, 97] on button at bounding box center [307, 98] width 55 height 38
select select "review"
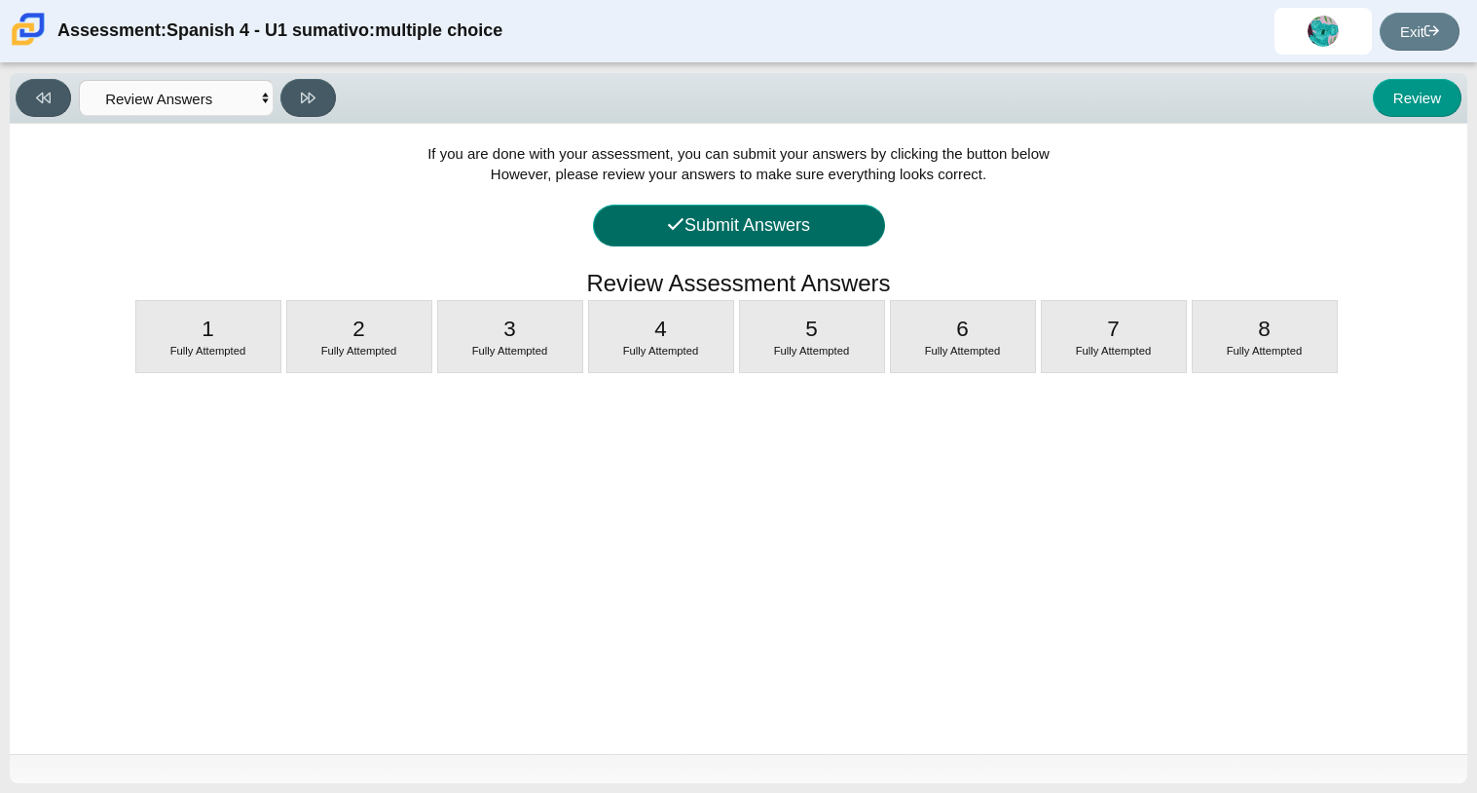
click at [819, 225] on button "Submit Answers" at bounding box center [739, 225] width 292 height 42
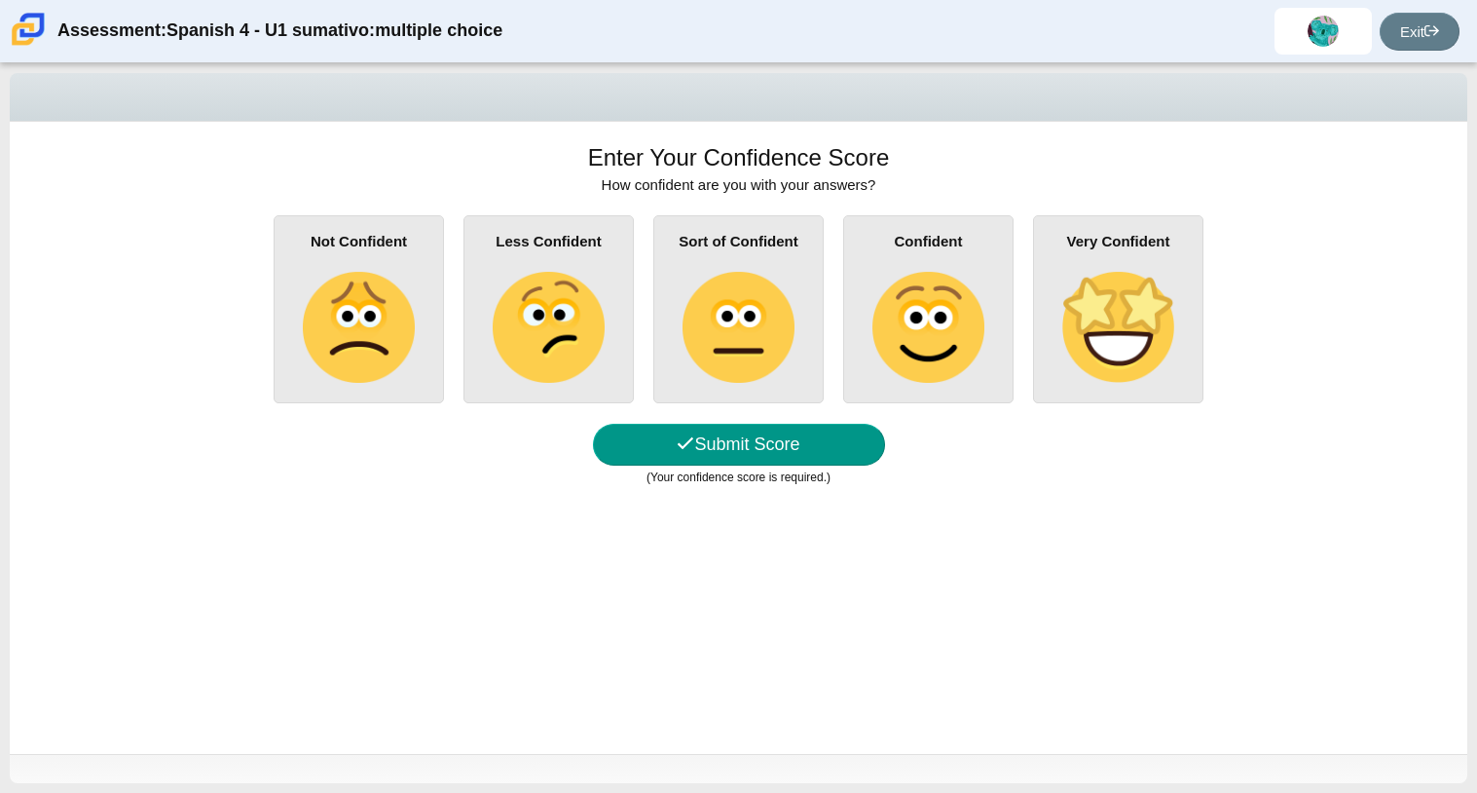
click at [903, 353] on img at bounding box center [927, 327] width 111 height 111
click at [0, 0] on input "Confident" at bounding box center [0, 0] width 0 height 0
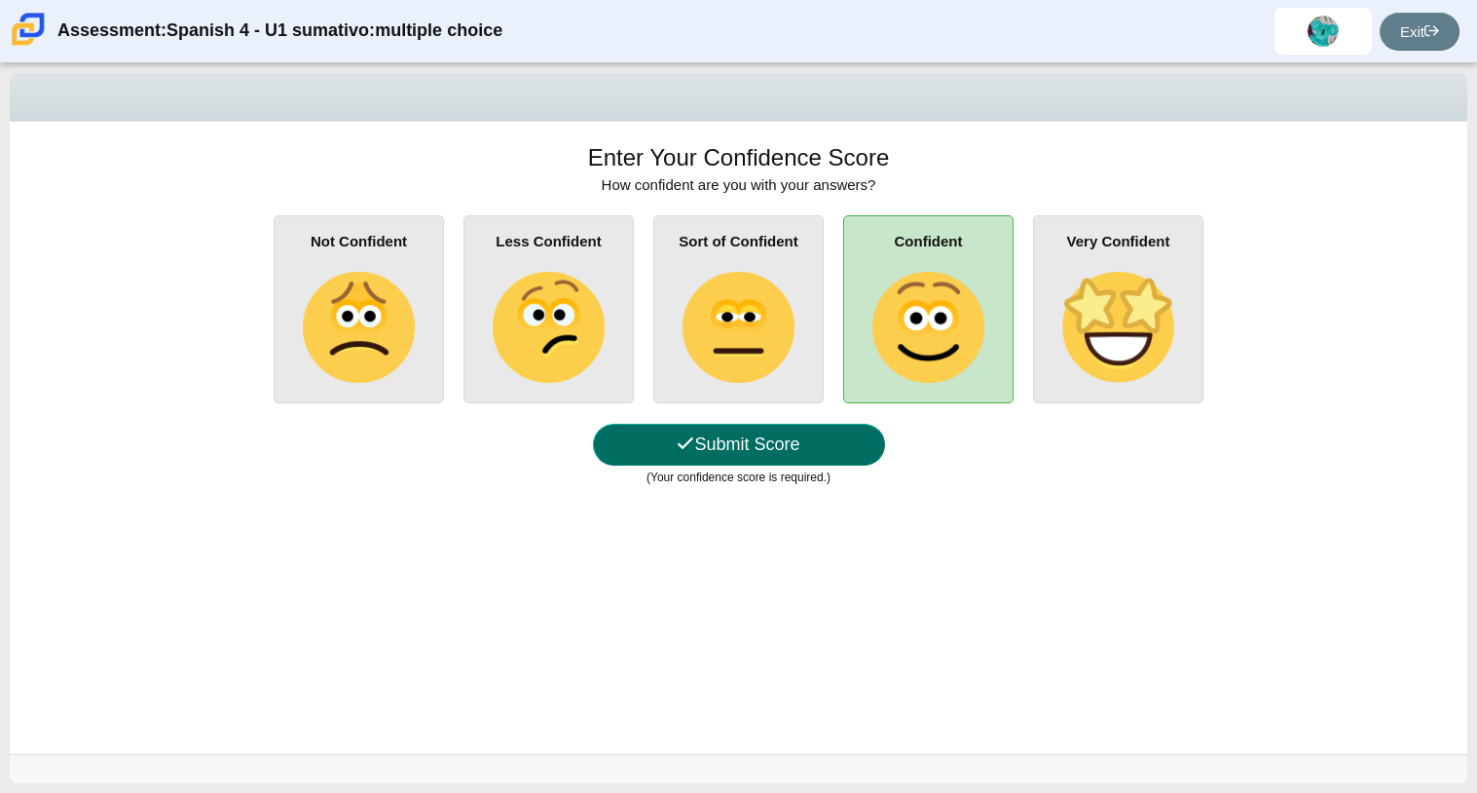
click at [708, 463] on button "Submit Score" at bounding box center [739, 445] width 292 height 42
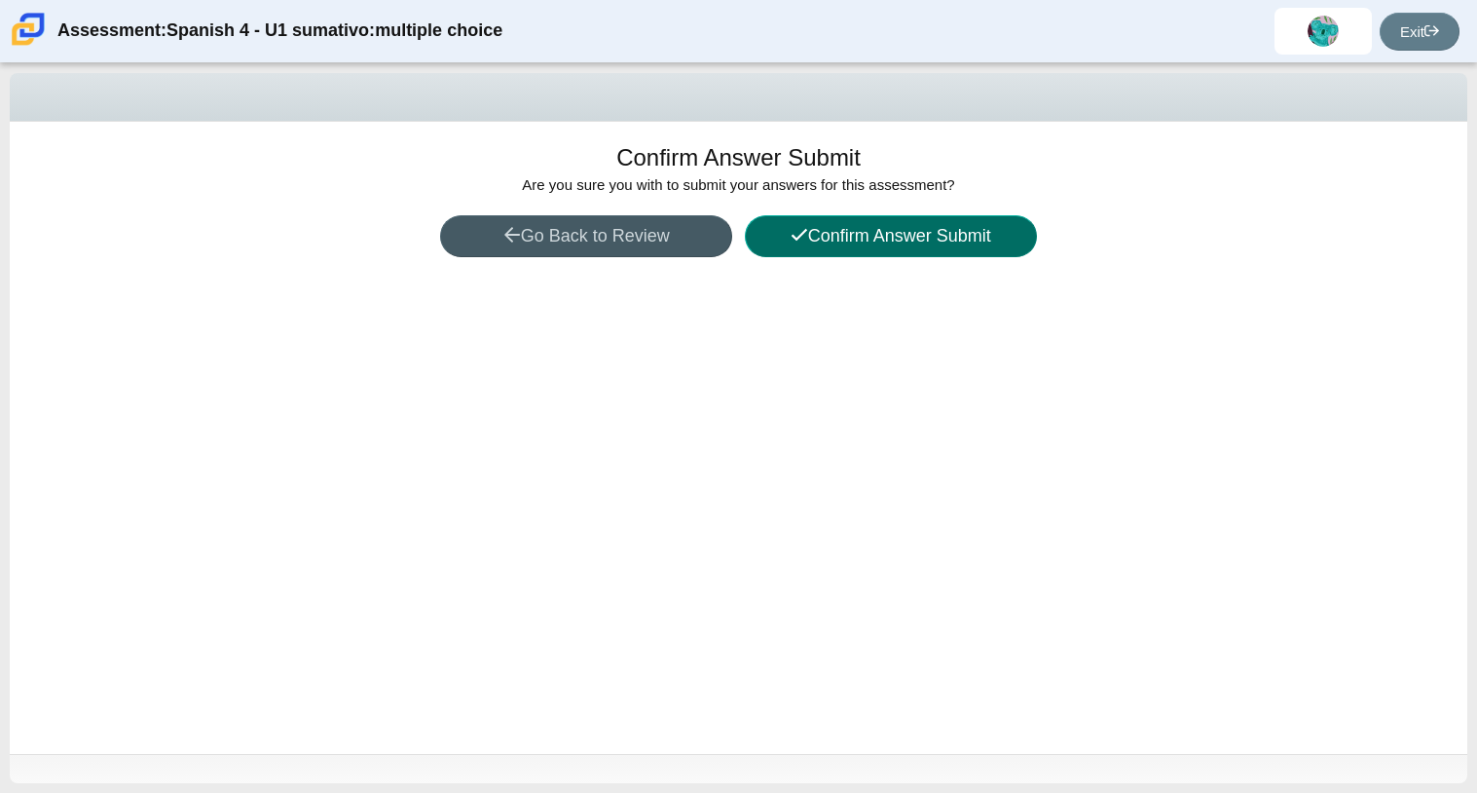
click at [898, 244] on button "Confirm Answer Submit" at bounding box center [891, 236] width 292 height 42
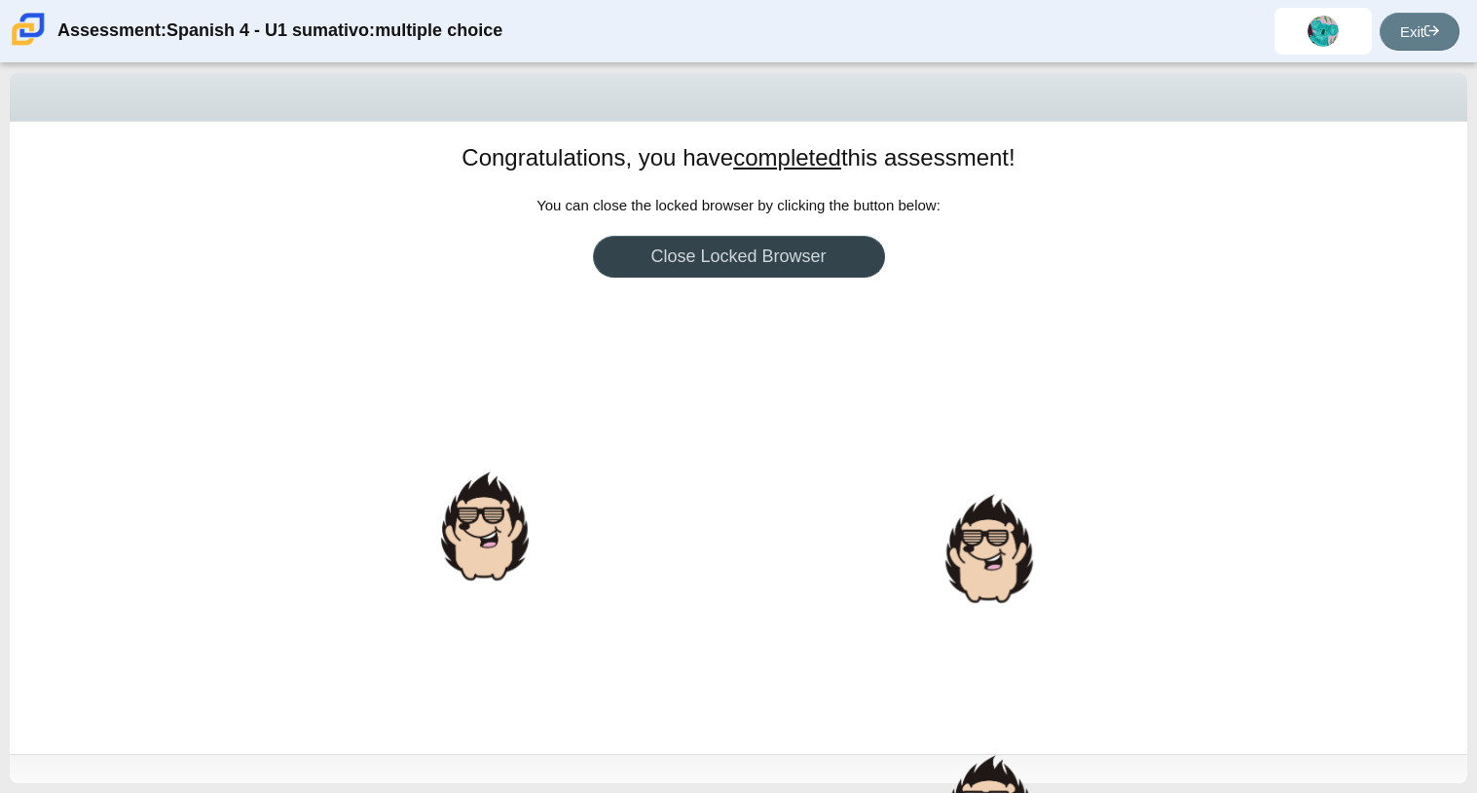
click at [822, 269] on link "Close Locked Browser" at bounding box center [739, 257] width 292 height 42
